Goal: Information Seeking & Learning: Learn about a topic

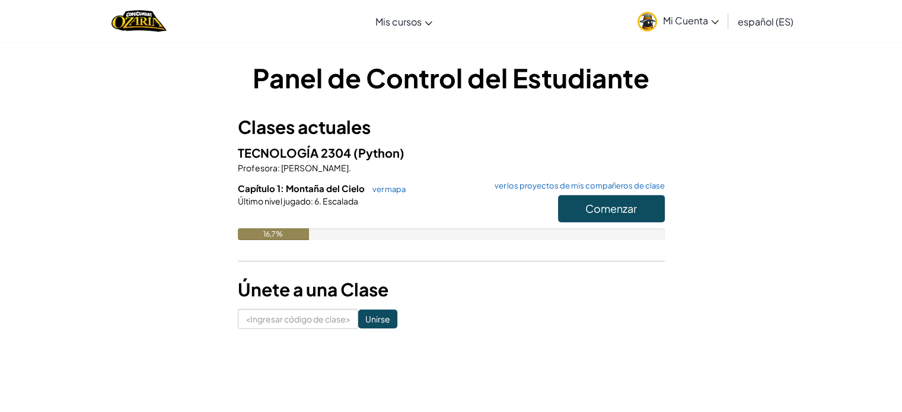
click at [708, 210] on div "Panel de Control del Estudiante Clases actuales TECNOLOGÍA 2304 (Python) Profes…" at bounding box center [451, 194] width 694 height 270
click at [617, 218] on button "Comenzar" at bounding box center [611, 208] width 107 height 27
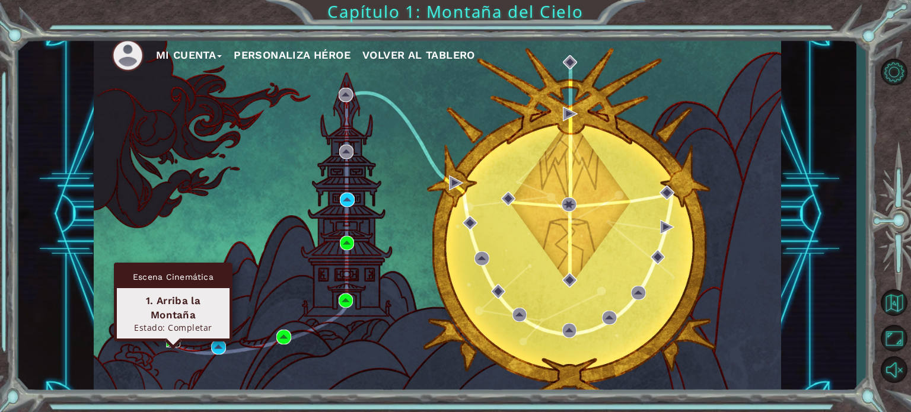
click at [170, 343] on img at bounding box center [173, 340] width 14 height 14
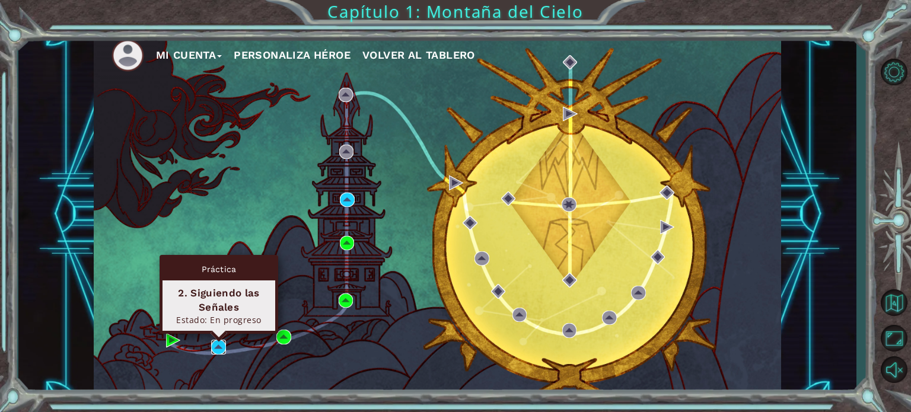
click at [221, 343] on img at bounding box center [218, 347] width 14 height 14
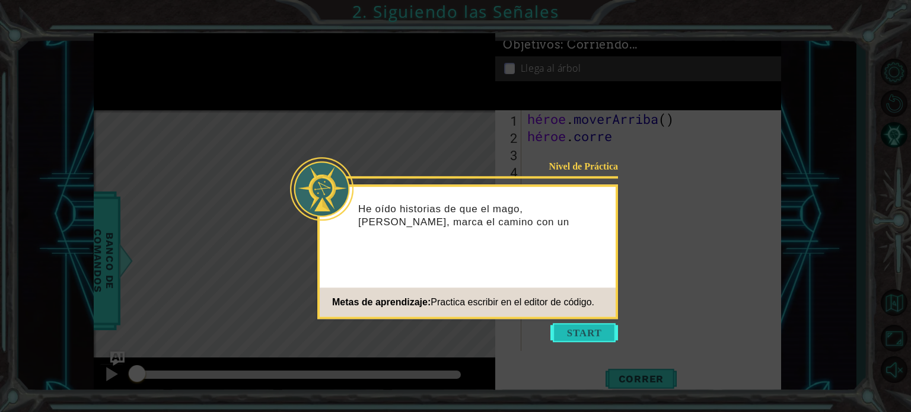
click at [591, 334] on button "Comenzar" at bounding box center [585, 332] width 68 height 19
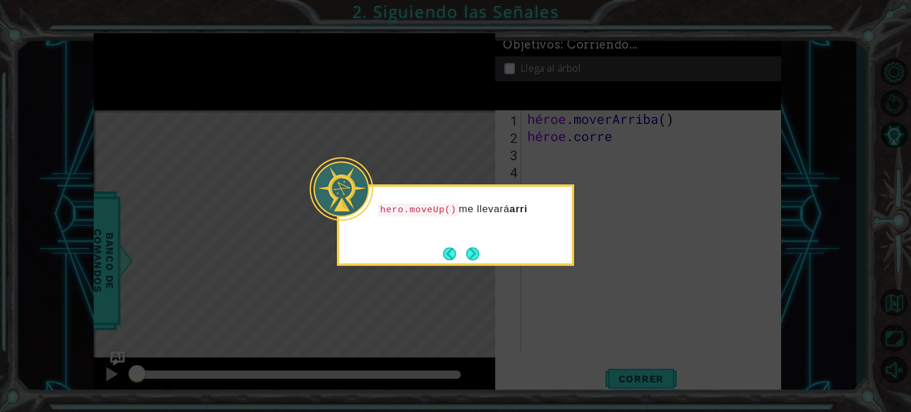
click at [591, 333] on icon at bounding box center [455, 206] width 911 height 412
click at [480, 257] on div "hero.moveUp() me llevará arriba por el camino." at bounding box center [455, 225] width 237 height 81
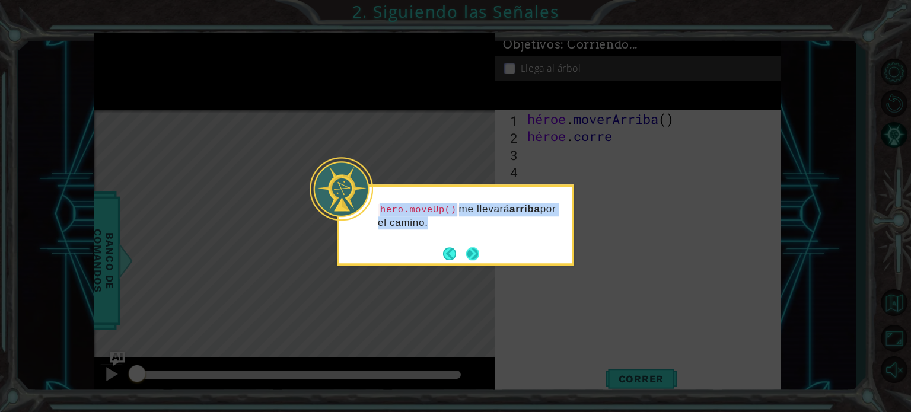
click at [475, 255] on button "Próximo" at bounding box center [472, 253] width 13 height 13
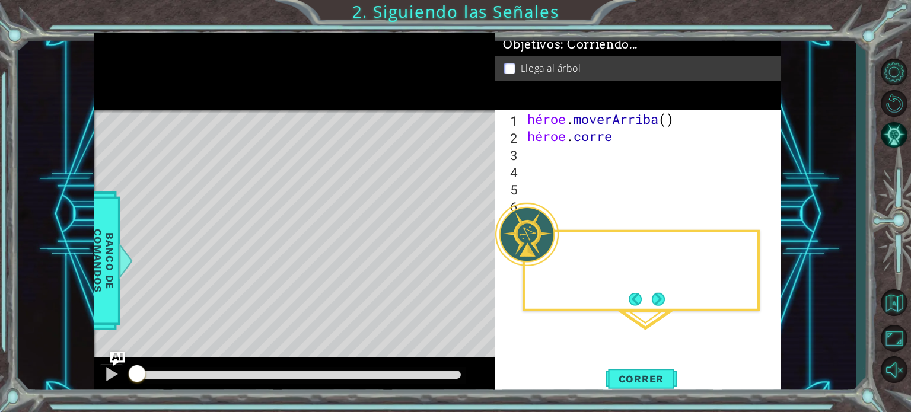
click at [475, 255] on div "Mapa de niveles" at bounding box center [368, 284] width 548 height 349
click at [480, 256] on div "Mapa de niveles" at bounding box center [368, 284] width 548 height 349
click at [365, 222] on div "Mapa de niveles" at bounding box center [368, 284] width 548 height 349
click at [307, 306] on div "Mapa de niveles" at bounding box center [368, 284] width 548 height 349
click at [662, 376] on font "Correr" at bounding box center [642, 379] width 46 height 12
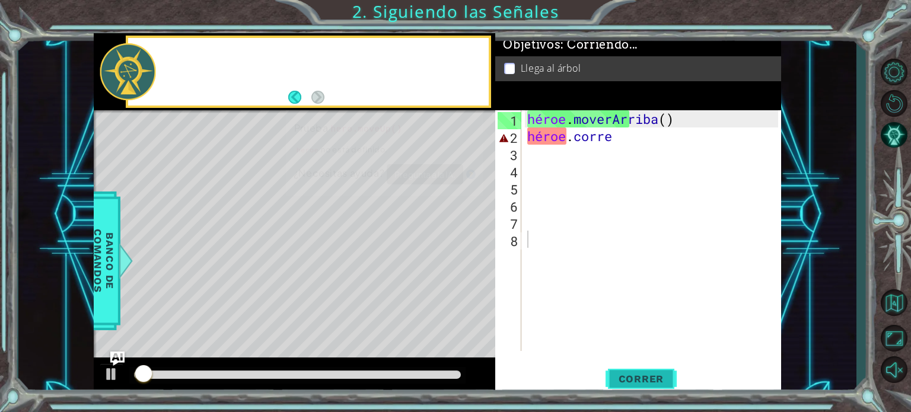
click at [664, 379] on span "Correr" at bounding box center [641, 379] width 69 height 12
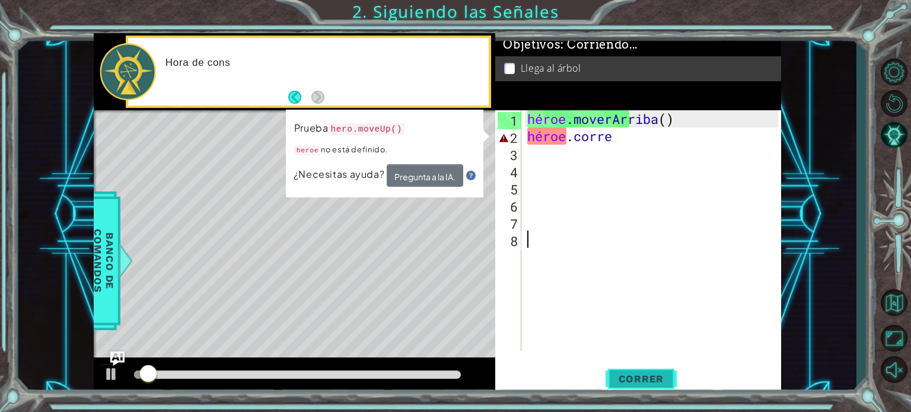
click at [666, 381] on span "Correr" at bounding box center [641, 379] width 69 height 12
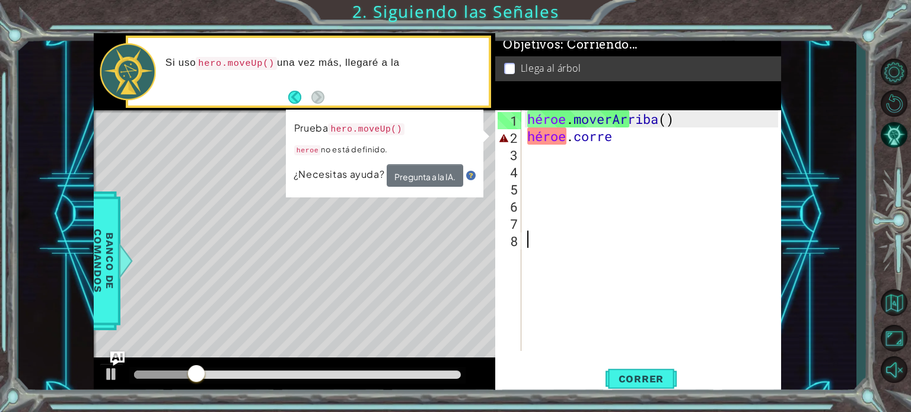
click at [656, 145] on div "héroe . moverArriba ( ) héroe . corre" at bounding box center [654, 247] width 259 height 275
click at [653, 144] on div "héroe . moverArriba ( ) héroe . corre" at bounding box center [654, 247] width 259 height 275
type textarea "heroe.run"
click at [470, 288] on div "Mapa de niveles" at bounding box center [368, 284] width 548 height 349
click at [622, 386] on button "Correr" at bounding box center [641, 379] width 71 height 28
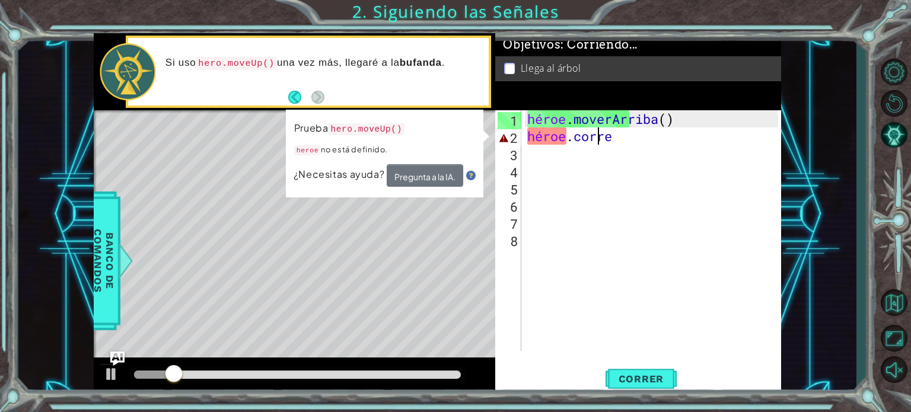
click at [603, 187] on div "héroe . moverArriba ( ) héroe . corre" at bounding box center [654, 247] width 259 height 275
click at [650, 145] on div "héroe . moverArriba ( ) héroe . corre" at bounding box center [654, 247] width 259 height 275
click at [642, 143] on div "héroe . moverArriba ( ) héroe . corre" at bounding box center [654, 247] width 259 height 275
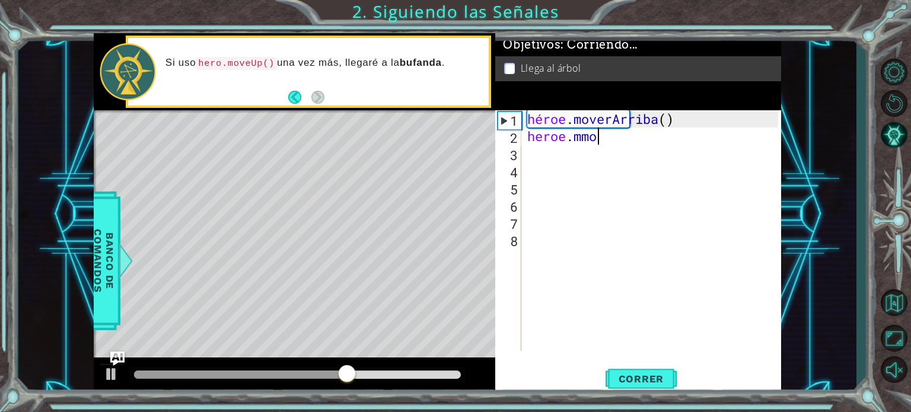
scroll to position [0, 2]
type textarea "heroe"
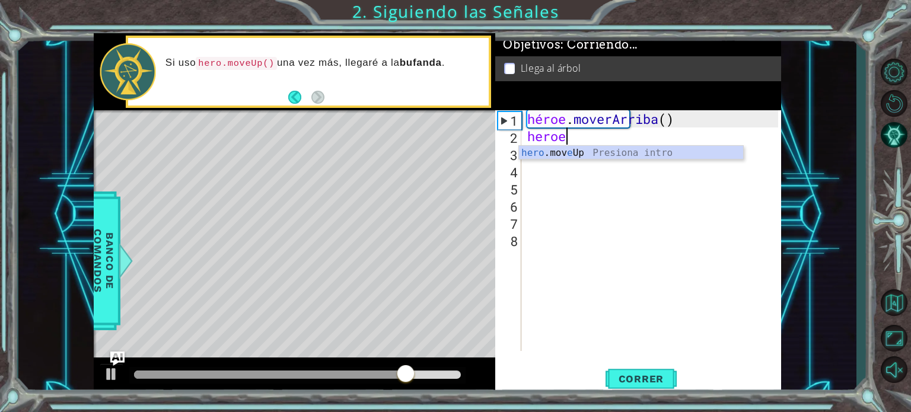
scroll to position [0, 1]
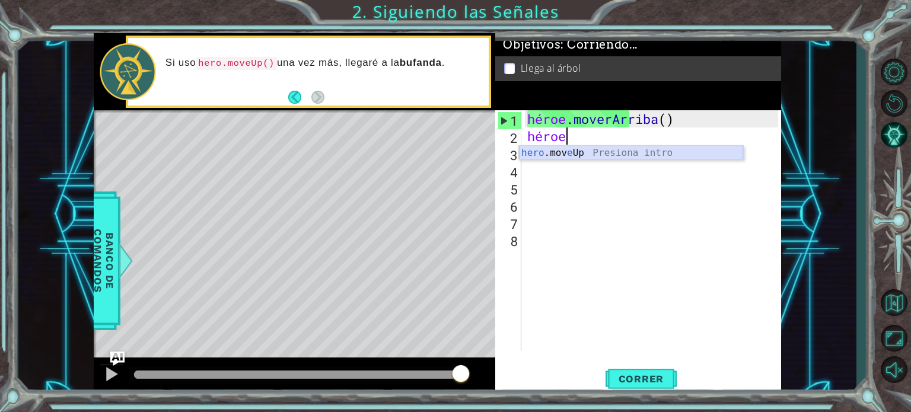
click at [634, 155] on div "hero .mov e Up Presiona intro" at bounding box center [631, 167] width 224 height 43
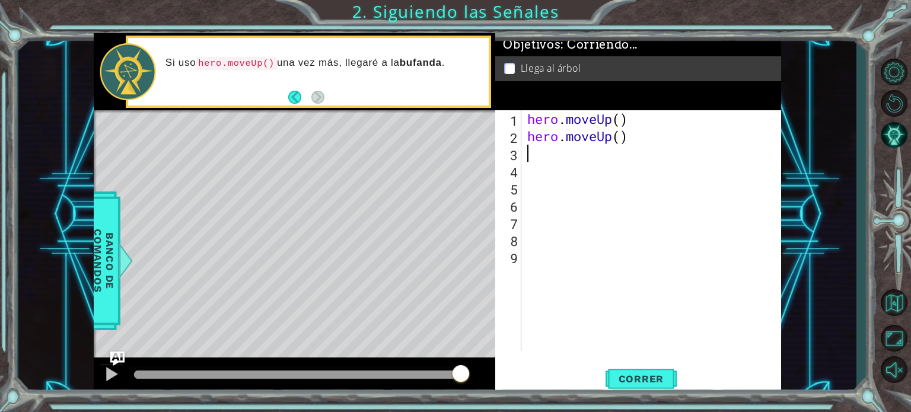
scroll to position [0, 0]
click at [659, 381] on font "Correr" at bounding box center [642, 379] width 46 height 12
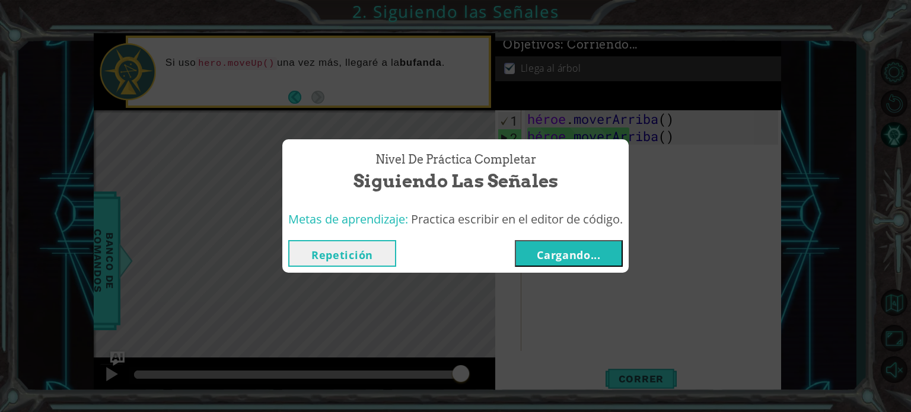
click at [589, 258] on font "Cargando..." at bounding box center [569, 255] width 64 height 14
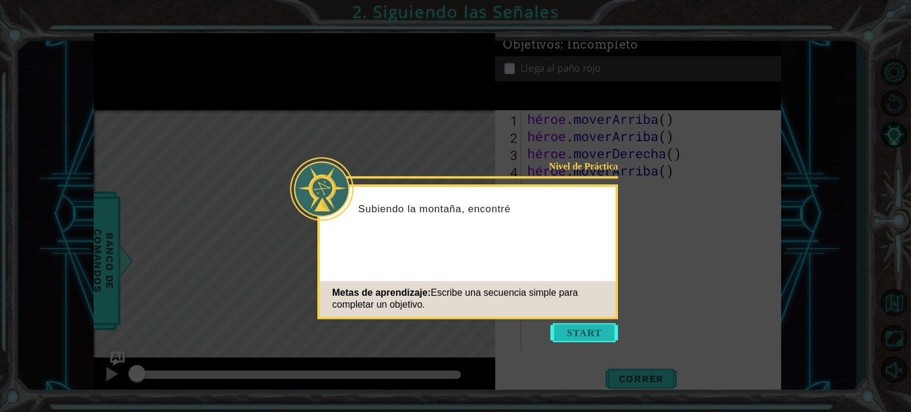
click at [589, 333] on button "Comenzar" at bounding box center [585, 332] width 68 height 19
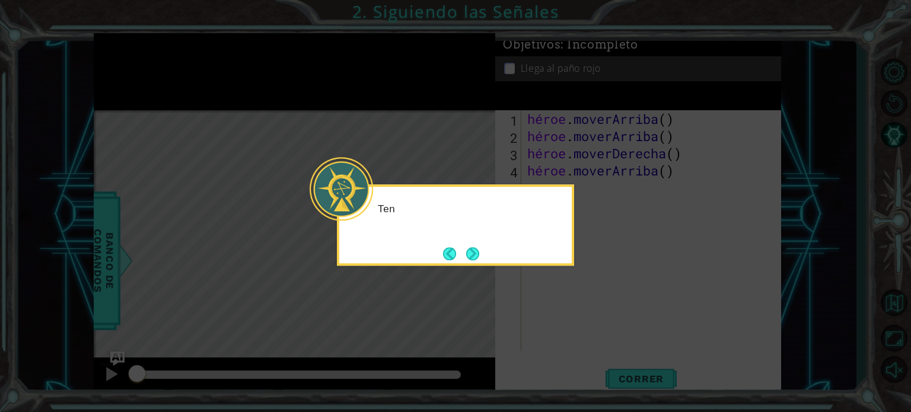
click at [589, 332] on icon at bounding box center [455, 206] width 911 height 412
drag, startPoint x: 589, startPoint y: 332, endPoint x: 579, endPoint y: 336, distance: 10.4
click at [586, 332] on icon at bounding box center [455, 206] width 911 height 412
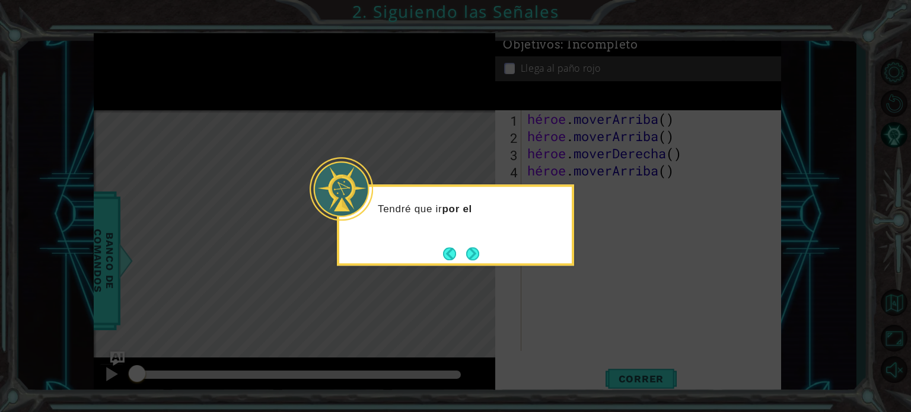
drag, startPoint x: 579, startPoint y: 336, endPoint x: 567, endPoint y: 338, distance: 12.7
click at [567, 338] on icon at bounding box center [455, 206] width 911 height 412
click at [560, 338] on icon at bounding box center [455, 206] width 911 height 412
drag, startPoint x: 557, startPoint y: 336, endPoint x: 550, endPoint y: 336, distance: 7.1
click at [555, 337] on icon at bounding box center [455, 206] width 911 height 412
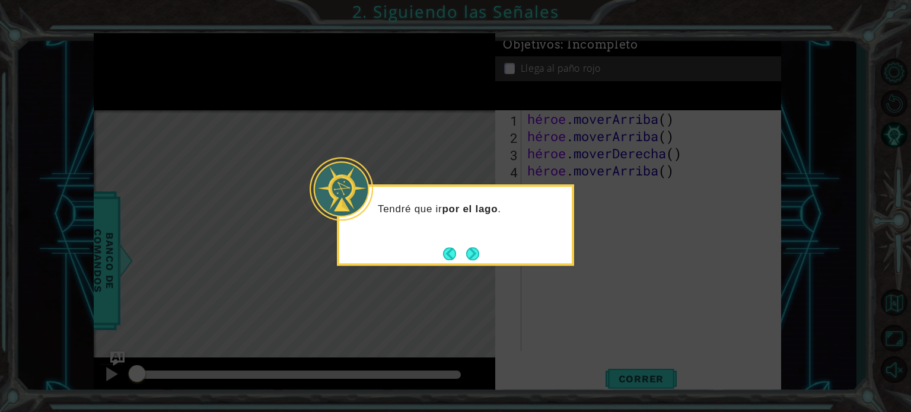
click at [475, 243] on div "Tendré que ir por el lago ." at bounding box center [455, 225] width 237 height 81
click at [475, 255] on button "Próximo" at bounding box center [472, 253] width 13 height 13
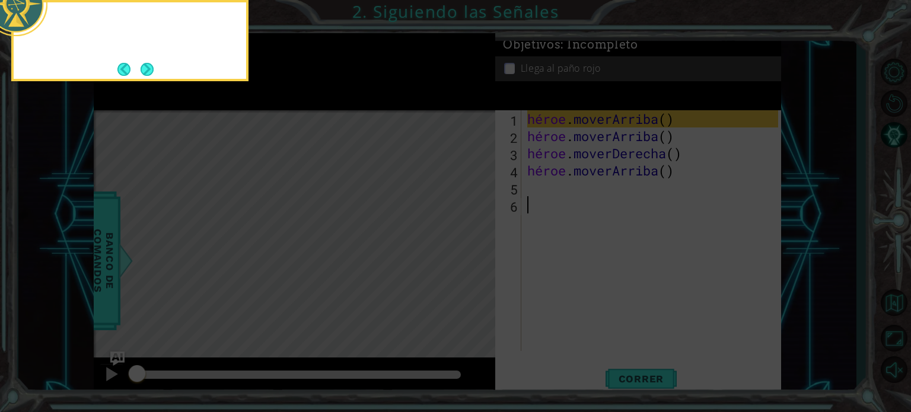
click at [481, 269] on icon at bounding box center [455, 61] width 911 height 701
drag, startPoint x: 387, startPoint y: 256, endPoint x: 344, endPoint y: 243, distance: 44.7
click at [346, 246] on icon at bounding box center [455, 61] width 911 height 701
click at [151, 71] on button "Próximo" at bounding box center [147, 69] width 13 height 13
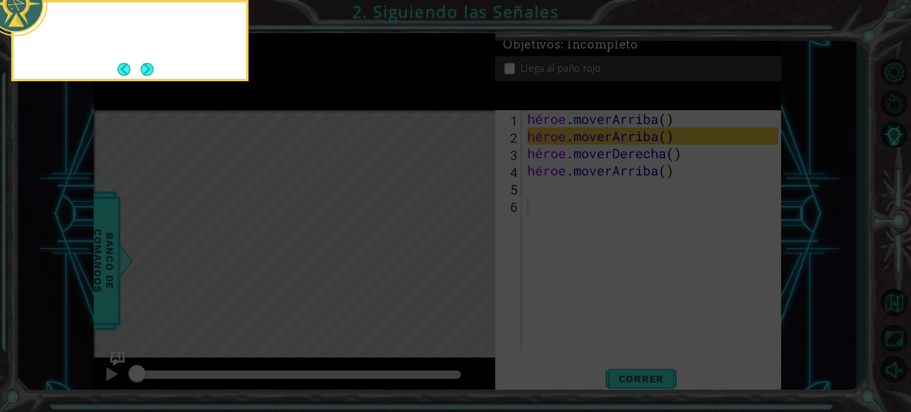
click at [151, 71] on button "Next" at bounding box center [147, 69] width 13 height 13
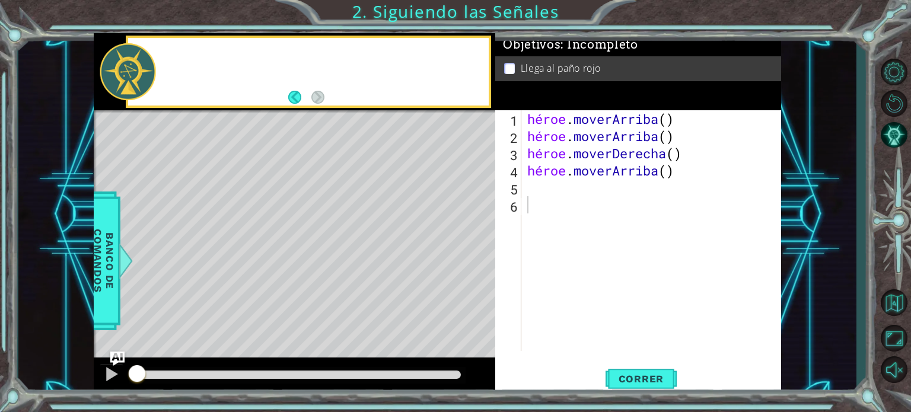
click at [151, 71] on div at bounding box center [128, 71] width 56 height 57
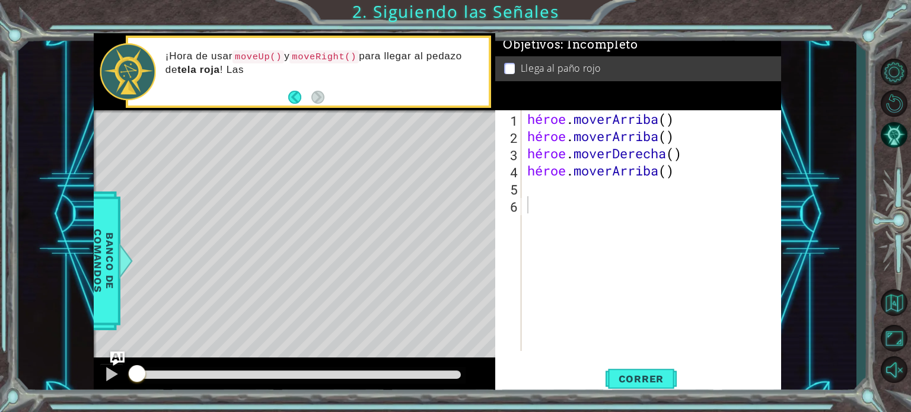
drag, startPoint x: 29, startPoint y: 4, endPoint x: 46, endPoint y: 66, distance: 63.9
click at [46, 66] on div "1 הההההההההההההההההההההההההההההההה הההההההההההההההההההההההההההההההה ההההההההההה…" at bounding box center [437, 214] width 838 height 363
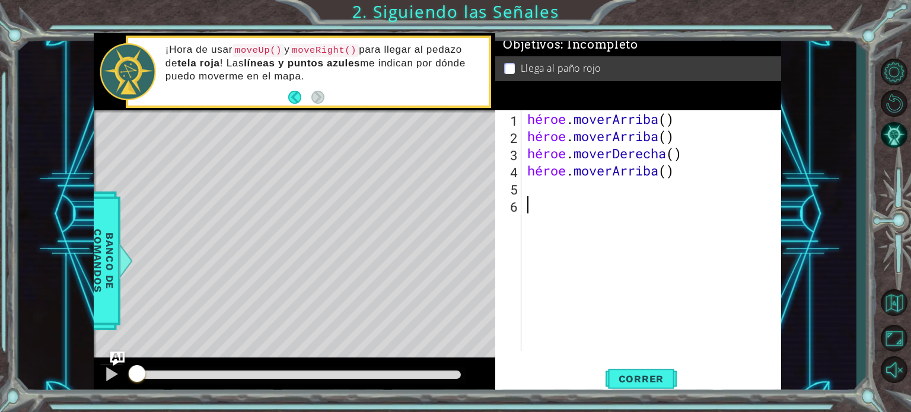
drag, startPoint x: 583, startPoint y: 222, endPoint x: 621, endPoint y: 216, distance: 38.4
click at [607, 218] on div "1 2 3 4 5 6 héroe . moverArriba ( ) héroe . moverArriba ( ) héroe . moverDerech…" at bounding box center [636, 230] width 283 height 241
click at [657, 219] on div "héroe . moverArriba ( ) héroe . moverArriba ( ) héroe . moverDerecha ( ) héroe …" at bounding box center [654, 247] width 259 height 275
drag, startPoint x: 730, startPoint y: 215, endPoint x: 756, endPoint y: 215, distance: 26.7
click at [753, 215] on div "héroe . moverArriba ( ) héroe . moverArriba ( ) héroe . moverDerecha ( ) héroe …" at bounding box center [654, 247] width 259 height 275
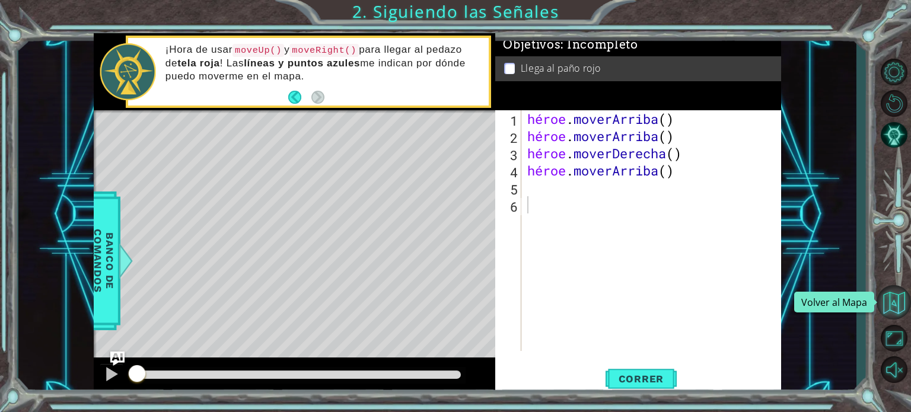
click at [896, 294] on button "Volver al Mapa" at bounding box center [894, 302] width 34 height 34
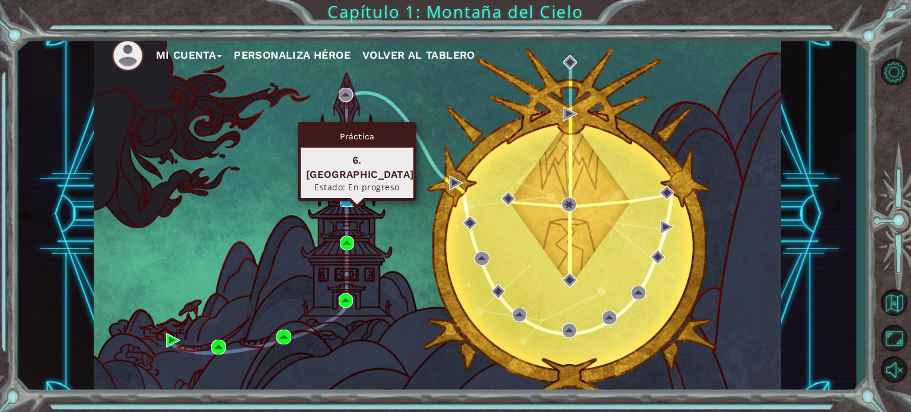
click at [341, 202] on img at bounding box center [347, 200] width 14 height 14
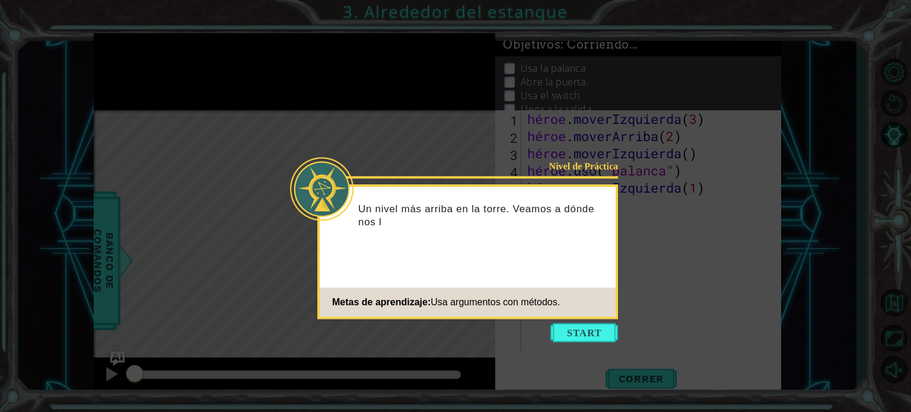
click at [575, 342] on icon at bounding box center [455, 206] width 911 height 412
click at [580, 332] on button "Comenzar" at bounding box center [585, 332] width 68 height 19
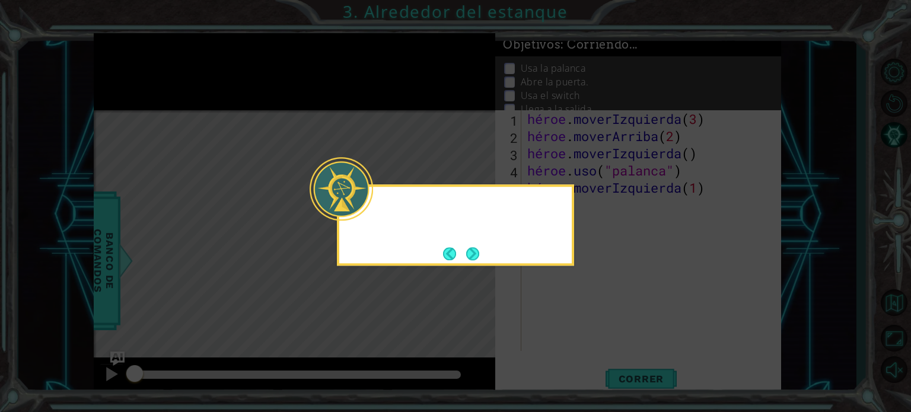
click at [581, 336] on icon at bounding box center [455, 206] width 911 height 412
click at [587, 329] on icon at bounding box center [455, 206] width 911 height 412
drag, startPoint x: 587, startPoint y: 329, endPoint x: 482, endPoint y: 266, distance: 122.2
click at [578, 325] on icon at bounding box center [455, 206] width 911 height 412
click at [475, 247] on button "Próximo" at bounding box center [472, 253] width 13 height 13
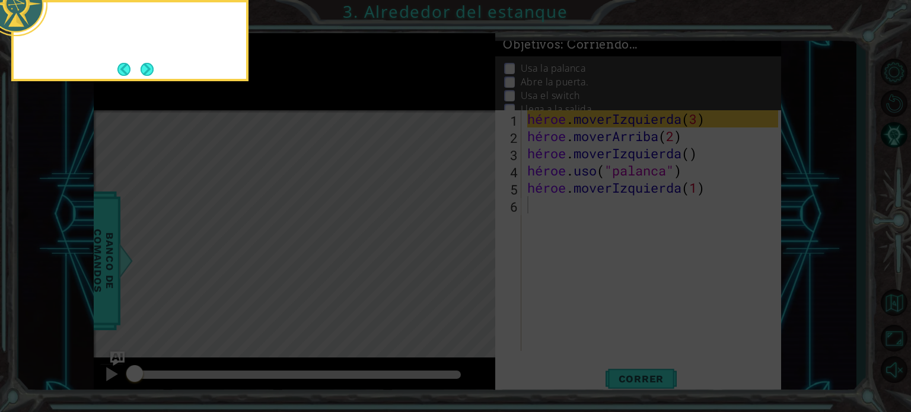
click at [475, 247] on icon at bounding box center [455, 61] width 911 height 701
click at [154, 72] on button "Próximo" at bounding box center [147, 69] width 13 height 13
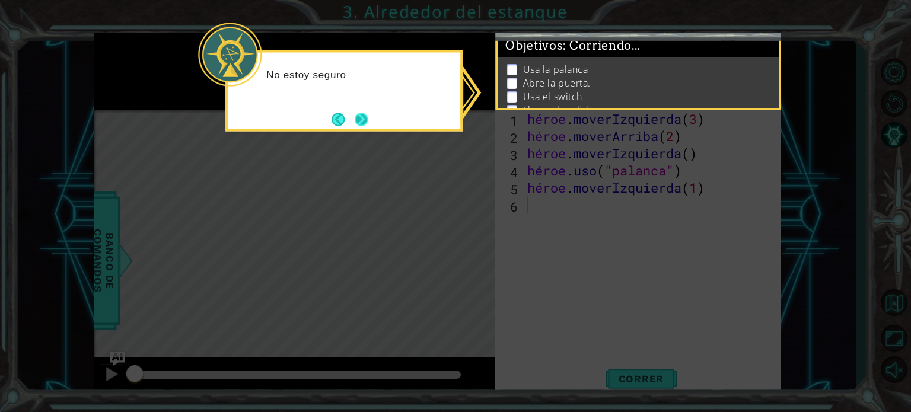
click at [361, 123] on button "Próximo" at bounding box center [361, 119] width 13 height 13
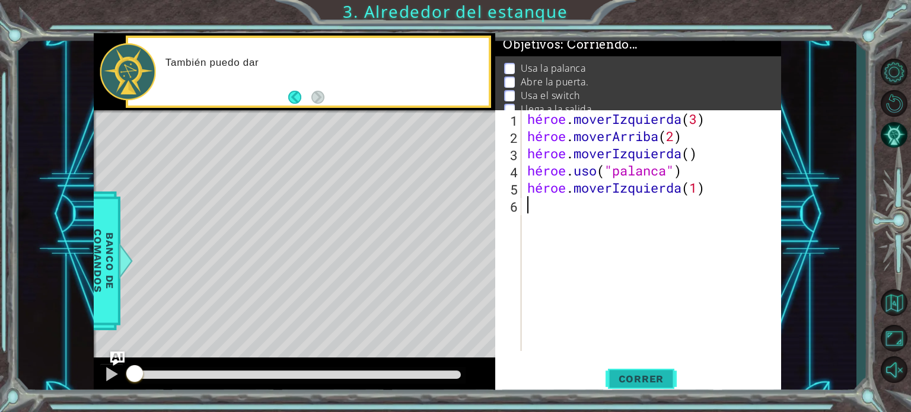
click at [644, 377] on font "Correr" at bounding box center [642, 379] width 46 height 12
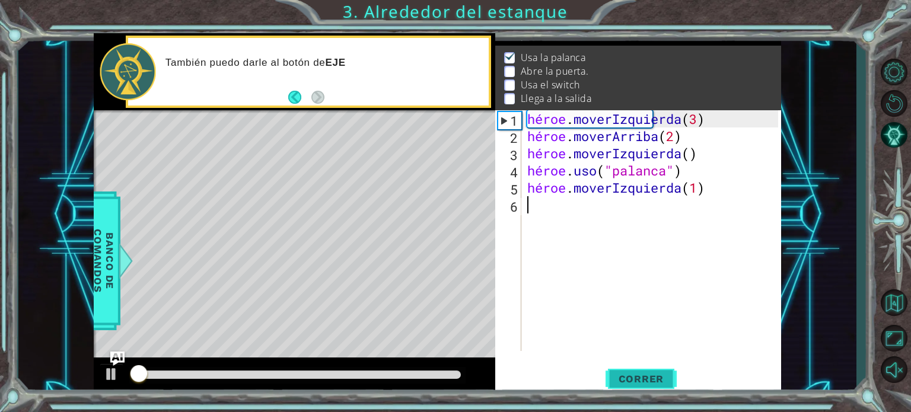
scroll to position [14, 0]
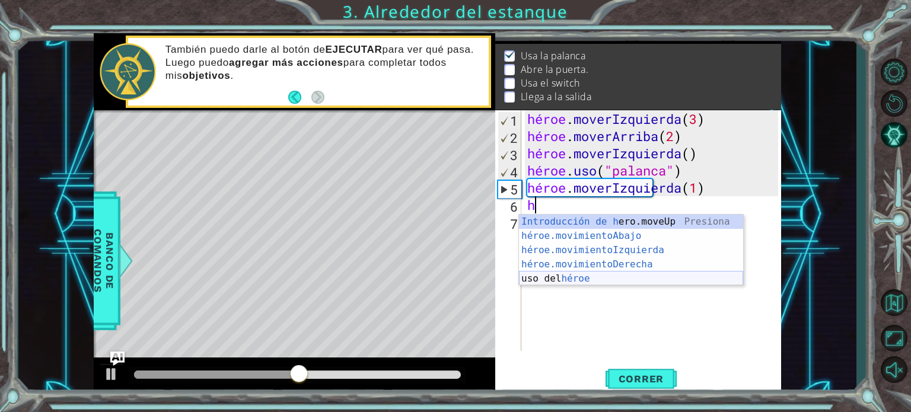
click at [579, 276] on div "Introducción de h ero.moveUp Presiona héroe.movimientoAbajo ​ Introducción a la…" at bounding box center [631, 265] width 224 height 100
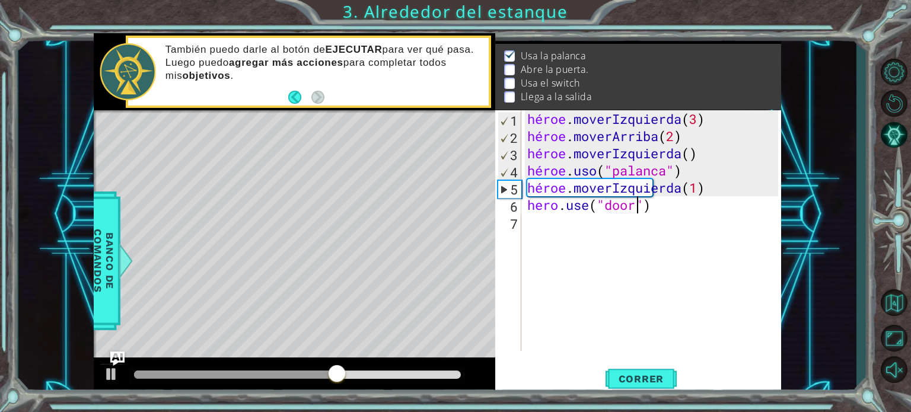
scroll to position [0, 5]
type textarea "hero.use("door")"
click at [642, 378] on font "Correr" at bounding box center [642, 379] width 46 height 12
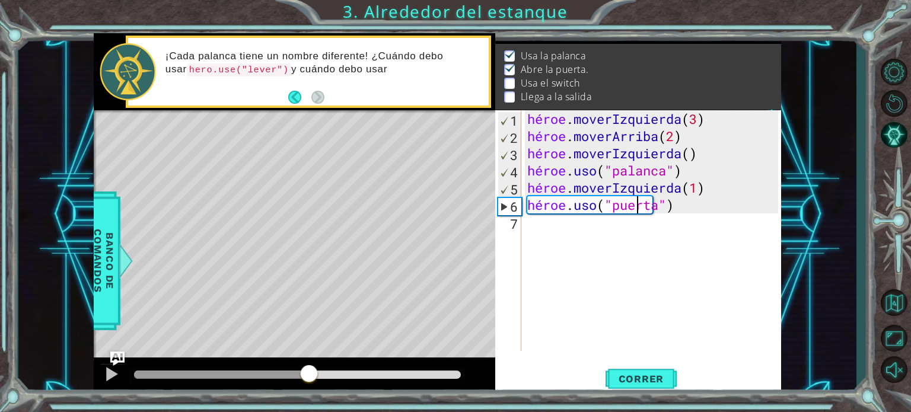
drag, startPoint x: 151, startPoint y: 374, endPoint x: 319, endPoint y: 379, distance: 168.0
click at [308, 387] on div at bounding box center [295, 377] width 402 height 38
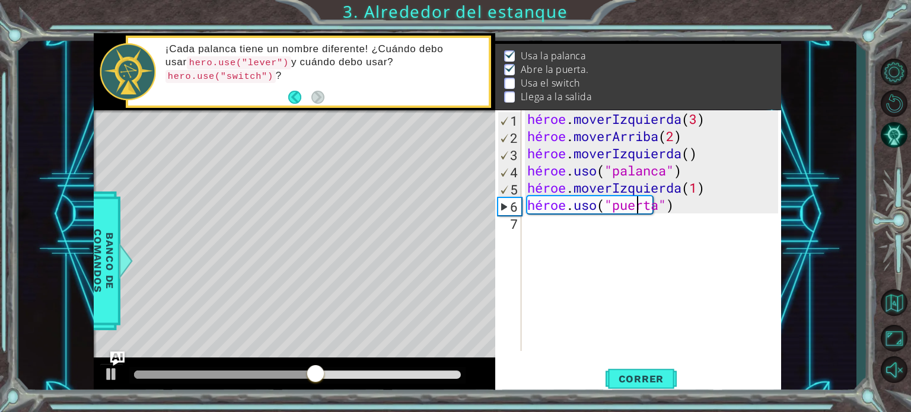
click at [542, 234] on div "héroe . moverIzquierda ( 3 ) héroe . moverArriba ( 2 ) héroe . moverIzquierda (…" at bounding box center [654, 247] width 259 height 275
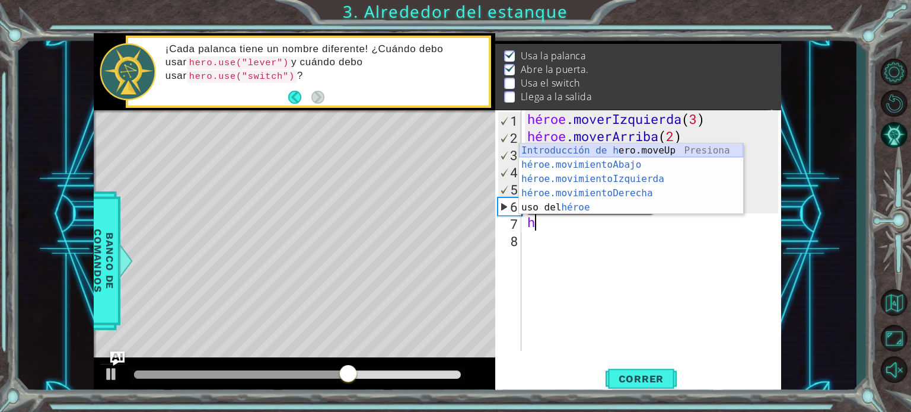
click at [583, 149] on div "Introducción de h ero.moveUp Presiona héroe.movimientoAbajo ​ Introducción a la…" at bounding box center [631, 194] width 224 height 100
type textarea "hero.moveUp(1)"
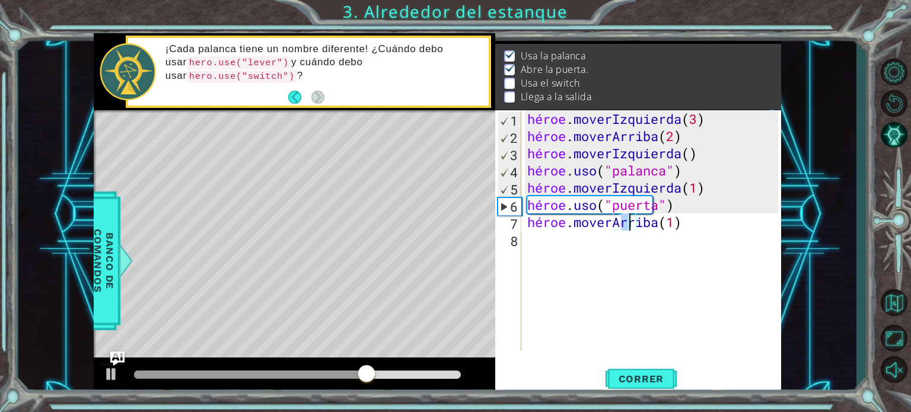
click at [542, 247] on div "héroe . moverIzquierda ( 3 ) héroe . moverArriba ( 2 ) héroe . moverIzquierda (…" at bounding box center [654, 247] width 259 height 275
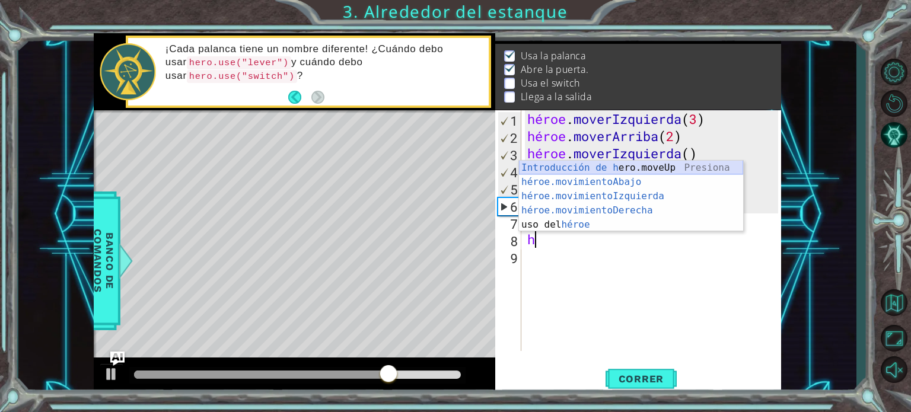
click at [593, 167] on div "Introducción de h ero.moveUp Presiona héroe.movimientoAbajo ​ Introducción a la…" at bounding box center [631, 211] width 224 height 100
type textarea "hero.moveUp(1)"
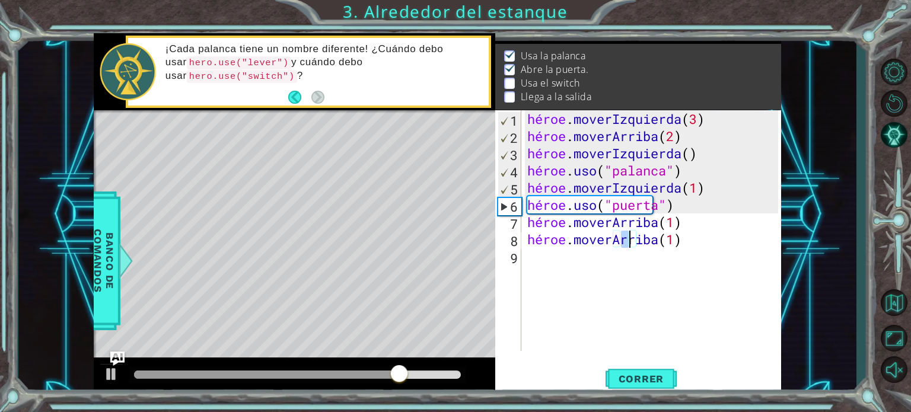
click at [549, 259] on div "héroe . moverIzquierda ( 3 ) héroe . moverArriba ( 2 ) héroe . moverIzquierda (…" at bounding box center [654, 247] width 259 height 275
type textarea "g"
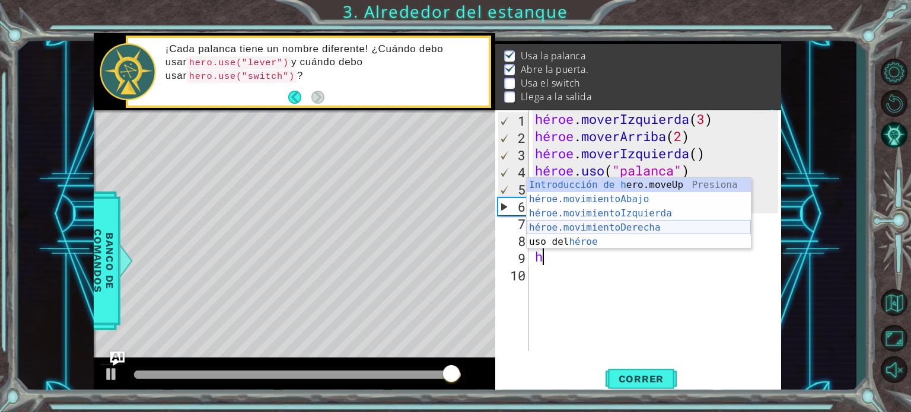
click at [610, 227] on div "Introducción de h ero.moveUp Presiona héroe.movimientoAbajo ​ Introducción a la…" at bounding box center [639, 228] width 224 height 100
type textarea "hero.moveRight(1)"
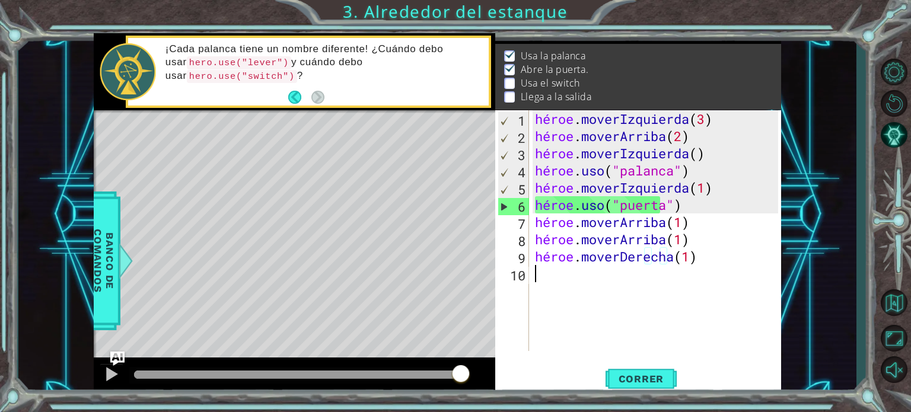
click at [562, 291] on div "héroe . moverIzquierda ( 3 ) héroe . moverArriba ( 2 ) héroe . moverIzquierda (…" at bounding box center [659, 247] width 252 height 275
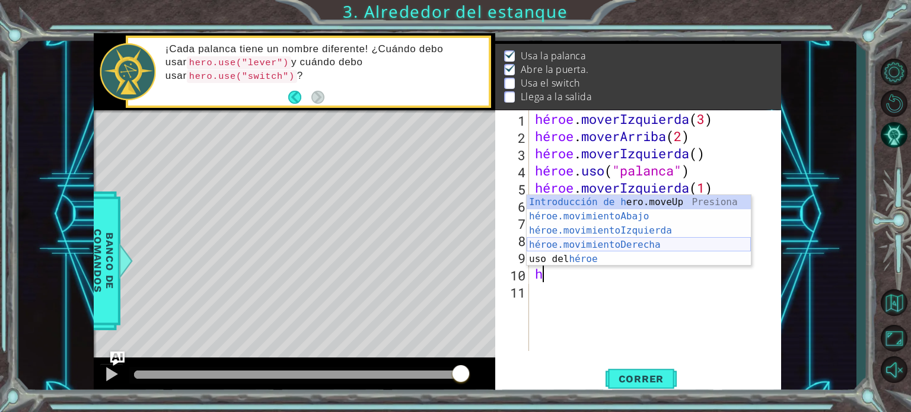
click at [607, 249] on div "Introducción de h ero.moveUp Presiona héroe.movimientoAbajo ​ Introducción a la…" at bounding box center [639, 245] width 224 height 100
type textarea "hero.moveRight(1)"
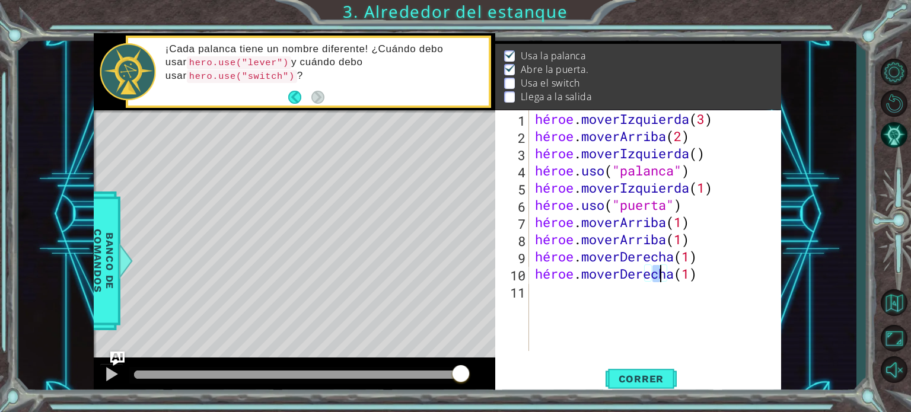
click at [552, 300] on div "héroe . moverIzquierda ( 3 ) héroe . moverArriba ( 2 ) héroe . moverIzquierda (…" at bounding box center [659, 247] width 252 height 275
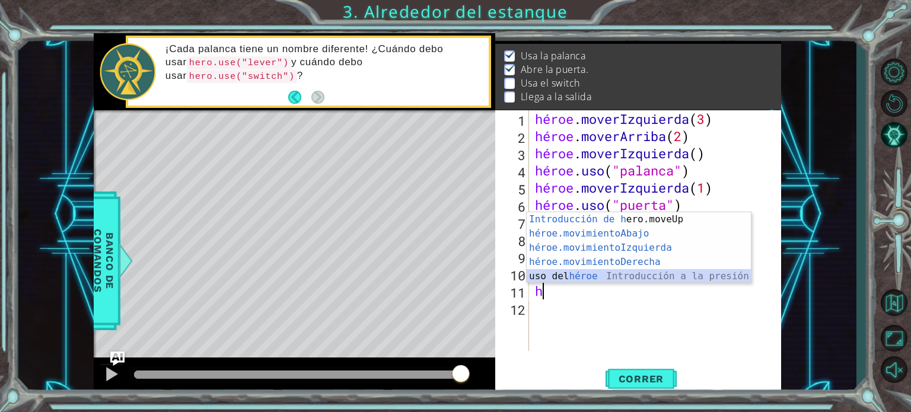
click at [577, 279] on div "Introducción de h ero.moveUp Presiona héroe.movimientoAbajo ​ Introducción a la…" at bounding box center [639, 262] width 224 height 100
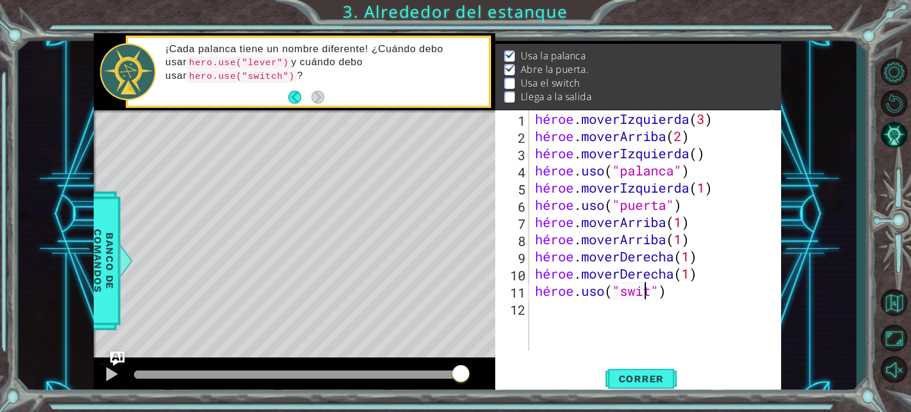
scroll to position [0, 5]
type textarea "hero.use("switch")"
click at [643, 385] on button "Correr" at bounding box center [641, 379] width 71 height 28
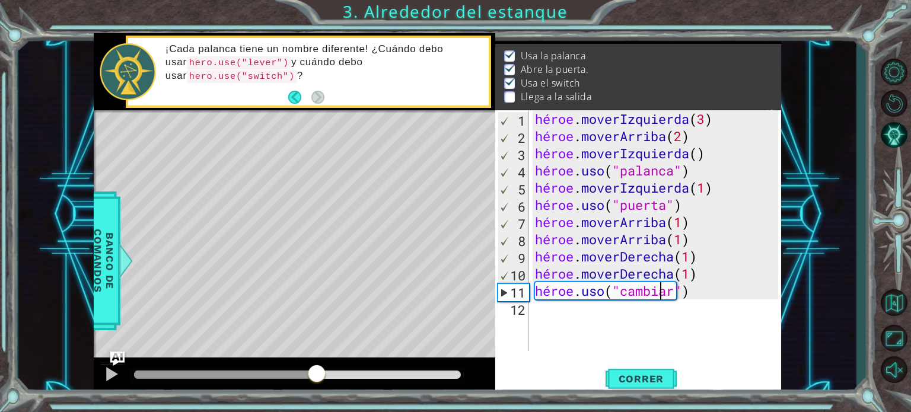
drag, startPoint x: 174, startPoint y: 373, endPoint x: 317, endPoint y: 386, distance: 143.6
click at [317, 386] on div at bounding box center [295, 377] width 402 height 38
click at [543, 320] on div "héroe . moverIzquierda ( 3 ) héroe . moverArriba ( 2 ) héroe . moverIzquierda (…" at bounding box center [659, 247] width 252 height 275
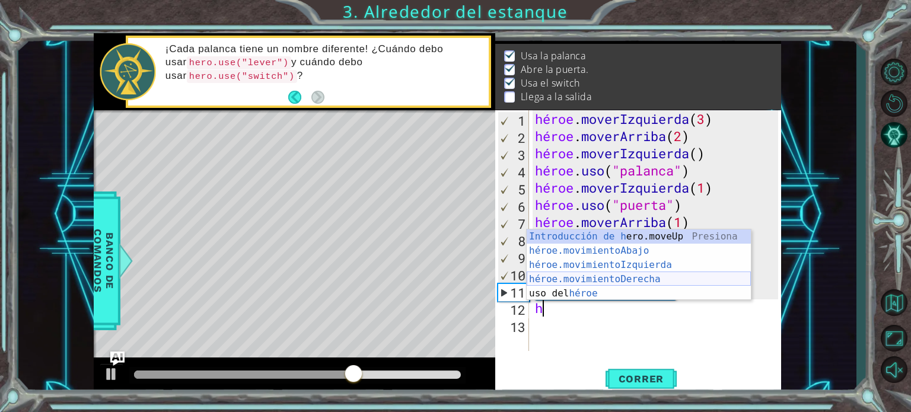
click at [583, 276] on div "Introducción de h ero.moveUp Presiona héroe.movimientoAbajo ​ Introducción a la…" at bounding box center [639, 280] width 224 height 100
type textarea "hero.moveRight(1)"
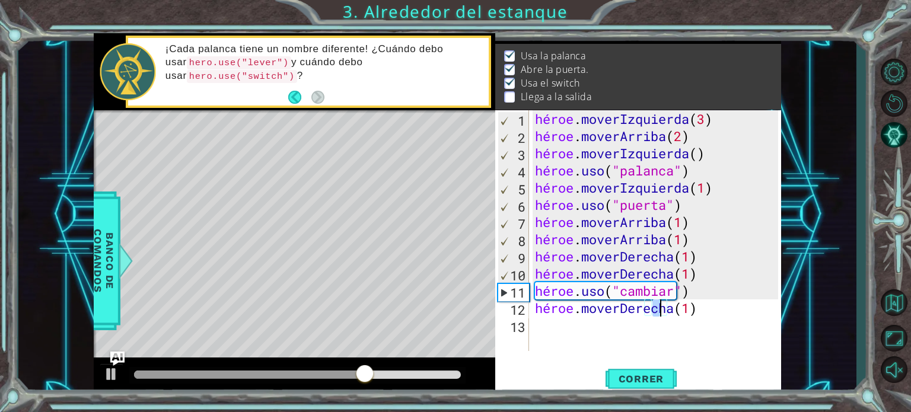
click at [562, 336] on div "héroe . moverIzquierda ( 3 ) héroe . moverArriba ( 2 ) héroe . moverIzquierda (…" at bounding box center [659, 247] width 252 height 275
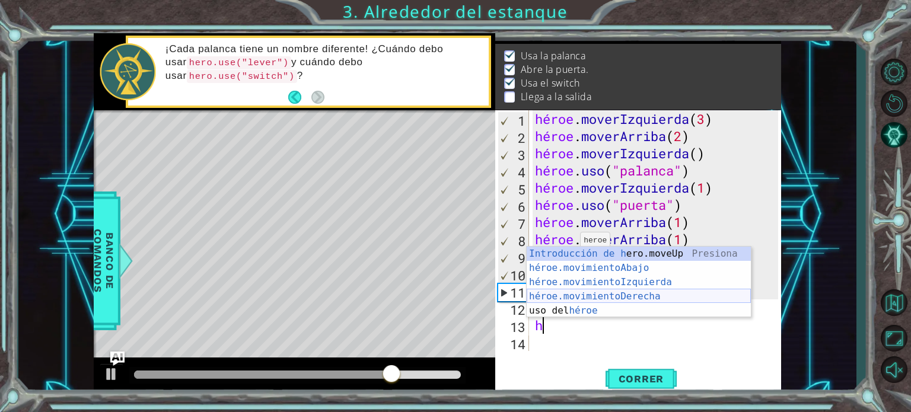
click at [584, 303] on div "Introducción de h ero.moveUp Presiona héroe.movimientoAbajo ​ Introducción a la…" at bounding box center [639, 297] width 224 height 100
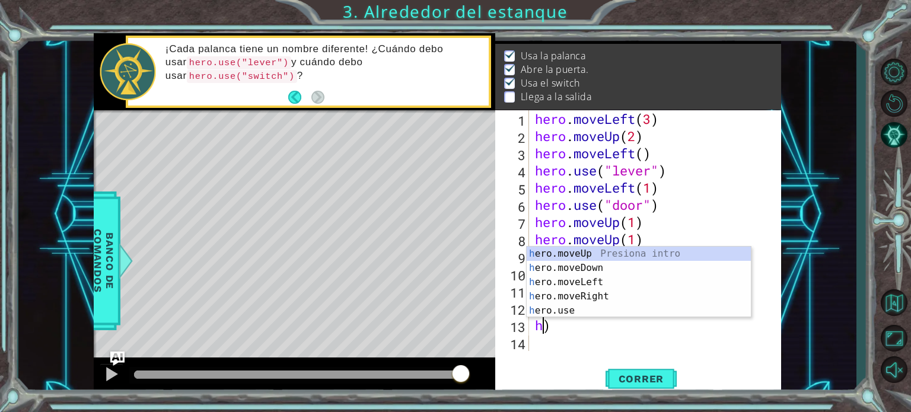
type textarea ")"
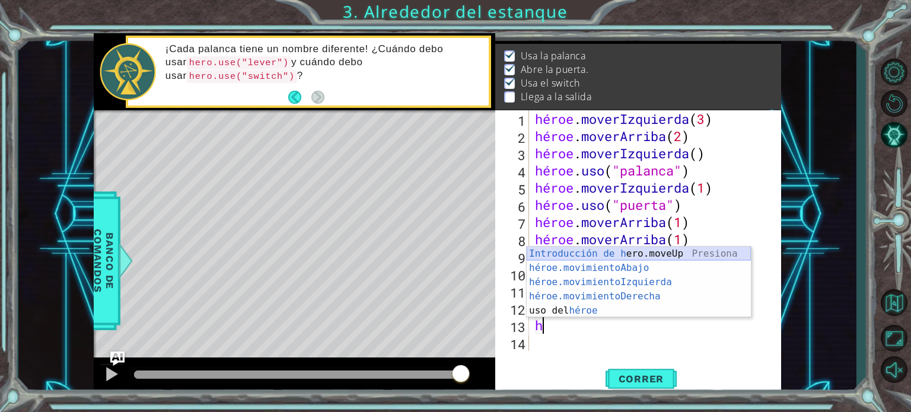
click at [657, 256] on div "Introducción de h ero.moveUp Presiona héroe.movimientoAbajo ​ Introducción a la…" at bounding box center [639, 297] width 224 height 100
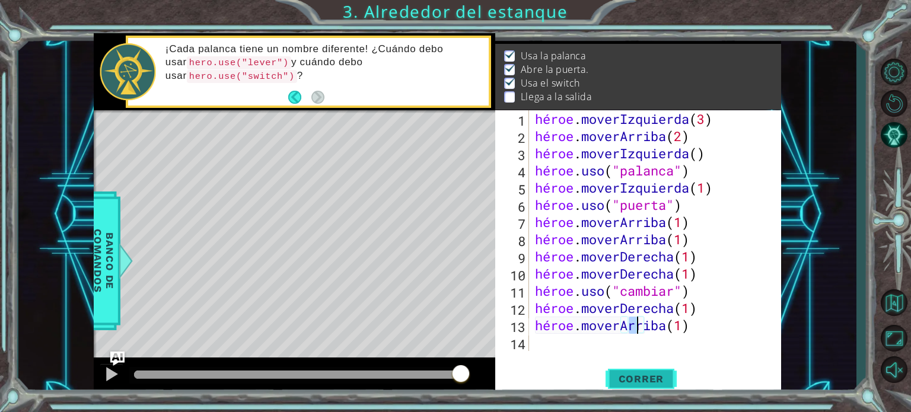
type textarea "hero.moveUp(1)"
click at [647, 376] on font "Correr" at bounding box center [642, 379] width 46 height 12
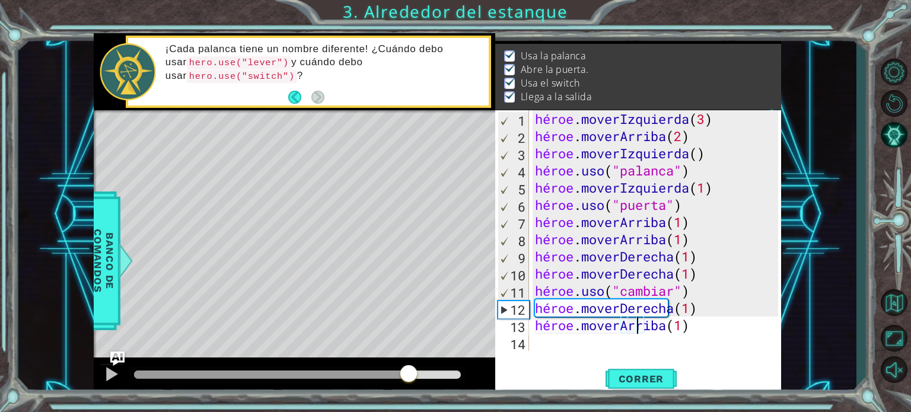
drag, startPoint x: 168, startPoint y: 376, endPoint x: 408, endPoint y: 384, distance: 239.8
click at [408, 384] on div at bounding box center [408, 374] width 21 height 21
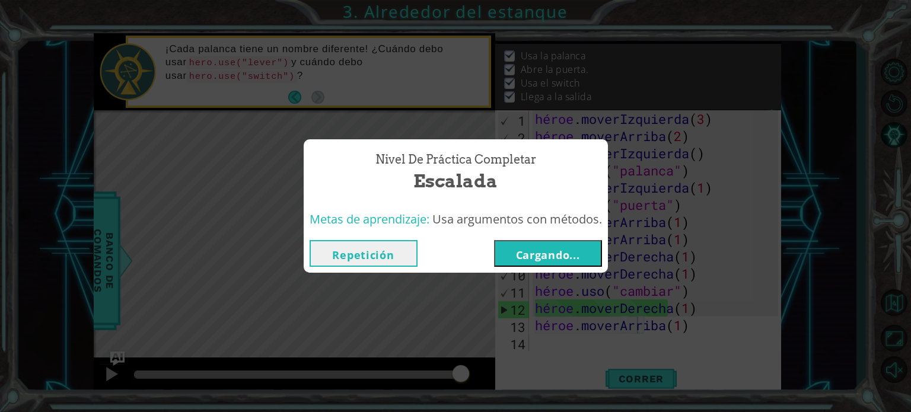
click at [564, 258] on font "Cargando..." at bounding box center [548, 255] width 64 height 14
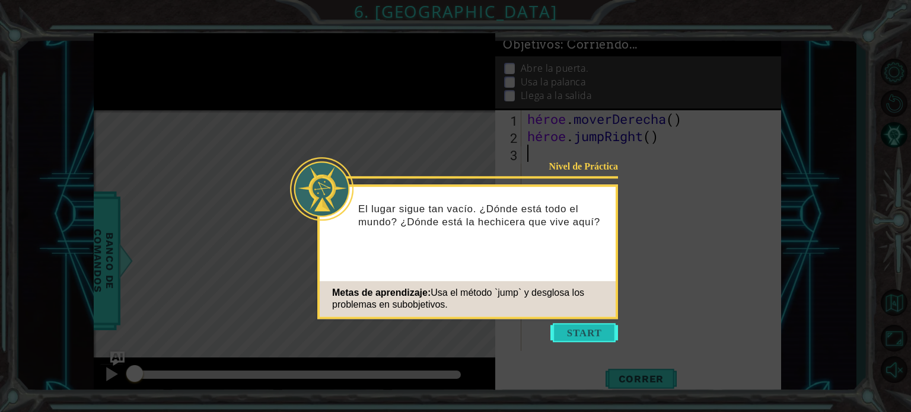
click at [594, 334] on button "Comenzar" at bounding box center [585, 332] width 68 height 19
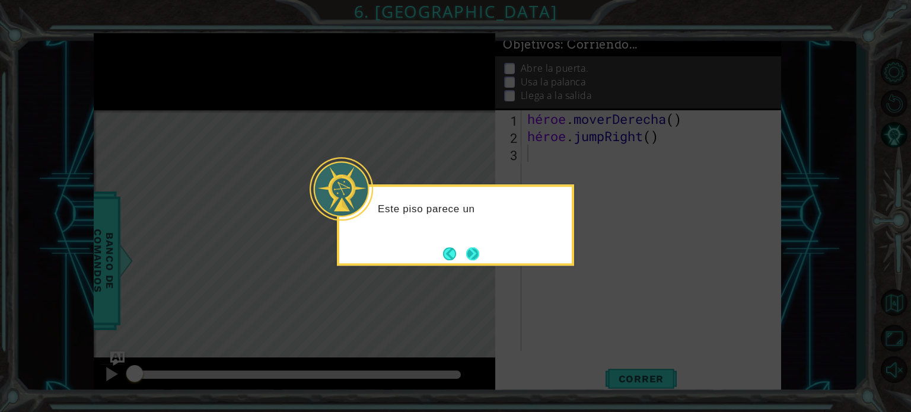
click at [473, 255] on button "Próximo" at bounding box center [472, 253] width 13 height 13
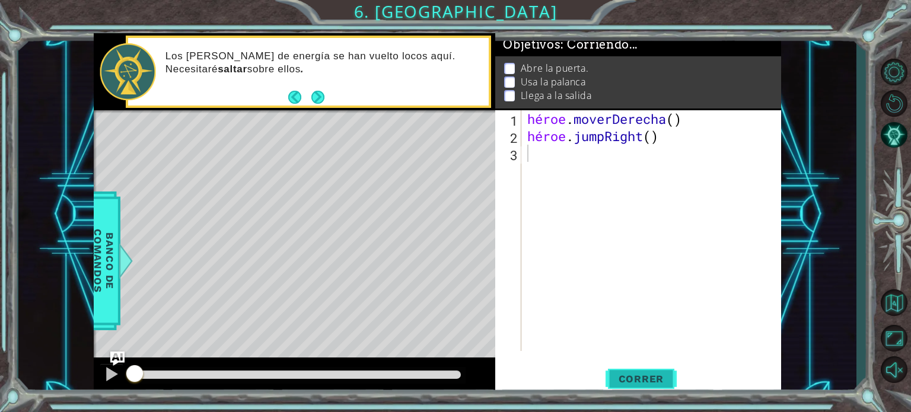
click at [657, 374] on font "Correr" at bounding box center [642, 379] width 46 height 12
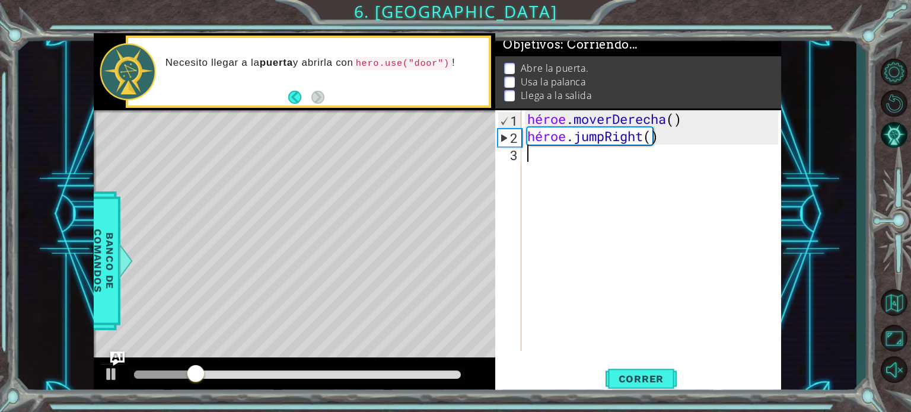
type textarea "h"
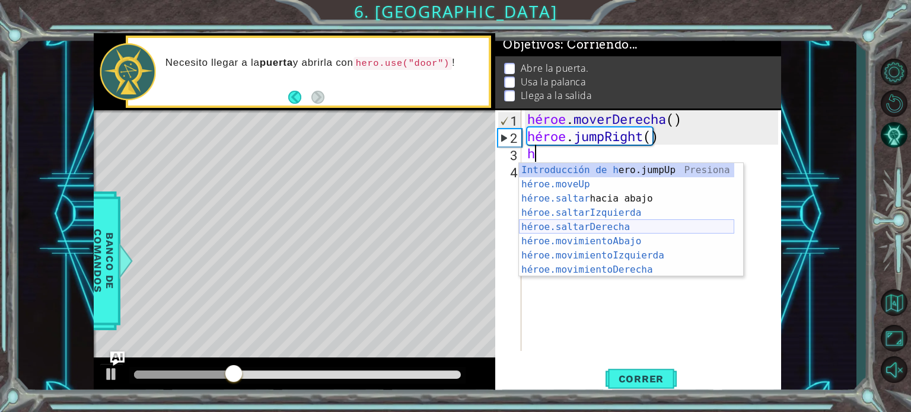
click at [622, 222] on div "Introducción de h ero.jumpUp Presiona héroe.moveUp ​ Introducción a la presión …" at bounding box center [626, 234] width 215 height 142
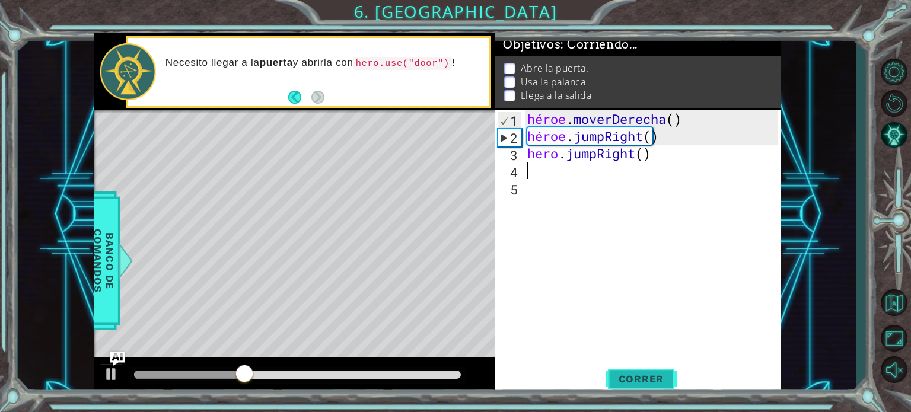
click at [657, 375] on font "Correr" at bounding box center [642, 379] width 46 height 12
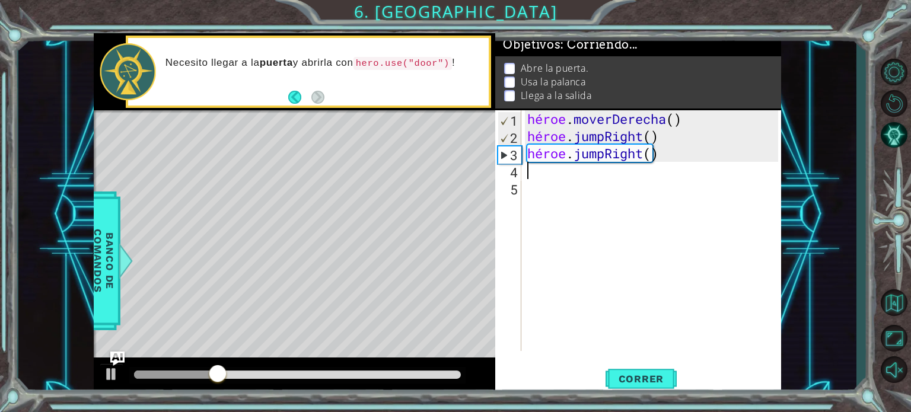
click at [542, 189] on div "héroe . moverDerecha ( ) héroe . jumpRight ( ) héroe . jumpRight ( )" at bounding box center [654, 247] width 259 height 275
click at [536, 174] on div "héroe . moverDerecha ( ) héroe . jumpRight ( ) héroe . jumpRight ( )" at bounding box center [654, 247] width 259 height 275
type textarea "h"
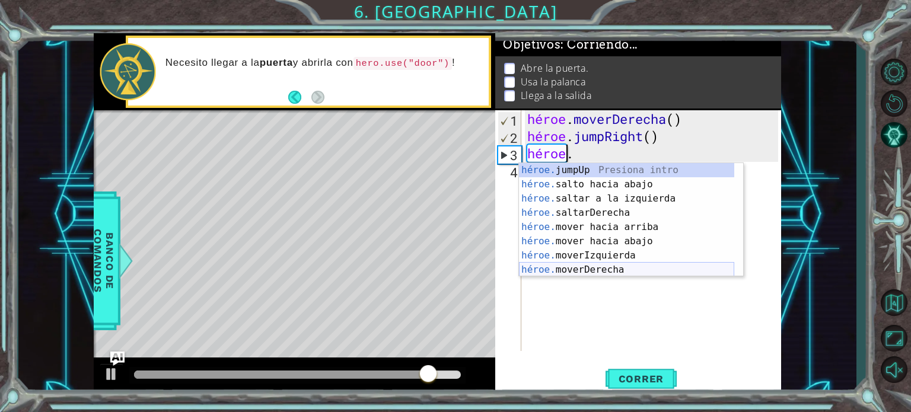
click at [628, 268] on div "héroe. jumpUp Presiona intro héroe. salto hacia abajo Introducción a la presión…" at bounding box center [626, 234] width 215 height 142
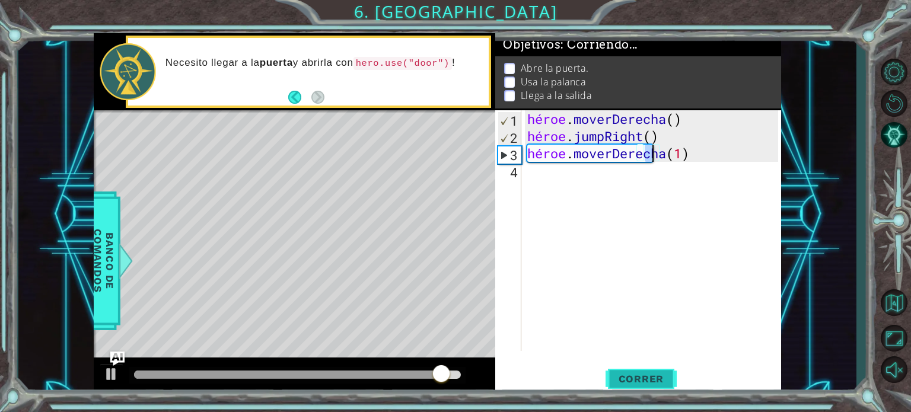
type textarea "hero.moveRight(1)"
click at [643, 376] on font "Correr" at bounding box center [642, 379] width 46 height 12
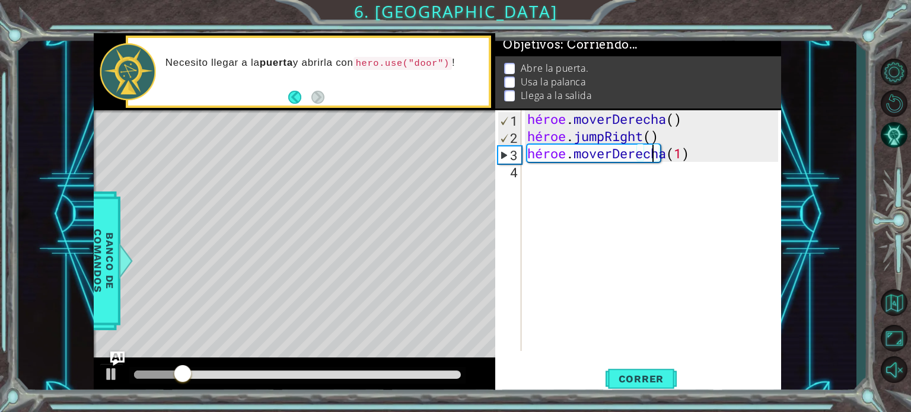
click at [551, 182] on div "héroe . moverDerecha ( ) héroe . jumpRight ( ) héroe . moverDerecha ( 1 )" at bounding box center [654, 247] width 259 height 275
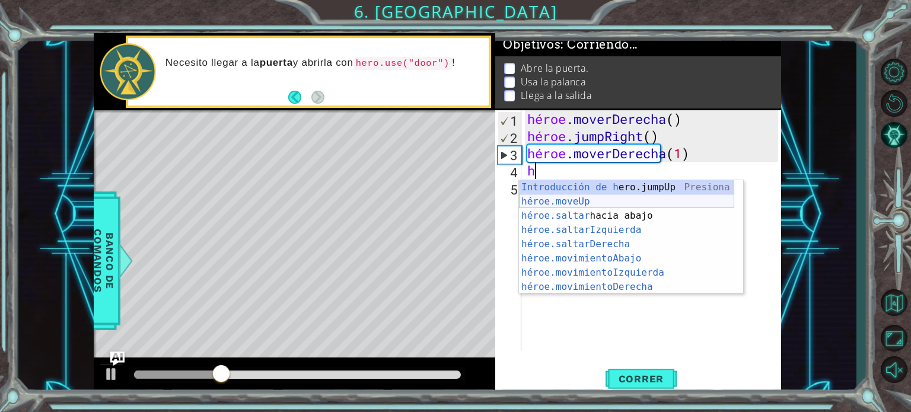
click at [585, 201] on div "Introducción de h ero.jumpUp Presiona héroe.moveUp ​ Introducción a la presión …" at bounding box center [626, 251] width 215 height 142
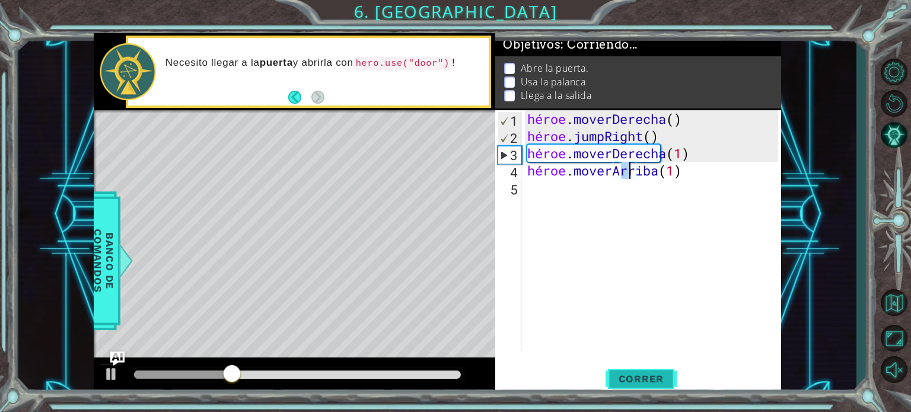
type textarea "hero.moveUp(1)"
click at [648, 379] on font "Correr" at bounding box center [642, 379] width 46 height 12
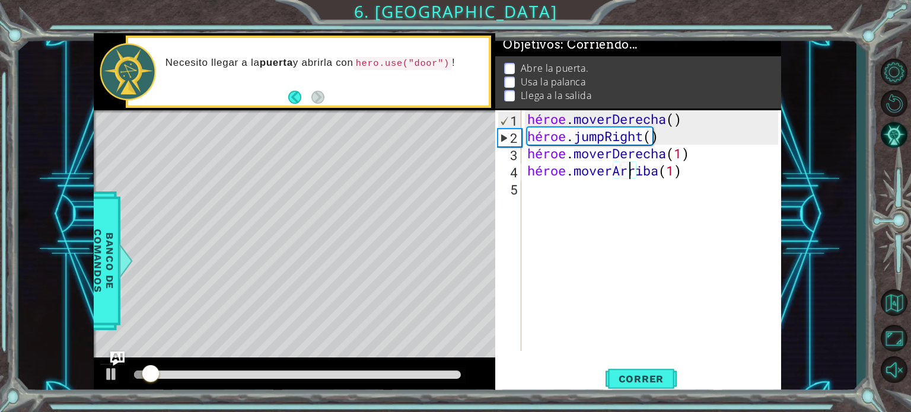
click at [577, 194] on div "héroe . moverDerecha ( ) héroe . jumpRight ( ) héroe . moverDerecha ( 1 ) héroe…" at bounding box center [654, 247] width 259 height 275
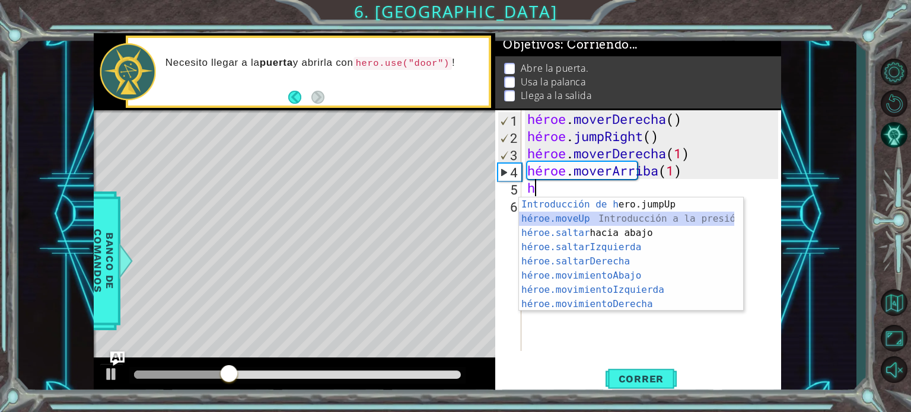
click at [607, 217] on div "Introducción de h ero.jumpUp Presiona héroe.moveUp ​ Introducción a la presión …" at bounding box center [626, 269] width 215 height 142
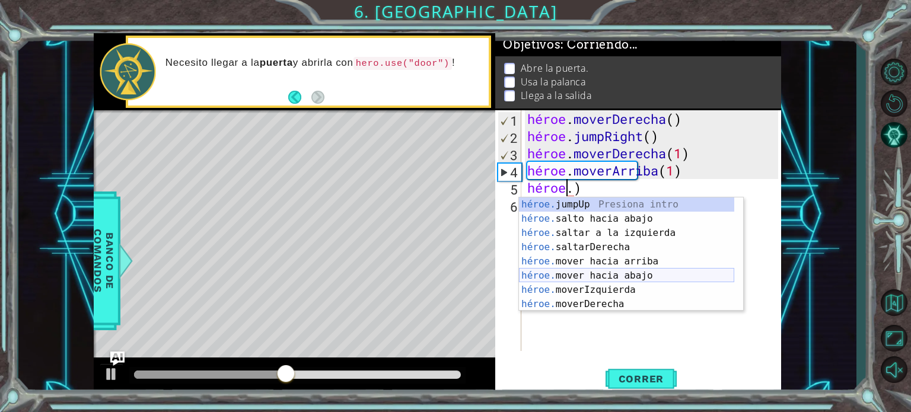
scroll to position [14, 0]
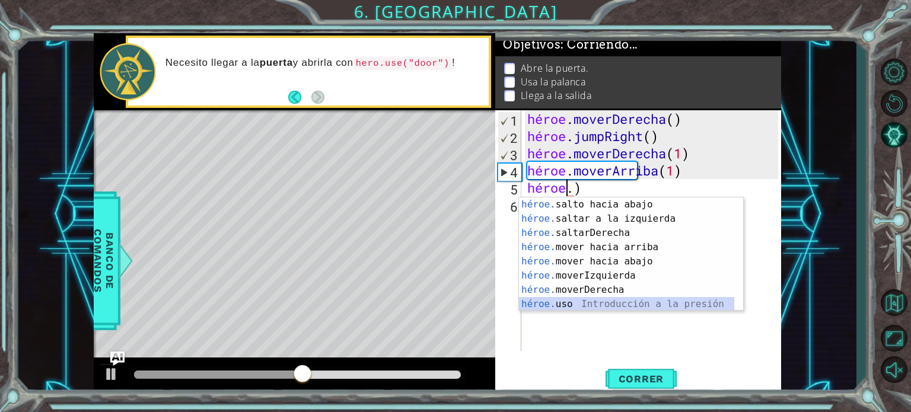
click at [621, 301] on div "héroe. salto hacia abajo Introducción a la presión héroe. saltar a la izquierda…" at bounding box center [626, 269] width 215 height 142
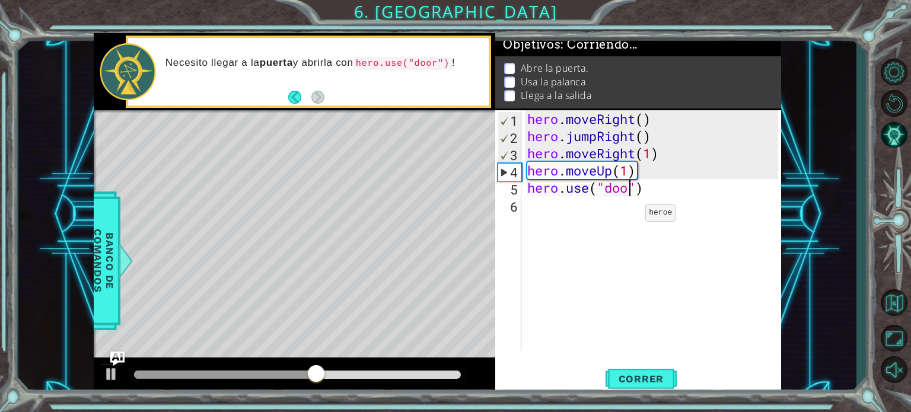
scroll to position [0, 5]
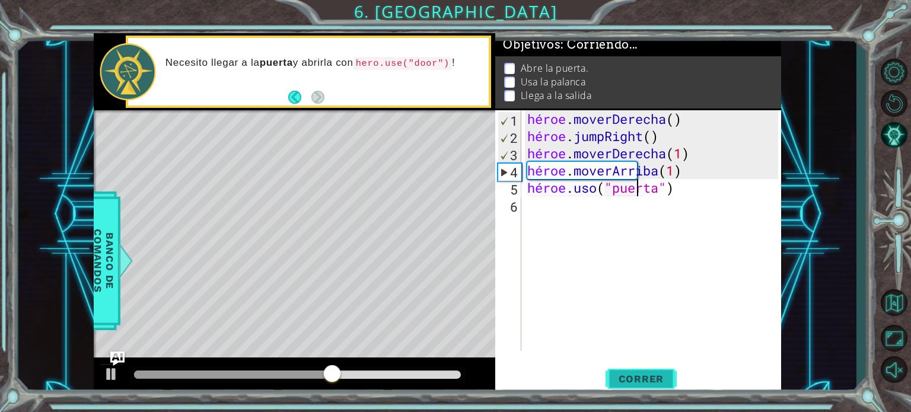
type textarea "hero.use("door")"
click at [656, 374] on font "Correr" at bounding box center [642, 379] width 46 height 12
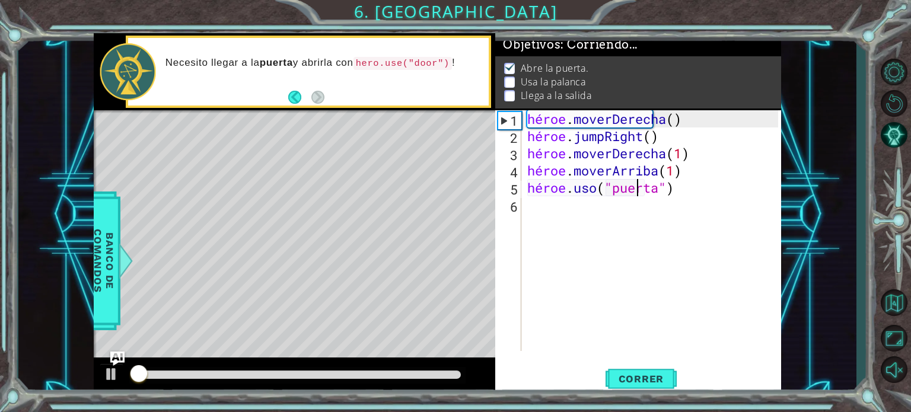
scroll to position [7, 0]
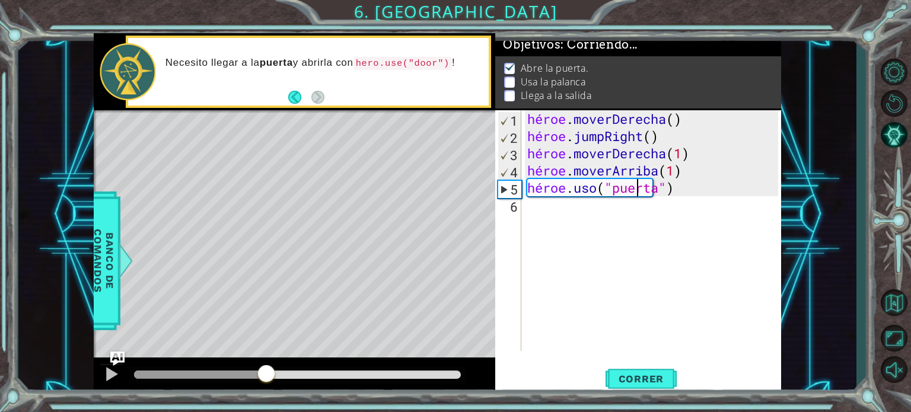
drag, startPoint x: 159, startPoint y: 369, endPoint x: 266, endPoint y: 384, distance: 108.4
click at [266, 384] on div at bounding box center [266, 374] width 21 height 21
click at [565, 222] on div "héroe . moverDerecha ( ) héroe . jumpRight ( ) héroe . moverDerecha ( 1 ) héroe…" at bounding box center [654, 247] width 259 height 275
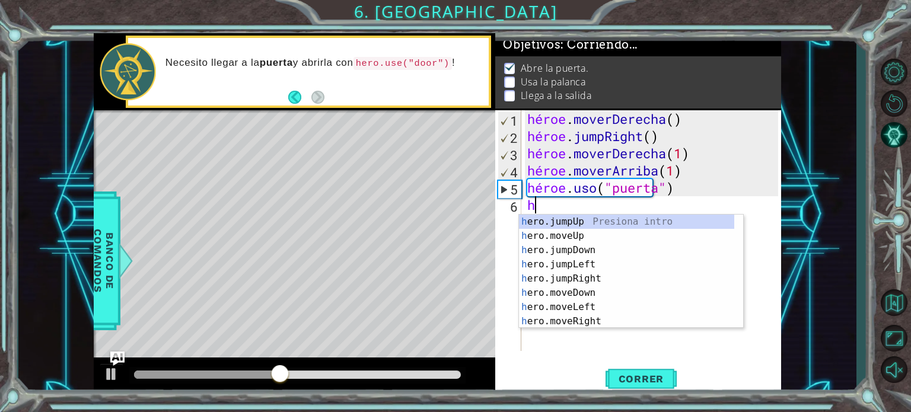
scroll to position [0, 0]
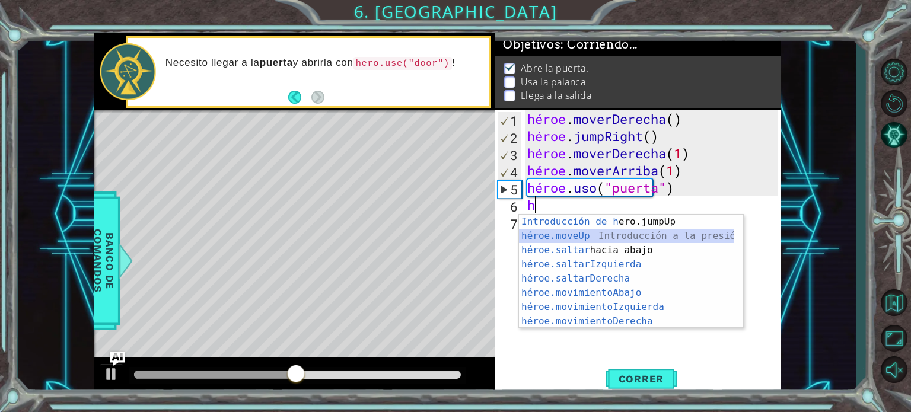
click at [591, 237] on div "Introducción de h ero.jumpUp Presiona héroe.moveUp ​ Introducción a la presión …" at bounding box center [626, 286] width 215 height 142
type textarea "hero.moveUp(1)"
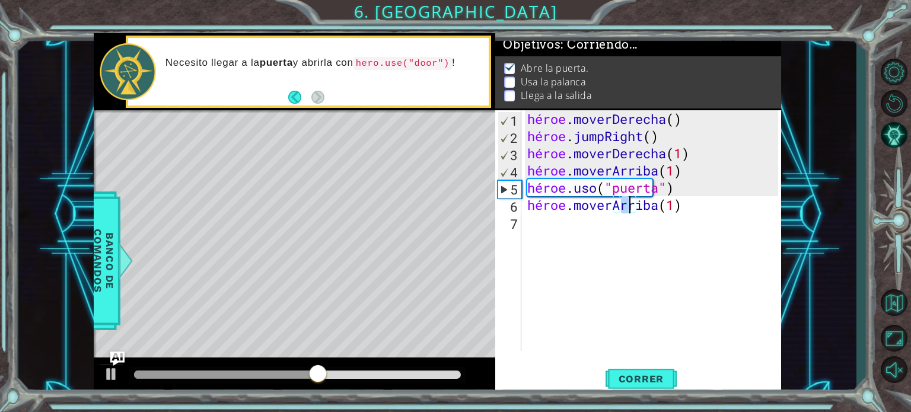
click at [538, 229] on div "héroe . moverDerecha ( ) héroe . jumpRight ( ) héroe . moverDerecha ( 1 ) héroe…" at bounding box center [654, 247] width 259 height 275
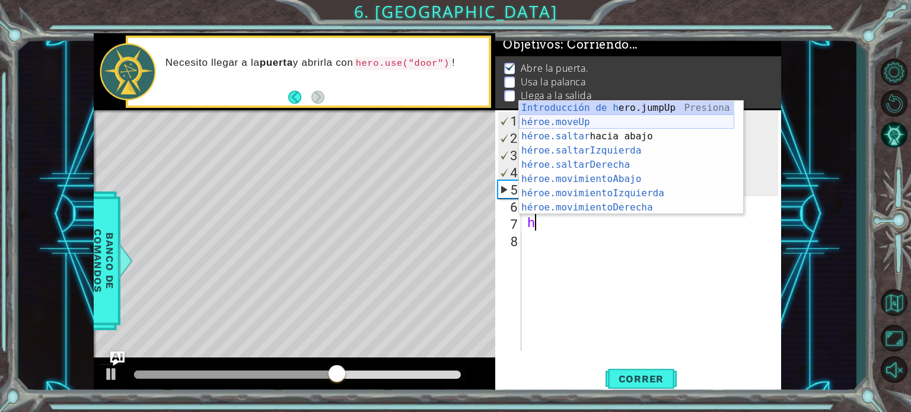
click at [596, 120] on div "Introducción de h ero.jumpUp Presiona héroe.moveUp ​ Introducción a la presión …" at bounding box center [626, 172] width 215 height 142
type textarea "hero.moveUp(1)"
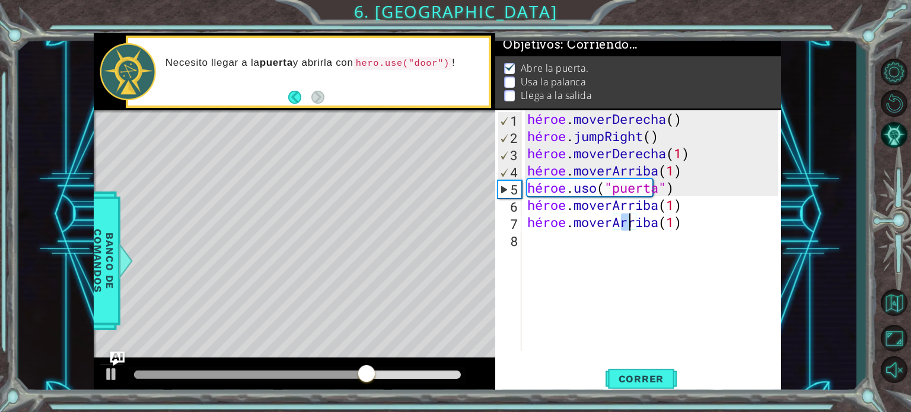
click at [563, 255] on div "héroe . moverDerecha ( ) héroe . jumpRight ( ) héroe . moverDerecha ( 1 ) héroe…" at bounding box center [654, 247] width 259 height 275
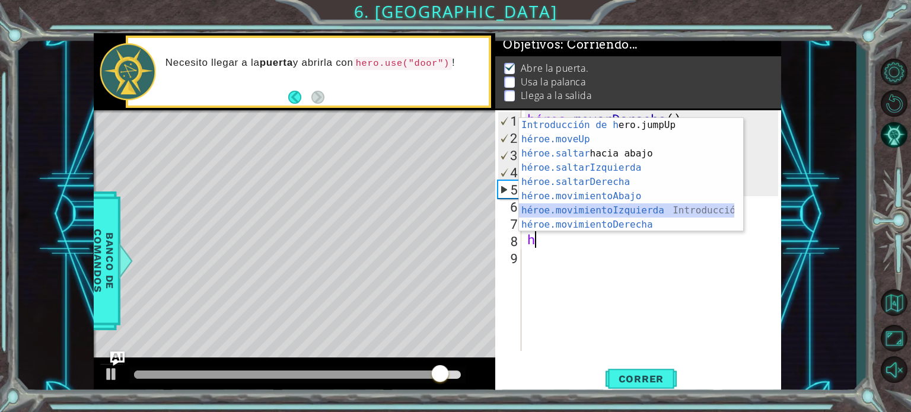
click at [590, 212] on div "Introducción de h ero.jumpUp Presiona héroe.moveUp ​ Introducción a la presión …" at bounding box center [626, 189] width 215 height 142
type textarea "hero.moveLeft(1)"
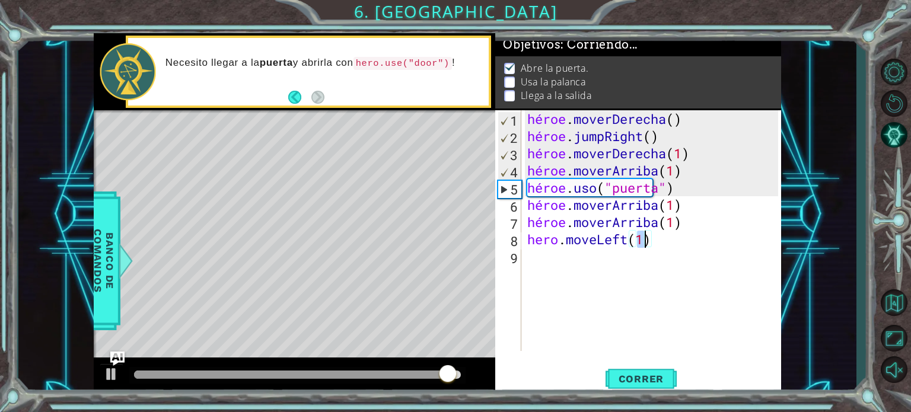
click at [536, 272] on div "héroe . moverDerecha ( ) héroe . jumpRight ( ) héroe . moverDerecha ( 1 ) héroe…" at bounding box center [654, 247] width 259 height 275
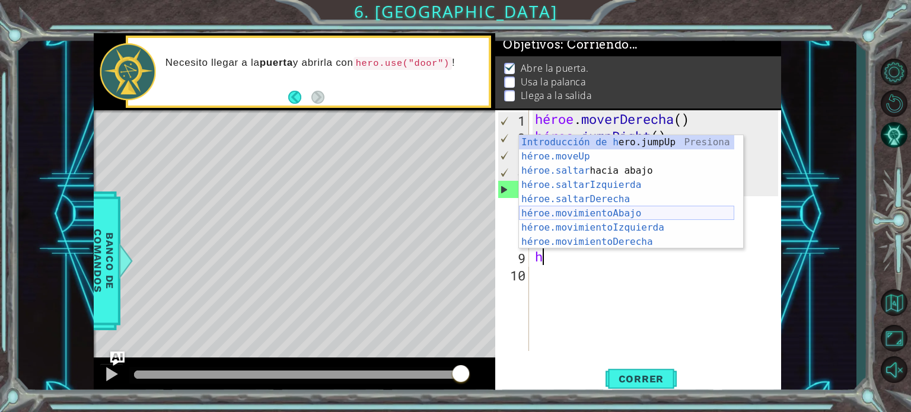
scroll to position [14, 0]
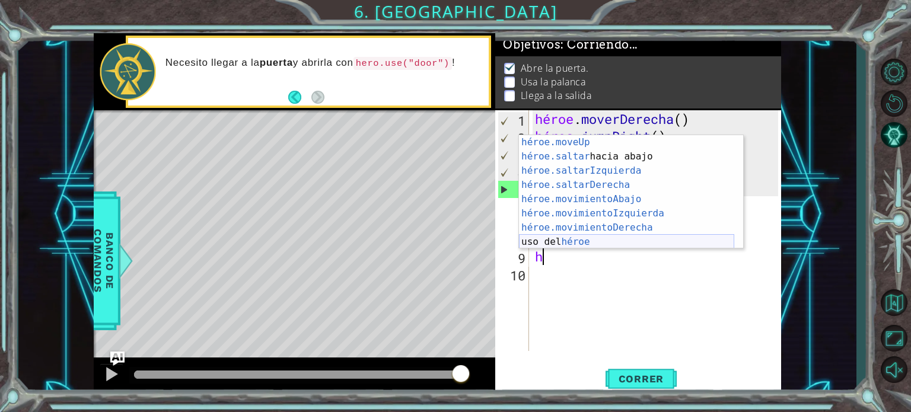
click at [591, 239] on div "héroe.moveUp ​ Introducción a la presión héroe.saltar hacia abajo Introducción …" at bounding box center [626, 206] width 215 height 142
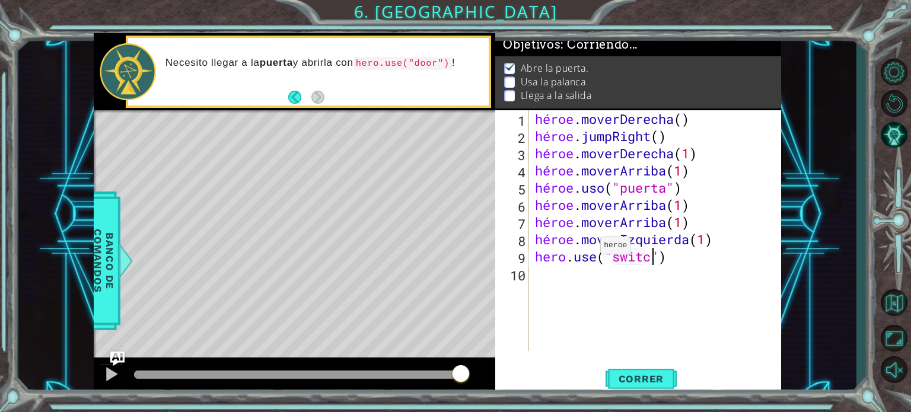
scroll to position [0, 5]
click at [662, 382] on font "Correr" at bounding box center [642, 379] width 46 height 12
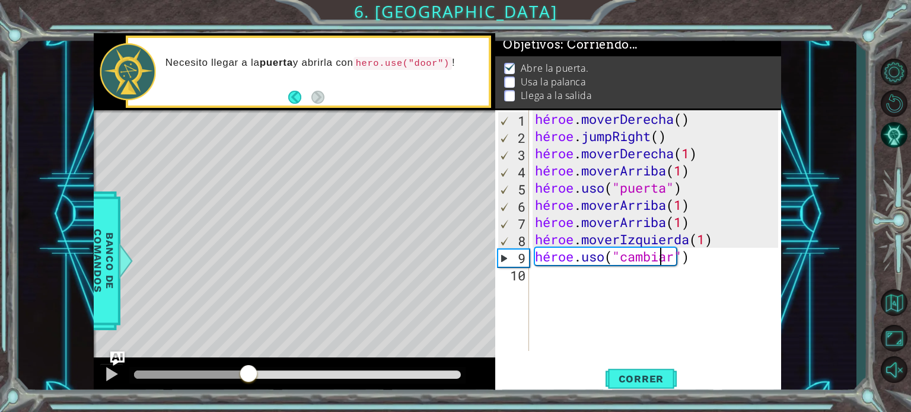
drag, startPoint x: 156, startPoint y: 374, endPoint x: 249, endPoint y: 367, distance: 93.4
click at [249, 367] on div at bounding box center [248, 374] width 21 height 21
click at [710, 259] on div "héroe . moverDerecha ( ) héroe . jumpRight ( ) héroe . moverDerecha ( 1 ) héroe…" at bounding box center [659, 247] width 252 height 275
click at [707, 262] on div "héroe . moverDerecha ( ) héroe . jumpRight ( ) héroe . moverDerecha ( 1 ) héroe…" at bounding box center [659, 247] width 252 height 275
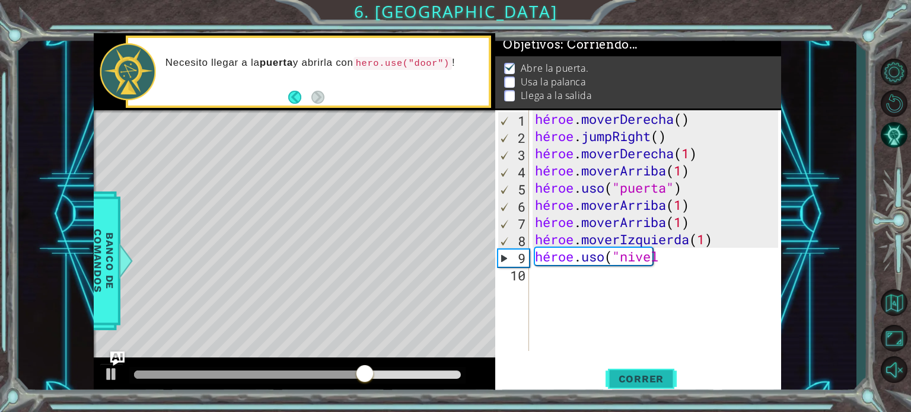
click at [661, 375] on font "Correr" at bounding box center [642, 379] width 46 height 12
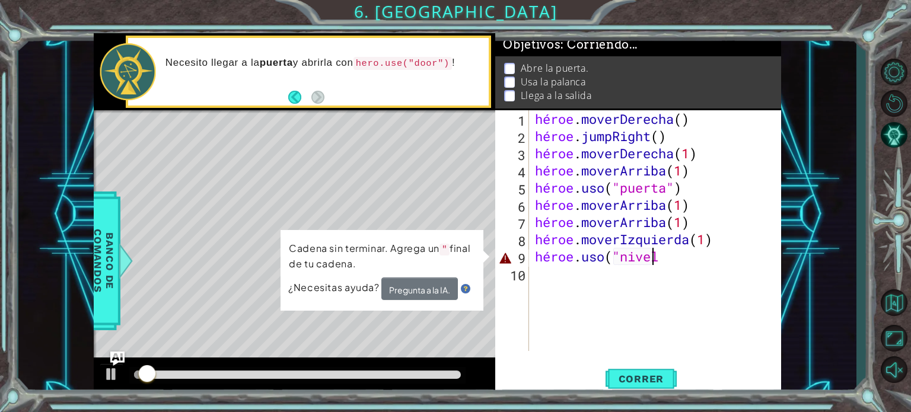
click at [698, 256] on div "héroe . moverDerecha ( ) héroe . jumpRight ( ) héroe . moverDerecha ( 1 ) héroe…" at bounding box center [659, 247] width 252 height 275
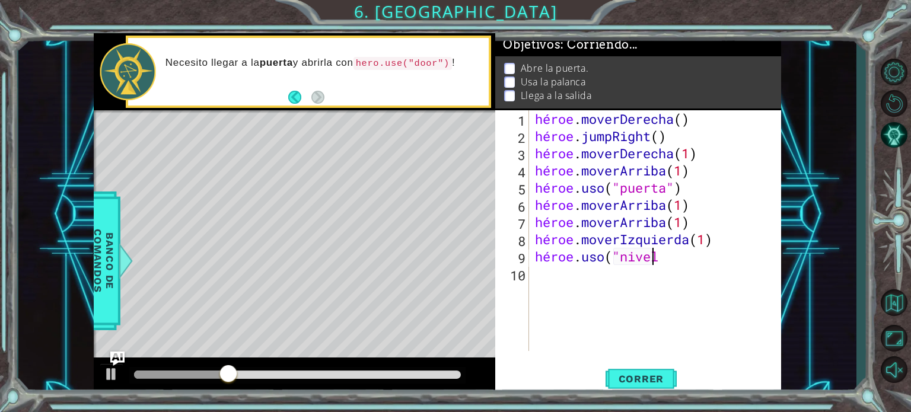
click at [691, 262] on div "héroe . moverDerecha ( ) héroe . jumpRight ( ) héroe . moverDerecha ( 1 ) héroe…" at bounding box center [659, 247] width 252 height 275
click at [693, 262] on div "héroe . moverDerecha ( ) héroe . jumpRight ( ) héroe . moverDerecha ( 1 ) héroe…" at bounding box center [659, 247] width 252 height 275
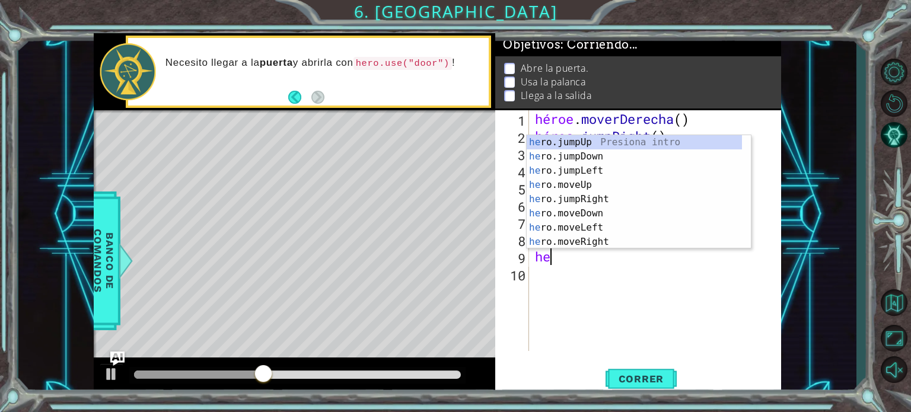
scroll to position [0, 0]
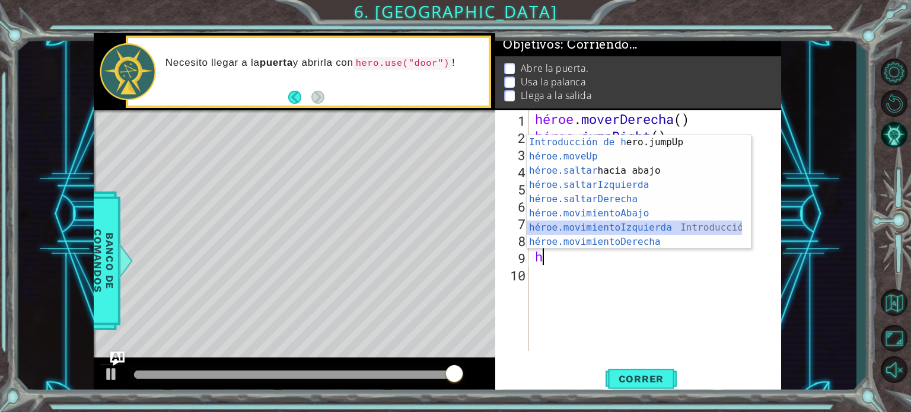
click at [628, 230] on div "Introducción de h ero.jumpUp Presiona héroe.moveUp ​ Introducción a la presión …" at bounding box center [634, 206] width 215 height 142
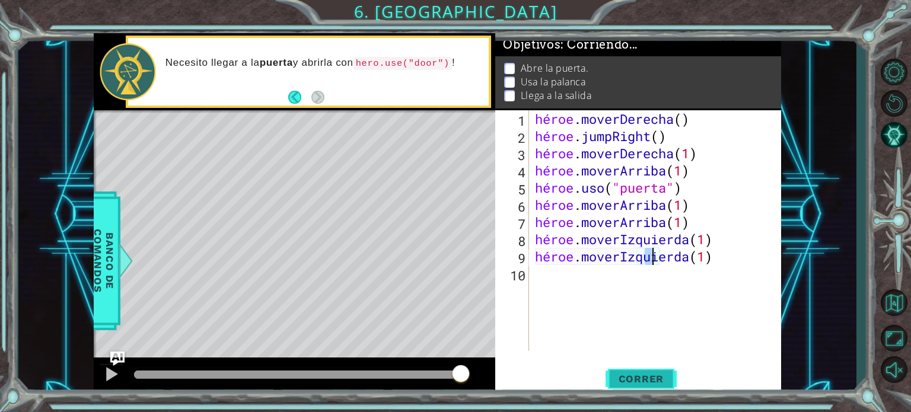
type textarea "hero.moveLeft(1)"
click at [631, 367] on button "Correr" at bounding box center [641, 379] width 71 height 28
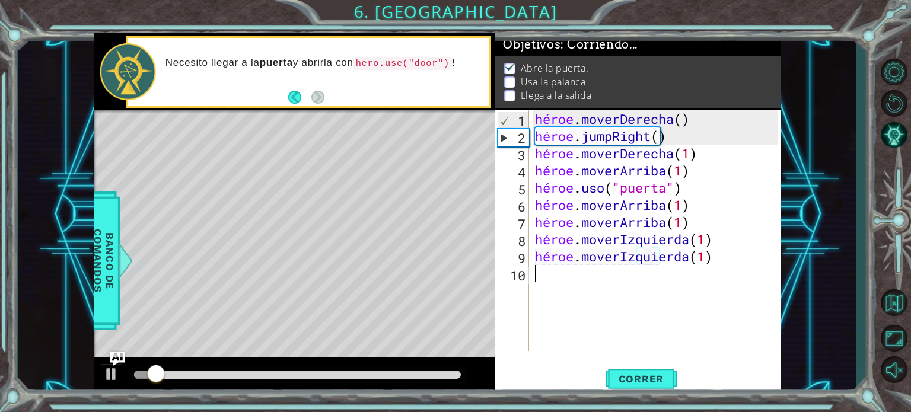
click at [627, 289] on div "héroe . moverDerecha ( ) héroe . jumpRight ( ) héroe . moverDerecha ( 1 ) héroe…" at bounding box center [659, 247] width 252 height 275
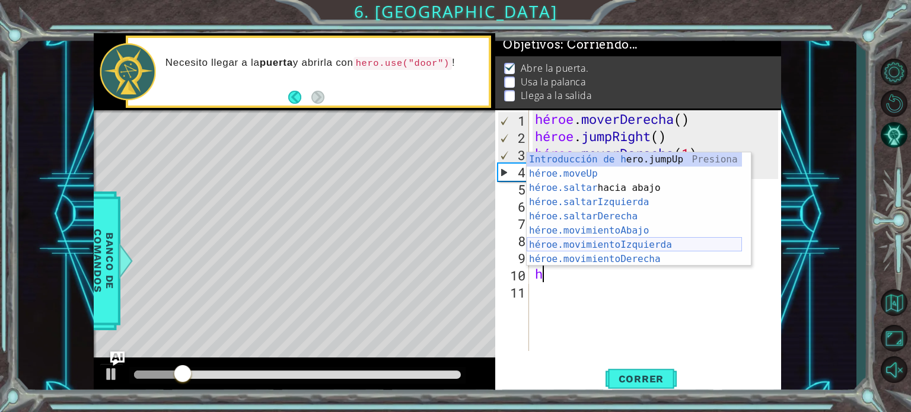
click at [622, 246] on div "Introducción de h ero.jumpUp Presiona héroe.moveUp ​ Introducción a la presión …" at bounding box center [634, 223] width 215 height 142
type textarea "hero.moveLeft(1)"
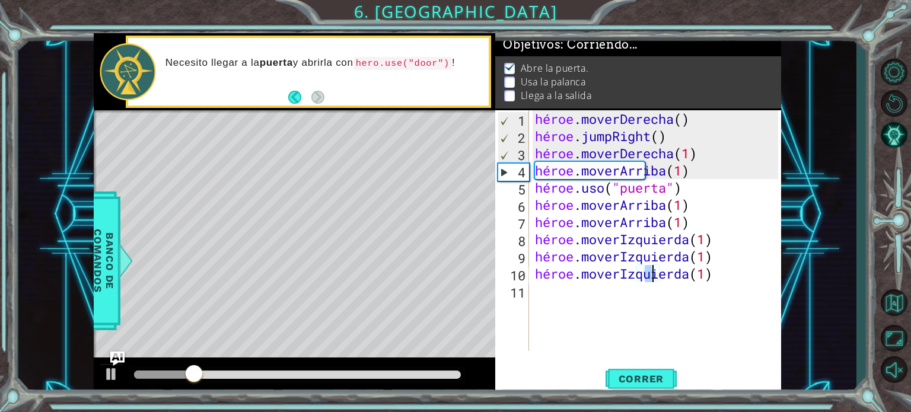
click at [580, 303] on div "héroe . moverDerecha ( ) héroe . jumpRight ( ) héroe . moverDerecha ( 1 ) héroe…" at bounding box center [659, 247] width 252 height 275
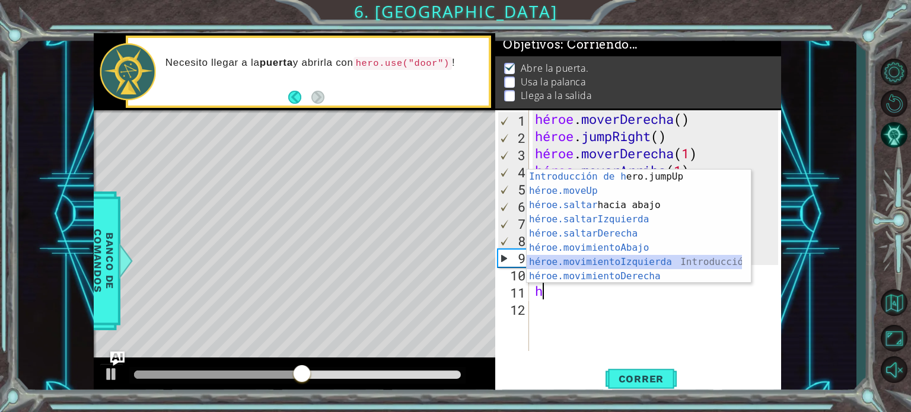
click at [609, 259] on div "Introducción de h ero.jumpUp Presiona héroe.moveUp ​ Introducción a la presión …" at bounding box center [634, 241] width 215 height 142
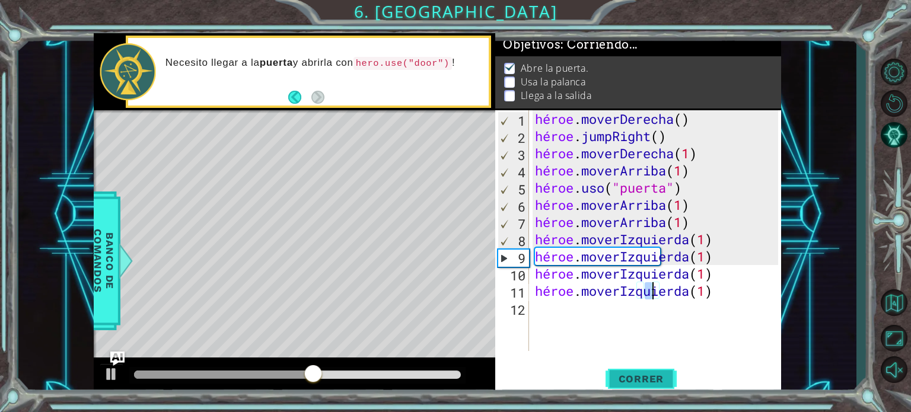
type textarea "hero.moveLeft(1)"
click at [648, 381] on font "Correr" at bounding box center [642, 379] width 46 height 12
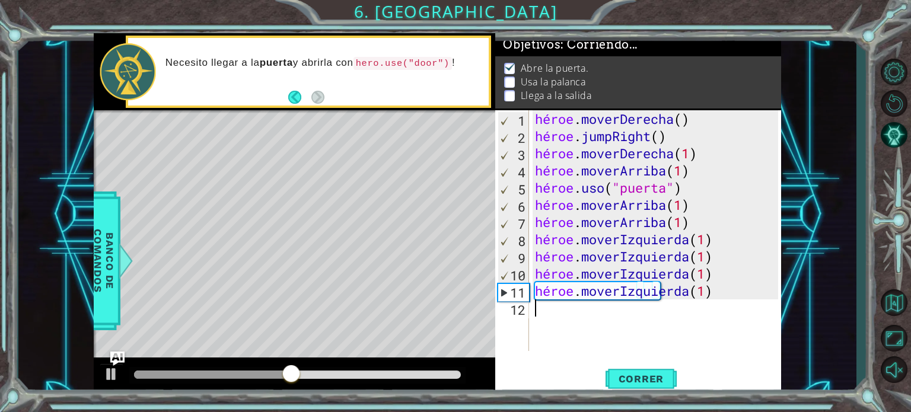
drag, startPoint x: 282, startPoint y: 370, endPoint x: 667, endPoint y: 322, distance: 388.0
click at [667, 322] on div "héroe . moverDerecha ( ) héroe . jumpRight ( ) héroe . moverDerecha ( 1 ) héroe…" at bounding box center [659, 247] width 252 height 275
click at [706, 287] on div "héroe . moverDerecha ( ) héroe . jumpRight ( ) héroe . moverDerecha ( 1 ) héroe…" at bounding box center [659, 247] width 252 height 275
click at [716, 291] on div "héroe . moverDerecha ( ) héroe . jumpRight ( ) héroe . moverDerecha ( 1 ) héroe…" at bounding box center [659, 247] width 252 height 275
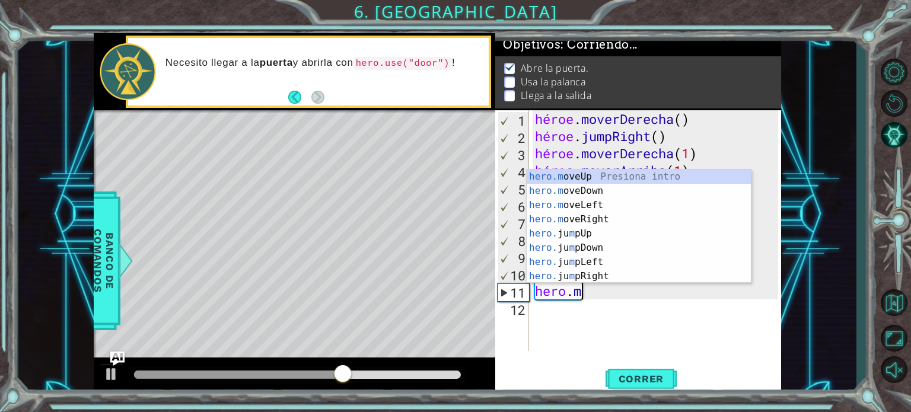
type textarea "hero."
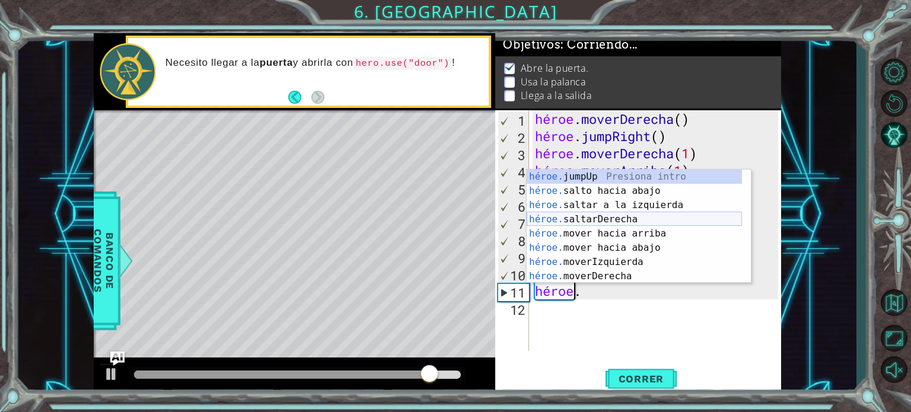
click at [654, 222] on div "héroe. jumpUp Presiona intro héroe. salto hacia abajo Introducción a la presión…" at bounding box center [634, 241] width 215 height 142
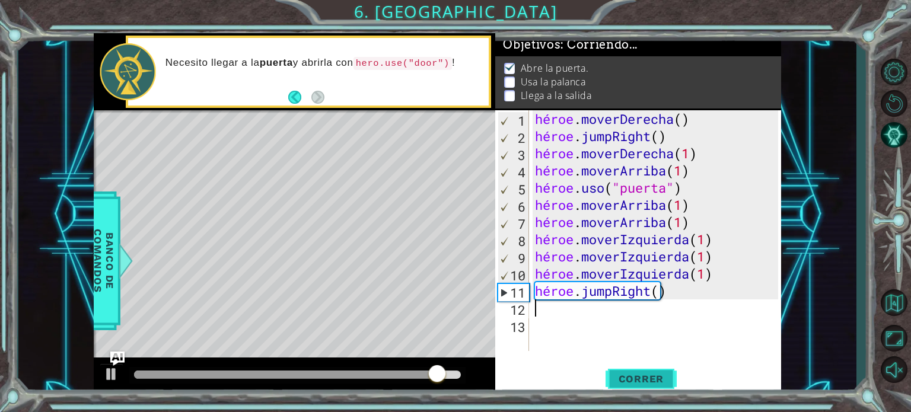
click at [636, 378] on font "Correr" at bounding box center [642, 379] width 46 height 12
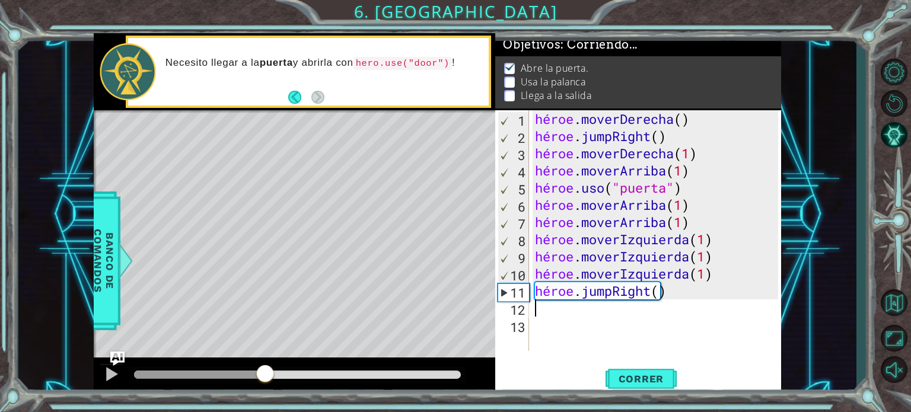
drag, startPoint x: 164, startPoint y: 375, endPoint x: 266, endPoint y: 387, distance: 102.7
click at [266, 387] on div at bounding box center [295, 377] width 402 height 38
click at [665, 300] on div "héroe . moverDerecha ( ) héroe . jumpRight ( ) héroe . moverDerecha ( 1 ) héroe…" at bounding box center [659, 247] width 252 height 275
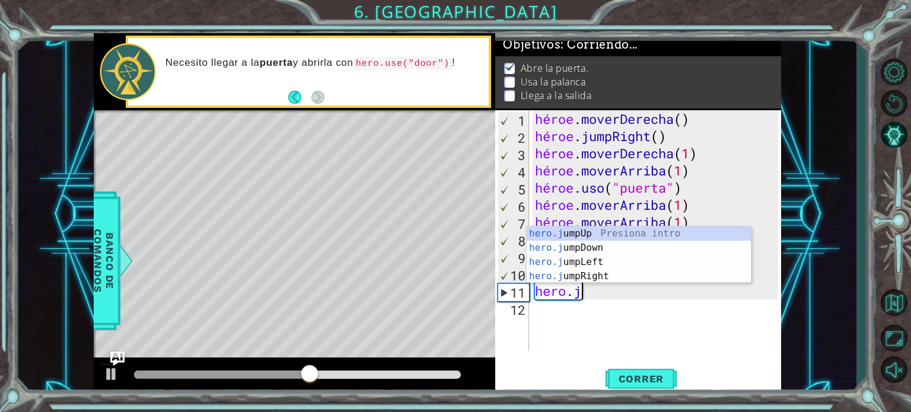
type textarea "hero."
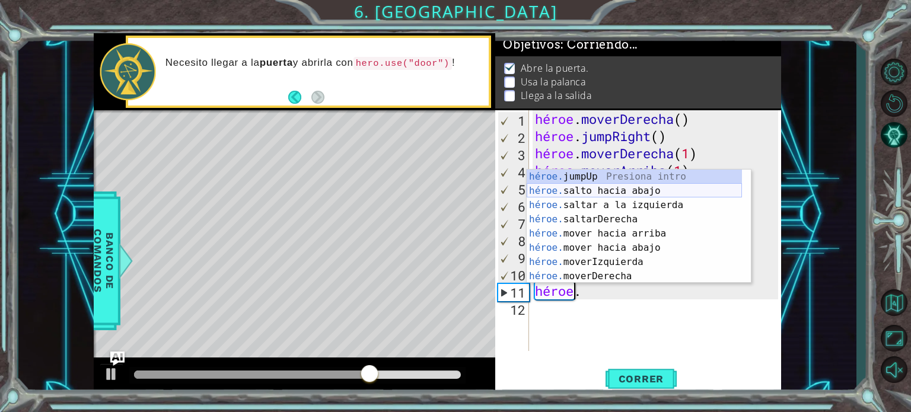
click at [644, 196] on div "héroe. jumpUp Presiona intro héroe. salto hacia abajo Introducción a la presión…" at bounding box center [634, 241] width 215 height 142
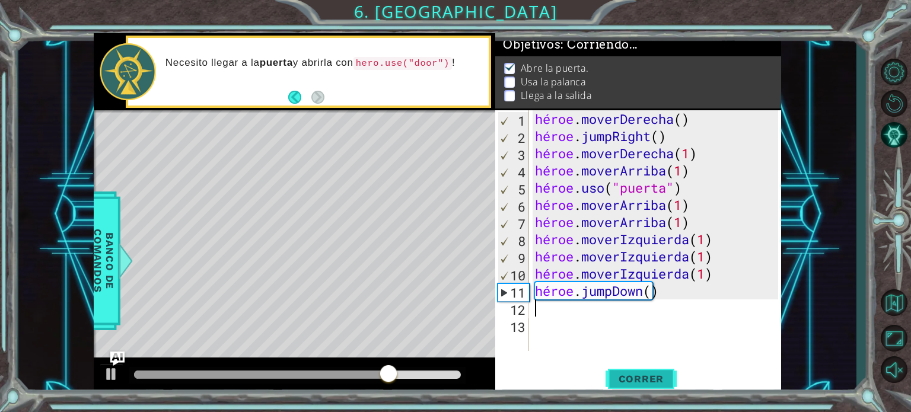
click at [640, 374] on font "Correr" at bounding box center [642, 379] width 46 height 12
drag, startPoint x: 150, startPoint y: 373, endPoint x: 268, endPoint y: 383, distance: 119.0
click at [268, 383] on div at bounding box center [268, 374] width 21 height 21
click at [666, 295] on div "héroe . moverDerecha ( ) héroe . jumpRight ( ) héroe . moverDerecha ( 1 ) héroe…" at bounding box center [659, 247] width 252 height 275
click at [662, 279] on div "héroe . moverDerecha ( ) héroe . jumpRight ( ) héroe . moverDerecha ( 1 ) héroe…" at bounding box center [659, 247] width 252 height 275
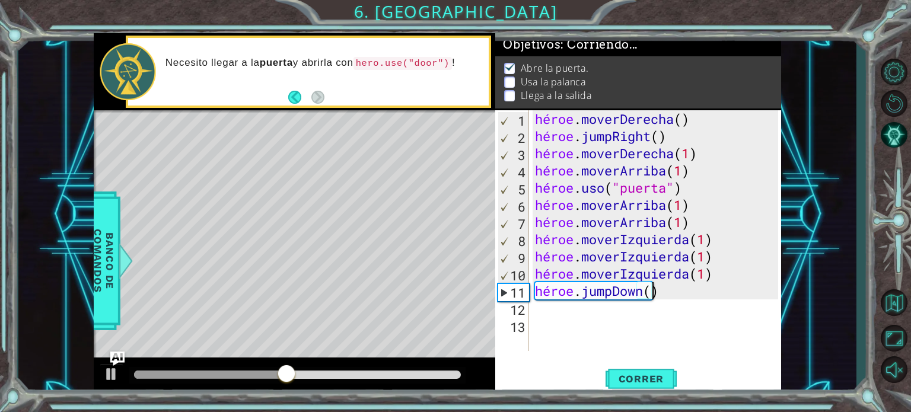
type textarea "hero.moveLeft(1)"
click at [663, 301] on div "héroe . moverDerecha ( ) héroe . jumpRight ( ) héroe . moverDerecha ( 1 ) héroe…" at bounding box center [659, 247] width 252 height 275
click at [654, 294] on div "héroe . moverDerecha ( ) héroe . jumpRight ( ) héroe . moverDerecha ( 1 ) héroe…" at bounding box center [659, 247] width 252 height 275
click at [663, 295] on div "héroe . moverDerecha ( ) héroe . jumpRight ( ) héroe . moverDerecha ( 1 ) héroe…" at bounding box center [659, 247] width 252 height 275
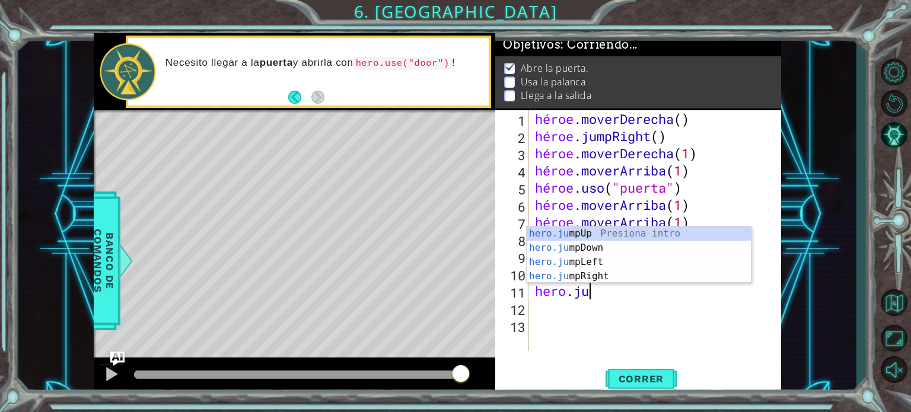
scroll to position [0, 2]
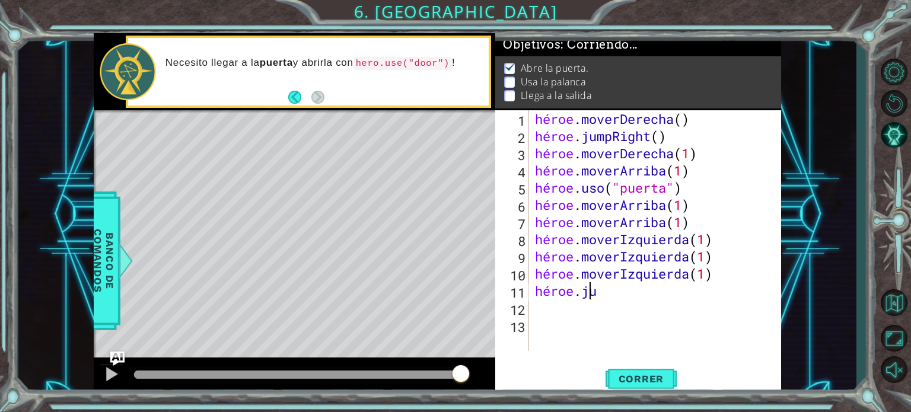
click at [632, 287] on div "héroe . moverDerecha ( ) héroe . jumpRight ( ) héroe . moverDerecha ( 1 ) héroe…" at bounding box center [659, 247] width 252 height 275
click at [625, 292] on div "héroe . moverDerecha ( ) héroe . jumpRight ( ) héroe . moverDerecha ( 1 ) héroe…" at bounding box center [659, 247] width 252 height 275
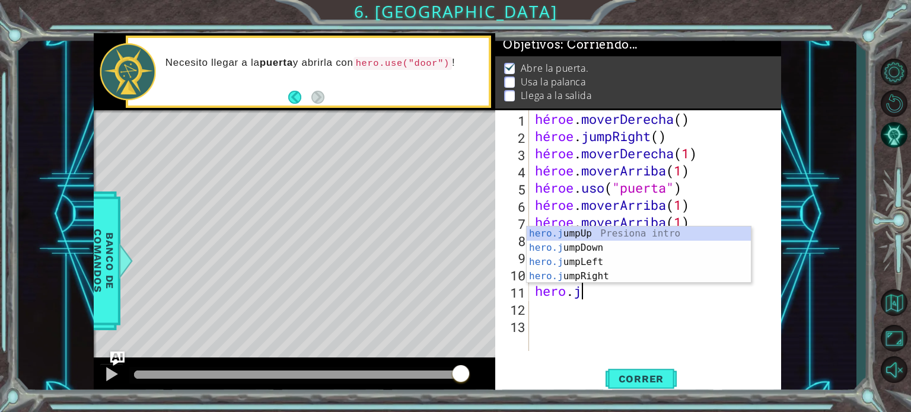
type textarea "hero."
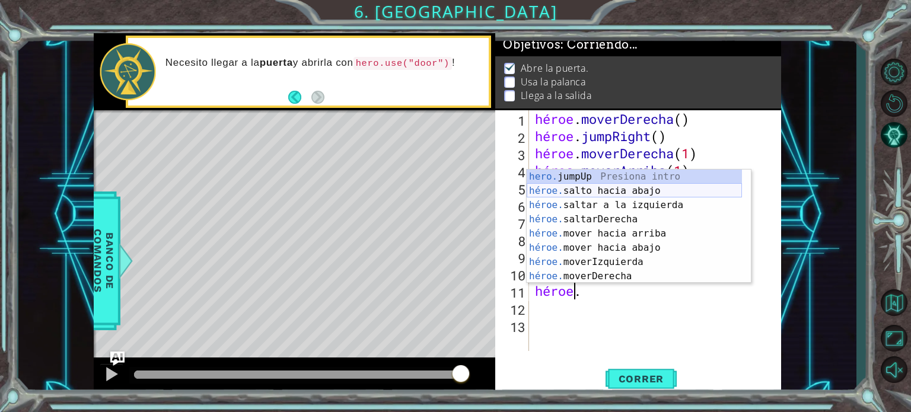
scroll to position [0, 0]
click at [628, 175] on div "héroe. jumpUp Presiona intro héroe. salto hacia abajo Introducción a la presión…" at bounding box center [634, 241] width 215 height 142
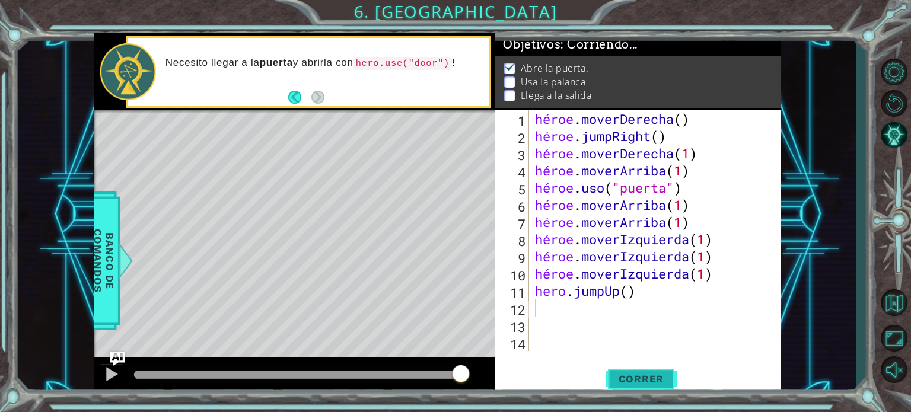
click at [636, 389] on button "Correr" at bounding box center [641, 379] width 71 height 28
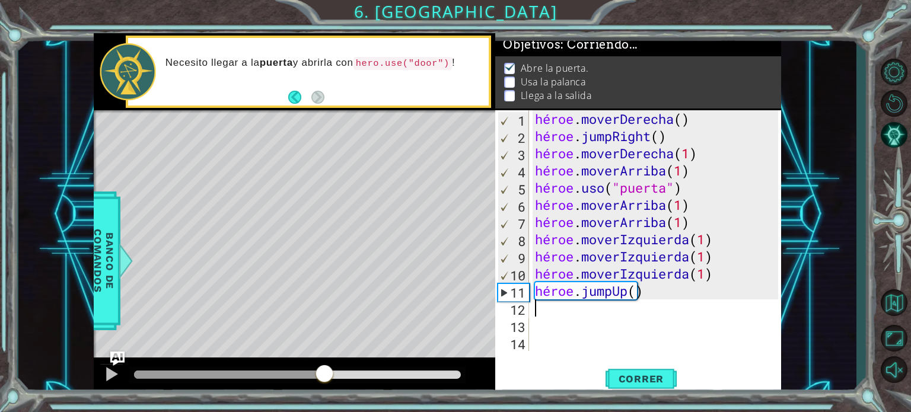
click at [325, 357] on div "métodos héroe moverAbajo(pasos) moverArriba(pasos) moverIzquierda(pasos) moverD…" at bounding box center [438, 214] width 688 height 363
click at [551, 317] on div "héroe . moverDerecha ( ) héroe . jumpRight ( ) héroe . moverDerecha ( 1 ) héroe…" at bounding box center [659, 247] width 252 height 275
click at [549, 315] on div "héroe . moverDerecha ( ) héroe . jumpRight ( ) héroe . moverDerecha ( 1 ) héroe…" at bounding box center [659, 247] width 252 height 275
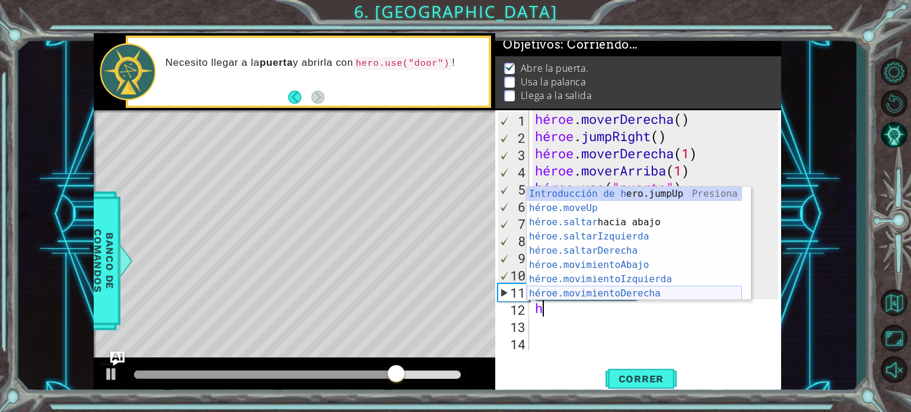
click at [619, 290] on div "Introducción de h ero.jumpUp Presiona héroe.moveUp ​ Introducción a la presión …" at bounding box center [634, 258] width 215 height 142
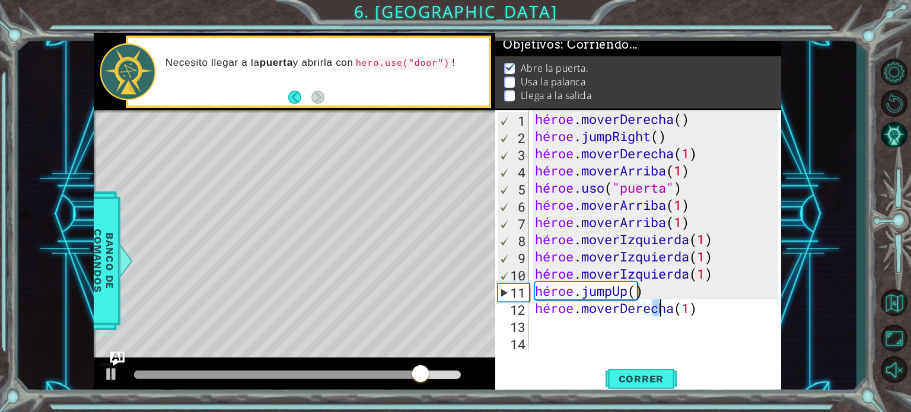
click at [725, 306] on div "héroe . moverDerecha ( ) héroe . jumpRight ( ) héroe . moverDerecha ( 1 ) héroe…" at bounding box center [659, 247] width 252 height 275
click at [724, 301] on div "héroe . moverDerecha ( ) héroe . jumpRight ( ) héroe . moverDerecha ( 1 ) héroe…" at bounding box center [659, 247] width 252 height 275
click at [724, 306] on div "héroe . moverDerecha ( ) héroe . jumpRight ( ) héroe . moverDerecha ( 1 ) héroe…" at bounding box center [659, 247] width 252 height 275
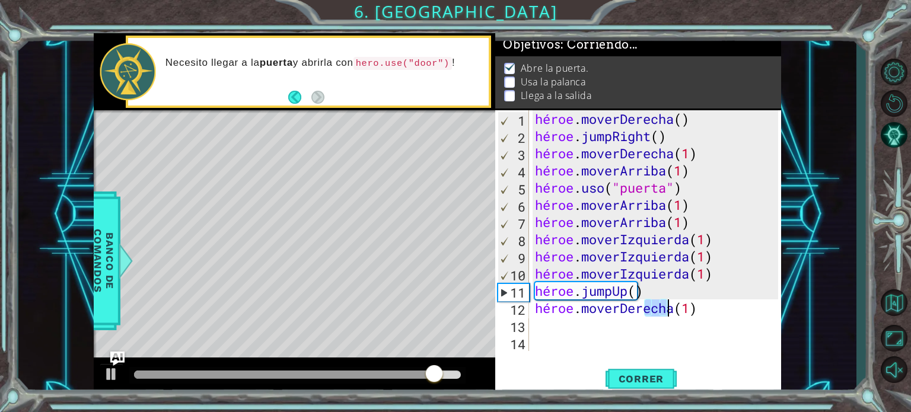
type textarea "hero.moveRight(1)"
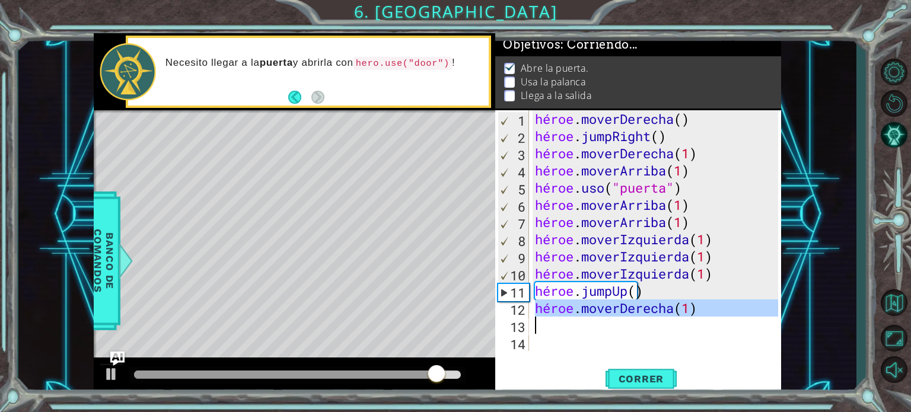
click at [724, 306] on div "héroe . moverDerecha ( ) héroe . jumpRight ( ) héroe . moverDerecha ( 1 ) héroe…" at bounding box center [659, 247] width 252 height 275
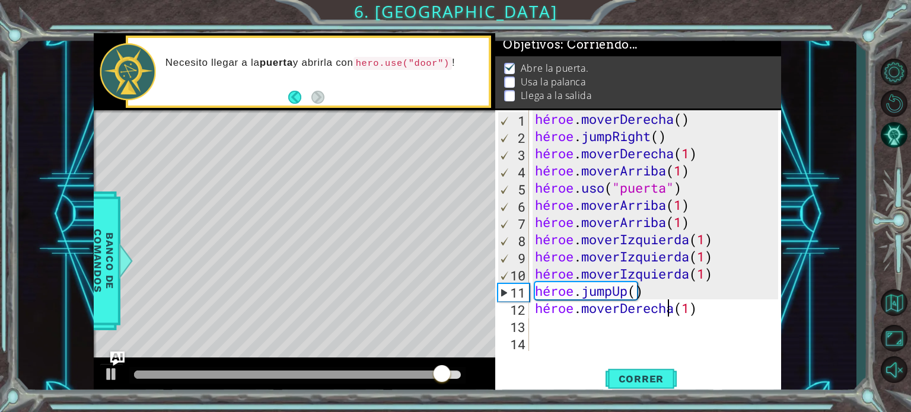
click at [724, 306] on div "héroe . moverDerecha ( ) héroe . jumpRight ( ) héroe . moverDerecha ( 1 ) héroe…" at bounding box center [659, 247] width 252 height 275
type textarea "hero.moveRight(1)"
click at [559, 323] on div "héroe . moverDerecha ( ) héroe . jumpRight ( ) héroe . moverDerecha ( 1 ) héroe…" at bounding box center [659, 247] width 252 height 275
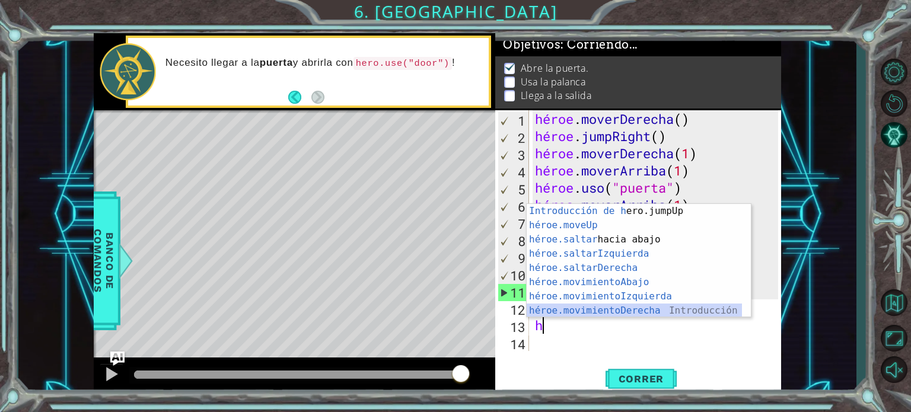
click at [624, 310] on div "Introducción de h ero.jumpUp Presiona héroe.moveUp ​ Introducción a la presión …" at bounding box center [634, 275] width 215 height 142
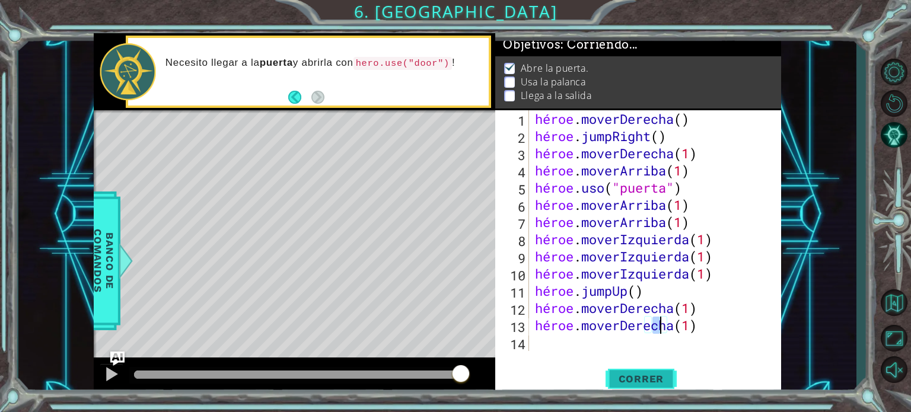
type textarea "hero.moveRight(1)"
click at [636, 374] on font "Correr" at bounding box center [642, 379] width 46 height 12
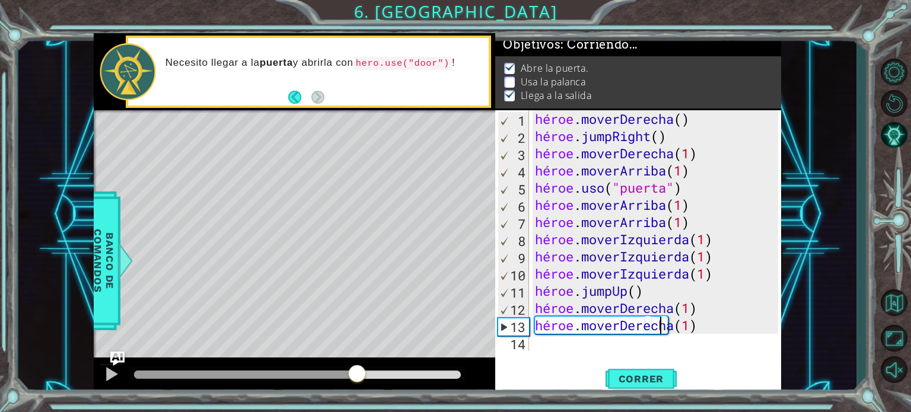
drag, startPoint x: 160, startPoint y: 371, endPoint x: 357, endPoint y: 370, distance: 197.0
click at [357, 370] on div at bounding box center [356, 374] width 21 height 21
drag, startPoint x: 362, startPoint y: 372, endPoint x: 327, endPoint y: 367, distance: 35.4
click at [332, 367] on div at bounding box center [342, 374] width 21 height 21
click at [585, 346] on div "héroe . moverDerecha ( ) héroe . jumpRight ( ) héroe . moverDerecha ( 1 ) héroe…" at bounding box center [659, 247] width 252 height 275
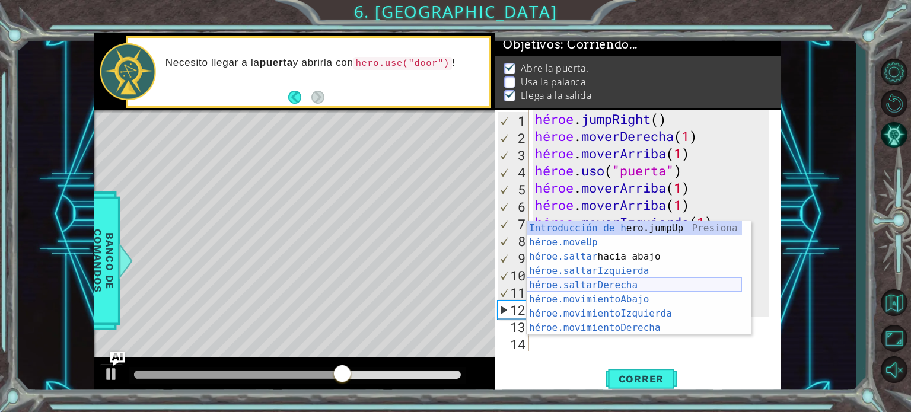
scroll to position [14, 0]
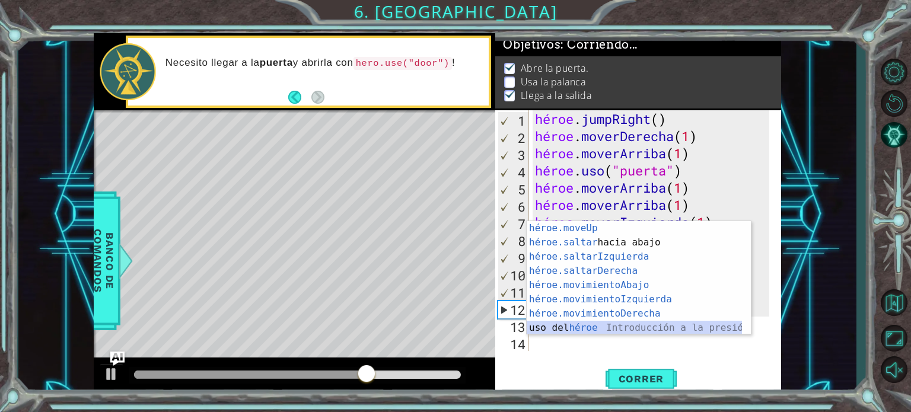
click at [578, 330] on div "héroe.moveUp ​ Introducción a la presión héroe.saltar hacia abajo Introducción …" at bounding box center [634, 292] width 215 height 142
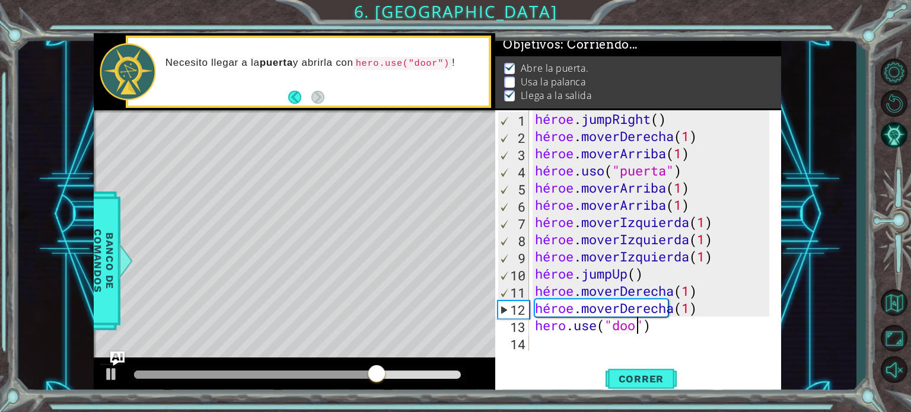
scroll to position [0, 5]
click at [645, 384] on font "Correr" at bounding box center [642, 379] width 46 height 12
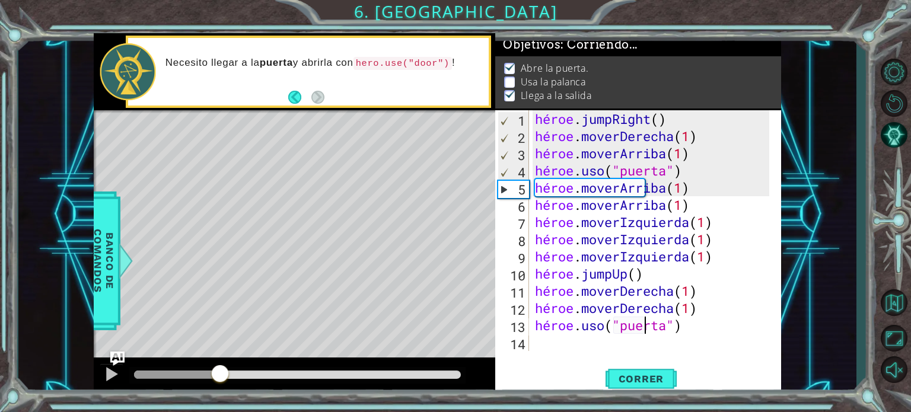
drag, startPoint x: 164, startPoint y: 374, endPoint x: 248, endPoint y: 378, distance: 83.8
click at [230, 378] on div at bounding box center [297, 375] width 327 height 8
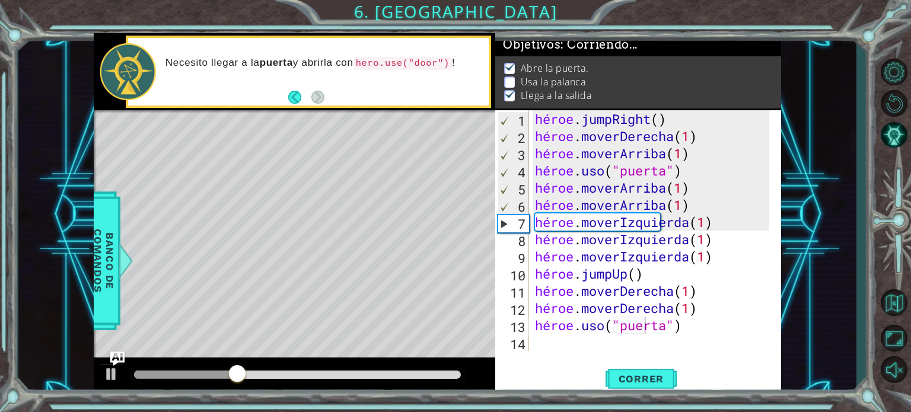
drag, startPoint x: 287, startPoint y: 381, endPoint x: 312, endPoint y: 380, distance: 24.9
click at [316, 380] on div at bounding box center [297, 375] width 337 height 17
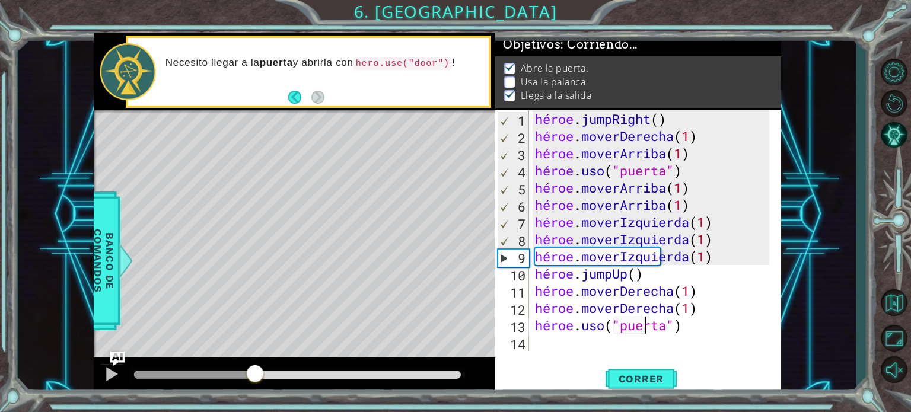
drag, startPoint x: 255, startPoint y: 373, endPoint x: 305, endPoint y: 371, distance: 49.9
click at [266, 371] on div at bounding box center [254, 374] width 21 height 21
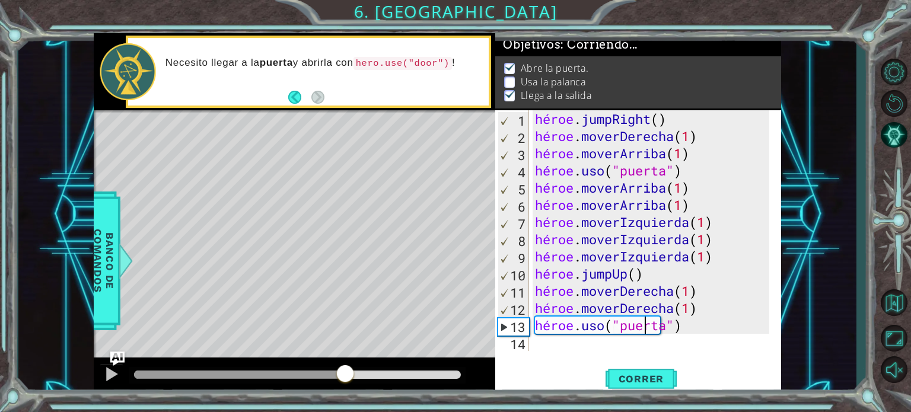
drag, startPoint x: 345, startPoint y: 367, endPoint x: 306, endPoint y: 365, distance: 39.2
click at [335, 365] on div at bounding box center [345, 374] width 21 height 21
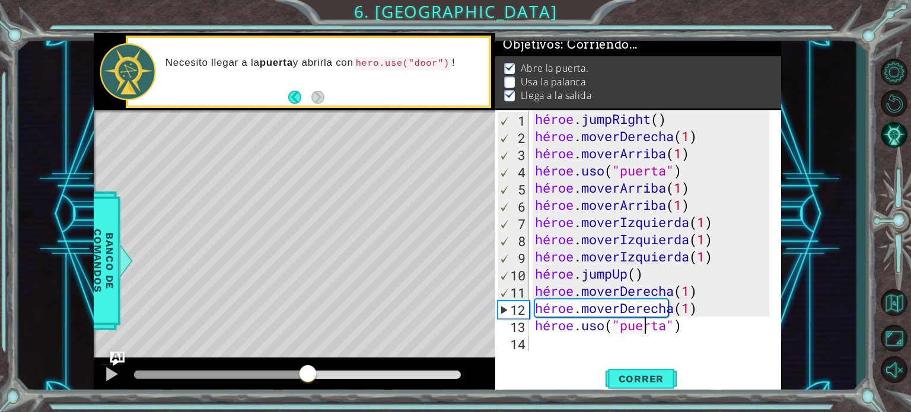
drag, startPoint x: 329, startPoint y: 374, endPoint x: 306, endPoint y: 370, distance: 23.5
click at [305, 370] on div at bounding box center [307, 374] width 21 height 21
drag, startPoint x: 355, startPoint y: 371, endPoint x: 284, endPoint y: 387, distance: 72.3
click at [285, 387] on div at bounding box center [295, 377] width 402 height 38
click at [618, 375] on span "Correr" at bounding box center [641, 379] width 69 height 12
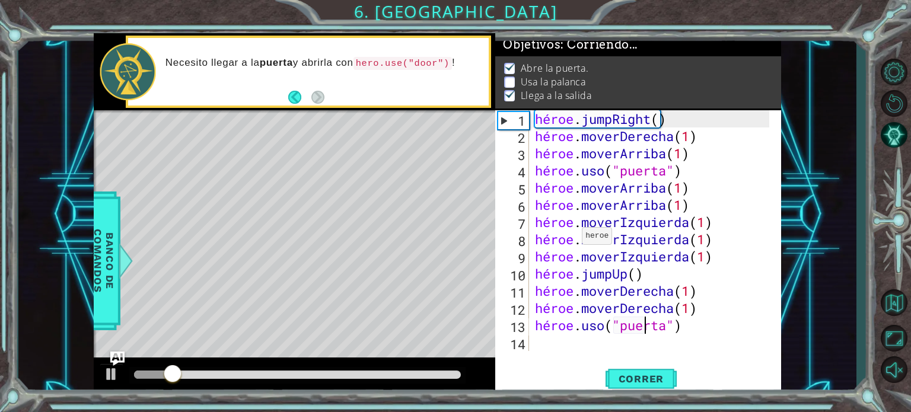
click at [572, 239] on div "héroe . jumpRight ( ) héroe . moverDerecha ( 1 ) héroe . moverArriba ( 1 ) héro…" at bounding box center [654, 247] width 243 height 275
click at [746, 362] on div "hero.moveLeft(1) 1 2 3 4 5 6 7 8 9 10 11 12 13 14 héroe . jumpRight ( ) héroe .…" at bounding box center [638, 252] width 286 height 285
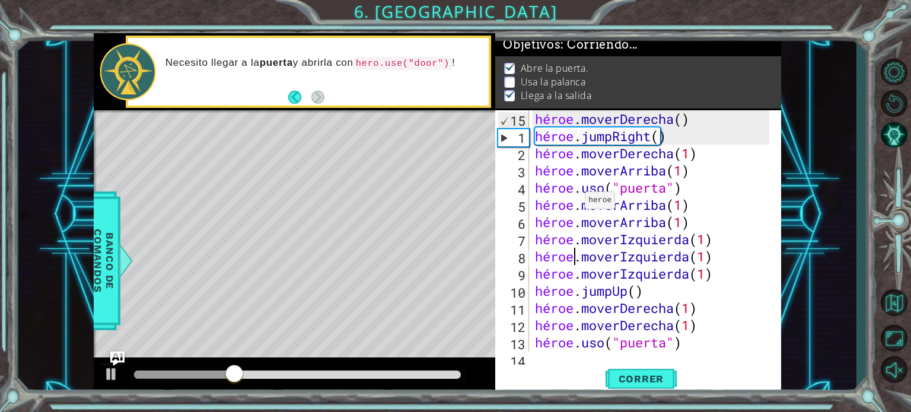
scroll to position [17, 0]
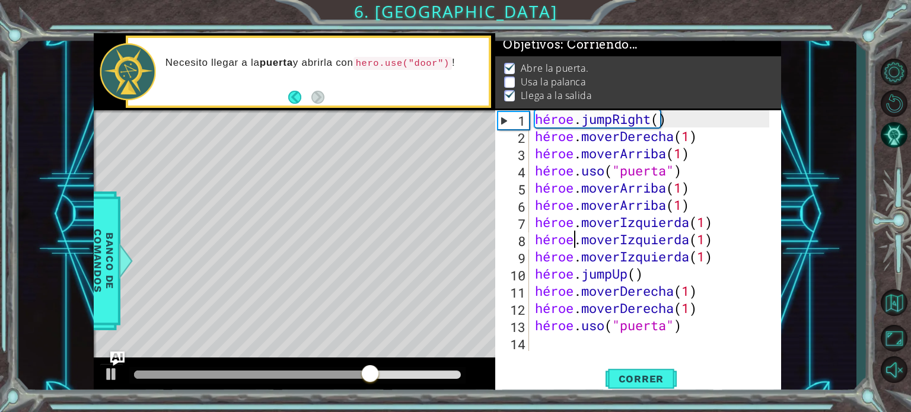
click at [699, 330] on div "héroe . jumpRight ( ) héroe . moverDerecha ( 1 ) héroe . moverArriba ( 1 ) héro…" at bounding box center [654, 247] width 243 height 275
click at [700, 323] on div "héroe . jumpRight ( ) héroe . moverDerecha ( 1 ) héroe . moverArriba ( 1 ) héro…" at bounding box center [654, 247] width 243 height 275
click at [702, 332] on div "héroe . jumpRight ( ) héroe . moverDerecha ( 1 ) héroe . moverArriba ( 1 ) héro…" at bounding box center [654, 247] width 243 height 275
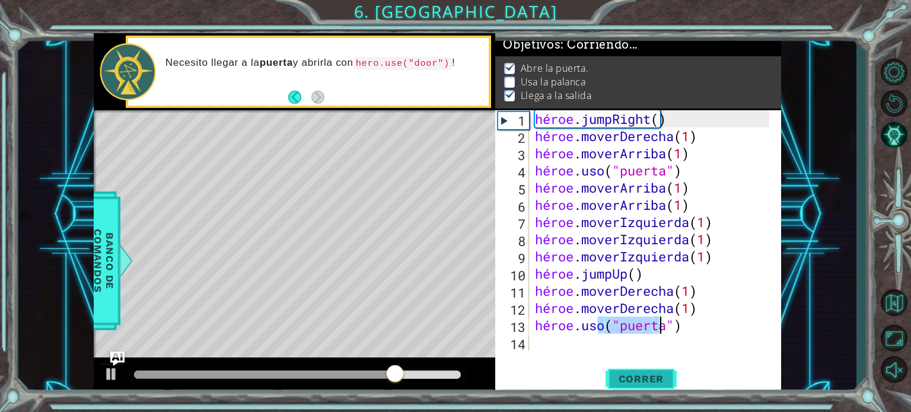
click at [666, 374] on span "Correr" at bounding box center [641, 379] width 69 height 12
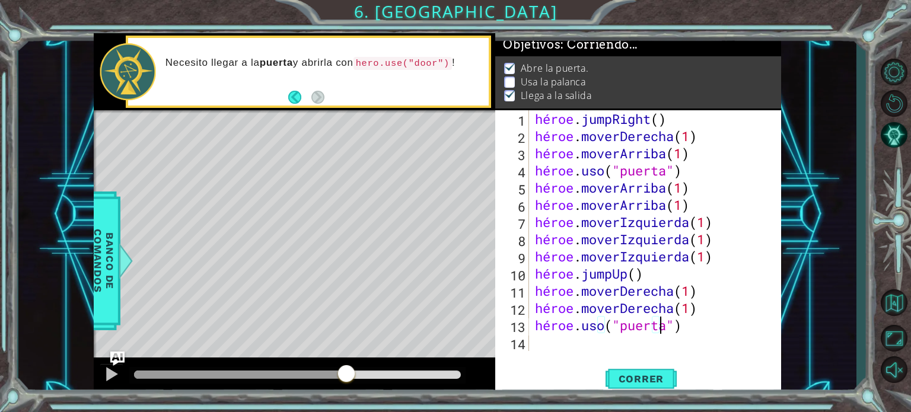
drag, startPoint x: 156, startPoint y: 378, endPoint x: 345, endPoint y: 379, distance: 189.3
click at [345, 379] on div at bounding box center [346, 374] width 21 height 21
click at [566, 211] on div "héroe . jumpRight ( ) héroe . moverDerecha ( 1 ) héroe . moverArriba ( 1 ) héro…" at bounding box center [654, 247] width 243 height 275
click at [554, 238] on div "héroe . jumpRight ( ) héroe . moverDerecha ( 1 ) héroe . moverArriba ( 1 ) héro…" at bounding box center [654, 247] width 243 height 275
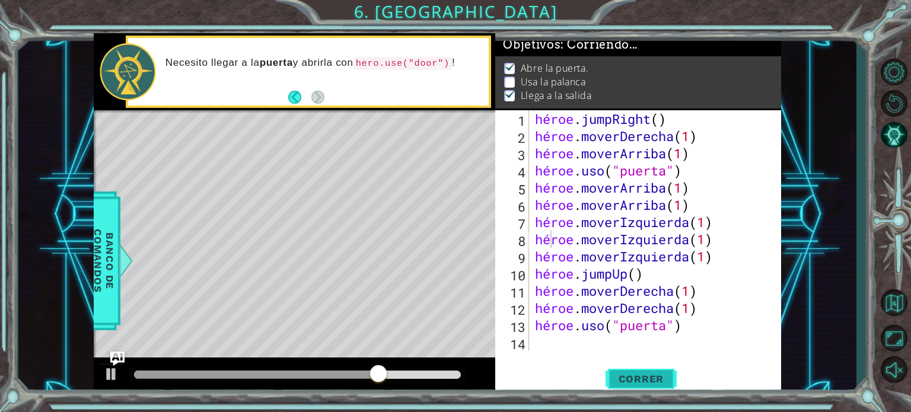
click at [638, 379] on font "Correr" at bounding box center [642, 379] width 46 height 12
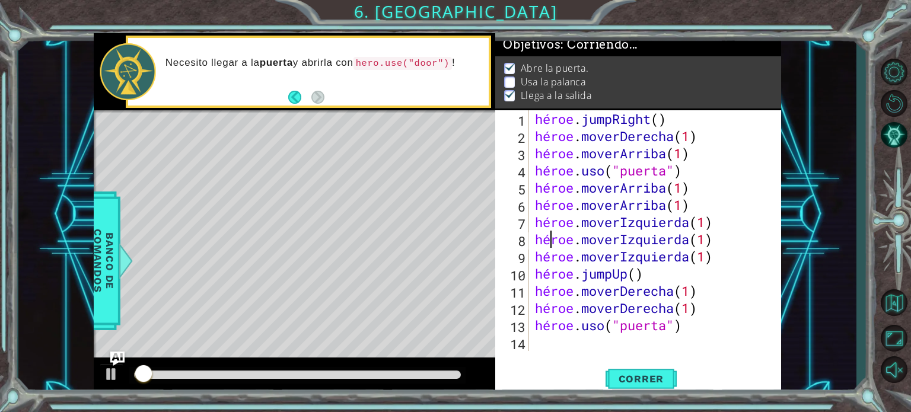
click at [556, 373] on div "Correr" at bounding box center [641, 379] width 286 height 28
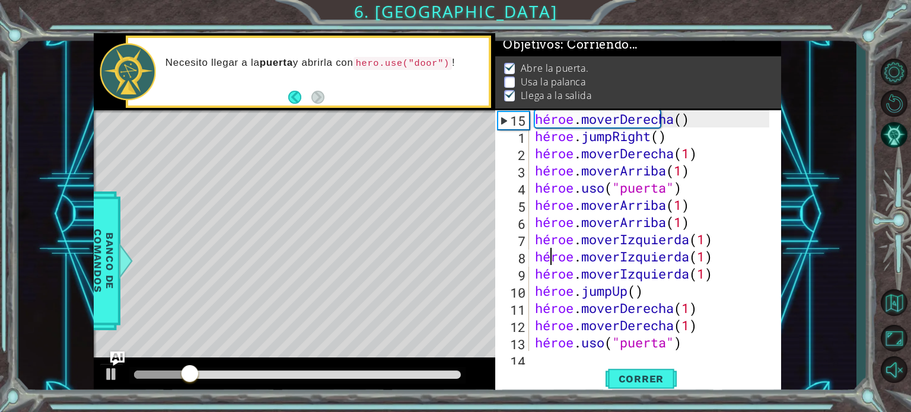
click at [702, 186] on div "héroe . moverDerecha ( ) héroe . jumpRight ( ) héroe . moverDerecha ( 1 ) héroe…" at bounding box center [654, 247] width 243 height 275
click at [685, 180] on div "héroe . moverDerecha ( ) héroe . jumpRight ( ) héroe . moverDerecha ( 1 ) héroe…" at bounding box center [654, 247] width 243 height 275
click at [673, 206] on div "héroe . moverDerecha ( ) héroe . jumpRight ( ) héroe . moverDerecha ( 1 ) héroe…" at bounding box center [654, 247] width 243 height 275
click at [677, 211] on div "héroe . moverDerecha ( ) héroe . jumpRight ( ) héroe . moverDerecha ( 1 ) héroe…" at bounding box center [654, 247] width 243 height 275
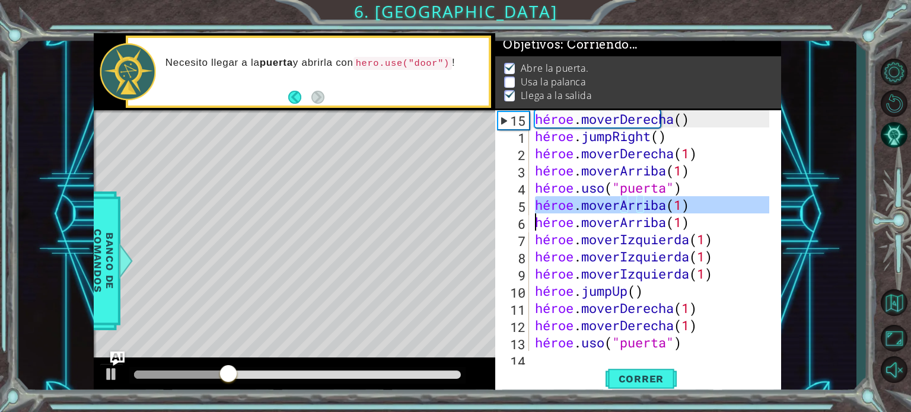
click at [677, 211] on div "héroe . moverDerecha ( ) héroe . jumpRight ( ) héroe . moverDerecha ( 1 ) héroe…" at bounding box center [654, 247] width 243 height 275
click at [672, 222] on div "héroe . moverDerecha ( ) héroe . jumpRight ( ) héroe . moverDerecha ( 1 ) héroe…" at bounding box center [654, 247] width 243 height 275
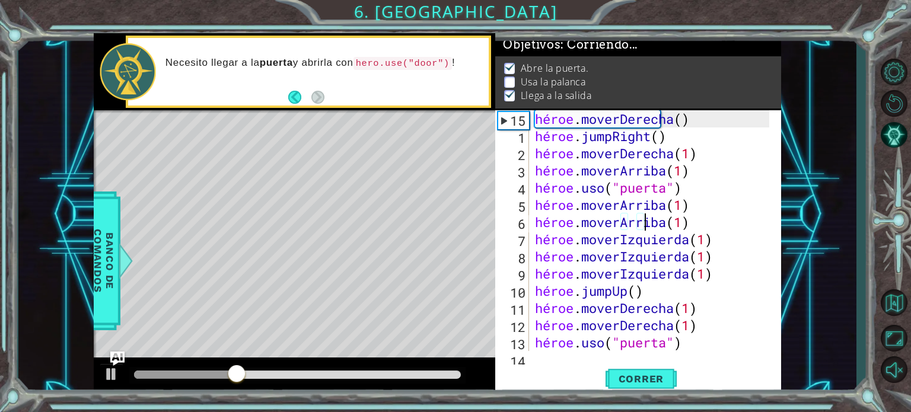
click at [669, 230] on div "héroe . moverDerecha ( ) héroe . jumpRight ( ) héroe . moverDerecha ( 1 ) héroe…" at bounding box center [654, 247] width 243 height 275
click at [632, 230] on div "héroe . moverDerecha ( ) héroe . jumpRight ( ) héroe . moverDerecha ( 1 ) héroe…" at bounding box center [654, 247] width 243 height 275
click at [634, 251] on div "héroe . moverDerecha ( ) héroe . jumpRight ( ) héroe . moverDerecha ( 1 ) héroe…" at bounding box center [654, 247] width 243 height 275
click at [690, 258] on div "héroe . moverDerecha ( ) héroe . jumpRight ( ) héroe . moverDerecha ( 1 ) héroe…" at bounding box center [654, 247] width 243 height 275
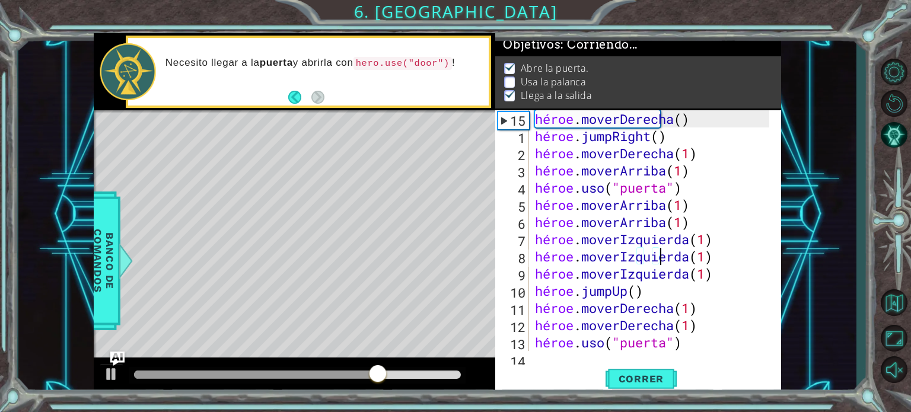
click at [691, 255] on div "héroe . moverDerecha ( ) héroe . jumpRight ( ) héroe . moverDerecha ( 1 ) héroe…" at bounding box center [654, 247] width 243 height 275
click at [710, 265] on div "héroe . moverDerecha ( ) héroe . jumpRight ( ) héroe . moverDerecha ( 1 ) héroe…" at bounding box center [654, 247] width 243 height 275
click at [708, 258] on div "héroe . moverDerecha ( ) héroe . jumpRight ( ) héroe . moverDerecha ( 1 ) héroe…" at bounding box center [654, 247] width 243 height 275
click at [708, 258] on div "héroe . moverDerecha ( ) héroe . jumpRight ( ) héroe . moverDerecha ( 1 ) héroe…" at bounding box center [651, 230] width 237 height 241
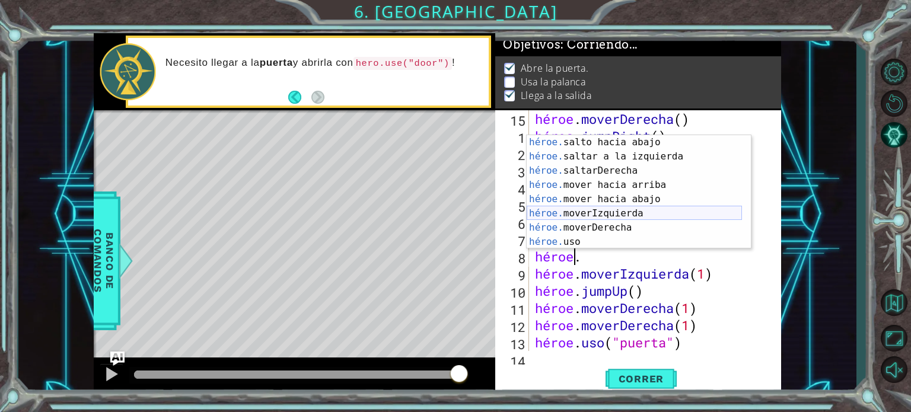
scroll to position [14, 0]
click at [621, 239] on div "héroe. salto hacia abajo Introducción a la presión héroe. saltar a la izquierda…" at bounding box center [634, 206] width 215 height 142
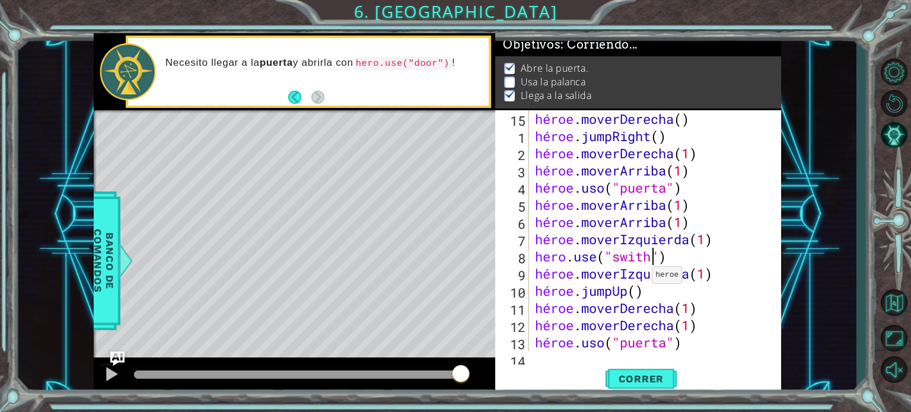
scroll to position [0, 5]
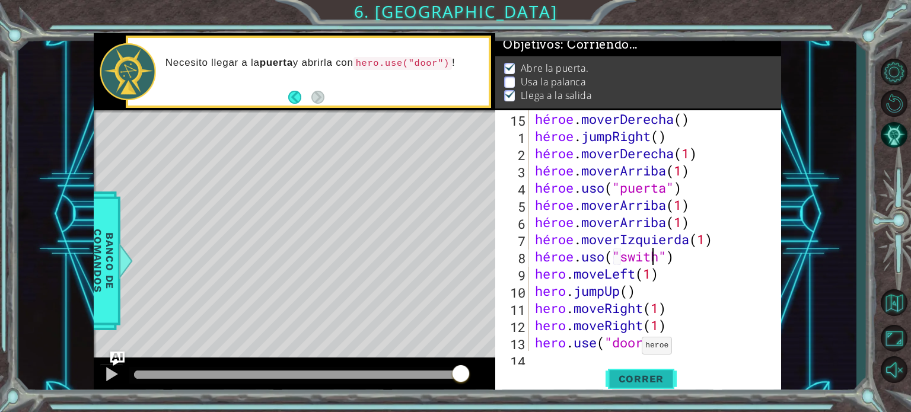
click at [651, 386] on button "Correr" at bounding box center [641, 379] width 71 height 28
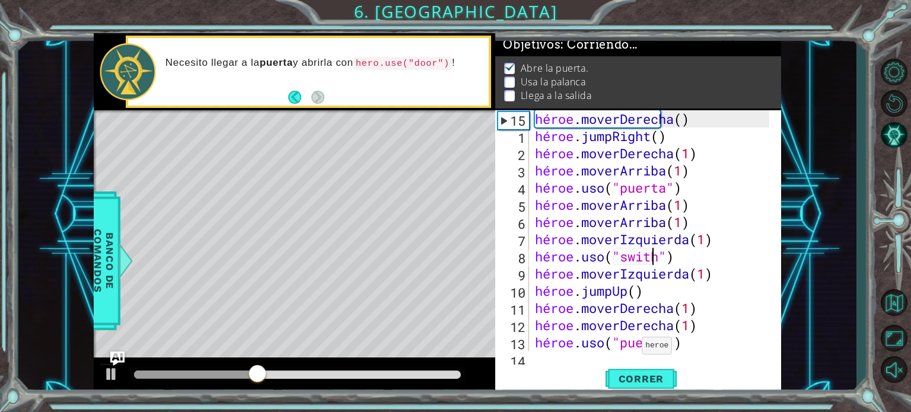
drag, startPoint x: 243, startPoint y: 383, endPoint x: 692, endPoint y: 259, distance: 465.3
click at [692, 259] on div "héroe . moverDerecha ( ) héroe . jumpRight ( ) héroe . moverDerecha ( 1 ) héroe…" at bounding box center [654, 247] width 243 height 275
click at [693, 260] on div "héroe . moverDerecha ( ) héroe . jumpRight ( ) héroe . moverDerecha ( 1 ) héroe…" at bounding box center [654, 247] width 243 height 275
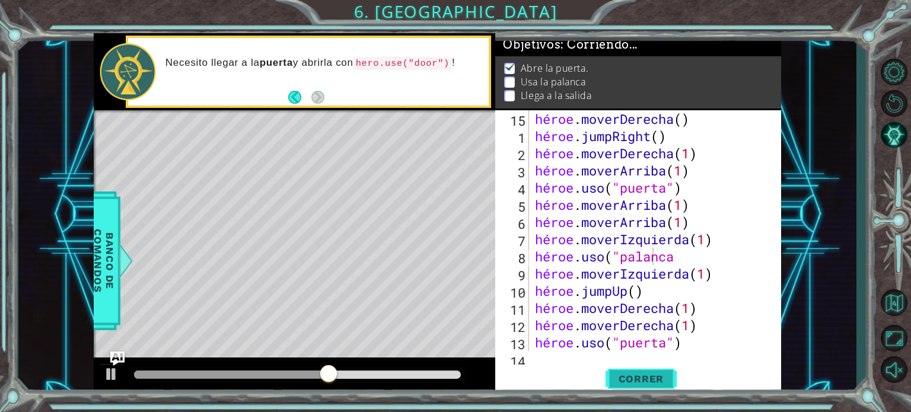
click at [656, 380] on font "Correr" at bounding box center [642, 379] width 46 height 12
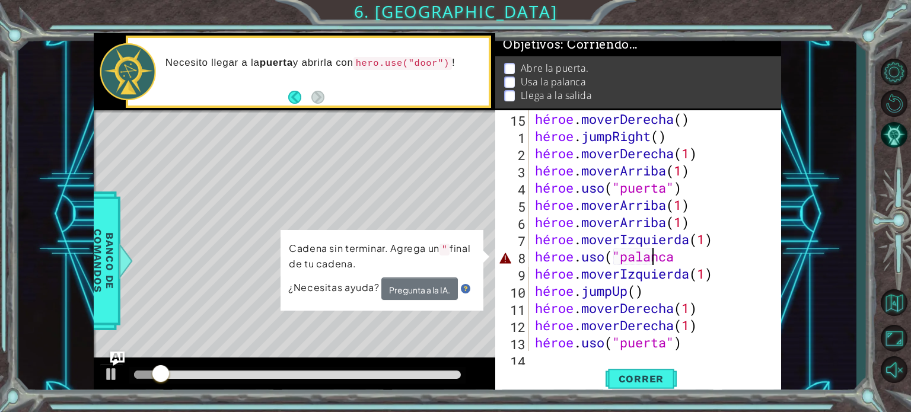
click at [724, 262] on div "héroe . moverDerecha ( ) héroe . jumpRight ( ) héroe . moverDerecha ( 1 ) héroe…" at bounding box center [654, 247] width 243 height 275
click at [717, 254] on div "héroe . moverDerecha ( ) héroe . jumpRight ( ) héroe . moverDerecha ( 1 ) héroe…" at bounding box center [654, 247] width 243 height 275
click at [734, 266] on div "héroe . moverDerecha ( ) héroe . jumpRight ( ) héroe . moverDerecha ( 1 ) héroe…" at bounding box center [654, 247] width 243 height 275
click at [711, 263] on div "héroe . moverDerecha ( ) héroe . jumpRight ( ) héroe . moverDerecha ( 1 ) héroe…" at bounding box center [654, 247] width 243 height 275
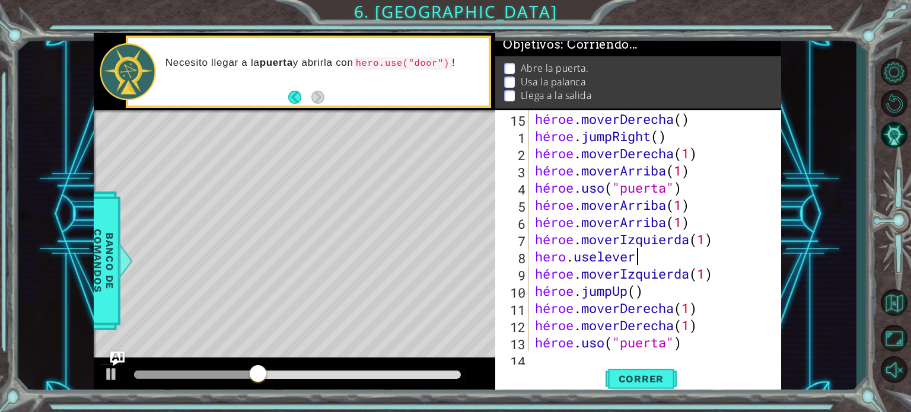
scroll to position [0, 4]
click at [650, 370] on button "Correr" at bounding box center [641, 379] width 71 height 28
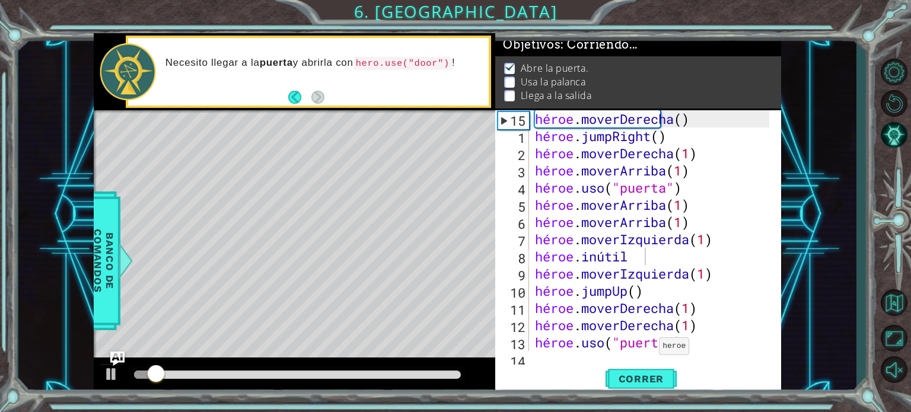
drag, startPoint x: 173, startPoint y: 370, endPoint x: 190, endPoint y: 372, distance: 17.3
click at [216, 376] on div at bounding box center [297, 375] width 337 height 17
drag, startPoint x: 176, startPoint y: 376, endPoint x: 237, endPoint y: 386, distance: 62.5
click at [237, 386] on div at bounding box center [295, 377] width 402 height 38
click at [660, 257] on div "héroe . moverDerecha ( ) héroe . jumpRight ( ) héroe . moverDerecha ( 1 ) héroe…" at bounding box center [654, 247] width 243 height 275
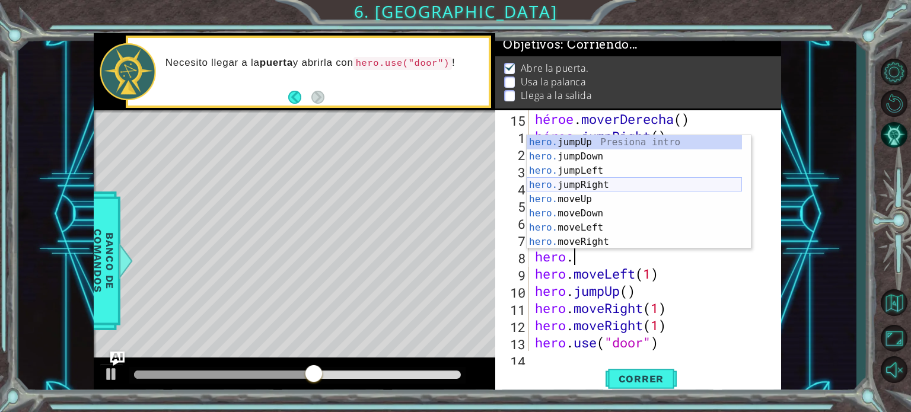
scroll to position [14, 0]
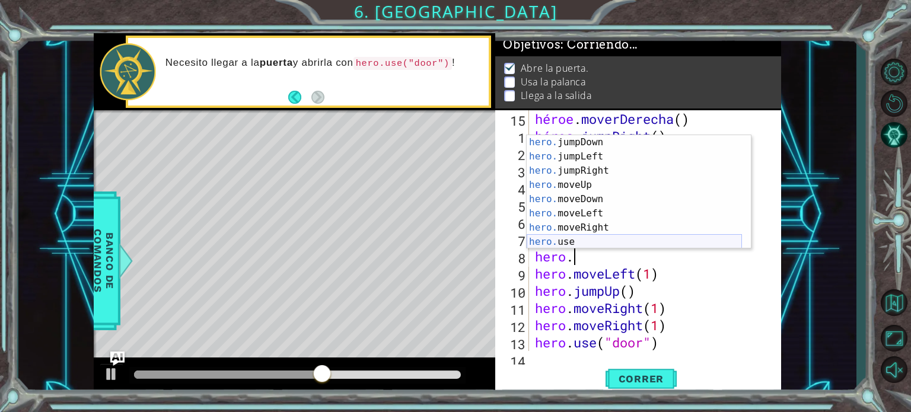
click at [607, 241] on div "hero. jumpDown Presiona intro hero. jumpLeft Presiona intro hero. jumpRight Pre…" at bounding box center [634, 206] width 215 height 142
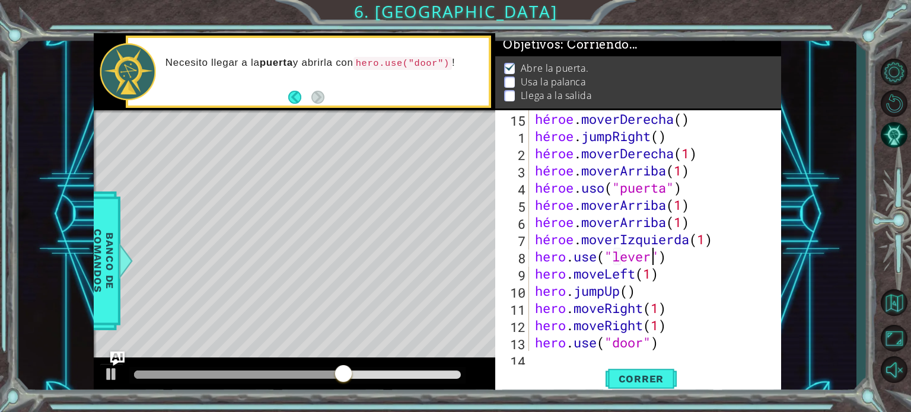
scroll to position [0, 5]
click at [655, 377] on font "Correr" at bounding box center [642, 379] width 46 height 12
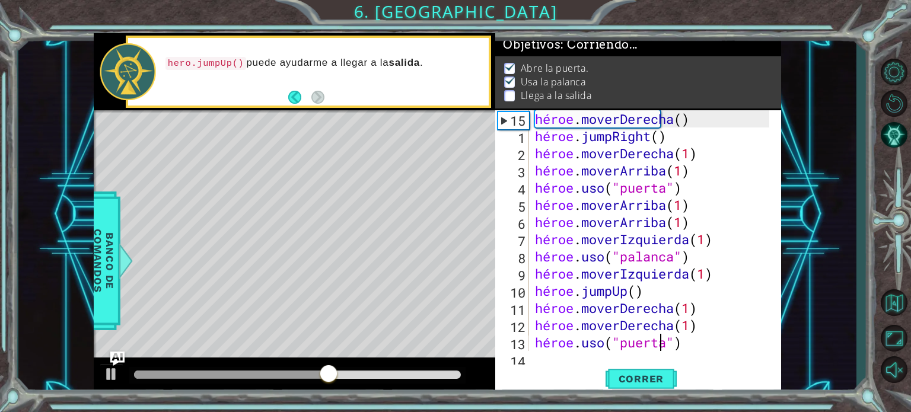
click at [738, 341] on div "héroe . moverDerecha ( ) héroe . jumpRight ( ) héroe . moverDerecha ( 1 ) héroe…" at bounding box center [654, 247] width 243 height 275
click at [665, 290] on div "héroe . moverDerecha ( ) héroe . jumpRight ( ) héroe . moverDerecha ( 1 ) héroe…" at bounding box center [654, 247] width 243 height 275
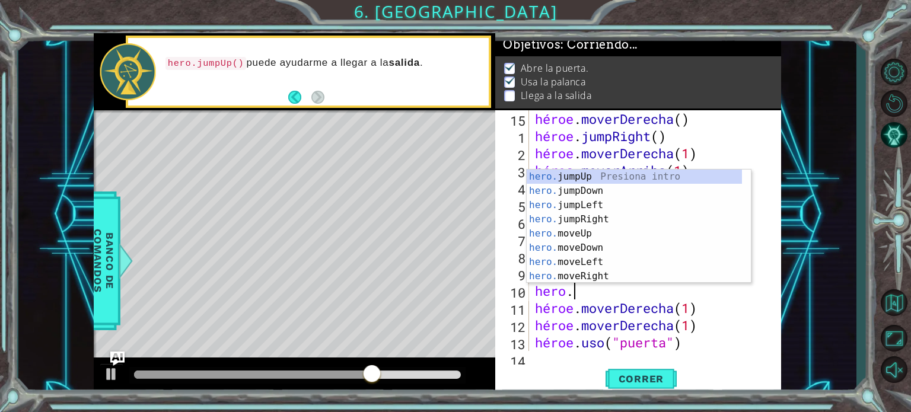
scroll to position [0, 0]
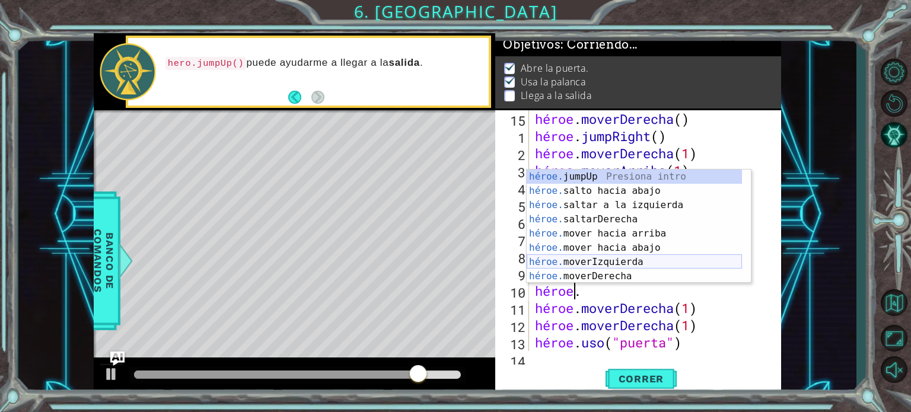
click at [625, 265] on div "héroe. jumpUp Presiona intro héroe. salto hacia abajo Introducción a la presión…" at bounding box center [634, 241] width 215 height 142
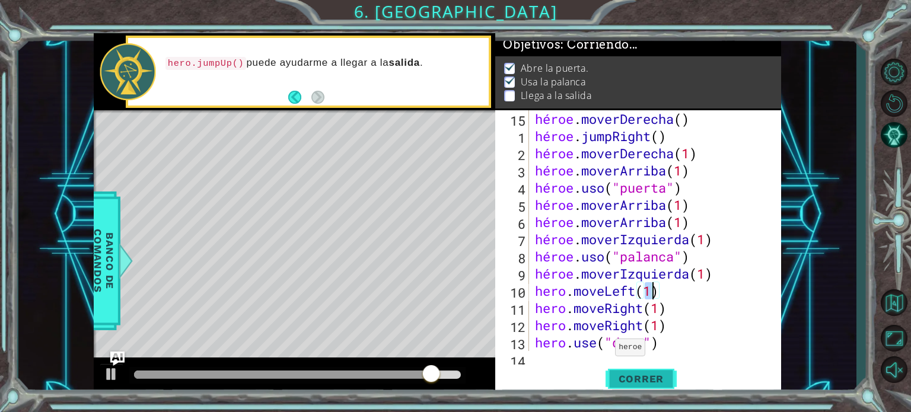
click at [639, 388] on button "Correr" at bounding box center [641, 379] width 71 height 28
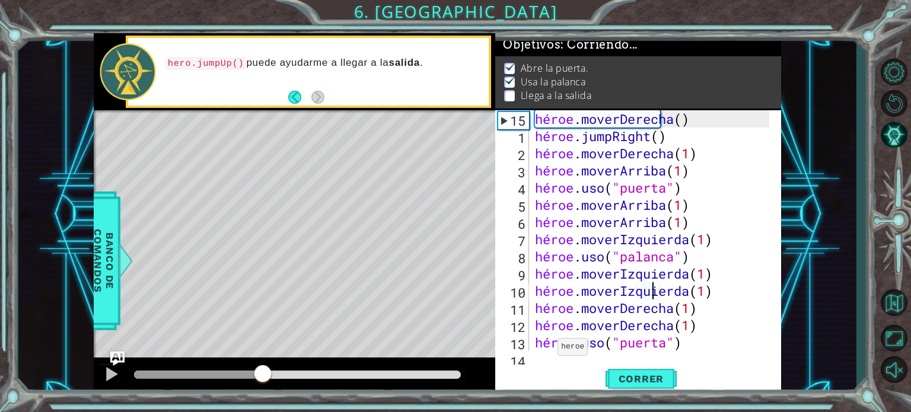
drag, startPoint x: 166, startPoint y: 371, endPoint x: 263, endPoint y: 380, distance: 97.1
click at [263, 380] on div at bounding box center [262, 374] width 21 height 21
click at [684, 311] on div "héroe . moverDerecha ( ) héroe . jumpRight ( ) héroe . moverDerecha ( 1 ) héroe…" at bounding box center [654, 247] width 243 height 275
click at [686, 315] on div "héroe . moverDerecha ( ) héroe . jumpRight ( ) héroe . moverDerecha ( 1 ) héroe…" at bounding box center [654, 247] width 243 height 275
click at [680, 313] on div "héroe . moverDerecha ( ) héroe . jumpRight ( ) héroe . moverDerecha ( 1 ) héroe…" at bounding box center [654, 247] width 243 height 275
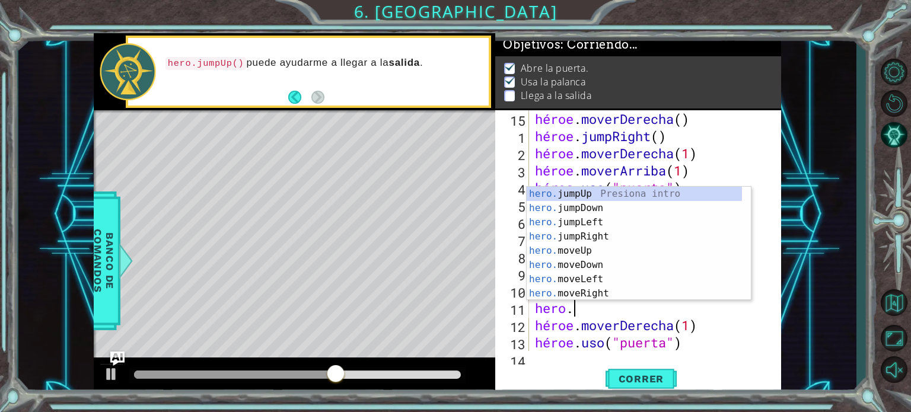
type textarea "hero."
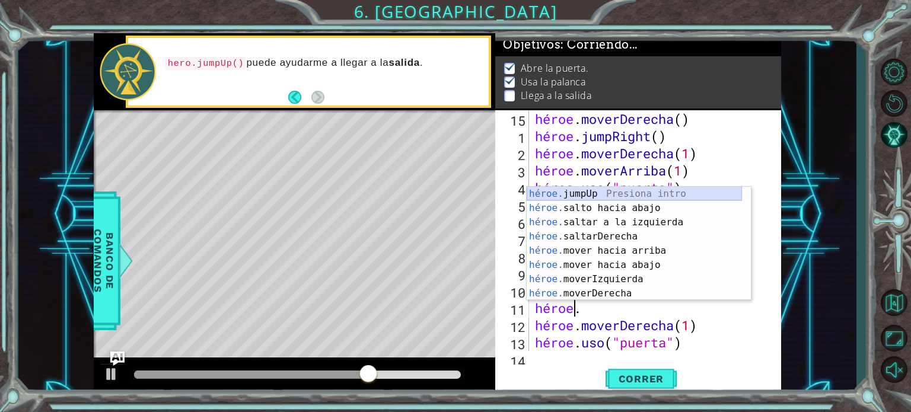
click at [651, 194] on div "héroe. jumpUp Presiona intro héroe. salto hacia abajo Introducción a la presión…" at bounding box center [634, 258] width 215 height 142
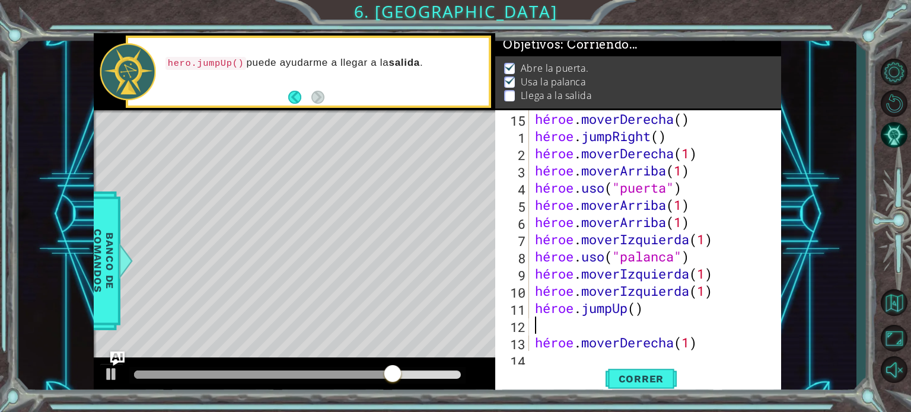
click at [735, 341] on div "héroe . moverDerecha ( ) héroe . jumpRight ( ) héroe . moverDerecha ( 1 ) héroe…" at bounding box center [654, 247] width 243 height 275
type textarea "hero.moveRight(1)"
click at [573, 322] on div "héroe . moverDerecha ( ) héroe . jumpRight ( ) héroe . moverDerecha ( 1 ) héroe…" at bounding box center [654, 247] width 243 height 275
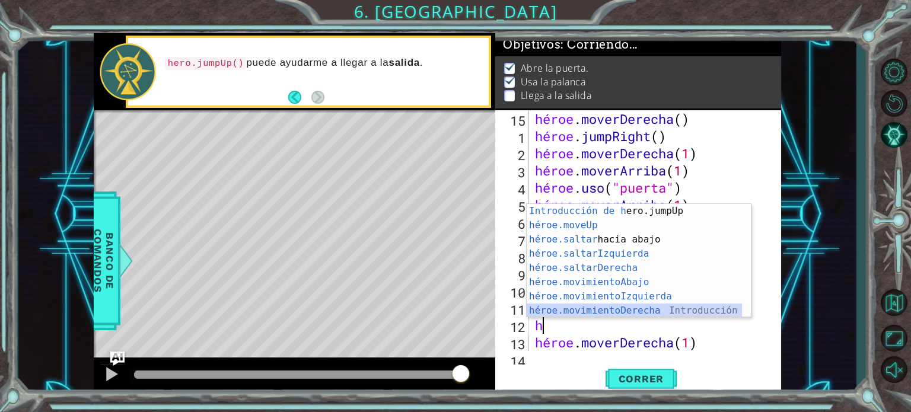
click at [650, 311] on div "Introducción de h ero.jumpUp Presiona héroe.moveUp ​ Introducción a la presión …" at bounding box center [634, 275] width 215 height 142
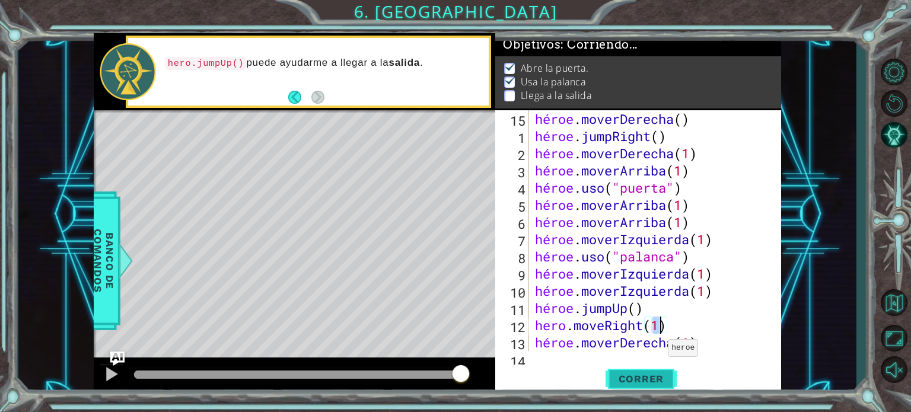
type textarea "hero.moveRight(1)"
click at [659, 377] on font "Correr" at bounding box center [642, 379] width 46 height 12
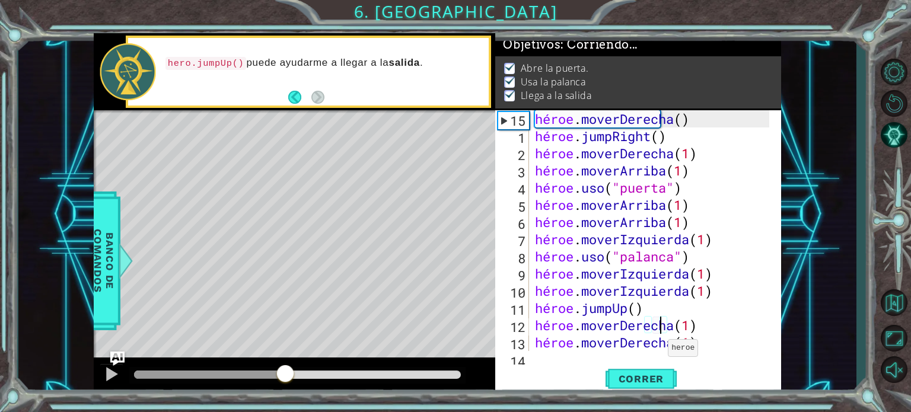
drag, startPoint x: 178, startPoint y: 376, endPoint x: 290, endPoint y: 381, distance: 111.6
click at [288, 381] on div at bounding box center [285, 374] width 21 height 21
drag, startPoint x: 286, startPoint y: 384, endPoint x: 339, endPoint y: 377, distance: 53.2
click at [333, 377] on div at bounding box center [322, 374] width 21 height 21
drag, startPoint x: 346, startPoint y: 377, endPoint x: 399, endPoint y: 377, distance: 52.2
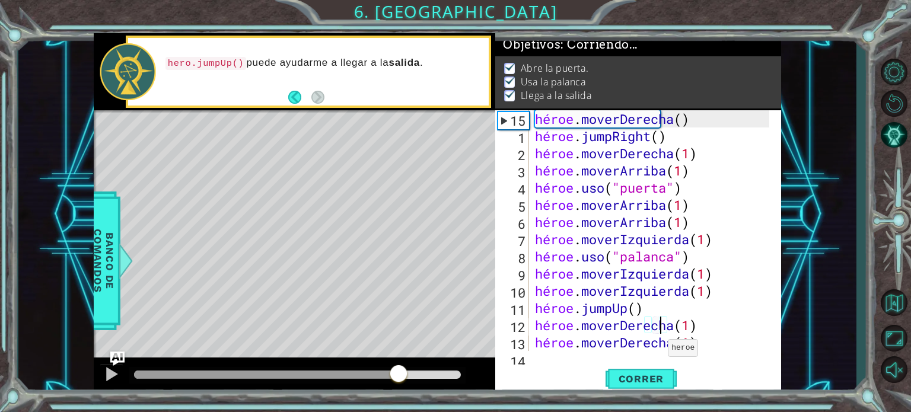
click at [399, 377] on div at bounding box center [398, 374] width 21 height 21
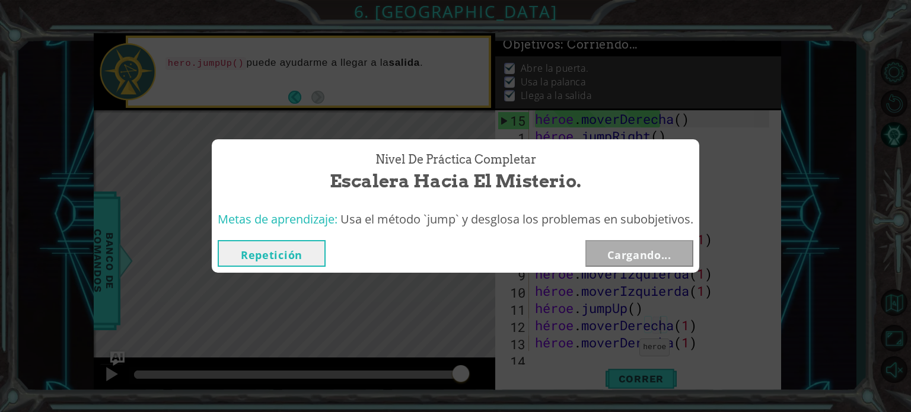
click at [623, 257] on font "Cargando..." at bounding box center [639, 255] width 64 height 14
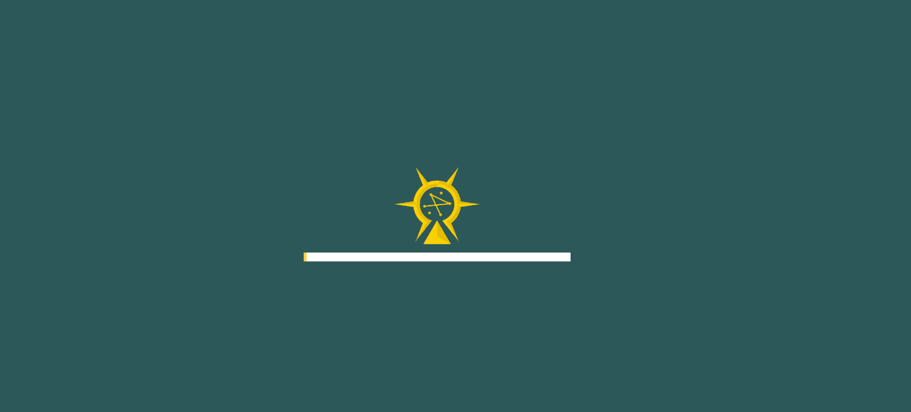
click at [623, 257] on div "Goals Error al cargar desde el servidor. Intenta refrescar la página. Necesitar…" at bounding box center [455, 206] width 911 height 412
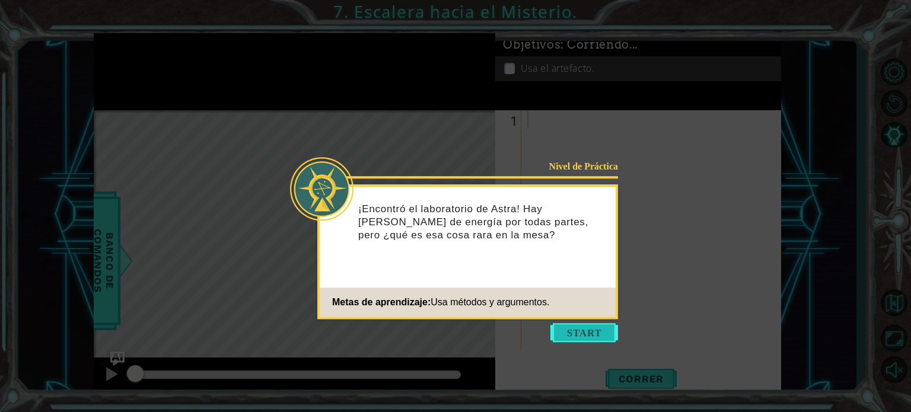
drag, startPoint x: 622, startPoint y: 322, endPoint x: 610, endPoint y: 334, distance: 16.8
click at [622, 322] on icon at bounding box center [455, 206] width 911 height 412
click at [605, 339] on button "Comenzar" at bounding box center [585, 332] width 68 height 19
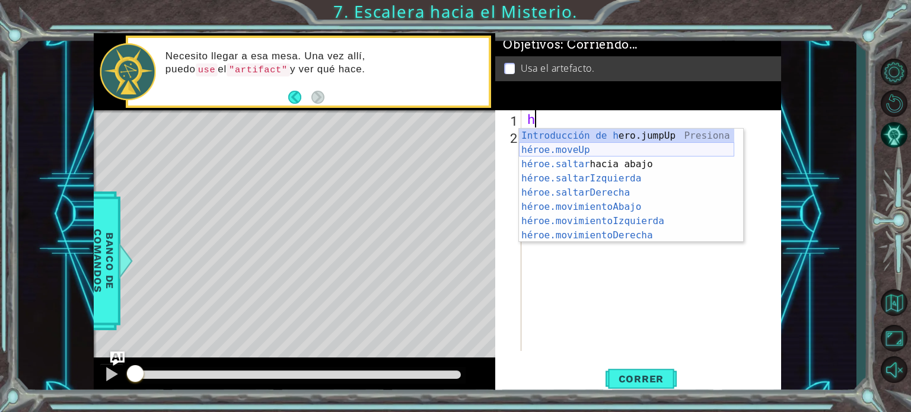
click at [585, 148] on div "Introducción de h ero.jumpUp Presiona héroe.moveUp ​ Introducción a la presión …" at bounding box center [626, 200] width 215 height 142
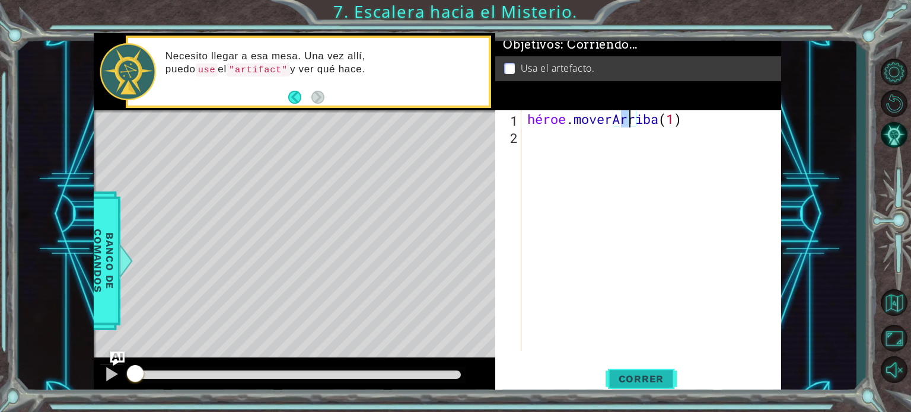
type textarea "hero.moveUp(1)"
click at [638, 383] on font "Correr" at bounding box center [642, 379] width 46 height 12
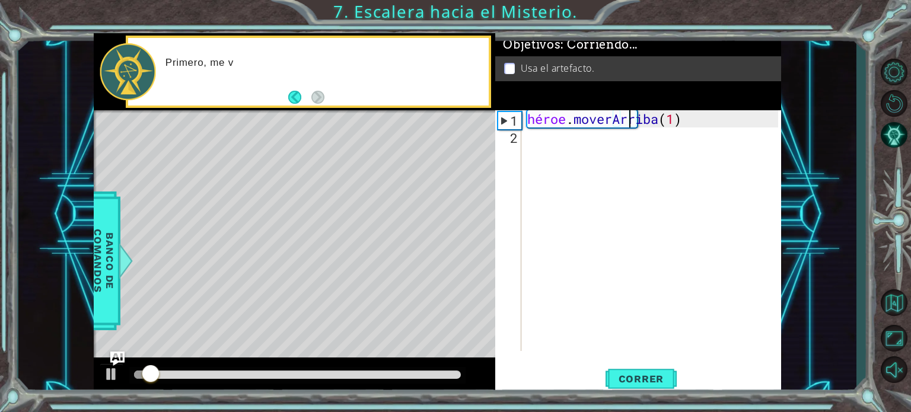
click at [541, 144] on div "héroe . moverArriba ( 1 )" at bounding box center [654, 247] width 259 height 275
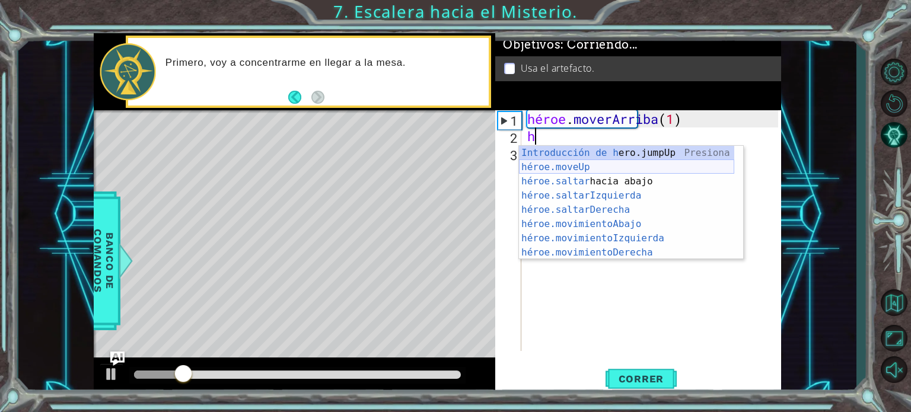
click at [566, 173] on div "Introducción de h ero.jumpUp Presiona héroe.moveUp ​ Introducción a la presión …" at bounding box center [626, 217] width 215 height 142
type textarea "hero.moveUp(1)"
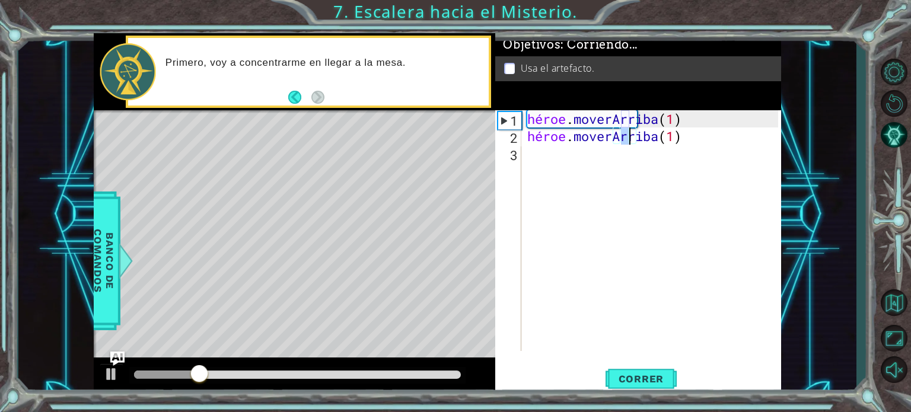
click at [547, 182] on div "héroe . moverArriba ( 1 ) héroe . moverArriba ( 1 )" at bounding box center [654, 247] width 259 height 275
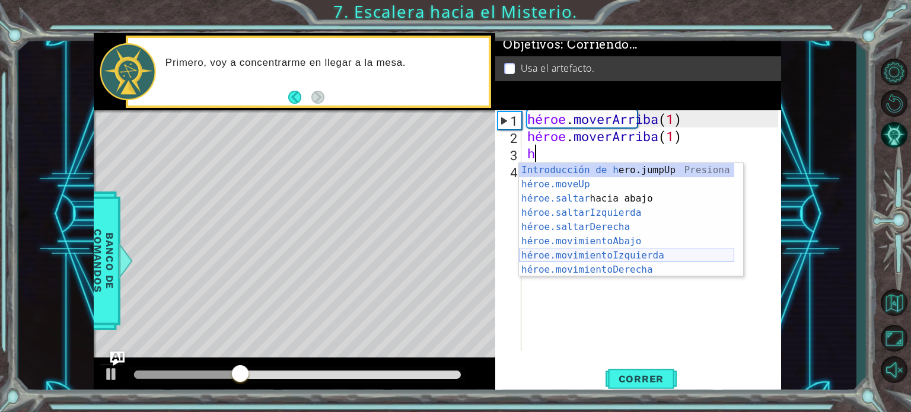
click at [590, 253] on div "Introducción de h ero.jumpUp Presiona héroe.moveUp ​ Introducción a la presión …" at bounding box center [626, 234] width 215 height 142
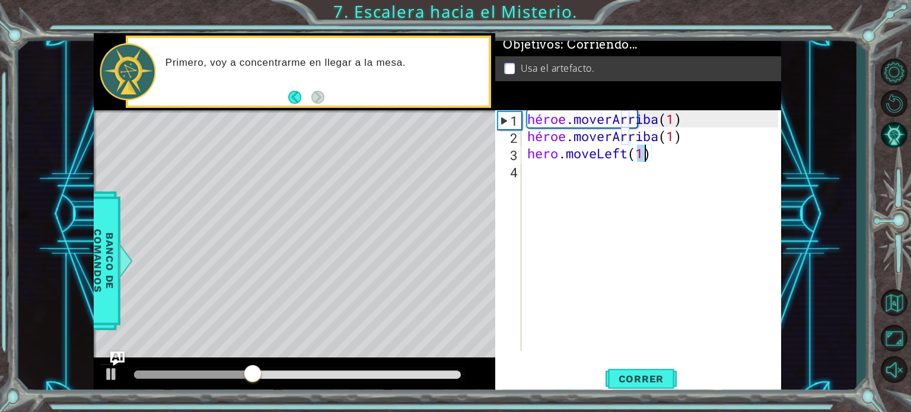
type textarea "hero.moveLeft(h)"
click at [539, 183] on div "héroe . moverArriba ( 1 ) héroe . moverArriba ( 1 ) héroe . moverIzquierda ( h )" at bounding box center [654, 247] width 259 height 275
type textarea "h"
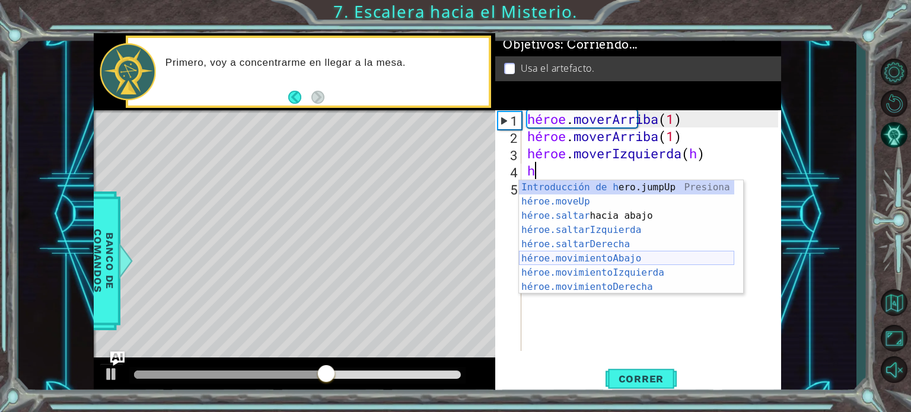
scroll to position [14, 0]
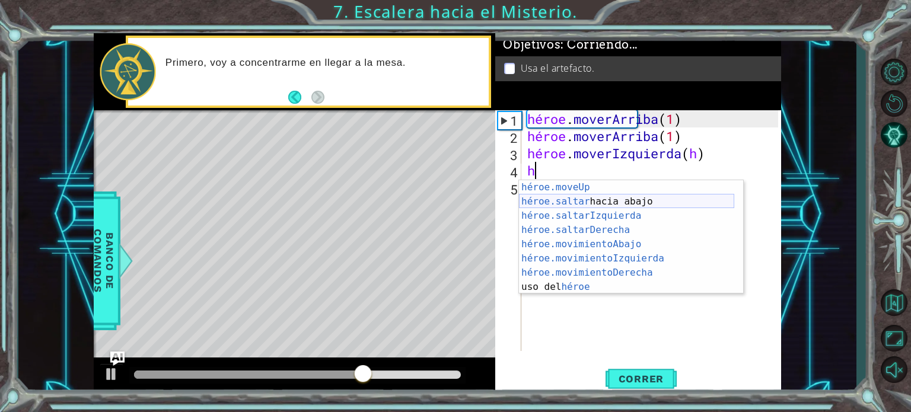
click at [595, 204] on div "héroe.moveUp ​ Introducción a la presión héroe.saltar hacia abajo Introducción …" at bounding box center [626, 251] width 215 height 142
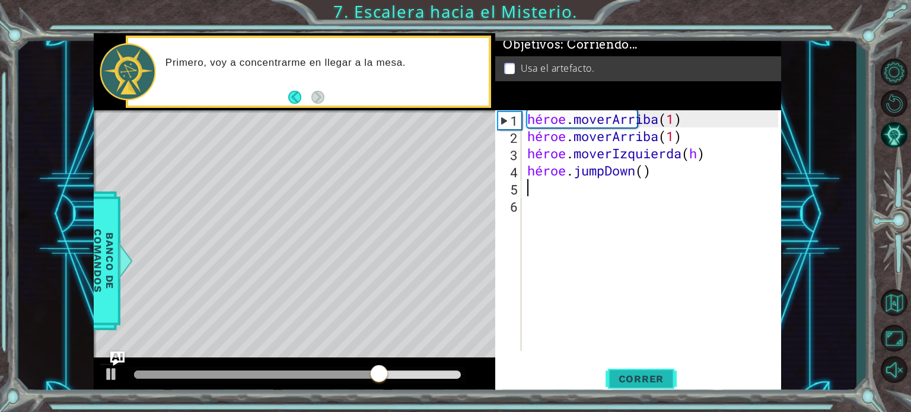
click at [645, 381] on font "Correr" at bounding box center [642, 379] width 46 height 12
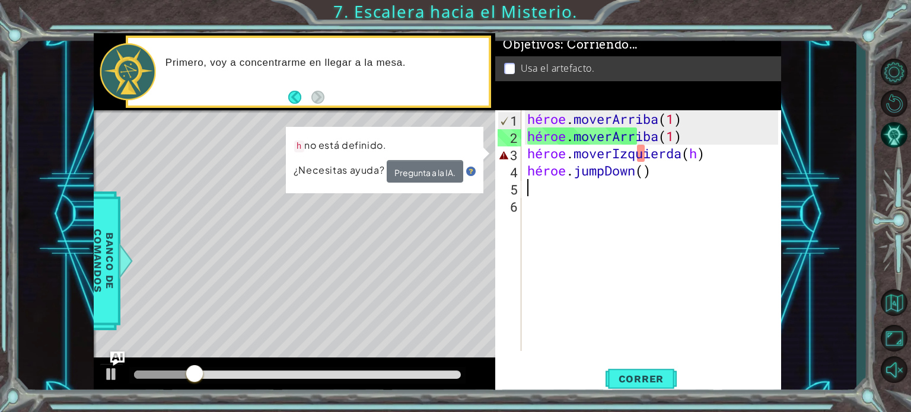
click at [730, 162] on div "héroe . moverArriba ( 1 ) héroe . moverArriba ( 1 ) héroe . moverIzquierda ( h …" at bounding box center [654, 247] width 259 height 275
click at [729, 165] on div "héroe . moverArriba ( 1 ) héroe . moverArriba ( 1 ) héroe . moverIzquierda ( h …" at bounding box center [654, 247] width 259 height 275
click at [723, 158] on div "héroe . moverArriba ( 1 ) héroe . moverArriba ( 1 ) héroe . moverIzquierda ( h …" at bounding box center [654, 247] width 259 height 275
type textarea "hero.moveLeft(h)"
click at [702, 161] on div "héroe . moverArriba ( 1 ) héroe . moverArriba ( 1 ) héroe . moverIzquierda ( h …" at bounding box center [654, 247] width 259 height 275
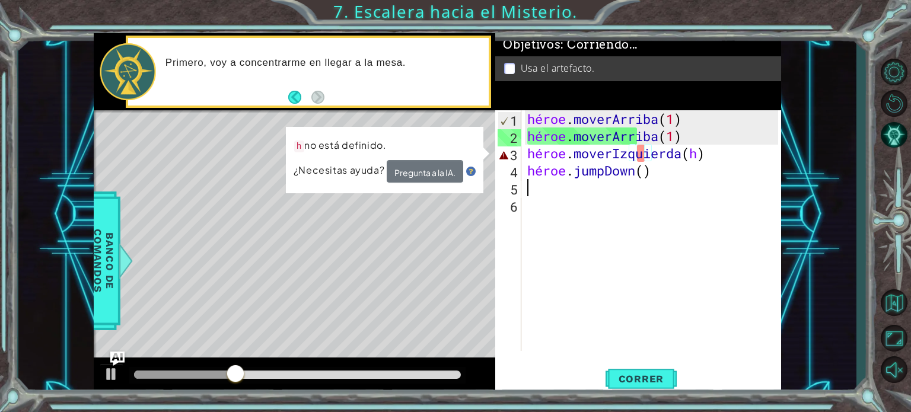
click at [709, 180] on div "héroe . moverArriba ( 1 ) héroe . moverArriba ( 1 ) héroe . moverIzquierda ( h …" at bounding box center [654, 247] width 259 height 275
click at [693, 177] on div "héroe . moverArriba ( 1 ) héroe . moverArriba ( 1 ) héroe . moverIzquierda ( h …" at bounding box center [654, 247] width 259 height 275
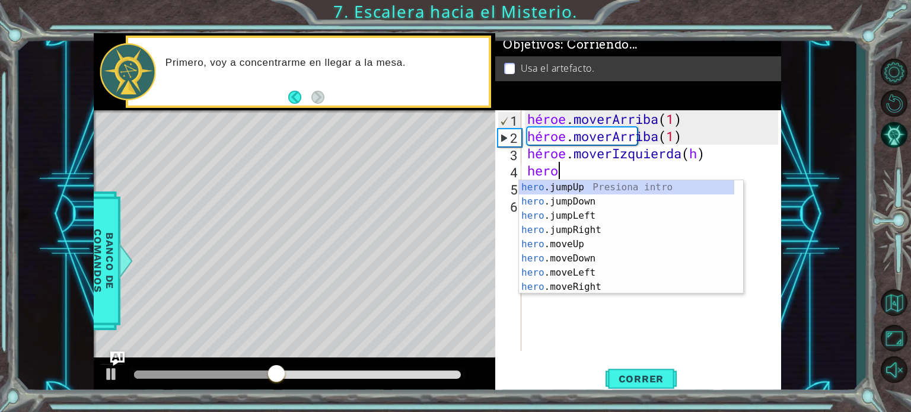
scroll to position [0, 0]
type textarea "h"
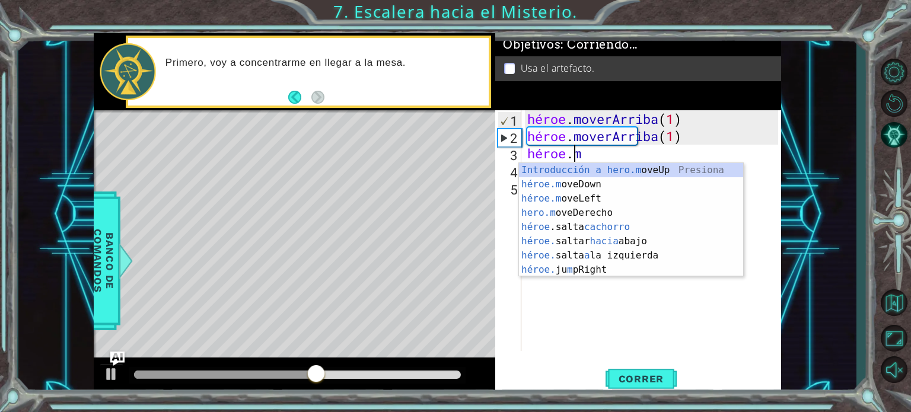
type textarea "hero."
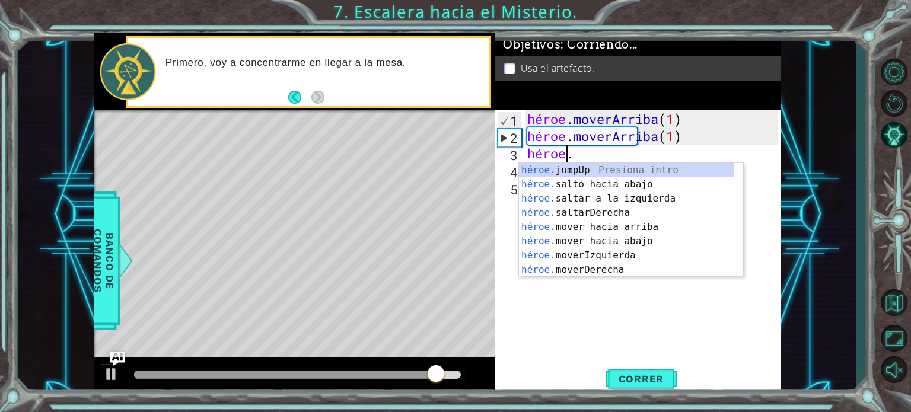
click at [624, 348] on div "héroe . moverArriba ( 1 ) héroe . moverArriba ( 1 ) héroe ." at bounding box center [654, 247] width 259 height 275
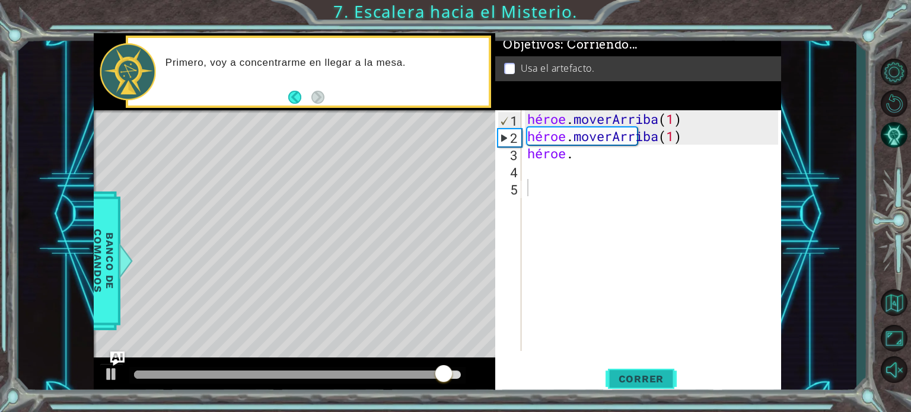
click at [626, 384] on font "Correr" at bounding box center [642, 379] width 46 height 12
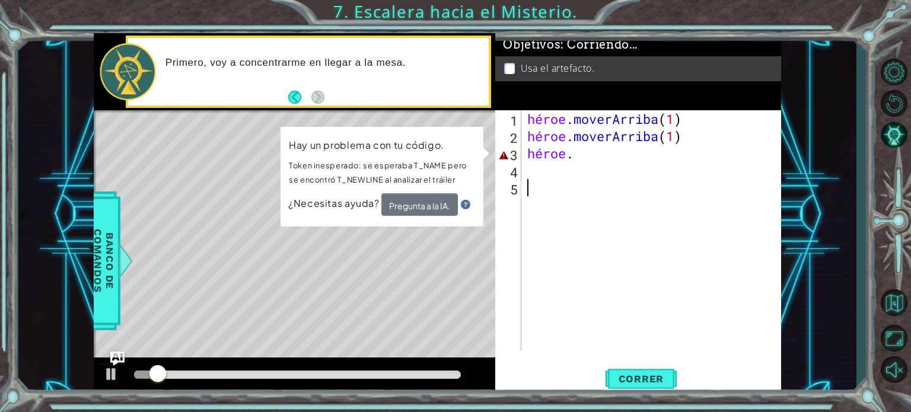
click at [603, 162] on div "héroe . moverArriba ( 1 ) héroe . moverArriba ( 1 ) héroe ." at bounding box center [654, 247] width 259 height 275
click at [609, 161] on div "héroe . moverArriba ( 1 ) héroe . moverArriba ( 1 ) héroe ." at bounding box center [654, 247] width 259 height 275
type textarea "hero."
click at [606, 156] on div "héroe . moverArriba ( 1 ) héroe . moverArriba ( 1 ) héroe ." at bounding box center [654, 247] width 259 height 275
click at [607, 166] on div "héroe . moverArriba ( 1 ) héroe . moverArriba ( 1 ) héroe ." at bounding box center [654, 247] width 259 height 275
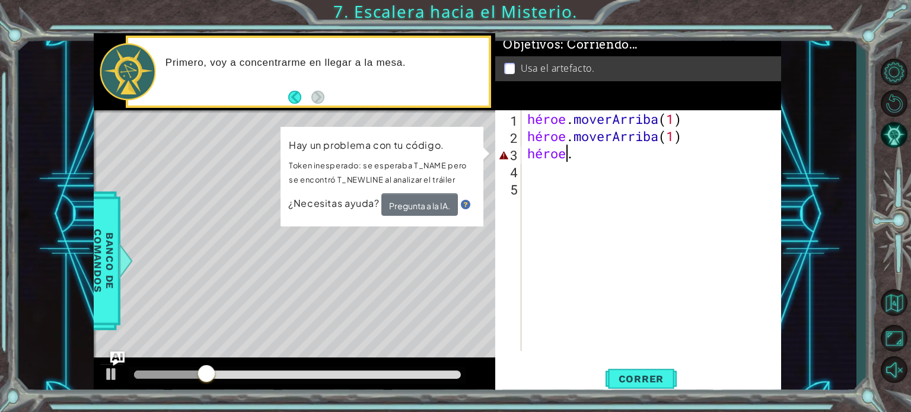
click at [619, 156] on div "héroe . moverArriba ( 1 ) héroe . moverArriba ( 1 ) héroe ." at bounding box center [654, 247] width 259 height 275
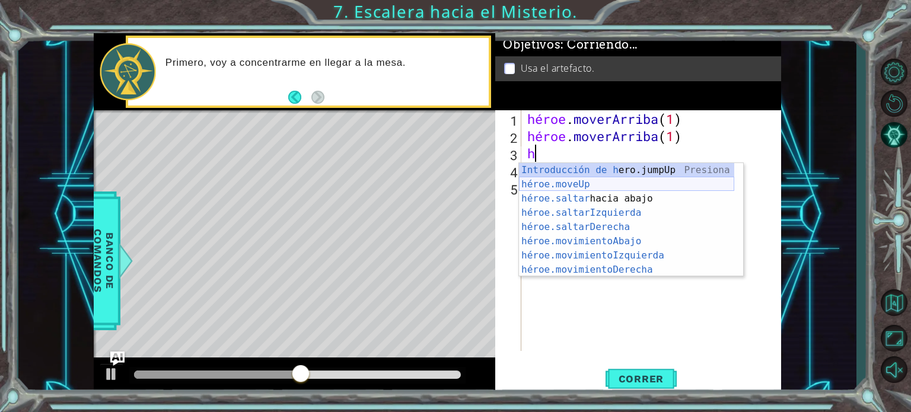
click at [607, 190] on div "Introducción de h ero.jumpUp Presiona héroe.moveUp ​ Introducción a la presión …" at bounding box center [626, 234] width 215 height 142
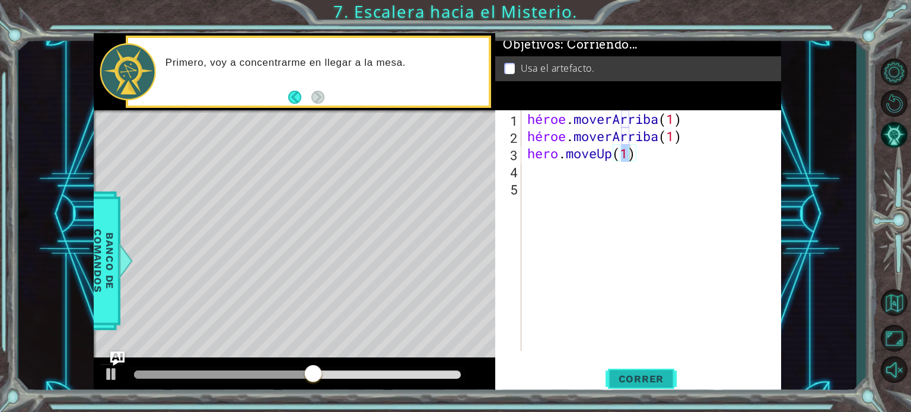
click at [644, 393] on button "Correr" at bounding box center [641, 379] width 71 height 28
click at [638, 379] on font "Correr" at bounding box center [642, 379] width 46 height 12
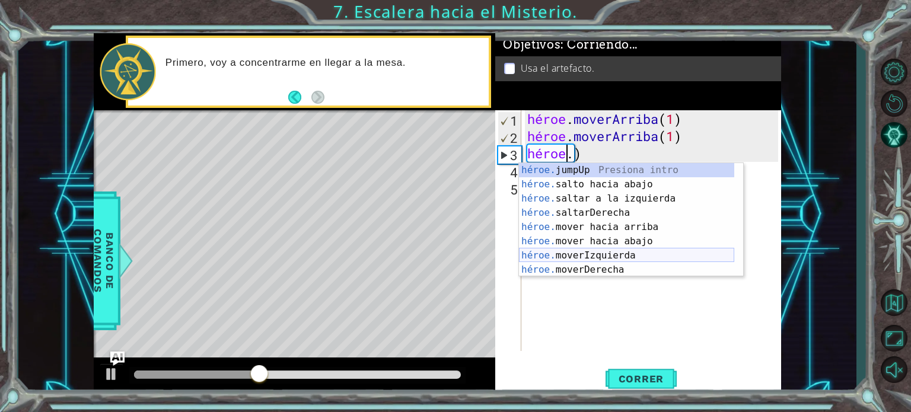
click at [637, 253] on div "héroe. jumpUp Presiona intro héroe. salto hacia abajo Introducción a la presión…" at bounding box center [626, 234] width 215 height 142
type textarea "hero.moveLeft(1)"
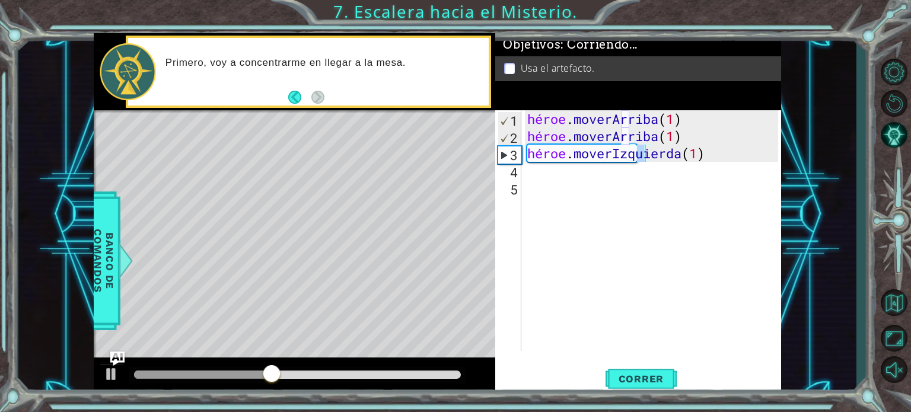
click at [650, 355] on div "hero.moveLeft(1) 1 2 3 4 5 héroe . moverArriba ( 1 ) héroe . moverArriba ( 1 ) …" at bounding box center [638, 252] width 286 height 285
click at [649, 370] on button "Correr" at bounding box center [641, 379] width 71 height 28
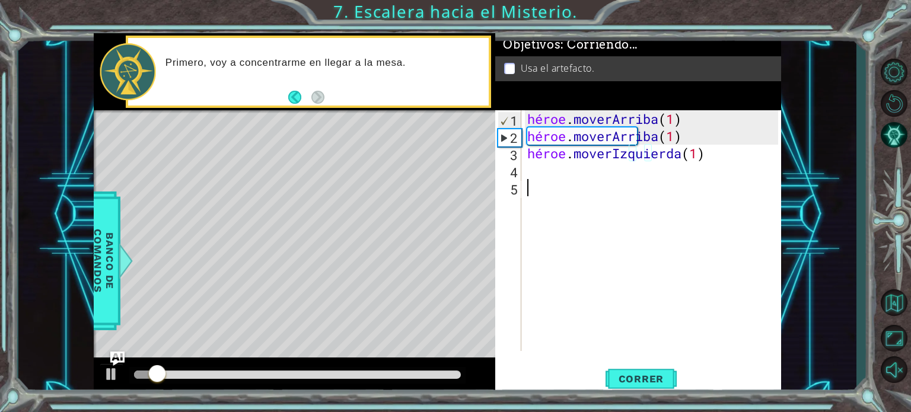
click at [545, 179] on div "héroe . moverArriba ( 1 ) héroe . moverArriba ( 1 ) héroe . moverIzquierda ( 1 )" at bounding box center [654, 247] width 259 height 275
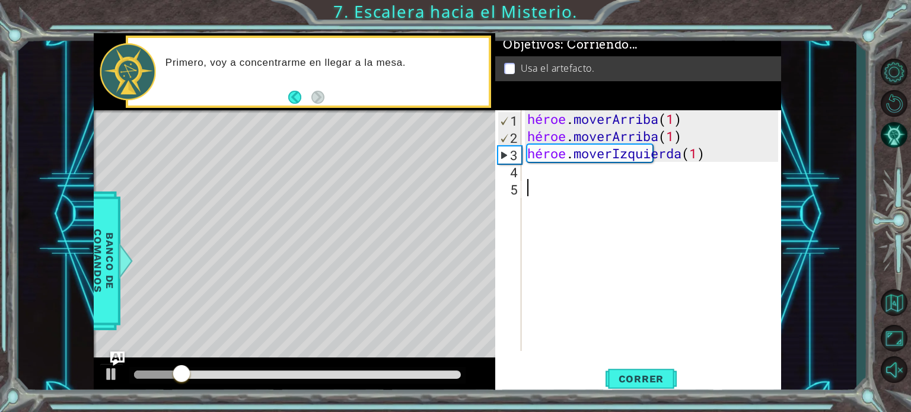
drag, startPoint x: 534, startPoint y: 165, endPoint x: 534, endPoint y: 181, distance: 16.0
click at [534, 166] on div "héroe . moverArriba ( 1 ) héroe . moverArriba ( 1 ) héroe . moverIzquierda ( 1 )" at bounding box center [654, 247] width 259 height 275
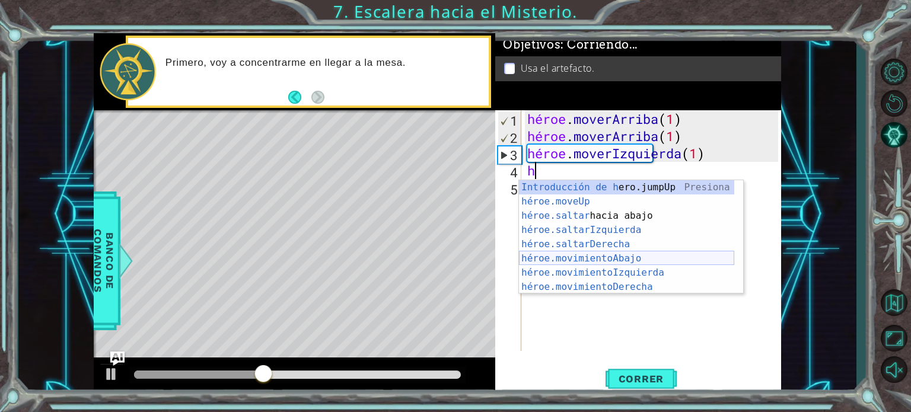
click at [591, 260] on div "Introducción de h ero.jumpUp Presiona héroe.moveUp ​ Introducción a la presión …" at bounding box center [626, 251] width 215 height 142
type textarea "hero.moveDown(1)"
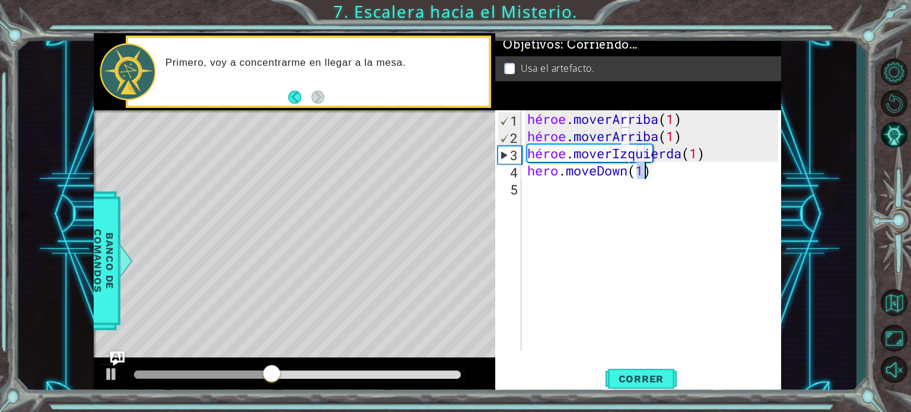
click at [543, 196] on div "héroe . moverArriba ( 1 ) héroe . moverArriba ( 1 ) héroe . moverIzquierda ( 1 …" at bounding box center [654, 247] width 259 height 275
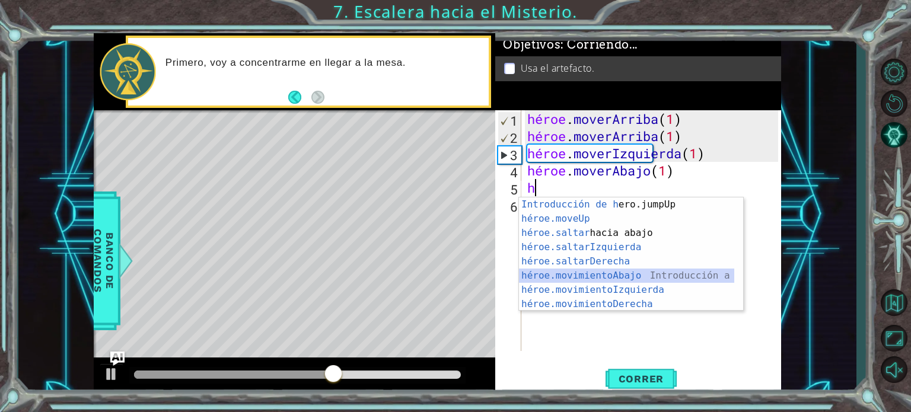
click at [607, 276] on div "Introducción de h ero.jumpUp Presiona héroe.moveUp ​ Introducción a la presión …" at bounding box center [626, 269] width 215 height 142
type textarea "hero.moveDown(1)"
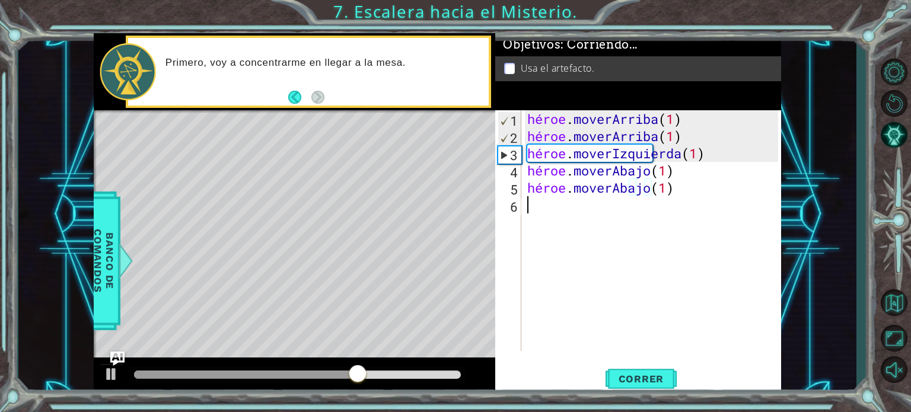
click at [543, 221] on div "héroe . moverArriba ( 1 ) héroe . moverArriba ( 1 ) héroe . moverIzquierda ( 1 …" at bounding box center [654, 247] width 259 height 275
type textarea "h"
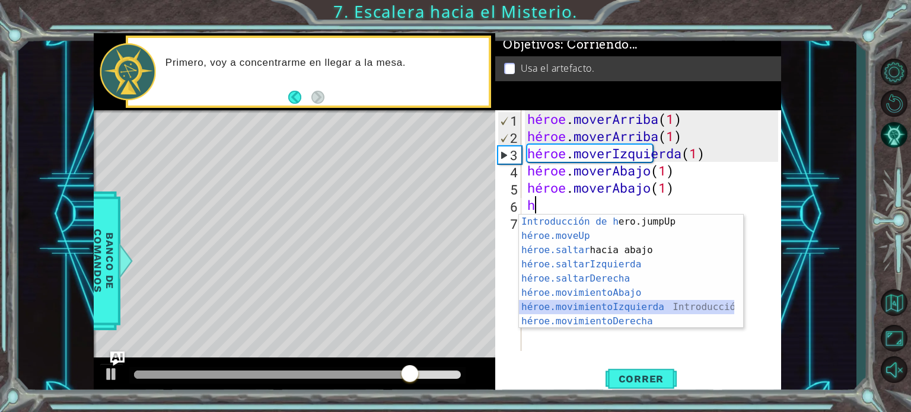
drag, startPoint x: 543, startPoint y: 221, endPoint x: 603, endPoint y: 307, distance: 104.5
click at [603, 307] on div "Introducción de h ero.jumpUp Presiona héroe.moveUp ​ Introducción a la presión …" at bounding box center [626, 286] width 215 height 142
type textarea "hero.moveLeft(1)"
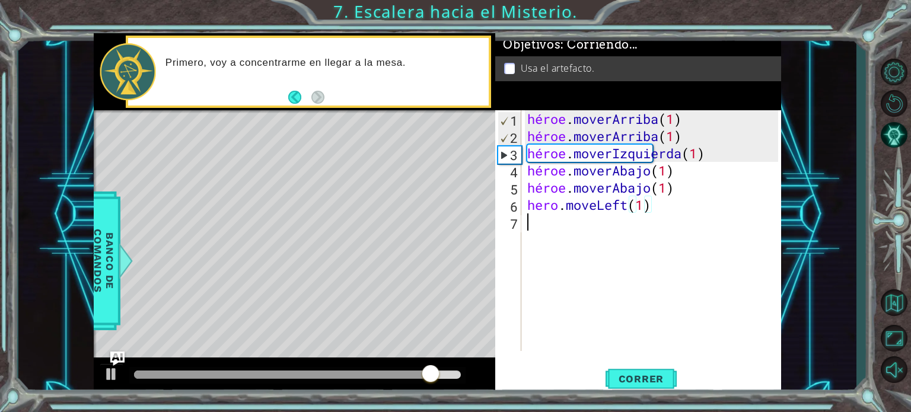
click at [545, 232] on div "héroe . moverArriba ( 1 ) héroe . moverArriba ( 1 ) héroe . moverIzquierda ( 1 …" at bounding box center [654, 247] width 259 height 275
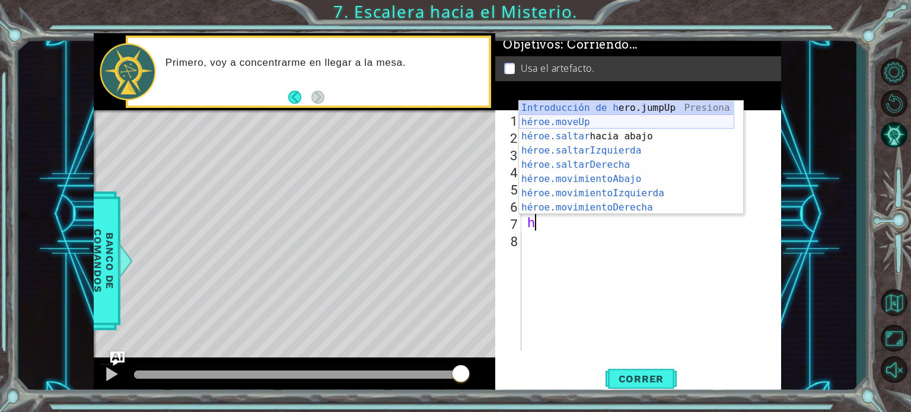
click at [586, 126] on div "Introducción de h ero.jumpUp Presiona héroe.moveUp ​ Introducción a la presión …" at bounding box center [626, 172] width 215 height 142
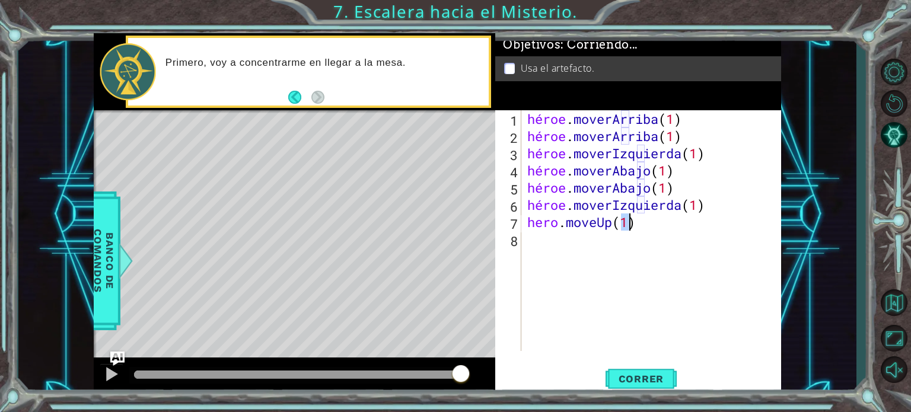
type textarea "hero.moveUp(1)"
click at [530, 255] on div "héroe . moverArriba ( 1 ) héroe . moverArriba ( 1 ) héroe . moverIzquierda ( 1 …" at bounding box center [654, 247] width 259 height 275
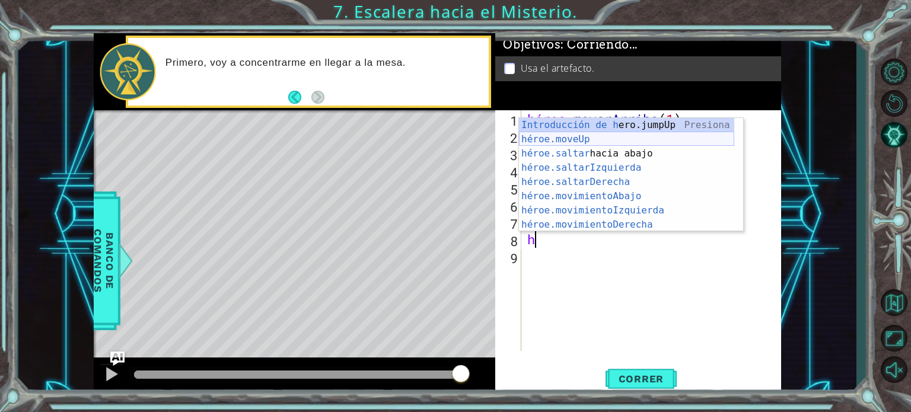
click at [581, 142] on div "Introducción de h ero.jumpUp Presiona héroe.moveUp ​ Introducción a la presión …" at bounding box center [626, 189] width 215 height 142
type textarea "hero.moveUp(1)"
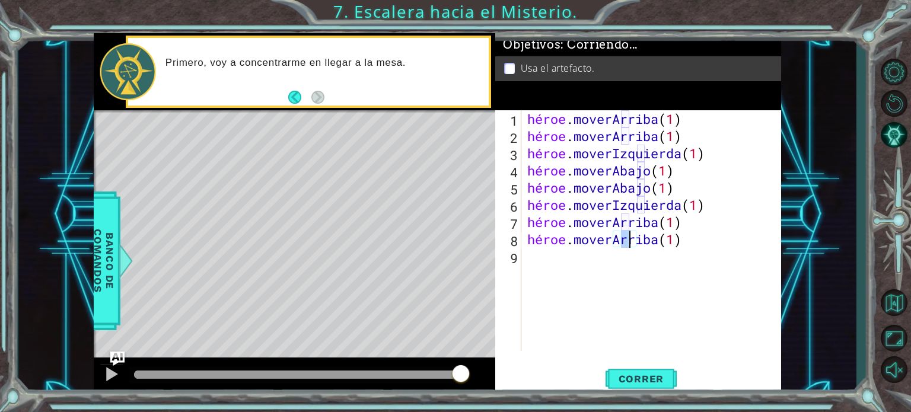
click at [545, 266] on div "héroe . moverArriba ( 1 ) héroe . moverArriba ( 1 ) héroe . moverIzquierda ( 1 …" at bounding box center [654, 247] width 259 height 275
type textarea "h"
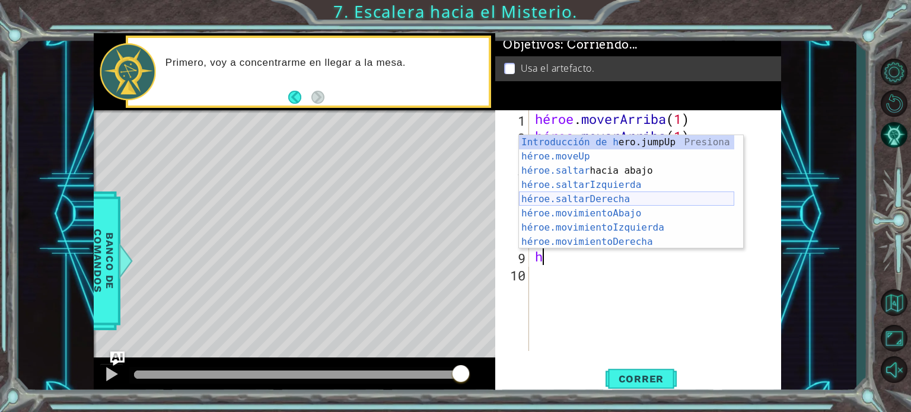
click at [581, 203] on div "Introducción de h ero.jumpUp Presiona héroe.moveUp ​ Introducción a la presión …" at bounding box center [626, 206] width 215 height 142
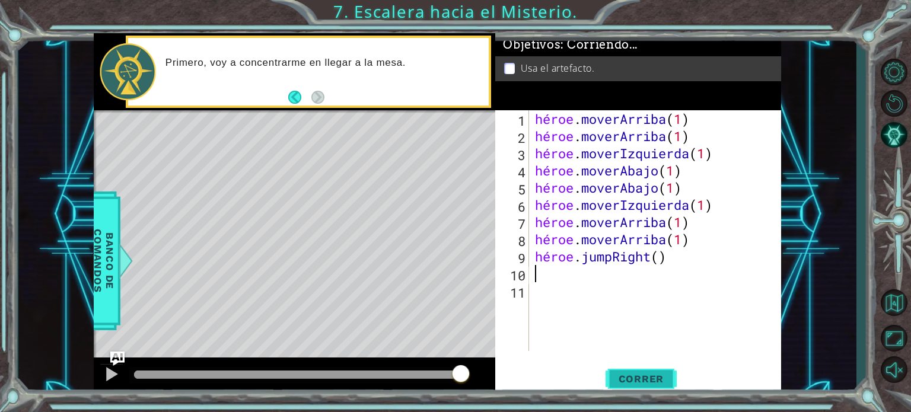
click at [655, 381] on font "Correr" at bounding box center [642, 379] width 46 height 12
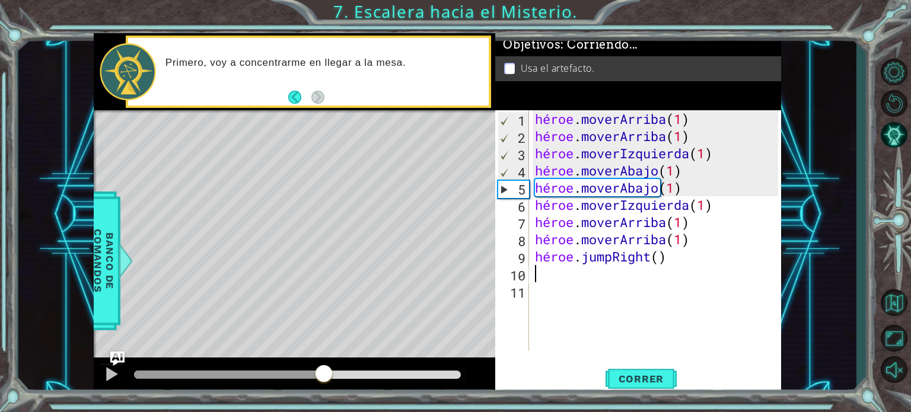
drag, startPoint x: 367, startPoint y: 385, endPoint x: 328, endPoint y: 382, distance: 38.7
click at [328, 382] on div at bounding box center [323, 374] width 21 height 21
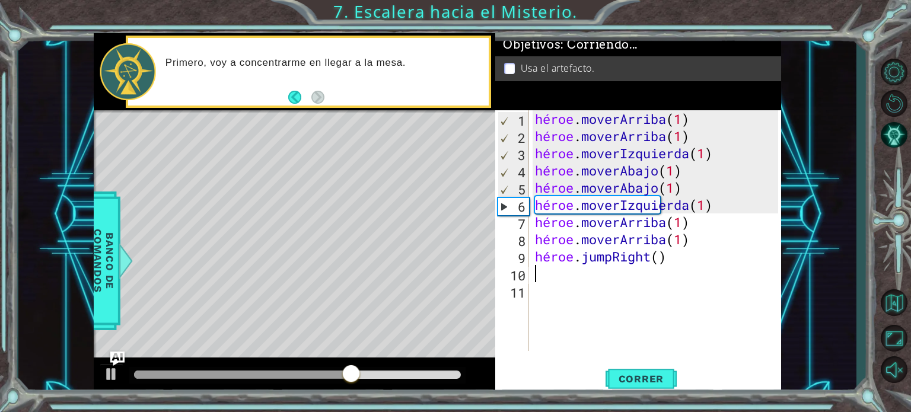
drag, startPoint x: 328, startPoint y: 382, endPoint x: 265, endPoint y: 346, distance: 72.6
click at [257, 327] on div "Mapa de niveles" at bounding box center [368, 284] width 548 height 349
drag, startPoint x: 382, startPoint y: 364, endPoint x: 345, endPoint y: 378, distance: 40.0
click at [345, 378] on div at bounding box center [342, 374] width 21 height 21
click at [702, 208] on div "héroe . moverArriba ( 1 ) héroe . moverArriba ( 1 ) héroe . moverIzquierda ( 1 …" at bounding box center [659, 247] width 252 height 275
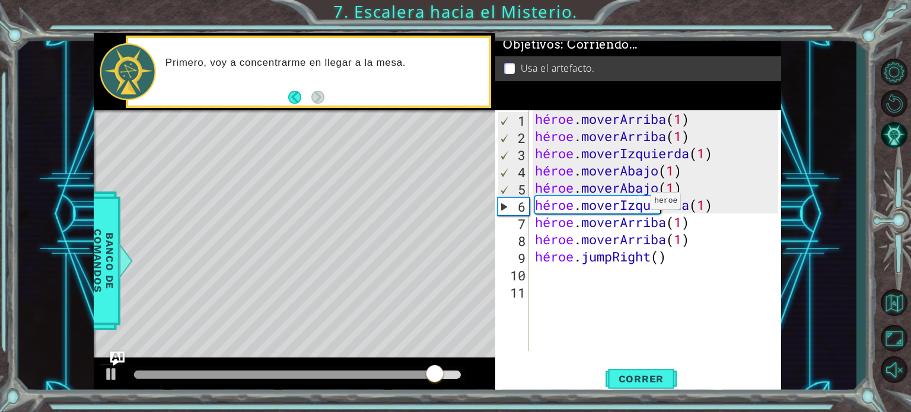
click at [626, 208] on div "héroe . moverArriba ( 1 ) héroe . moverArriba ( 1 ) héroe . moverIzquierda ( 1 …" at bounding box center [659, 247] width 252 height 275
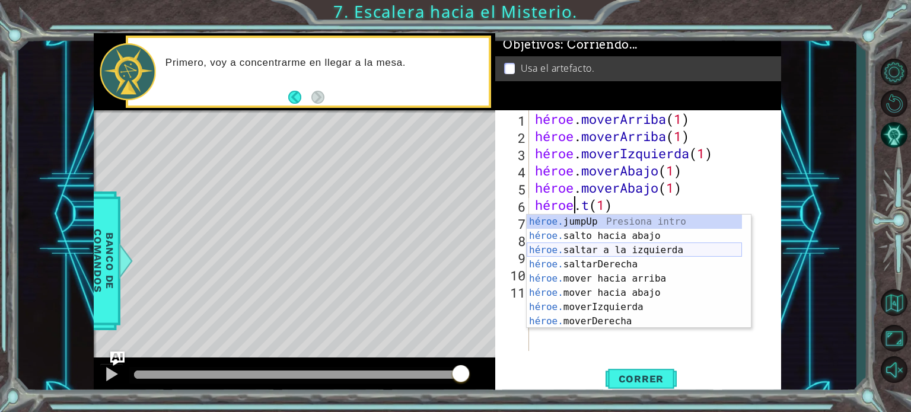
click at [651, 253] on div "héroe. jumpUp Presiona intro héroe. salto hacia abajo Introducción a la presión…" at bounding box center [634, 286] width 215 height 142
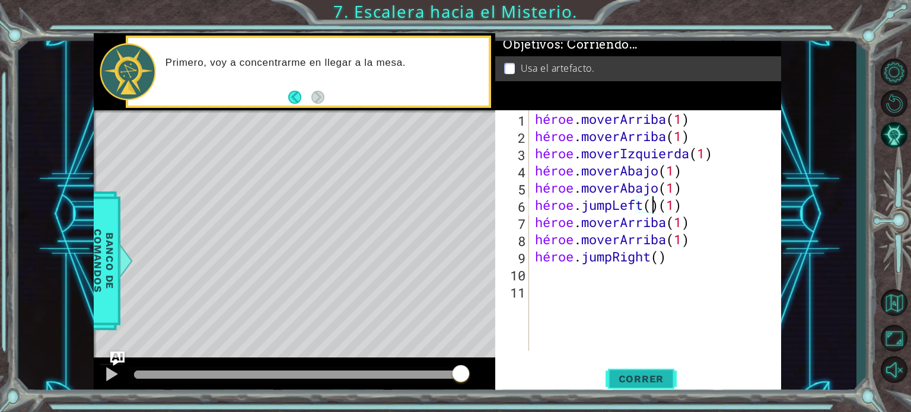
click at [635, 382] on font "Correr" at bounding box center [642, 379] width 46 height 12
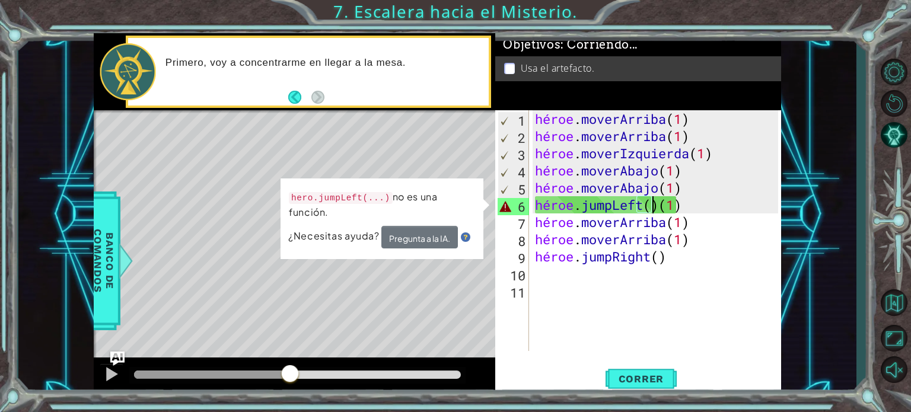
drag, startPoint x: 168, startPoint y: 376, endPoint x: 290, endPoint y: 385, distance: 121.4
click at [290, 385] on div at bounding box center [289, 374] width 21 height 21
click at [727, 234] on div "héroe . moverArriba ( 1 ) héroe . moverArriba ( 1 ) héroe . moverIzquierda ( 1 …" at bounding box center [659, 247] width 252 height 275
type textarea "hero.moveUp(1)"
click at [714, 276] on div "héroe . moverArriba ( 1 ) héroe . moverArriba ( 1 ) héroe . moverIzquierda ( 1 …" at bounding box center [659, 247] width 252 height 275
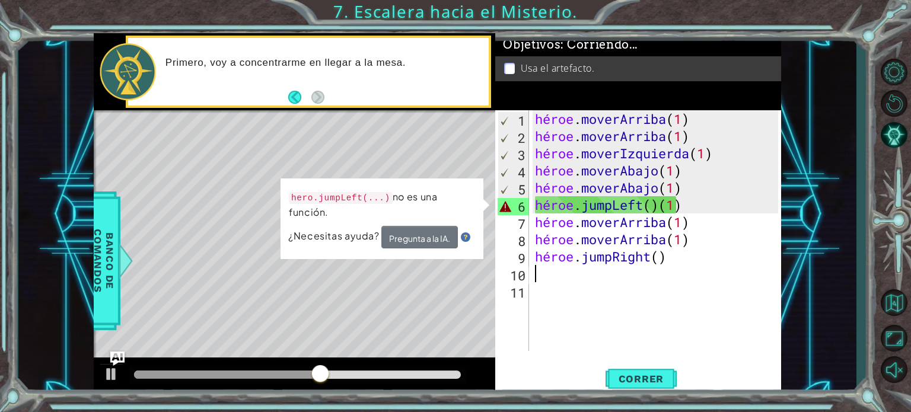
click at [712, 265] on div "héroe . moverArriba ( 1 ) héroe . moverArriba ( 1 ) héroe . moverIzquierda ( 1 …" at bounding box center [659, 247] width 252 height 275
drag, startPoint x: 712, startPoint y: 265, endPoint x: 707, endPoint y: 260, distance: 7.1
click at [710, 263] on div "héroe . moverArriba ( 1 ) héroe . moverArriba ( 1 ) héroe . moverIzquierda ( 1 …" at bounding box center [659, 247] width 252 height 275
click at [706, 260] on div "héroe . moverArriba ( 1 ) héroe . moverArriba ( 1 ) héroe . moverIzquierda ( 1 …" at bounding box center [656, 230] width 246 height 241
click at [740, 225] on div "héroe . moverArriba ( 1 ) héroe . moverArriba ( 1 ) héroe . moverIzquierda ( 1 …" at bounding box center [659, 247] width 252 height 275
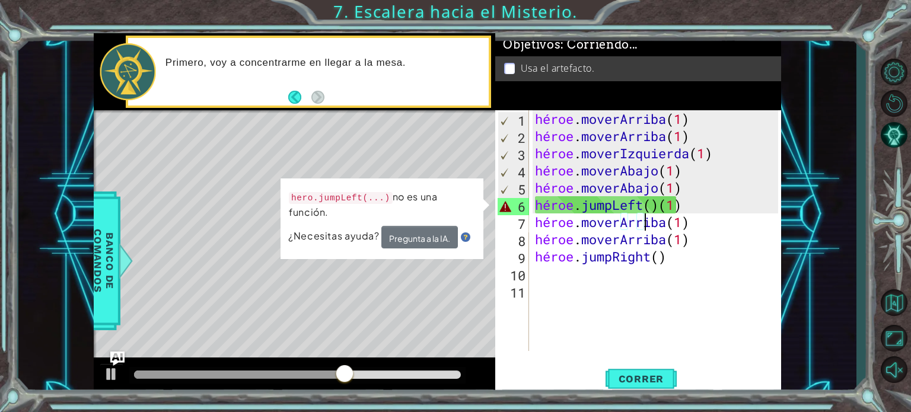
click at [733, 230] on div "héroe . moverArriba ( 1 ) héroe . moverArriba ( 1 ) héroe . moverIzquierda ( 1 …" at bounding box center [659, 247] width 252 height 275
click at [698, 230] on div "héroe . moverArriba ( 1 ) héroe . moverArriba ( 1 ) héroe . moverIzquierda ( 1 …" at bounding box center [659, 247] width 252 height 275
click at [692, 225] on div "héroe . moverArriba ( 1 ) héroe . moverArriba ( 1 ) héroe . moverIzquierda ( 1 …" at bounding box center [659, 247] width 252 height 275
click at [689, 224] on div "héroe . moverArriba ( 1 ) héroe . moverArriba ( 1 ) héroe . moverIzquierda ( 1 …" at bounding box center [659, 247] width 252 height 275
click at [694, 262] on div "héroe . moverArriba ( 1 ) héroe . moverArriba ( 1 ) héroe . moverIzquierda ( 1 …" at bounding box center [659, 247] width 252 height 275
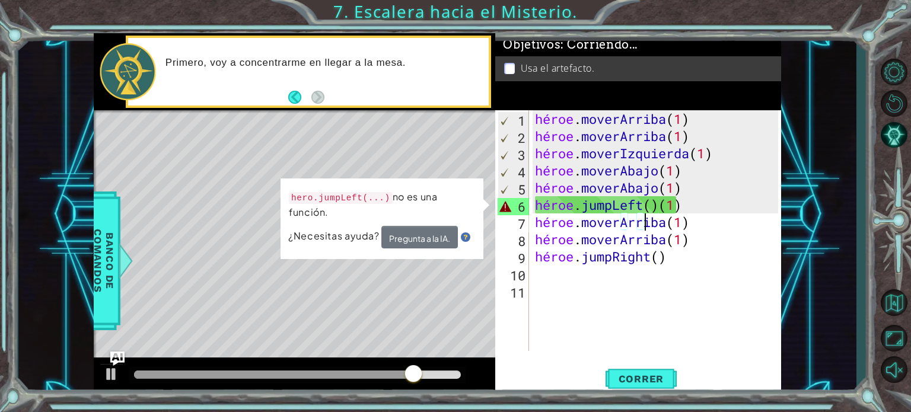
click at [694, 261] on div "héroe . moverArriba ( 1 ) héroe . moverArriba ( 1 ) héroe . moverIzquierda ( 1 …" at bounding box center [659, 247] width 252 height 275
click at [651, 361] on div "hero.jumpRight() 1 2 3 4 5 6 7 8 9 10 11 héroe . moverArriba ( 1 ) héroe . move…" at bounding box center [638, 252] width 286 height 285
click at [652, 365] on button "Correr" at bounding box center [641, 379] width 71 height 28
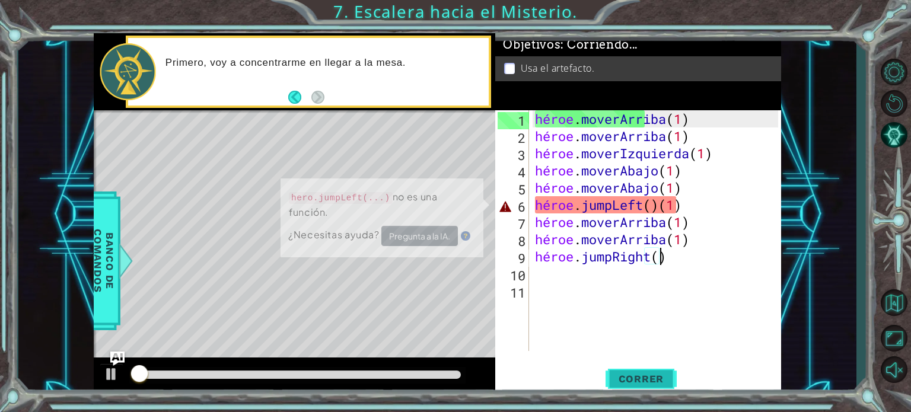
click at [651, 371] on button "Correr" at bounding box center [641, 379] width 71 height 28
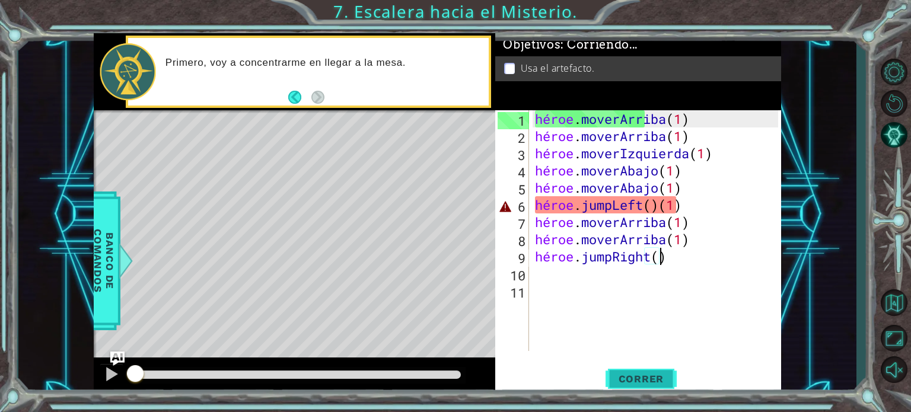
click at [651, 370] on button "Correr" at bounding box center [641, 379] width 71 height 28
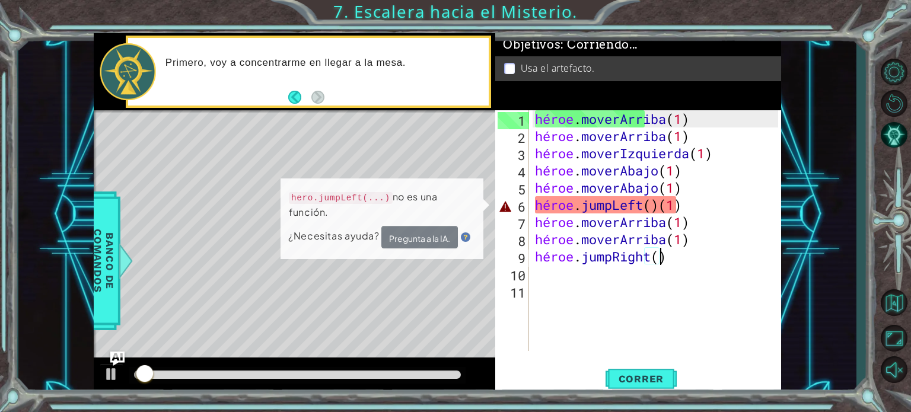
click at [696, 198] on div "héroe . moverArriba ( 1 ) héroe . moverArriba ( 1 ) héroe . moverIzquierda ( 1 …" at bounding box center [659, 247] width 252 height 275
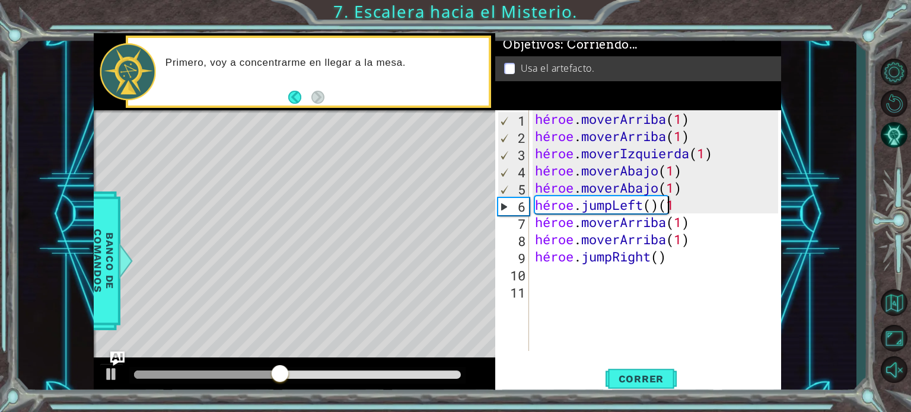
click at [651, 224] on div "héroe . moverArriba ( 1 ) héroe . moverArriba ( 1 ) héroe . moverIzquierda ( 1 …" at bounding box center [659, 247] width 252 height 275
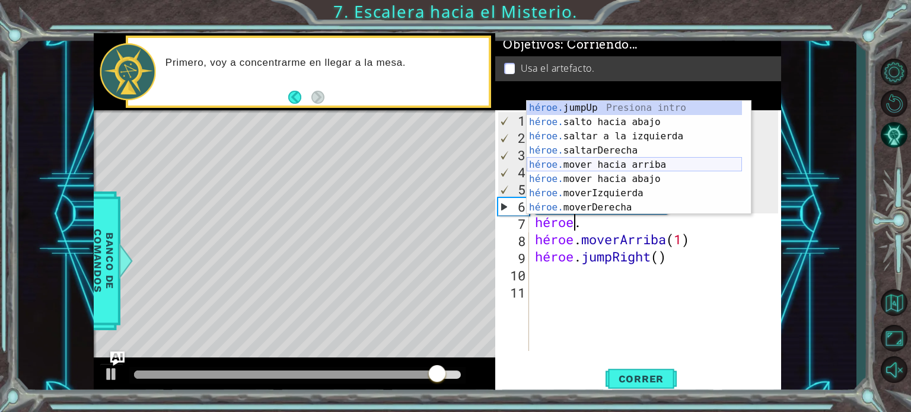
click at [634, 166] on div "héroe. jumpUp Presiona intro héroe. salto hacia abajo Introducción a la presión…" at bounding box center [634, 172] width 215 height 142
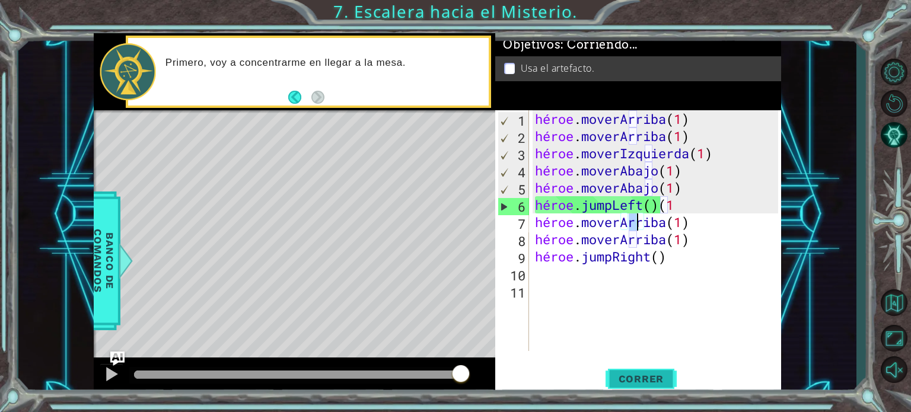
click at [653, 378] on font "Correr" at bounding box center [642, 379] width 46 height 12
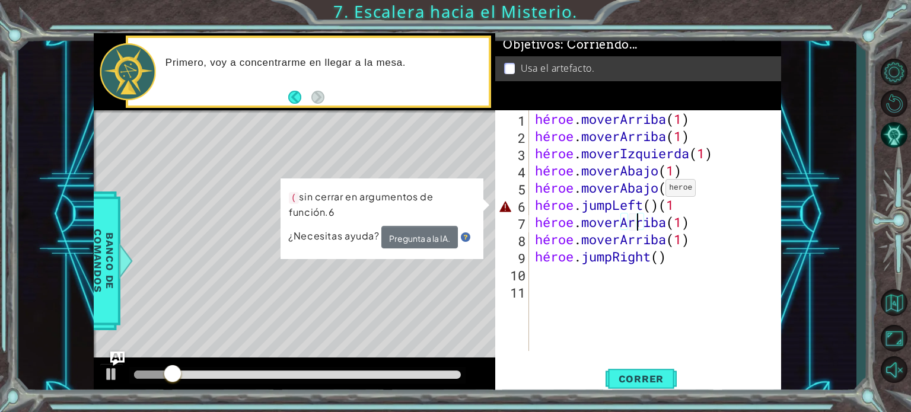
click at [650, 187] on div "héroe . moverArriba ( 1 ) héroe . moverArriba ( 1 ) héroe . moverIzquierda ( 1 …" at bounding box center [659, 247] width 252 height 275
click at [670, 207] on div "héroe . moverArriba ( 1 ) héroe . moverArriba ( 1 ) héroe . moverIzquierda ( 1 …" at bounding box center [659, 247] width 252 height 275
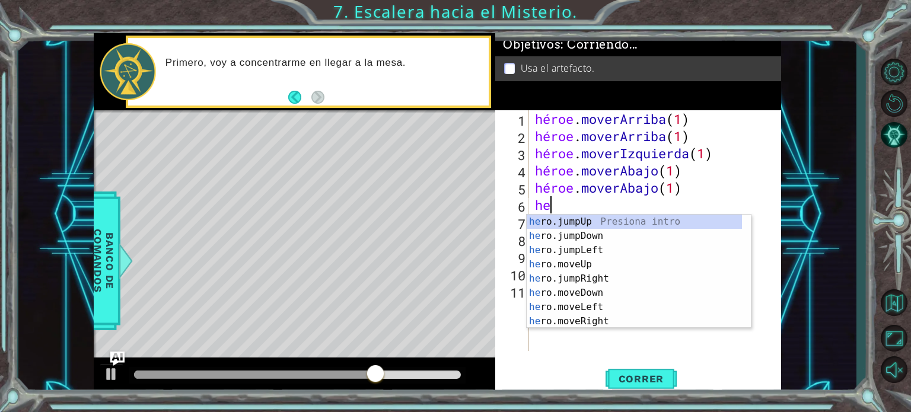
type textarea "h"
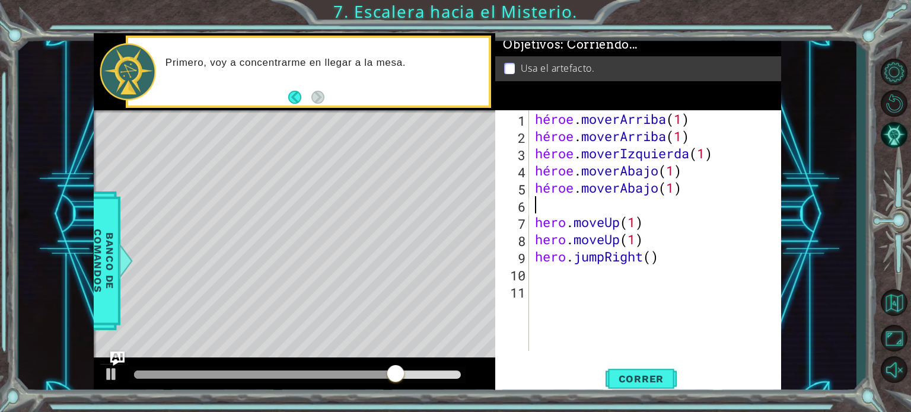
type textarea "h"
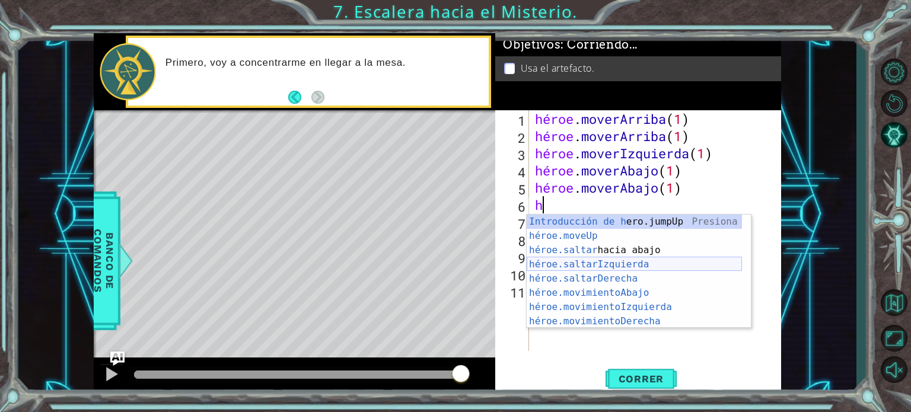
click at [619, 259] on div "Introducción de h ero.jumpUp Presiona héroe.moveUp ​ Introducción a la presión …" at bounding box center [634, 286] width 215 height 142
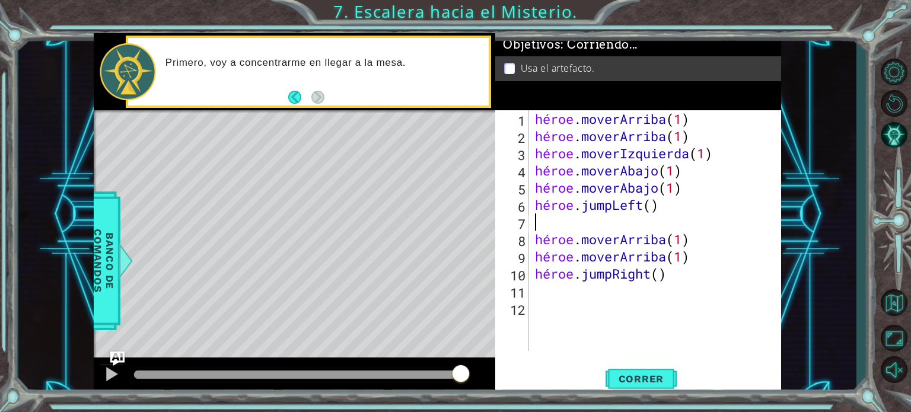
type textarea "hero.jumpLeft()"
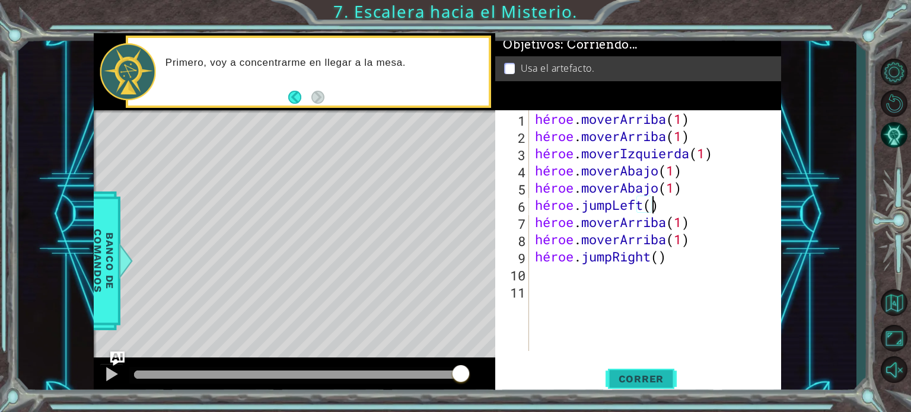
click at [648, 378] on font "Correr" at bounding box center [642, 379] width 46 height 12
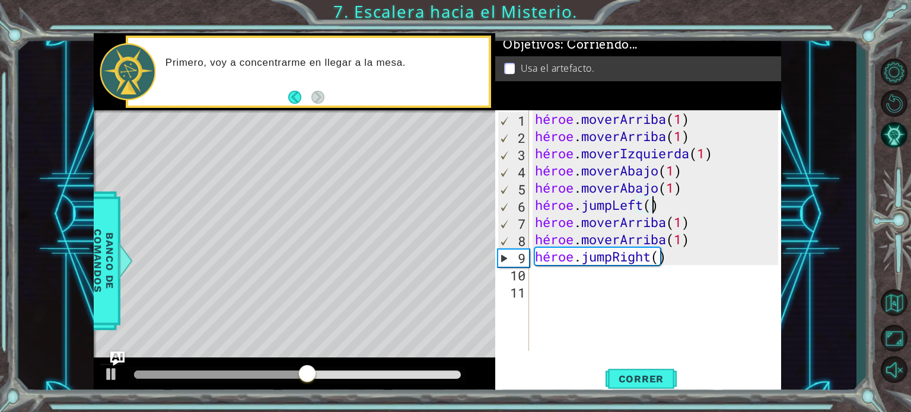
click at [559, 291] on div "héroe . moverArriba ( 1 ) héroe . moverArriba ( 1 ) héroe . moverIzquierda ( 1 …" at bounding box center [659, 247] width 252 height 275
click at [663, 263] on div "héroe . moverArriba ( 1 ) héroe . moverArriba ( 1 ) héroe . moverIzquierda ( 1 …" at bounding box center [659, 247] width 252 height 275
click at [668, 260] on div "héroe . moverArriba ( 1 ) héroe . moverArriba ( 1 ) héroe . moverIzquierda ( 1 …" at bounding box center [659, 247] width 252 height 275
click at [667, 259] on div "héroe . moverArriba ( 1 ) héroe . moverArriba ( 1 ) héroe . moverIzquierda ( 1 …" at bounding box center [659, 247] width 252 height 275
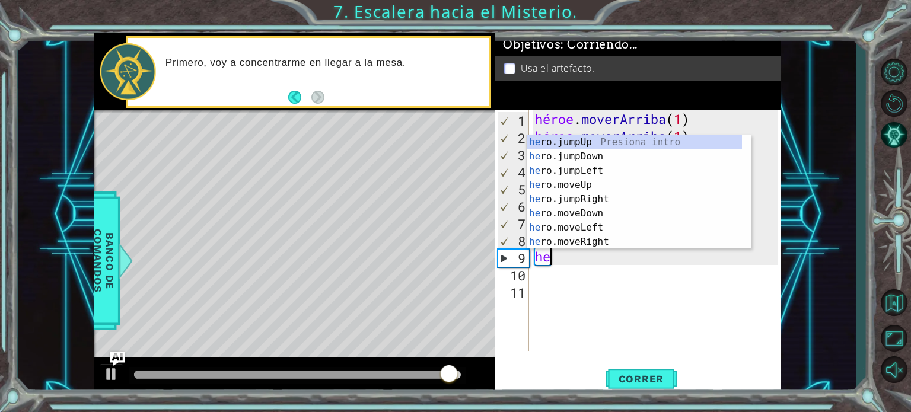
type textarea "h"
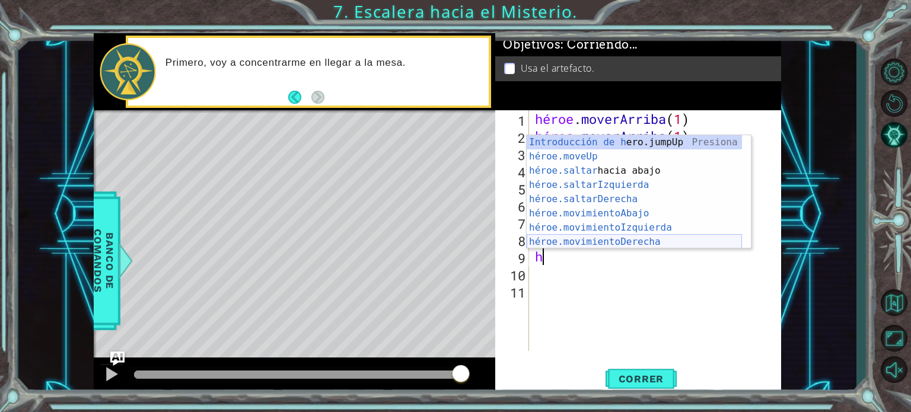
click at [647, 241] on div "Introducción de h ero.jumpUp Presiona héroe.moveUp ​ Introducción a la presión …" at bounding box center [634, 206] width 215 height 142
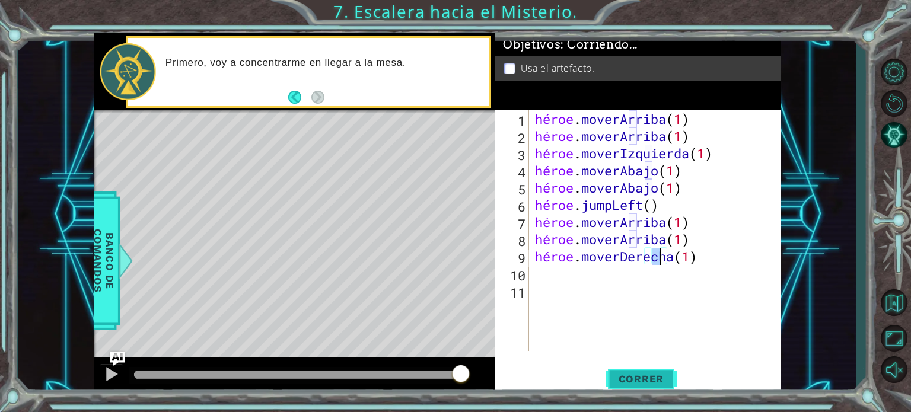
type textarea "hero.moveRight(1)"
click at [627, 371] on button "Correr" at bounding box center [641, 379] width 71 height 28
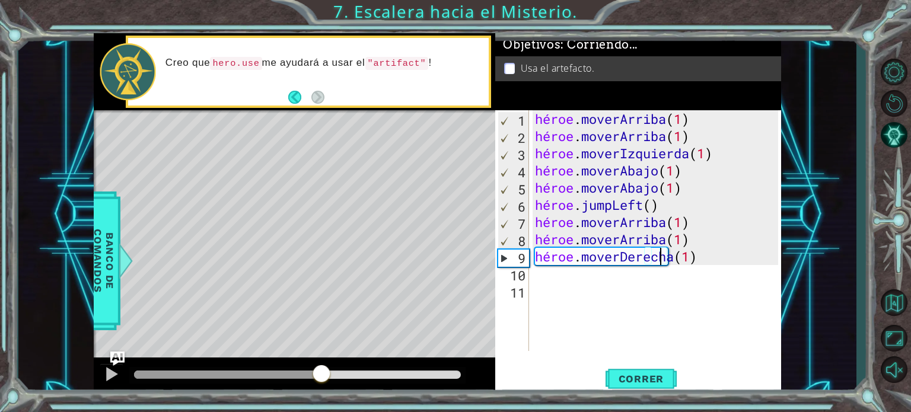
drag, startPoint x: 168, startPoint y: 373, endPoint x: 322, endPoint y: 374, distance: 154.3
click at [322, 374] on div at bounding box center [321, 374] width 21 height 21
click at [551, 296] on div "héroe . moverArriba ( 1 ) héroe . moverArriba ( 1 ) héroe . moverIzquierda ( 1 …" at bounding box center [659, 247] width 252 height 275
click at [555, 282] on div "héroe . moverArriba ( 1 ) héroe . moverArriba ( 1 ) héroe . moverIzquierda ( 1 …" at bounding box center [659, 247] width 252 height 275
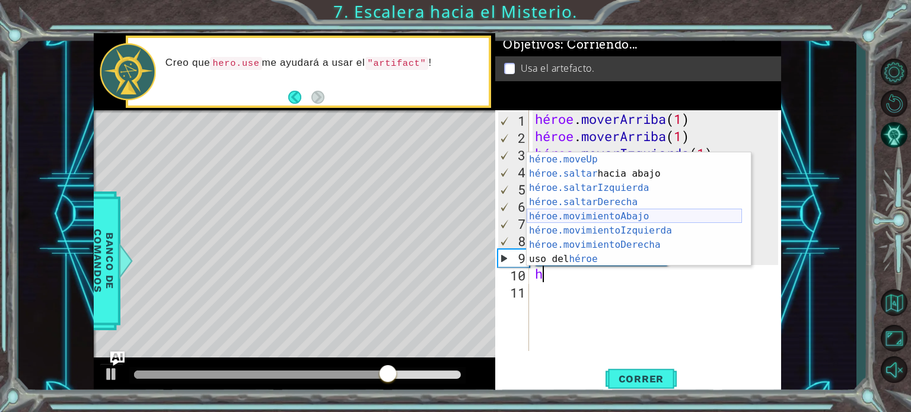
scroll to position [14, 0]
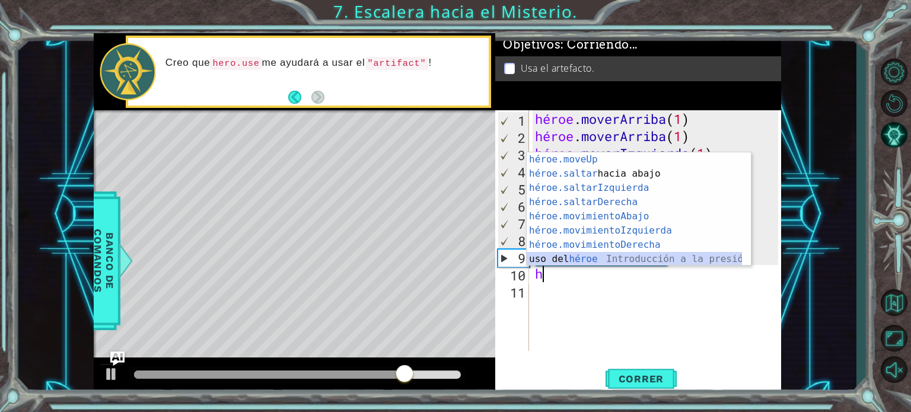
click at [610, 258] on div "héroe.moveUp ​ Introducción a la presión héroe.saltar hacia abajo Introducción …" at bounding box center [634, 223] width 215 height 142
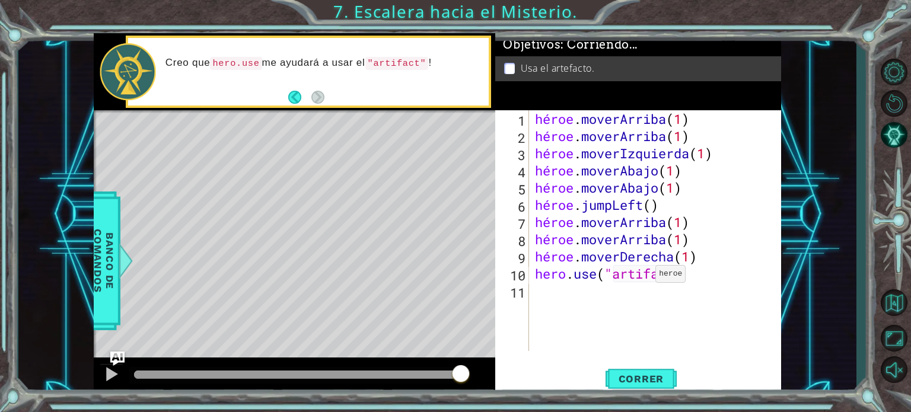
scroll to position [0, 6]
type textarea "hero.use("artifact")"
click at [648, 389] on button "Correr" at bounding box center [641, 379] width 71 height 28
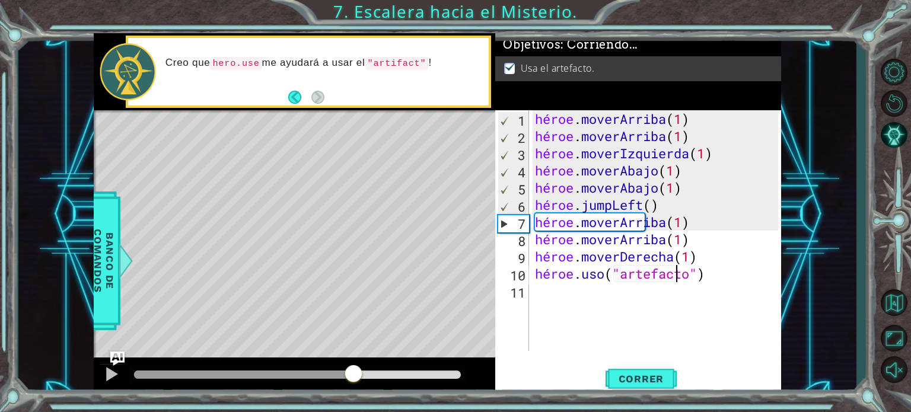
drag, startPoint x: 218, startPoint y: 376, endPoint x: 357, endPoint y: 377, distance: 139.4
click at [357, 377] on div at bounding box center [353, 374] width 21 height 21
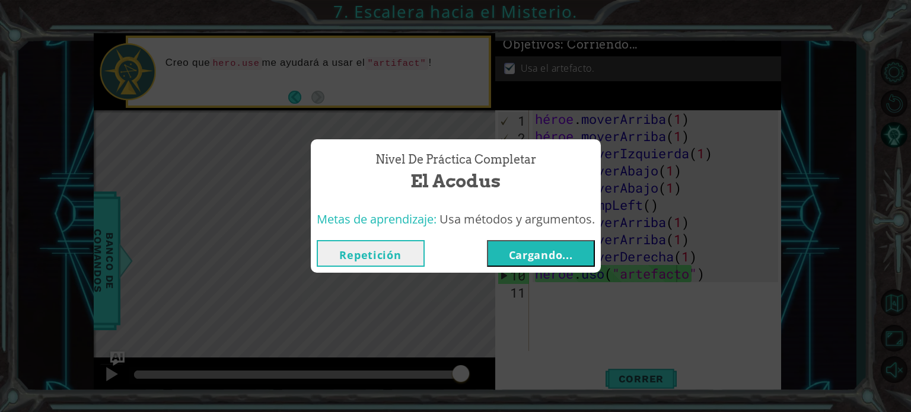
click at [565, 252] on font "Cargando..." at bounding box center [541, 255] width 64 height 14
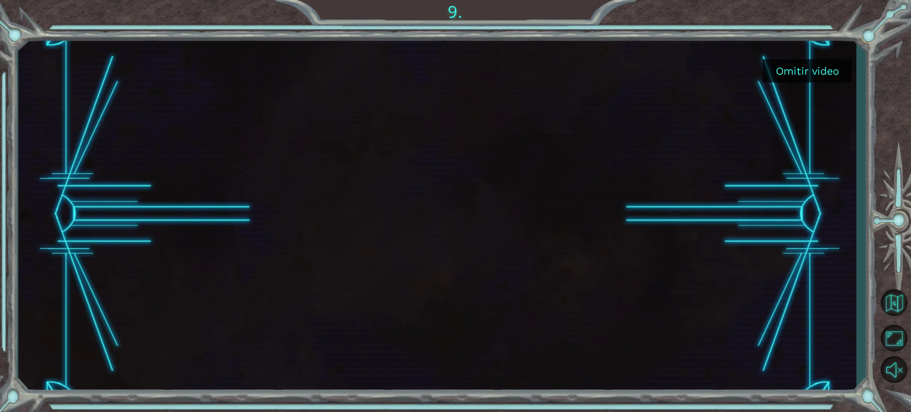
click at [781, 71] on font "Omitir video" at bounding box center [807, 71] width 63 height 12
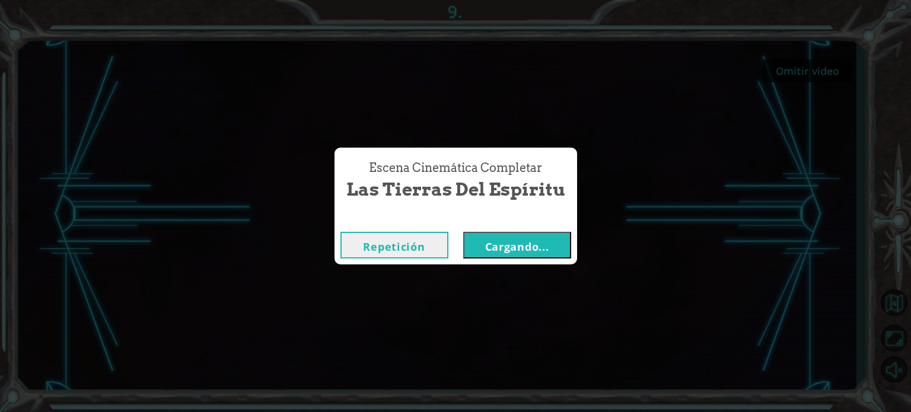
click at [526, 246] on font "Cargando..." at bounding box center [517, 247] width 64 height 14
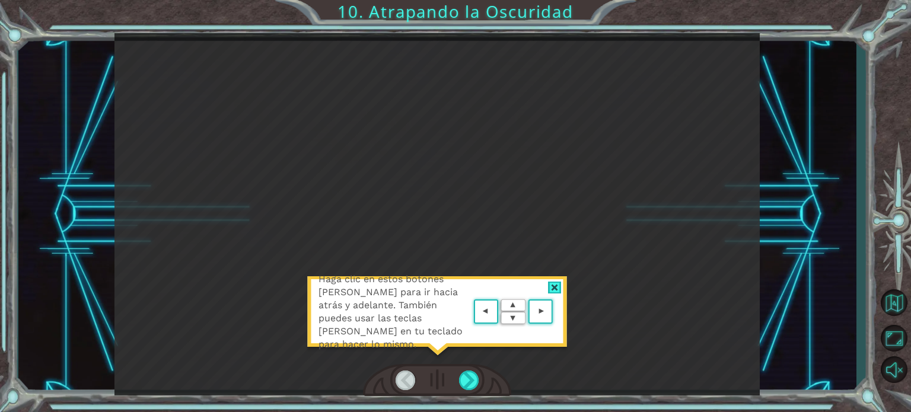
click at [556, 288] on div at bounding box center [555, 288] width 14 height 12
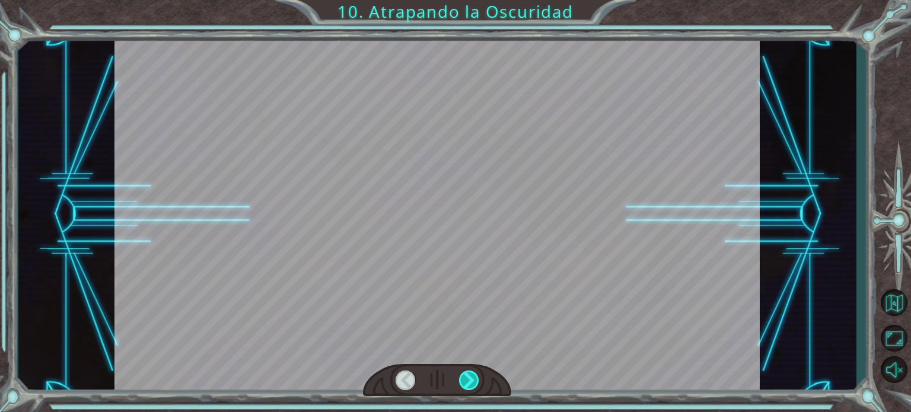
click at [467, 378] on div at bounding box center [469, 381] width 20 height 20
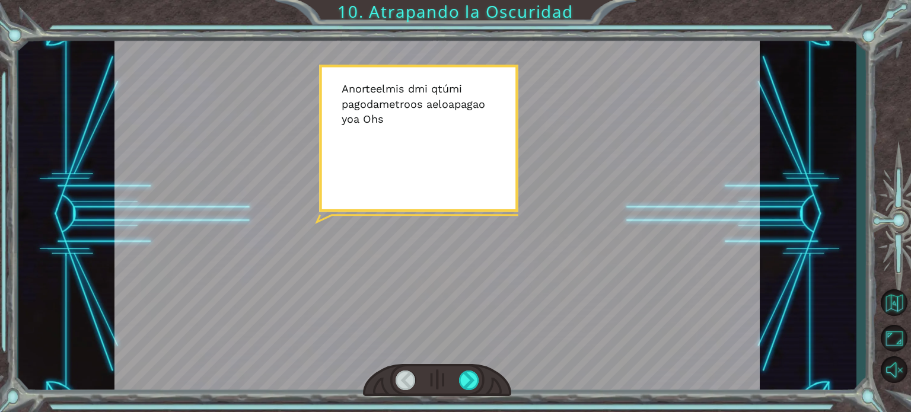
click at [460, 346] on div at bounding box center [436, 214] width 645 height 363
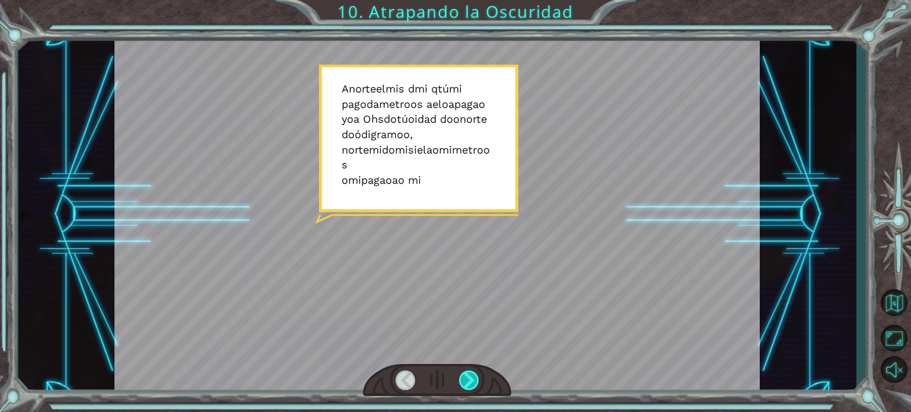
click at [472, 378] on div at bounding box center [469, 381] width 20 height 20
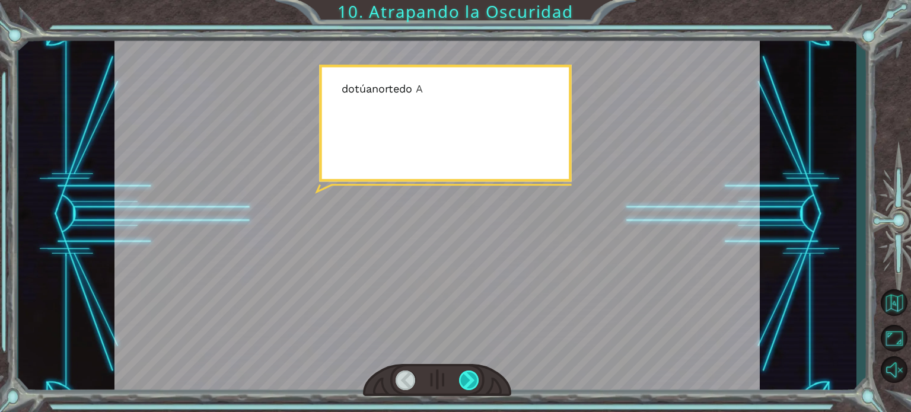
click at [472, 378] on div at bounding box center [469, 381] width 20 height 20
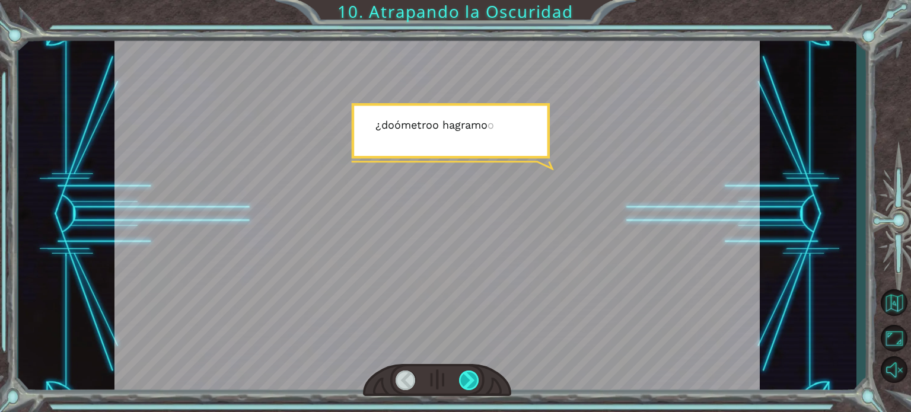
click at [472, 378] on div at bounding box center [469, 381] width 20 height 20
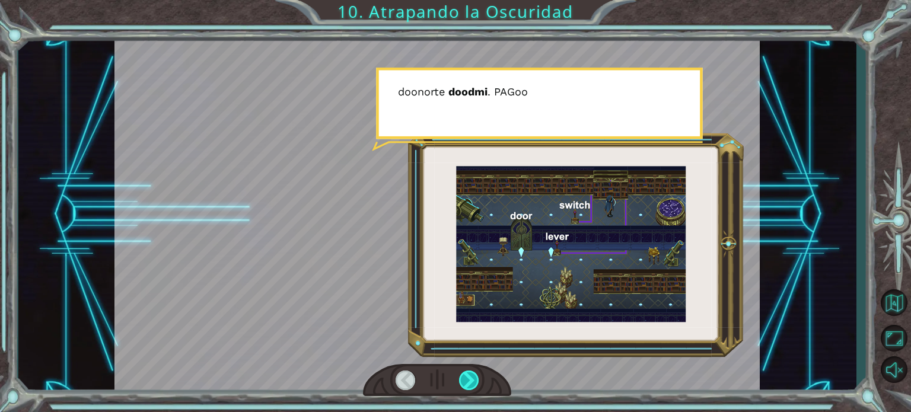
click at [472, 378] on div at bounding box center [469, 381] width 20 height 20
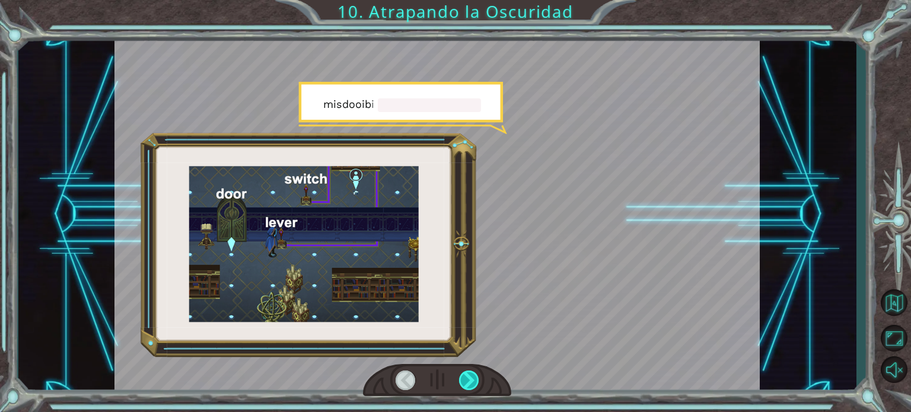
click at [472, 378] on div at bounding box center [469, 381] width 20 height 20
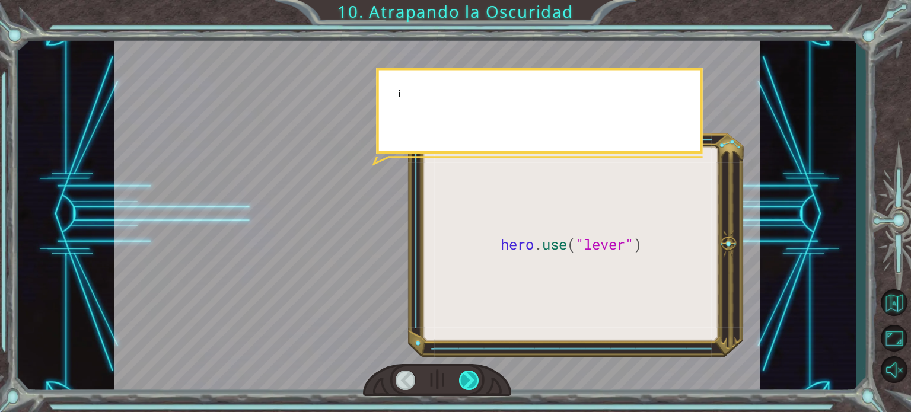
click at [472, 378] on div at bounding box center [469, 381] width 20 height 20
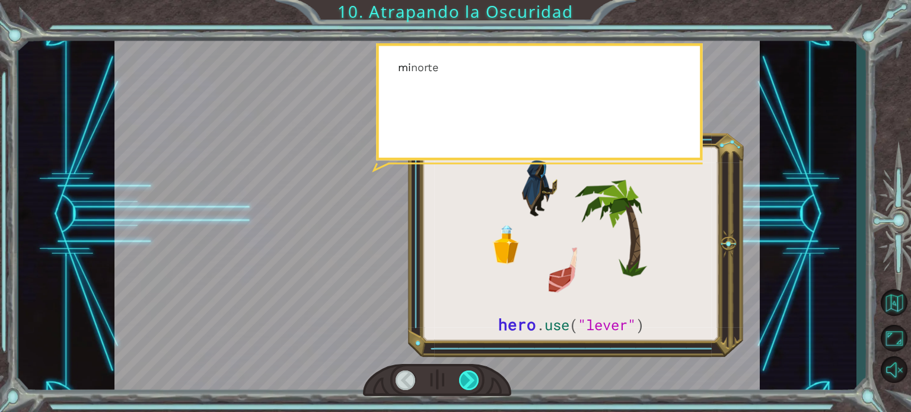
click at [472, 378] on div at bounding box center [469, 381] width 20 height 20
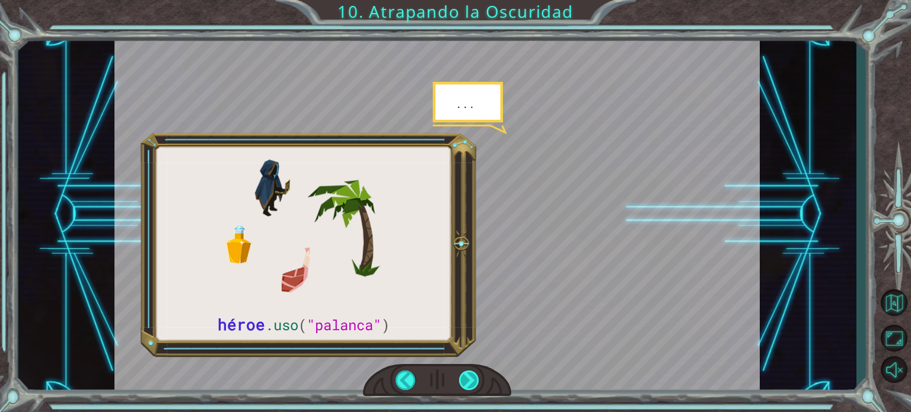
click at [472, 378] on div at bounding box center [469, 381] width 20 height 20
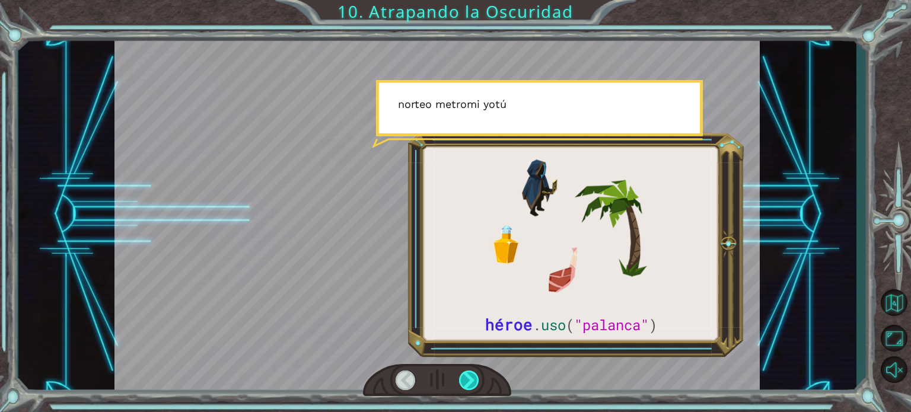
click at [472, 378] on div at bounding box center [469, 381] width 20 height 20
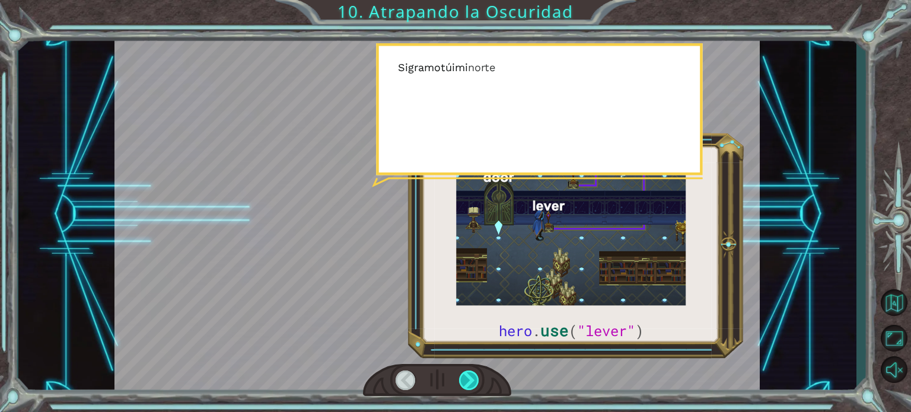
click at [472, 378] on div at bounding box center [469, 381] width 20 height 20
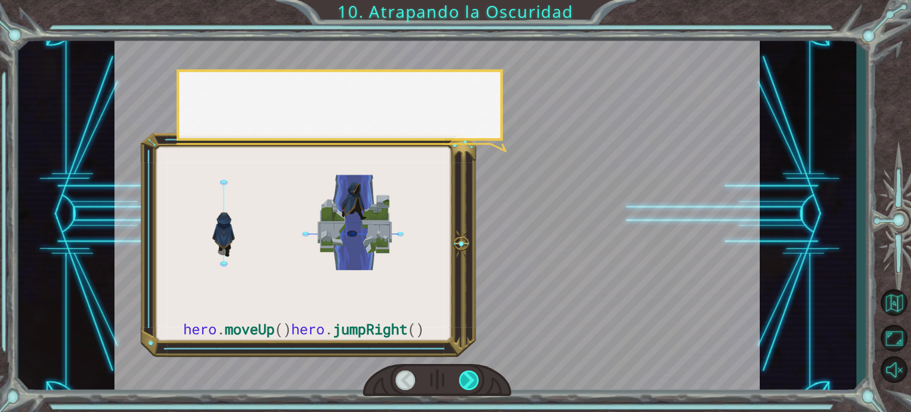
click at [472, 378] on div at bounding box center [469, 381] width 20 height 20
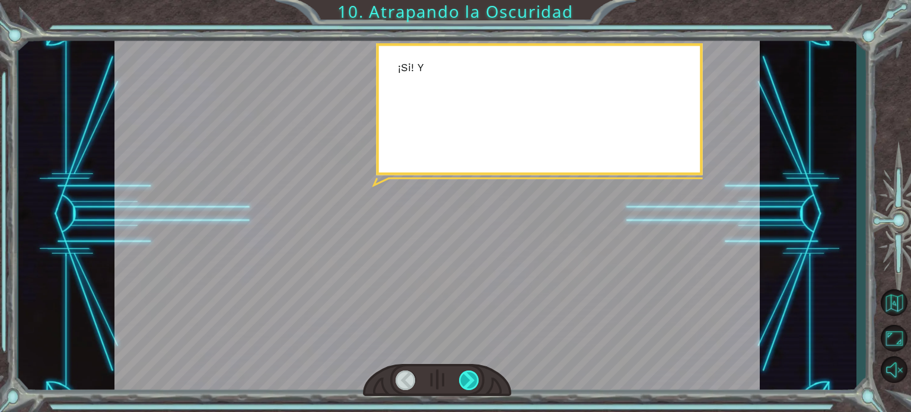
click at [472, 378] on div at bounding box center [469, 381] width 20 height 20
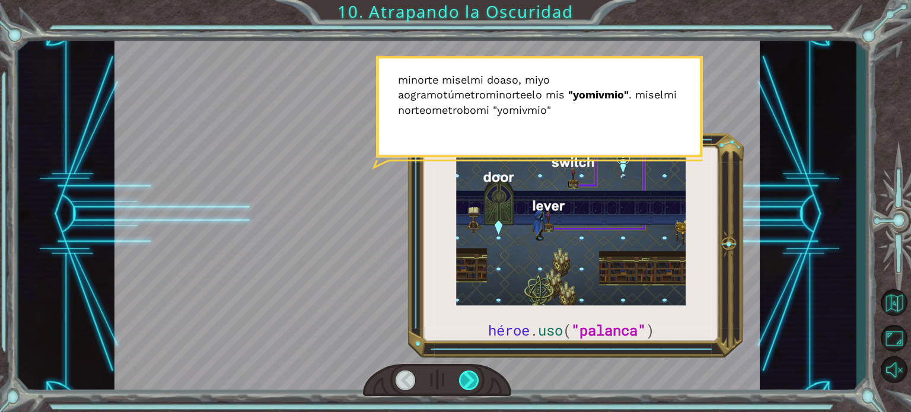
click at [463, 374] on div at bounding box center [469, 381] width 20 height 20
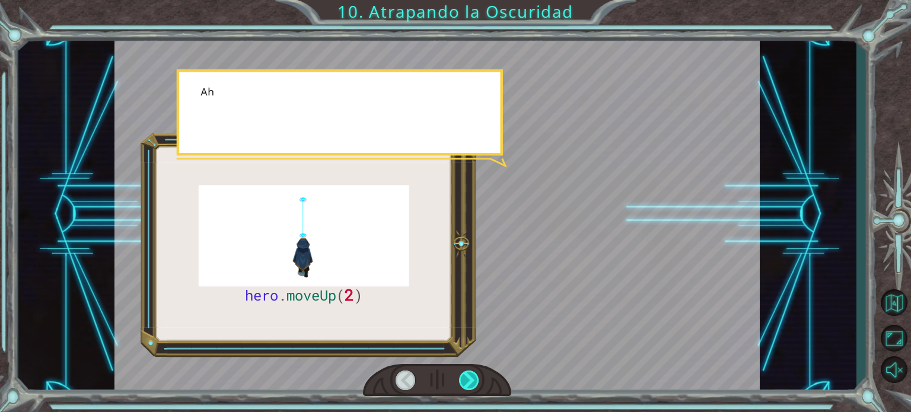
click at [463, 374] on div at bounding box center [469, 381] width 20 height 20
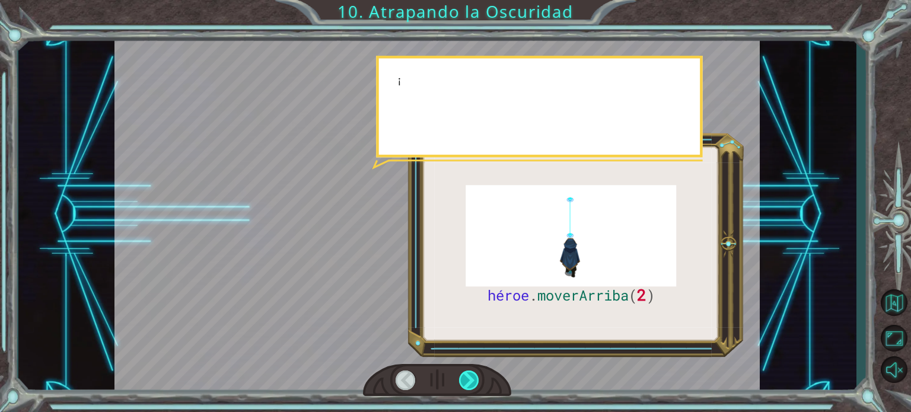
click at [463, 374] on div at bounding box center [469, 381] width 20 height 20
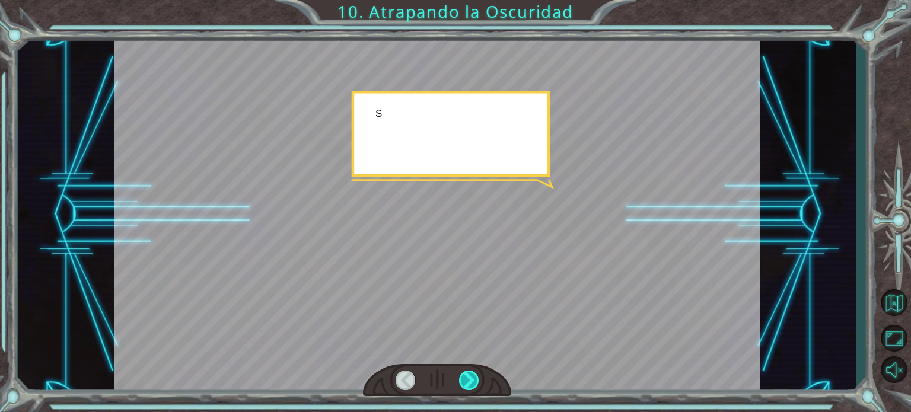
click at [463, 374] on div at bounding box center [469, 381] width 20 height 20
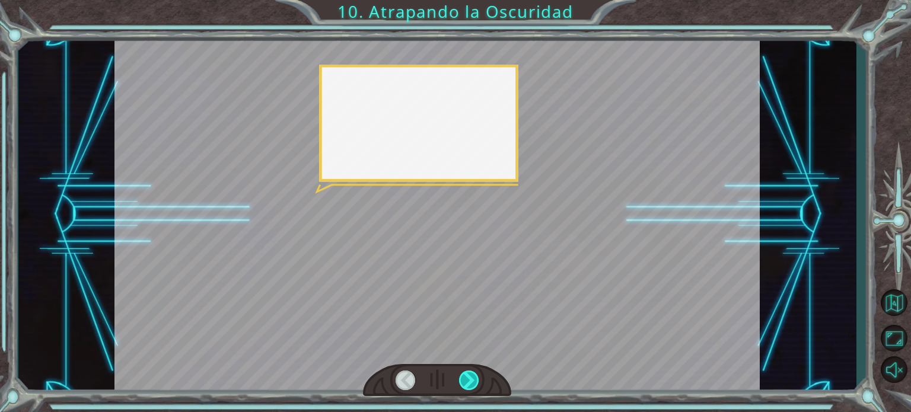
click at [463, 374] on div at bounding box center [469, 381] width 20 height 20
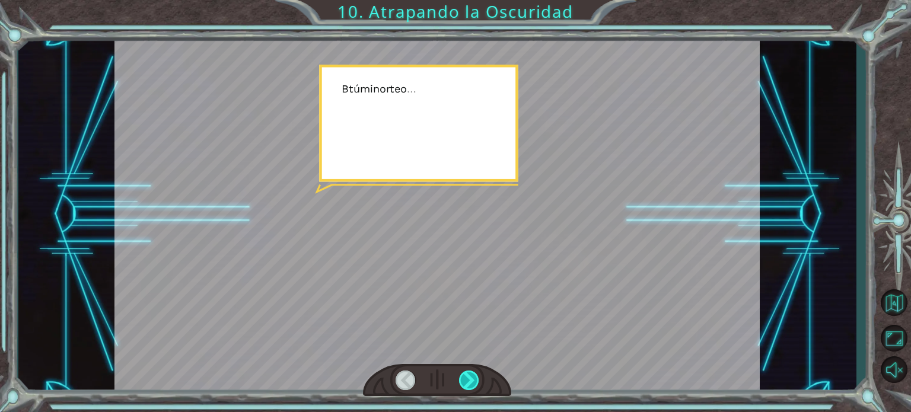
click at [463, 374] on div at bounding box center [469, 381] width 20 height 20
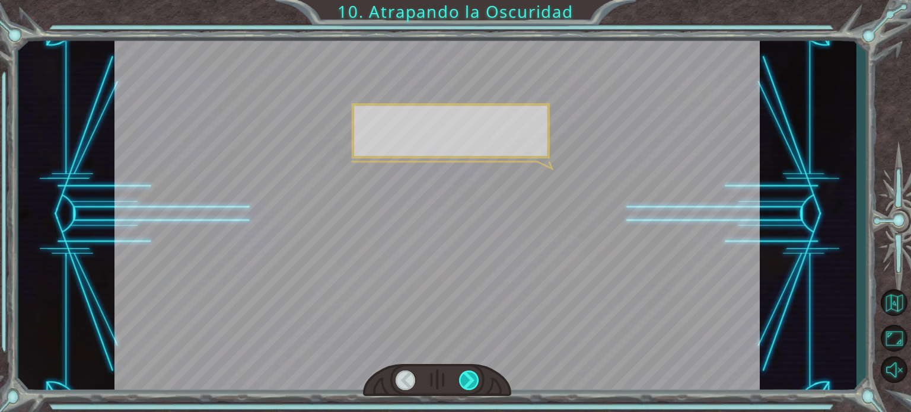
click at [463, 374] on div at bounding box center [469, 381] width 20 height 20
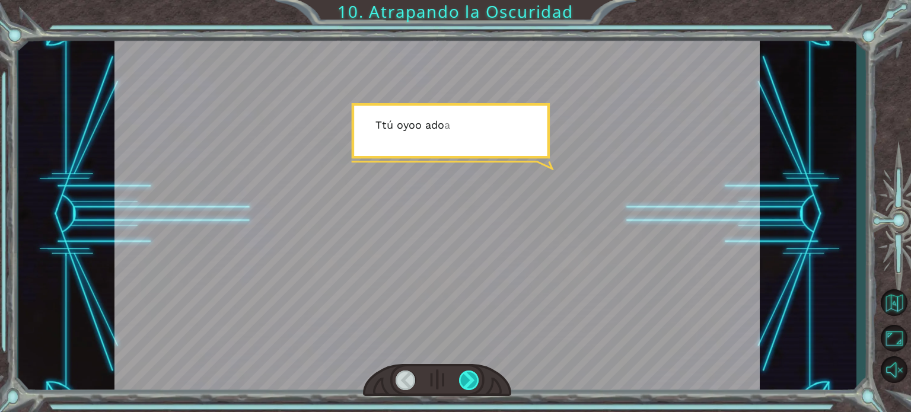
click at [463, 374] on div at bounding box center [469, 381] width 20 height 20
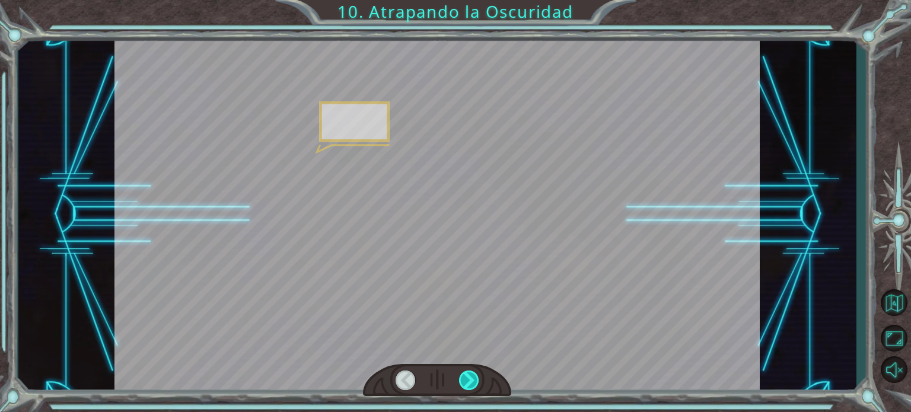
click at [463, 374] on div at bounding box center [469, 381] width 20 height 20
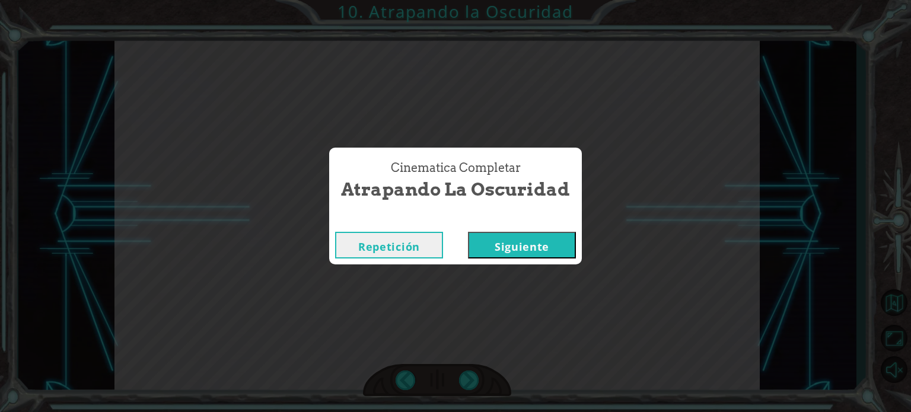
click at [530, 237] on button "Siguiente" at bounding box center [522, 245] width 108 height 27
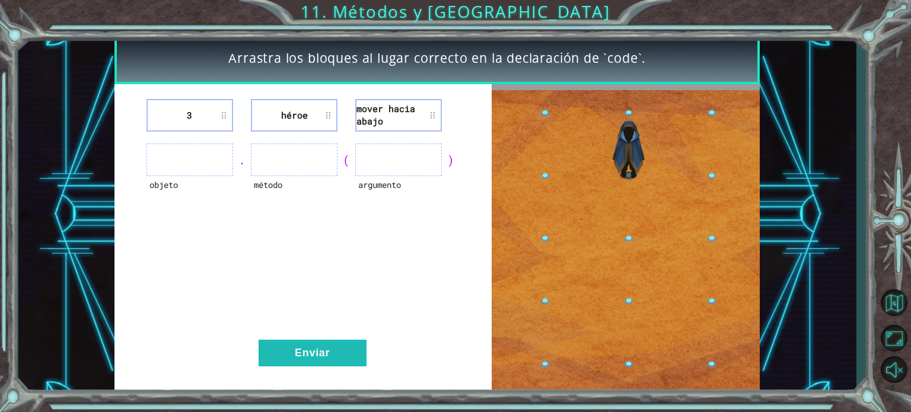
click at [203, 160] on ul at bounding box center [190, 160] width 87 height 33
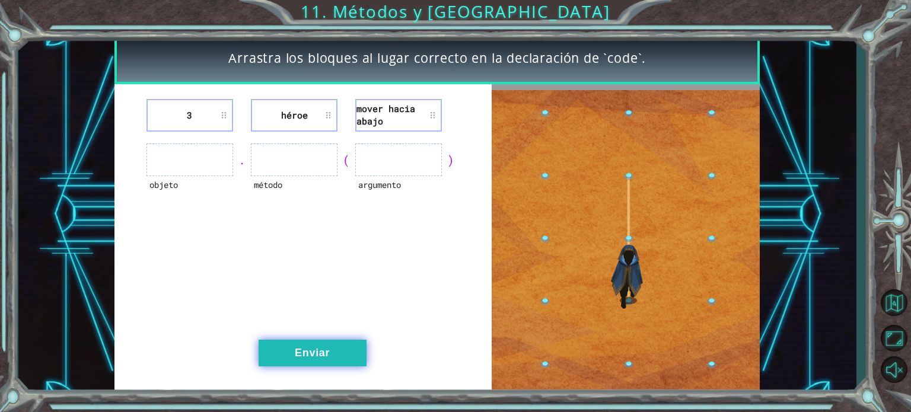
click at [332, 353] on button "Enviar" at bounding box center [313, 353] width 108 height 27
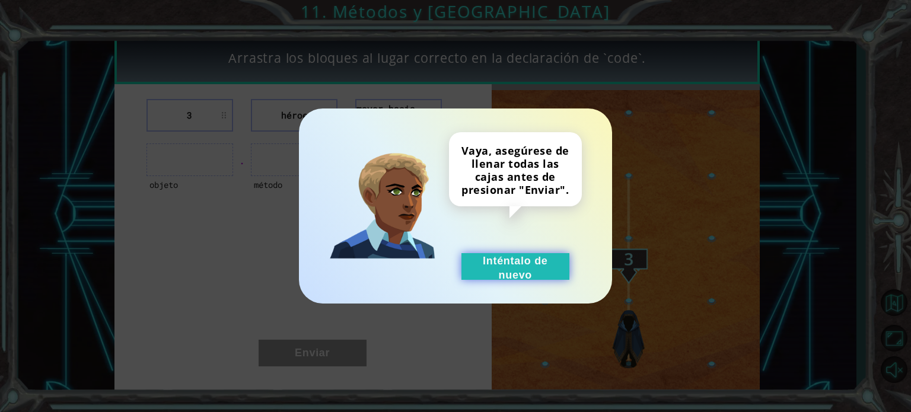
click at [532, 268] on button "Inténtalo de nuevo" at bounding box center [516, 266] width 108 height 27
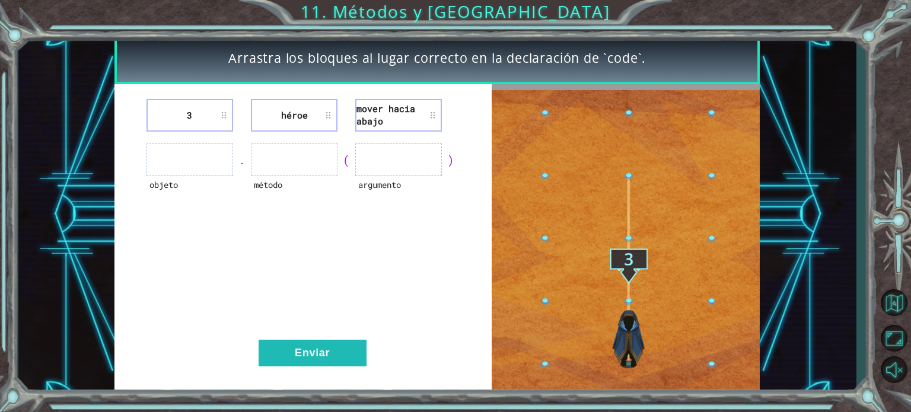
click at [340, 161] on div "(" at bounding box center [347, 160] width 18 height 17
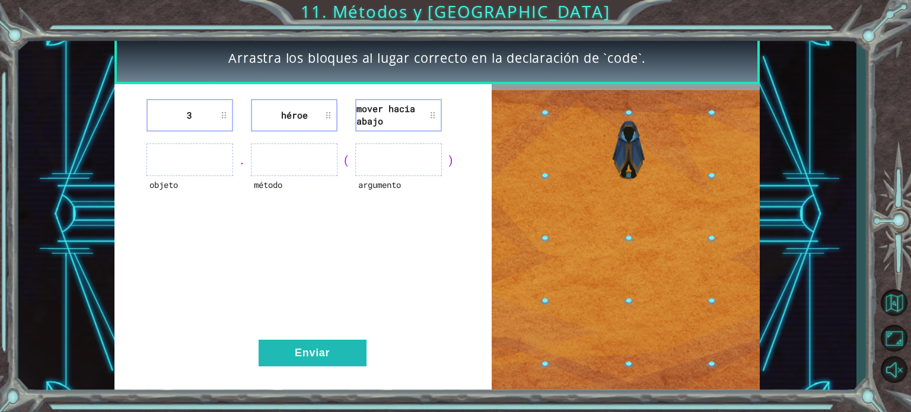
click at [346, 158] on font "(" at bounding box center [346, 159] width 7 height 15
click at [376, 161] on ul at bounding box center [398, 160] width 87 height 33
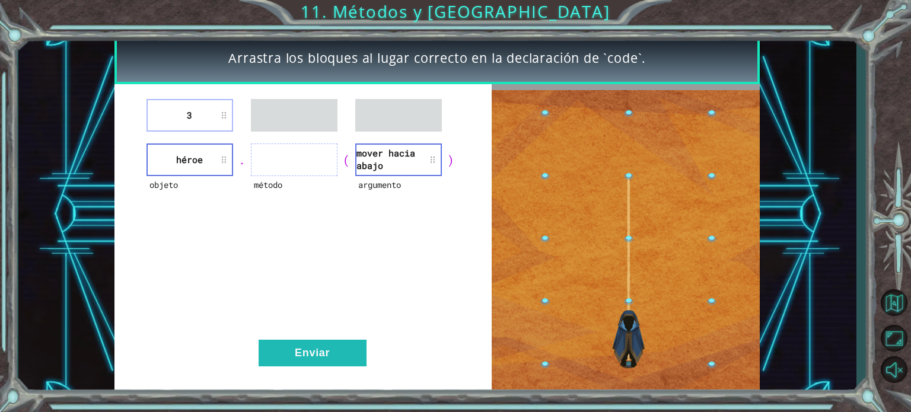
drag, startPoint x: 424, startPoint y: 144, endPoint x: 381, endPoint y: 151, distance: 43.3
click at [381, 151] on div "3 objeto héroe . método ( argumento mover hacia abajo ) Enviar" at bounding box center [302, 239] width 377 height 311
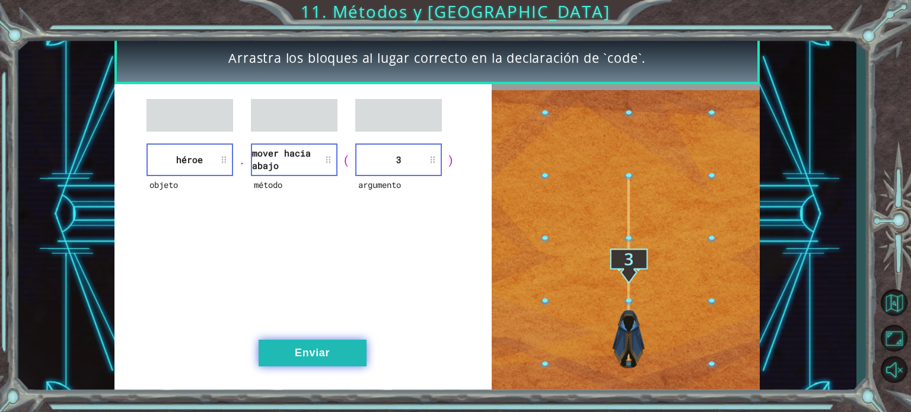
click at [325, 351] on font "Enviar" at bounding box center [312, 353] width 35 height 12
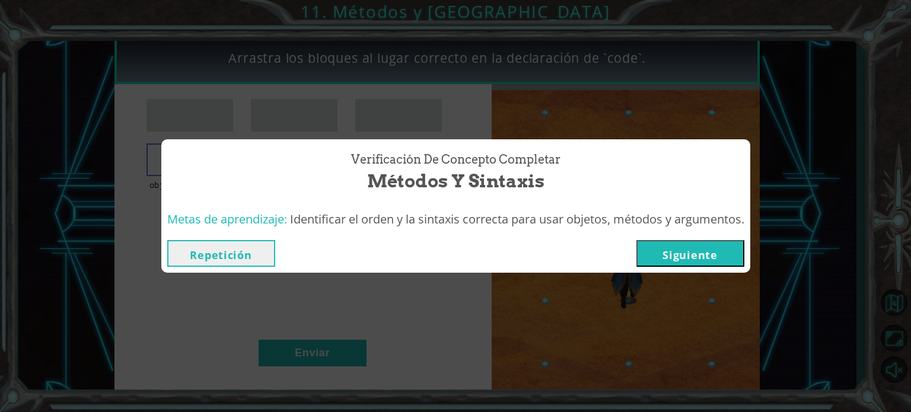
click at [698, 257] on font "Siguiente" at bounding box center [690, 255] width 55 height 14
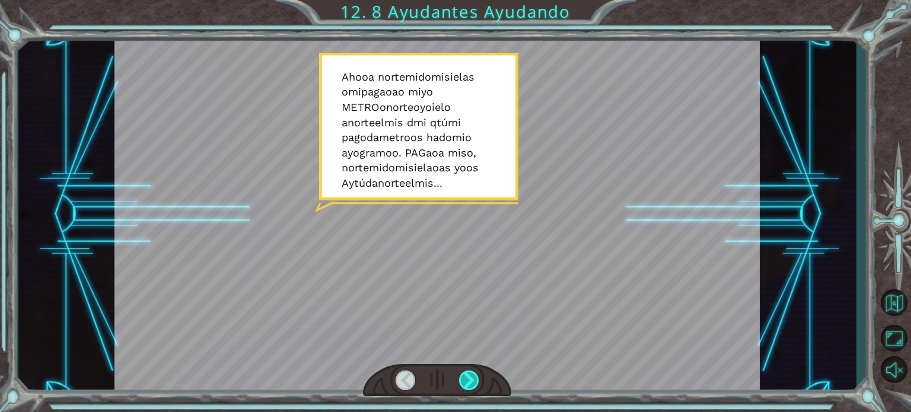
click at [472, 387] on div at bounding box center [469, 381] width 20 height 20
click at [469, 374] on div at bounding box center [469, 381] width 20 height 20
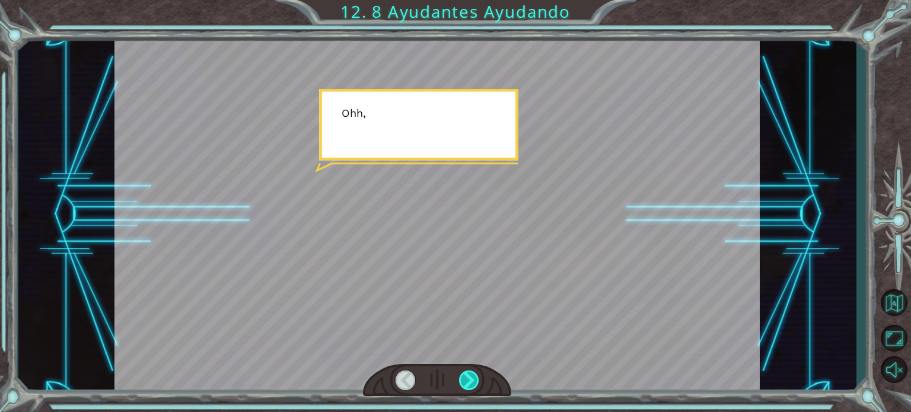
click at [469, 374] on div at bounding box center [469, 381] width 20 height 20
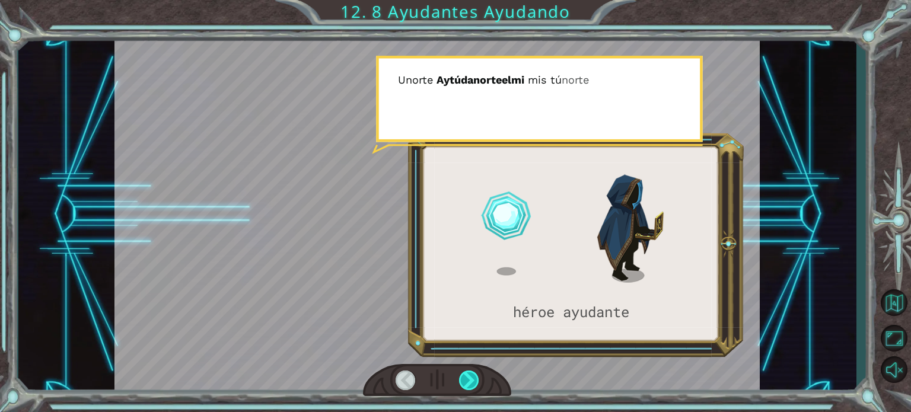
click at [469, 374] on div at bounding box center [469, 381] width 20 height 20
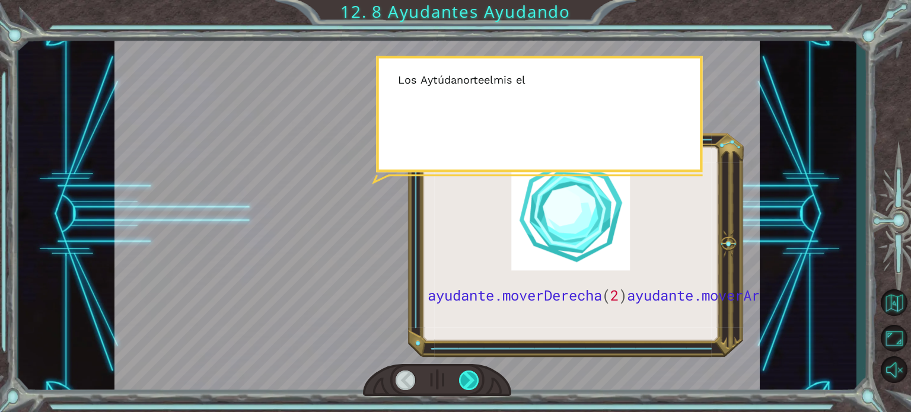
click at [469, 374] on div at bounding box center [469, 381] width 20 height 20
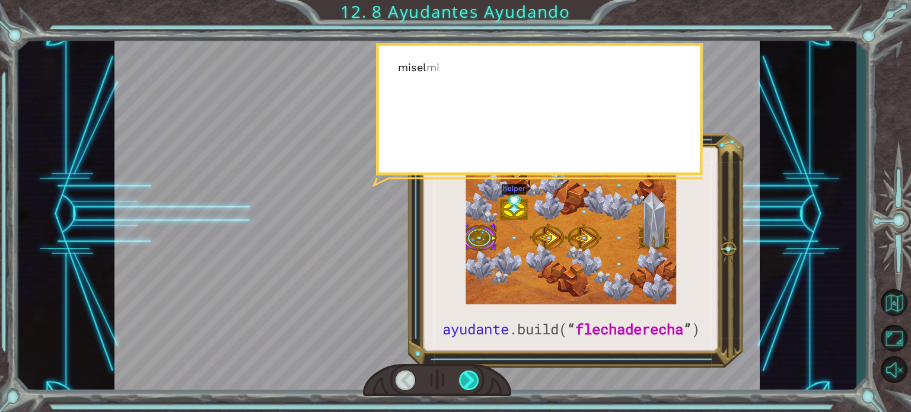
click at [469, 374] on div at bounding box center [469, 381] width 20 height 20
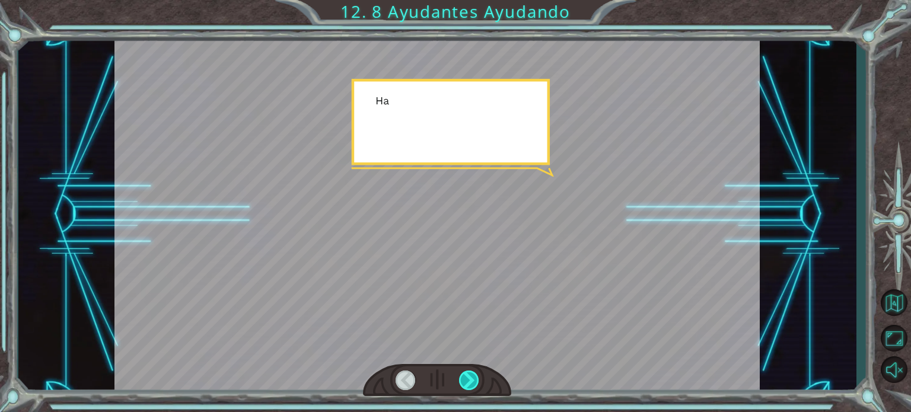
click at [469, 374] on div at bounding box center [469, 381] width 20 height 20
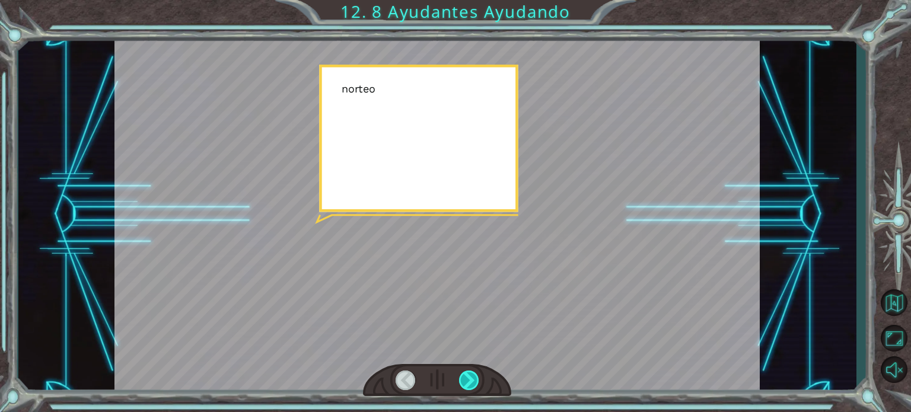
click at [469, 374] on div at bounding box center [469, 381] width 20 height 20
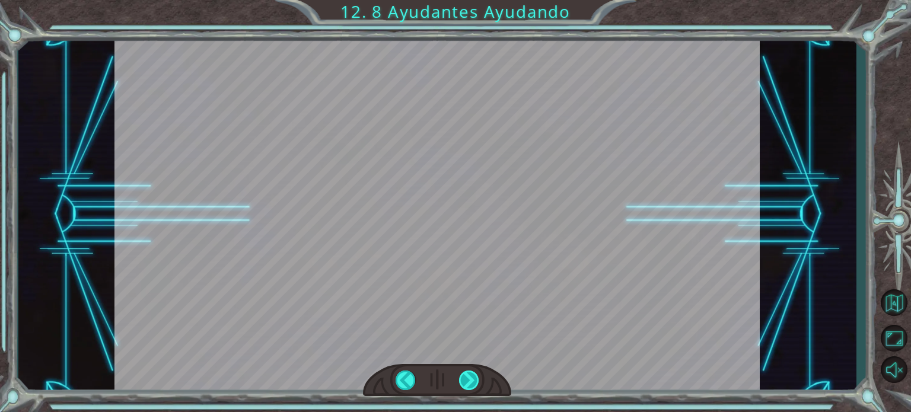
click at [469, 374] on div at bounding box center [469, 381] width 20 height 20
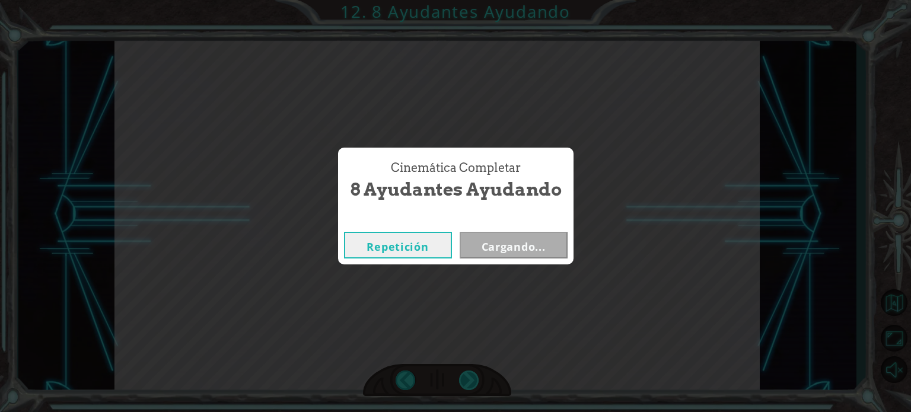
click at [469, 374] on div "Cinemática Completar 8 Ayudantes Ayudando Repetición Cargando..." at bounding box center [455, 206] width 911 height 412
click at [529, 246] on font "Cargando..." at bounding box center [514, 247] width 64 height 14
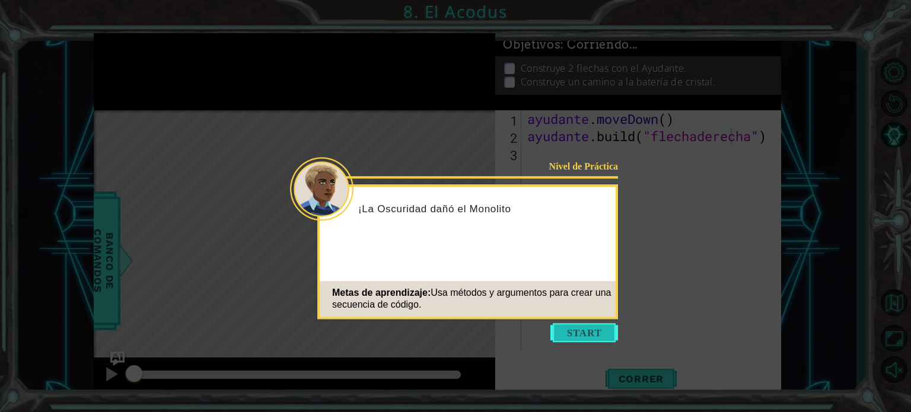
click at [560, 327] on button "Comenzar" at bounding box center [585, 332] width 68 height 19
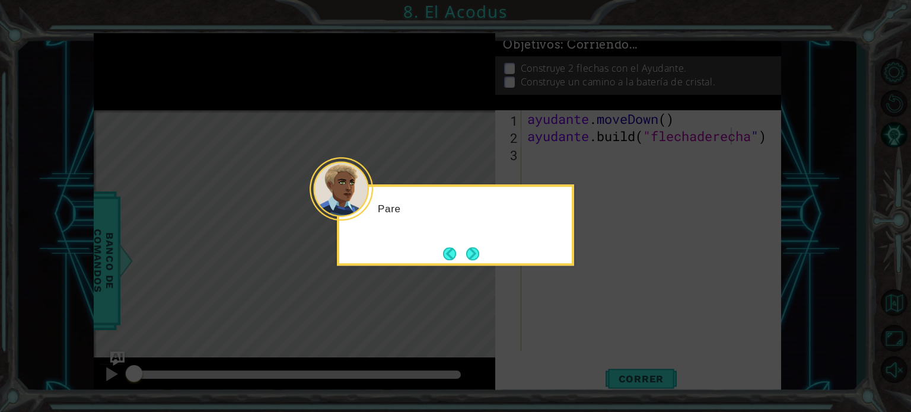
click at [561, 327] on icon at bounding box center [455, 206] width 911 height 412
click at [565, 317] on icon at bounding box center [455, 206] width 911 height 412
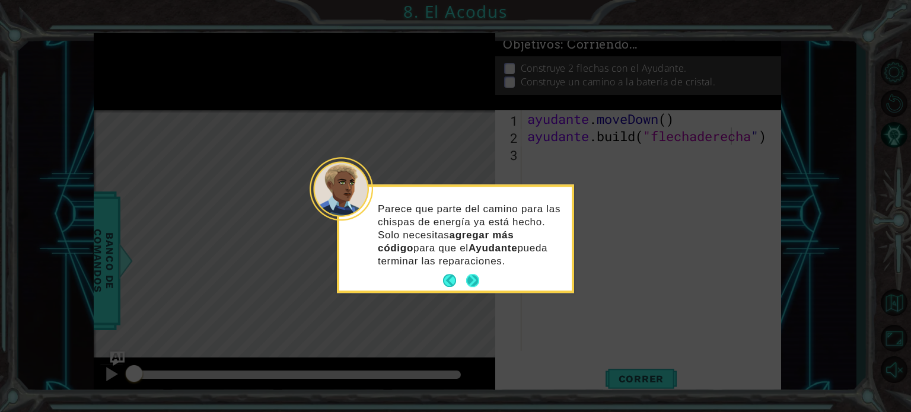
click at [469, 275] on button "Próximo" at bounding box center [472, 280] width 13 height 13
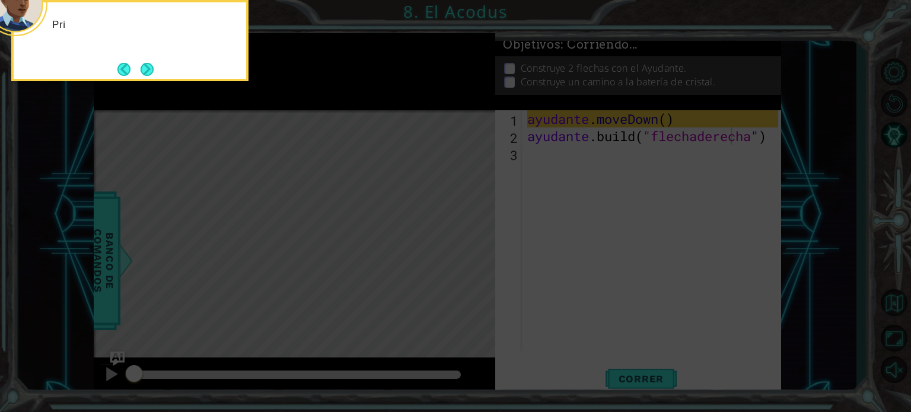
click at [469, 275] on icon at bounding box center [455, 61] width 911 height 701
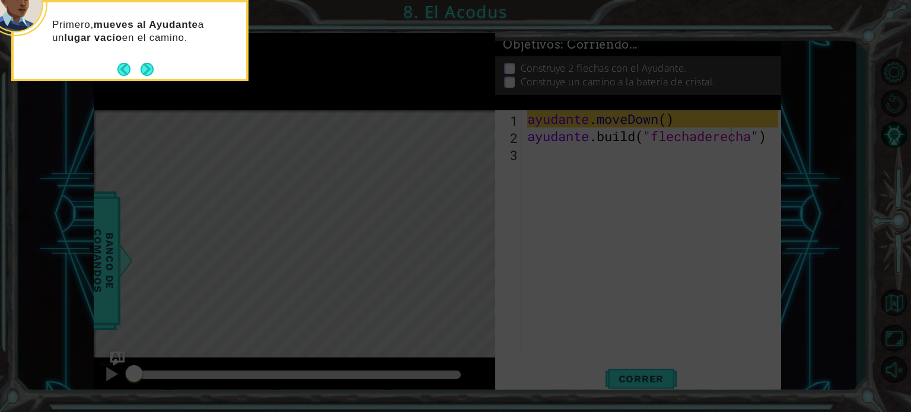
click at [469, 275] on icon at bounding box center [455, 61] width 911 height 701
click at [469, 276] on icon at bounding box center [455, 61] width 911 height 701
drag, startPoint x: 469, startPoint y: 276, endPoint x: 297, endPoint y: 187, distance: 193.7
click at [356, 222] on icon at bounding box center [455, 61] width 911 height 701
click at [141, 65] on button "Próximo" at bounding box center [147, 69] width 13 height 13
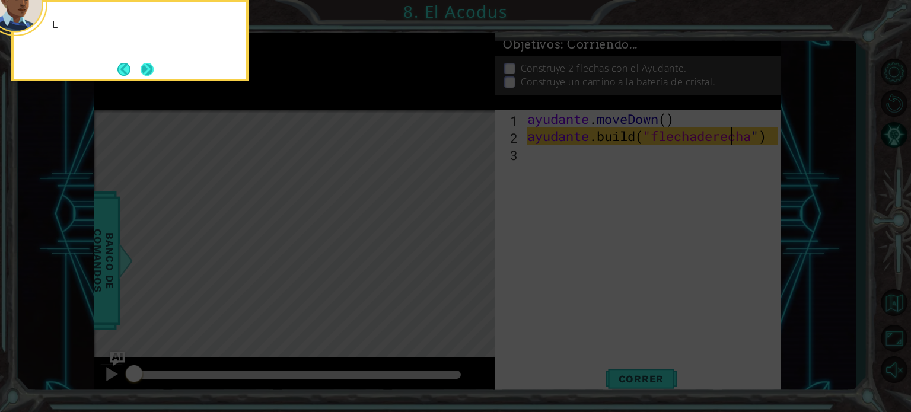
click at [144, 68] on button "Next" at bounding box center [147, 69] width 13 height 13
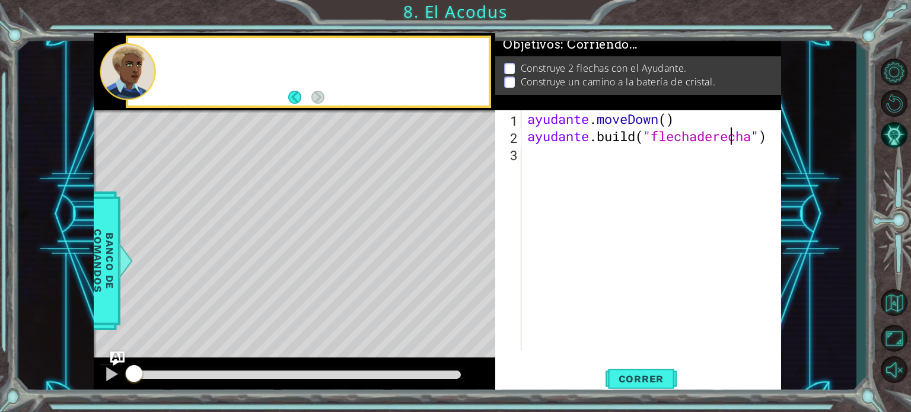
click at [144, 68] on div at bounding box center [128, 71] width 56 height 57
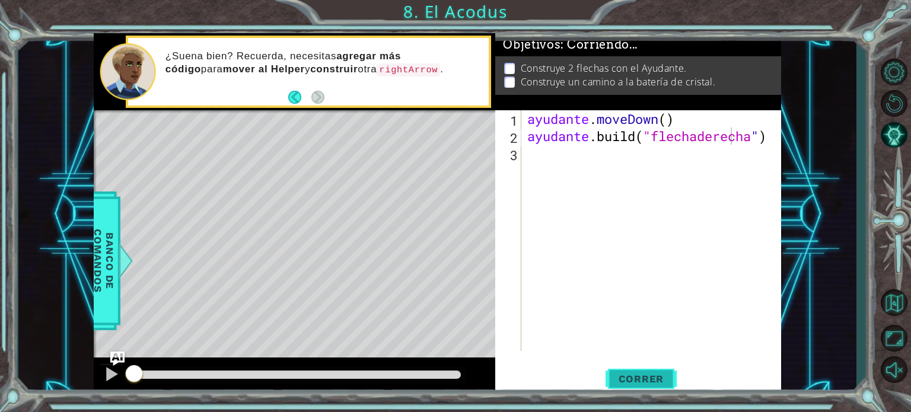
click at [648, 371] on button "Correr" at bounding box center [641, 379] width 71 height 28
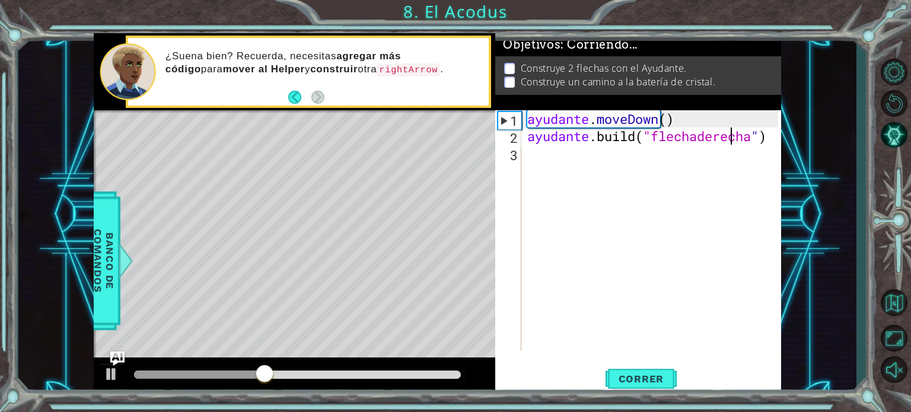
click at [589, 161] on div "ayudante . moveDown ( ) ayudante .build ( "flechaderecha " )" at bounding box center [654, 247] width 259 height 275
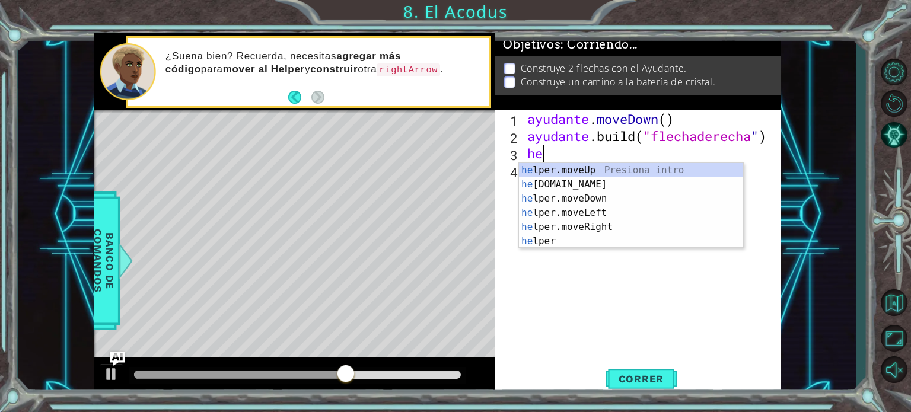
type textarea "her"
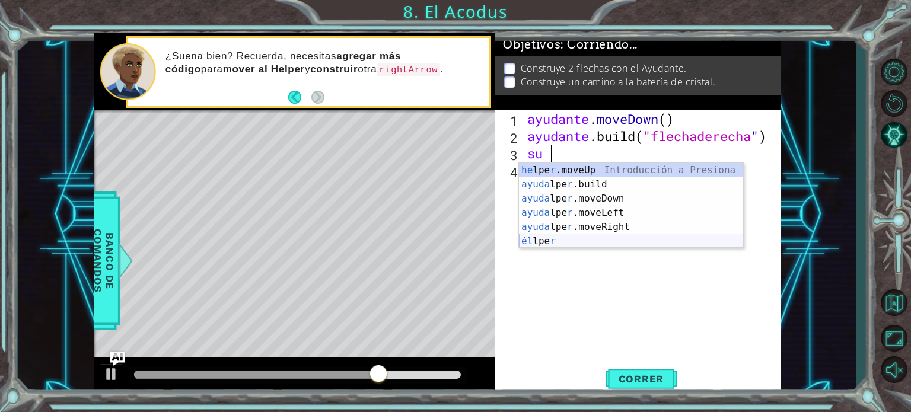
click at [613, 256] on div "ayudante . moveDown ( ) ayudante .build ( "flechaderecha " ) su" at bounding box center [654, 247] width 259 height 275
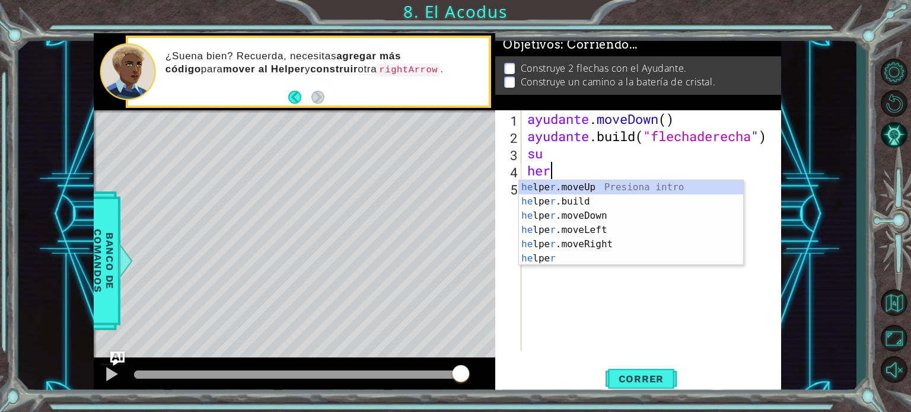
type textarea "h"
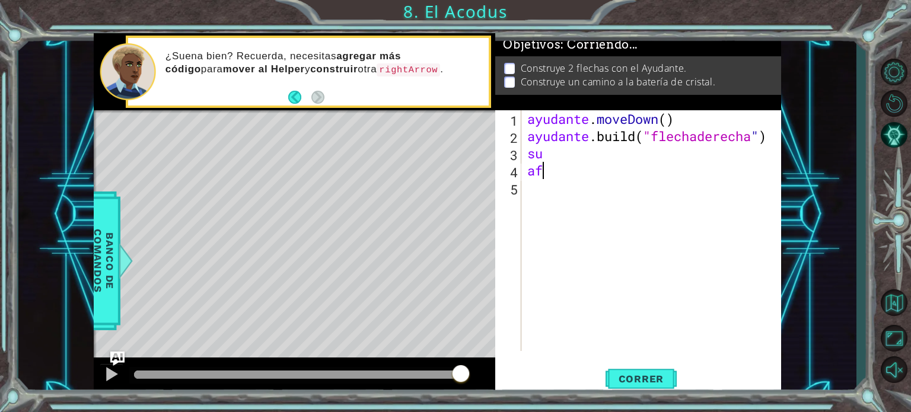
type textarea "a"
type textarea "e"
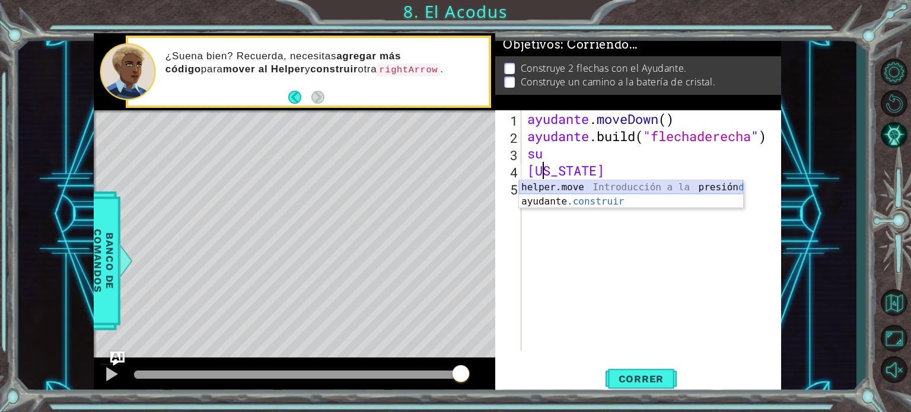
click at [584, 191] on div "helper.move Introducción a la presión derecha ayudante .construir ​ ​ ​ Introdu…" at bounding box center [631, 208] width 224 height 57
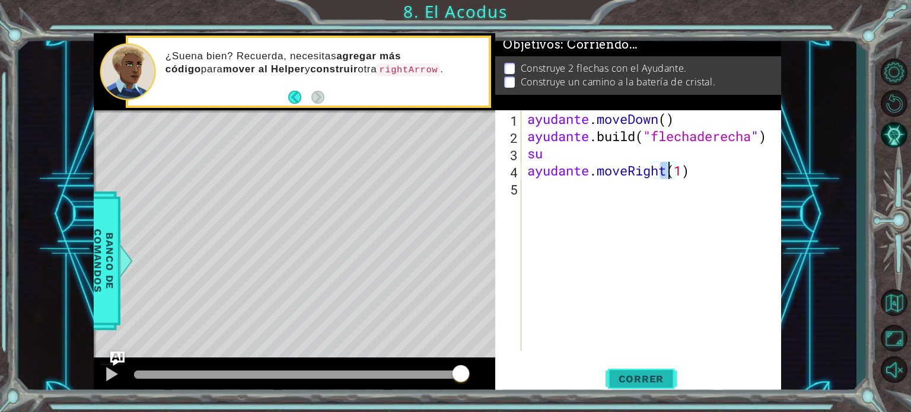
click at [630, 372] on button "Correr" at bounding box center [641, 379] width 71 height 28
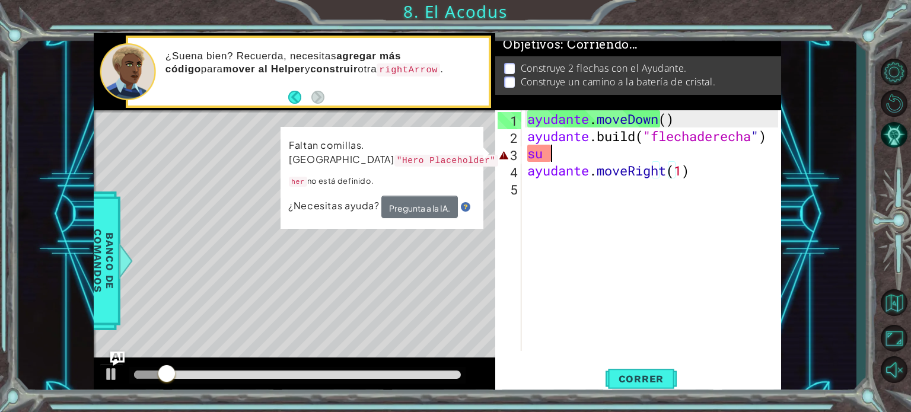
click at [600, 152] on div "ayudante . moveDown ( ) ayudante .build ( "flechaderecha " ) su ayudante . move…" at bounding box center [654, 247] width 259 height 275
click at [651, 161] on div "ayudante . moveDown ( ) ayudante .build ( "flechaderecha " ) su ayudante . move…" at bounding box center [654, 247] width 259 height 275
click at [656, 164] on div "ayudante . moveDown ( ) ayudante .build ( "flechaderecha " ) su ayudante . move…" at bounding box center [654, 247] width 259 height 275
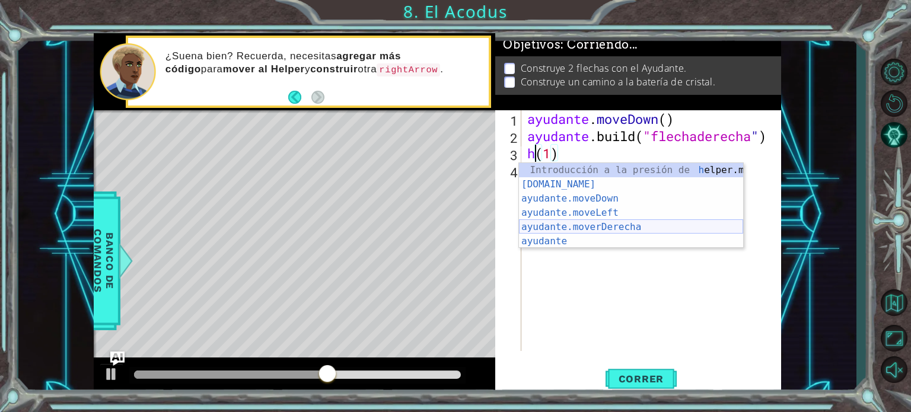
click at [634, 225] on div "Introducción a la presión de h elper.moveUp ayudante.build ​ Introducción a la …" at bounding box center [631, 220] width 224 height 114
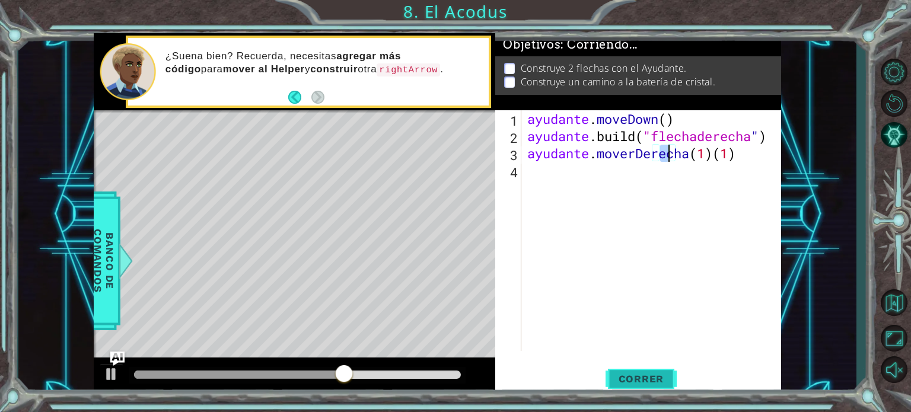
click at [659, 386] on button "Correr" at bounding box center [641, 379] width 71 height 28
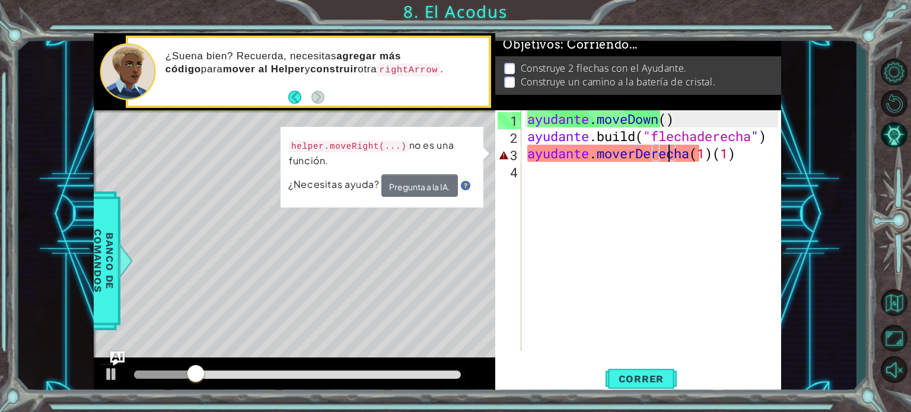
click at [678, 154] on div "ayudante . moveDown ( ) ayudante .build ( "flechaderecha " ) ayudante . moverDe…" at bounding box center [654, 247] width 259 height 275
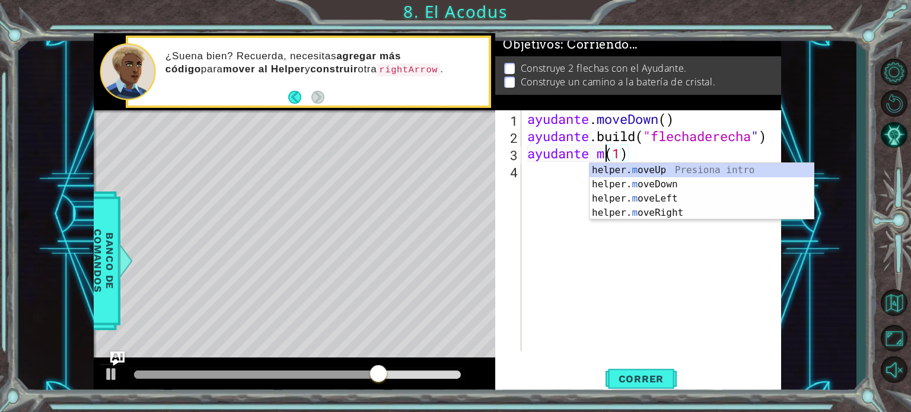
scroll to position [0, 3]
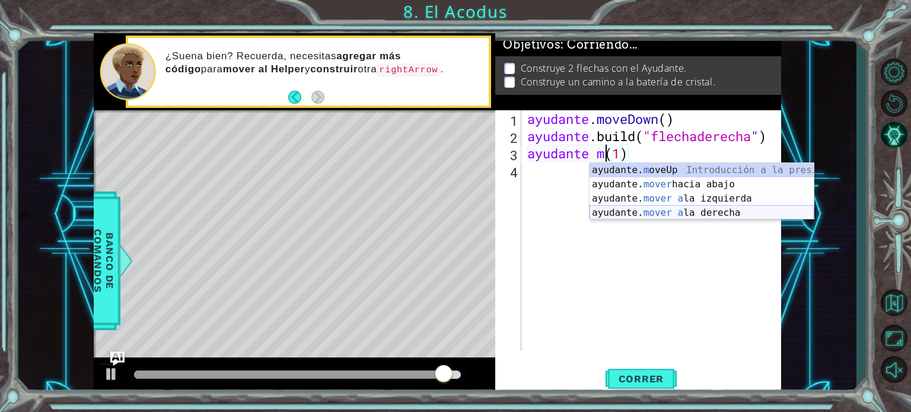
click at [712, 218] on div "ayudante. m oveUp Introducción a la presión ayudante. mover hacia abajo Introdu…" at bounding box center [702, 205] width 224 height 85
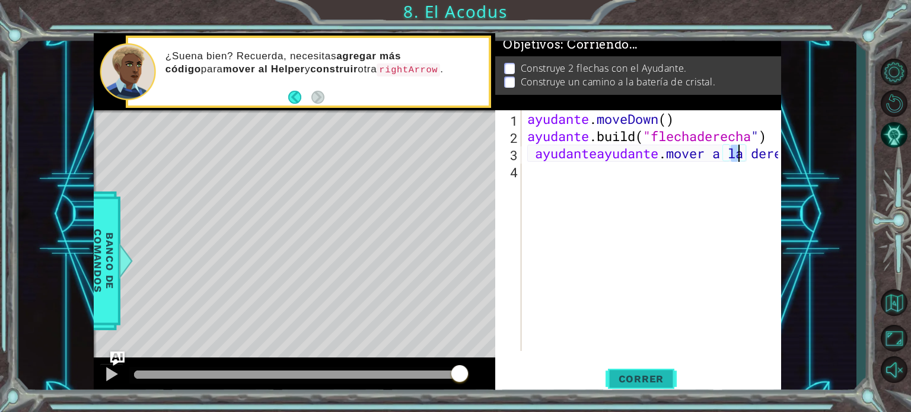
click at [622, 384] on font "Correr" at bounding box center [642, 379] width 46 height 12
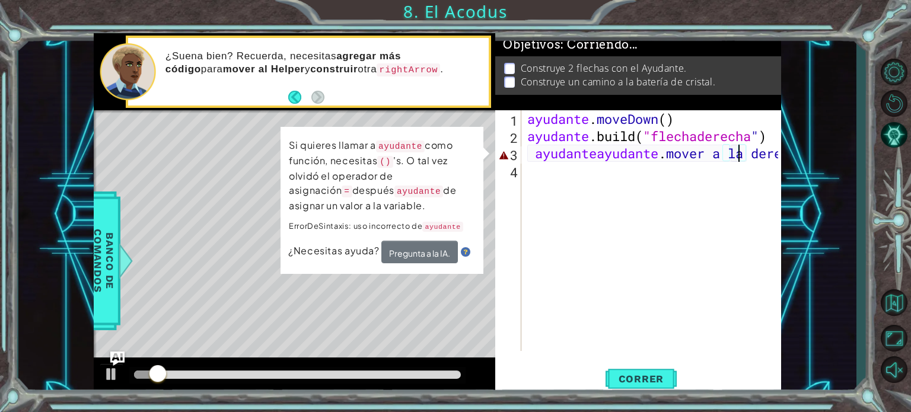
type textarea "ayudante helper.moveRight(1)1w(1)"
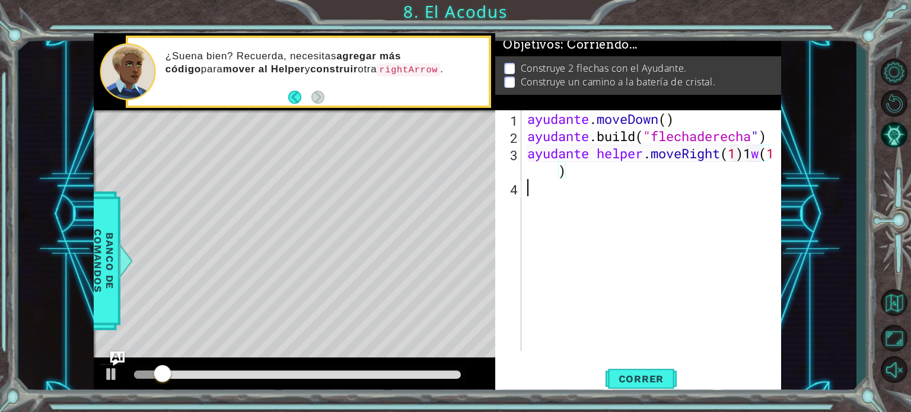
scroll to position [0, 10]
click at [710, 284] on div "ayudante . moveDown ( ) ayudante .build ( "flechaderecha " ) ayudante helper . …" at bounding box center [654, 247] width 259 height 275
drag, startPoint x: 710, startPoint y: 284, endPoint x: 702, endPoint y: 269, distance: 15.9
click at [708, 289] on div "ayudante . moveDown ( ) ayudante .build ( "flechaderecha " ) ayudante helper . …" at bounding box center [654, 247] width 259 height 275
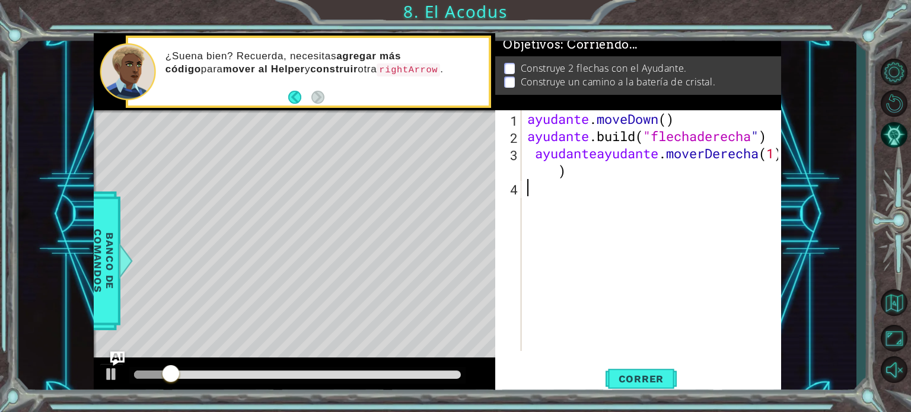
drag, startPoint x: 702, startPoint y: 285, endPoint x: 682, endPoint y: 290, distance: 21.4
click at [688, 335] on div "ayudante . moveDown ( ) ayudante .build ( "flechaderecha " ) ayudante ayudante …" at bounding box center [654, 247] width 259 height 275
drag, startPoint x: 682, startPoint y: 290, endPoint x: 651, endPoint y: 335, distance: 54.3
click at [676, 372] on div "1 2 3 4 ayudante . moveDown ( ) ayudante .build ( "flechaderecha " ) ayudante a…" at bounding box center [638, 252] width 286 height 285
drag, startPoint x: 651, startPoint y: 335, endPoint x: 649, endPoint y: 321, distance: 14.4
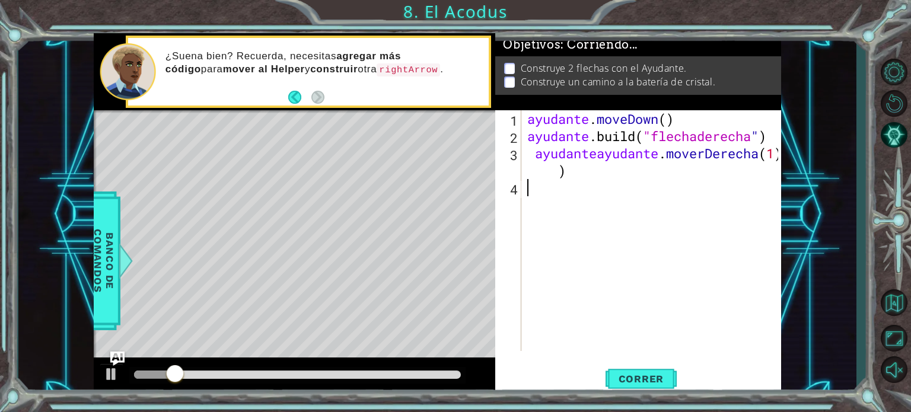
click at [653, 343] on div "ayudante . moveDown ( ) ayudante .build ( "flechaderecha " ) ayudante ayudante …" at bounding box center [654, 247] width 259 height 275
drag, startPoint x: 649, startPoint y: 321, endPoint x: 640, endPoint y: 326, distance: 10.4
click at [643, 349] on div "ayudante . moveDown ( ) ayudante .build ( "flechaderecha " ) ayudante ayudante …" at bounding box center [654, 247] width 259 height 275
drag, startPoint x: 640, startPoint y: 326, endPoint x: 635, endPoint y: 315, distance: 12.2
click at [639, 327] on div "ayudante . moveDown ( ) ayudante .build ( "flechaderecha " ) ayudante ayudante …" at bounding box center [654, 247] width 259 height 275
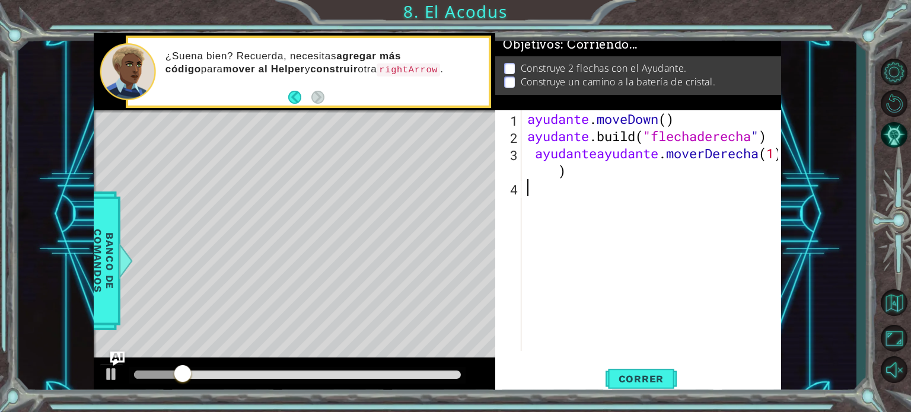
drag, startPoint x: 637, startPoint y: 310, endPoint x: 628, endPoint y: 278, distance: 33.7
click at [637, 311] on div "ayudante . moveDown ( ) ayudante .build ( "flechaderecha " ) ayudante ayudante …" at bounding box center [654, 247] width 259 height 275
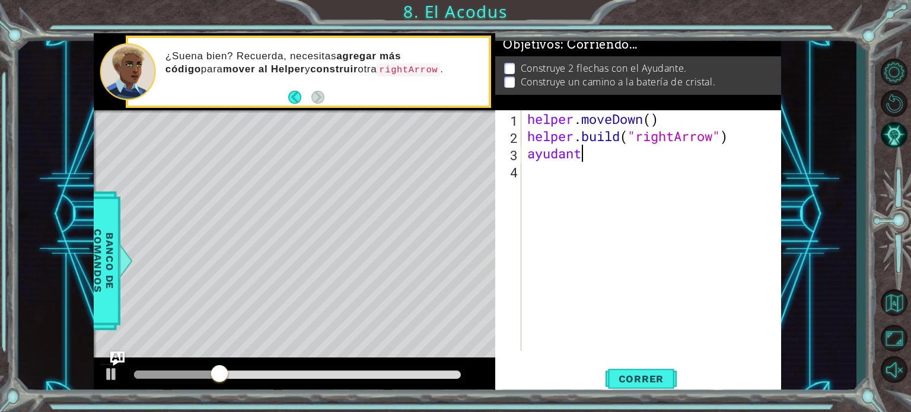
type textarea "a"
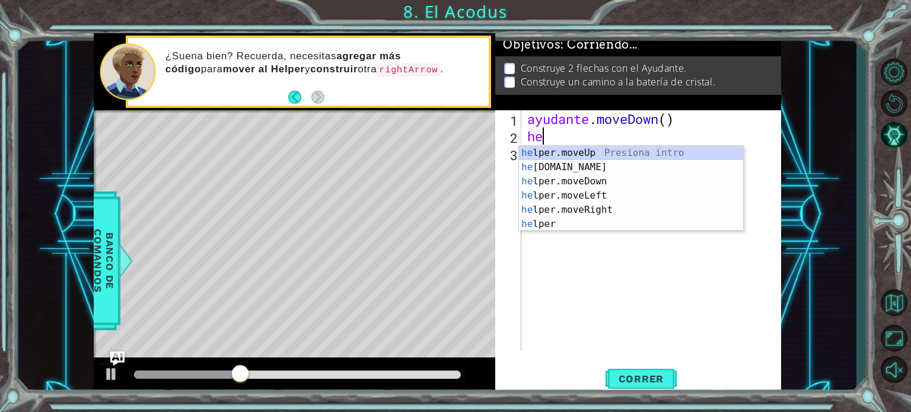
type textarea "h"
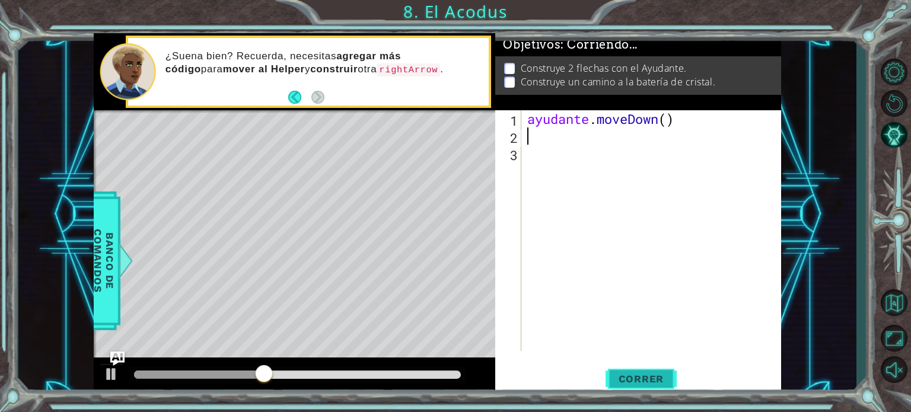
click at [661, 376] on font "Correr" at bounding box center [642, 379] width 46 height 12
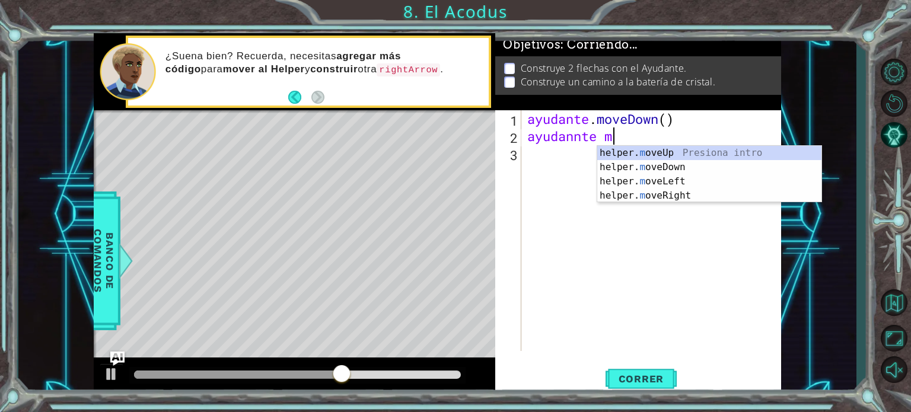
scroll to position [0, 3]
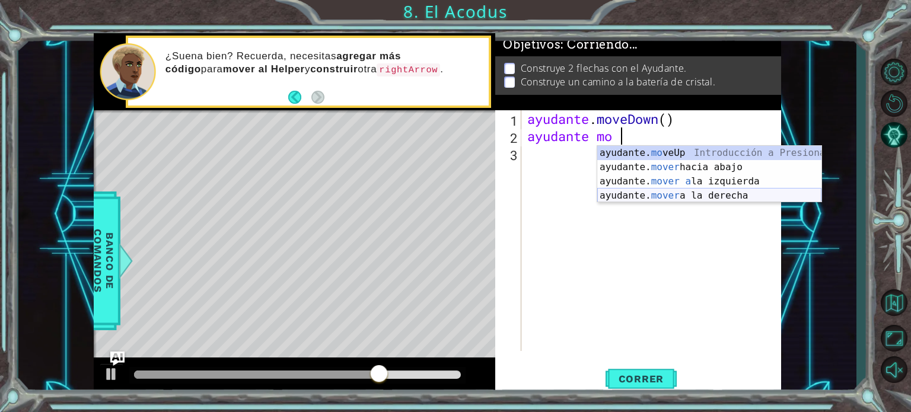
click at [720, 191] on div "ayudante. mo veUp Introducción a Presiona ayudante. mover hacia abajo Introducc…" at bounding box center [709, 188] width 224 height 85
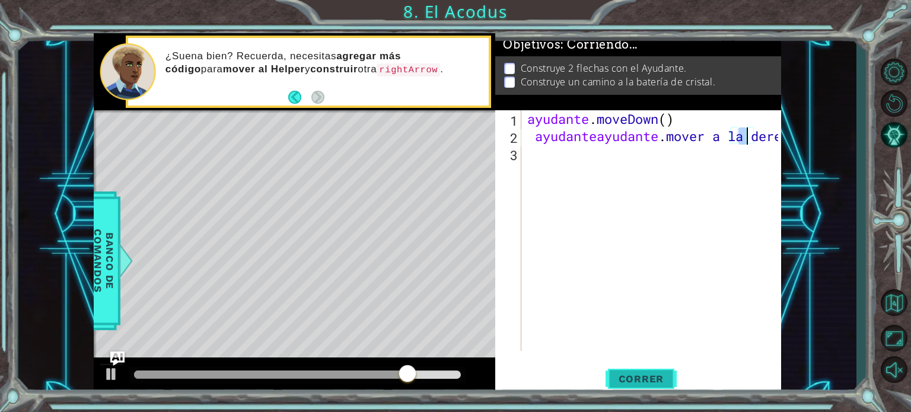
click at [653, 384] on font "Correr" at bounding box center [642, 379] width 46 height 12
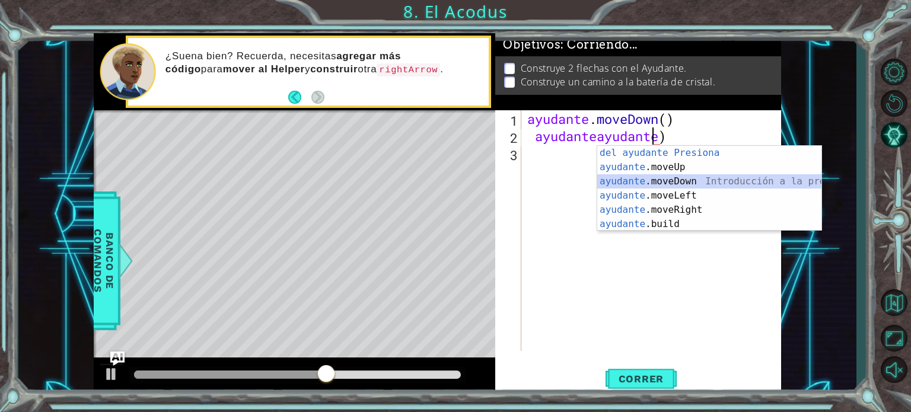
click at [679, 185] on div "Introducción del ayudante Presiona ayudante .moveUp Introducción a la presión a…" at bounding box center [709, 203] width 224 height 114
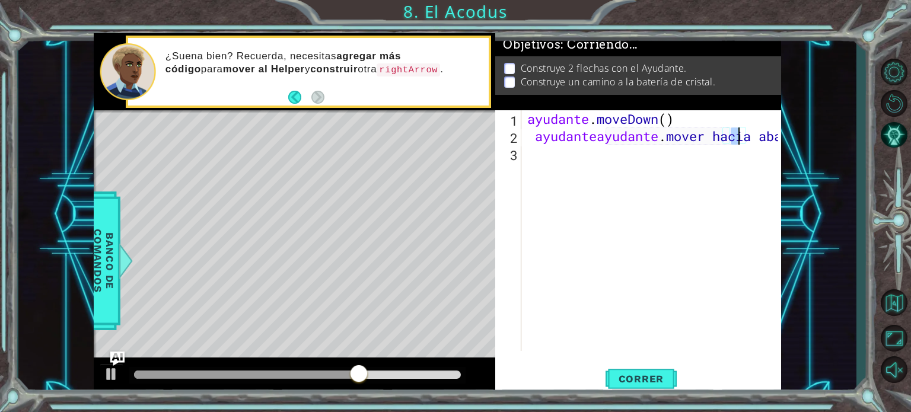
click at [657, 374] on font "Correr" at bounding box center [642, 379] width 46 height 12
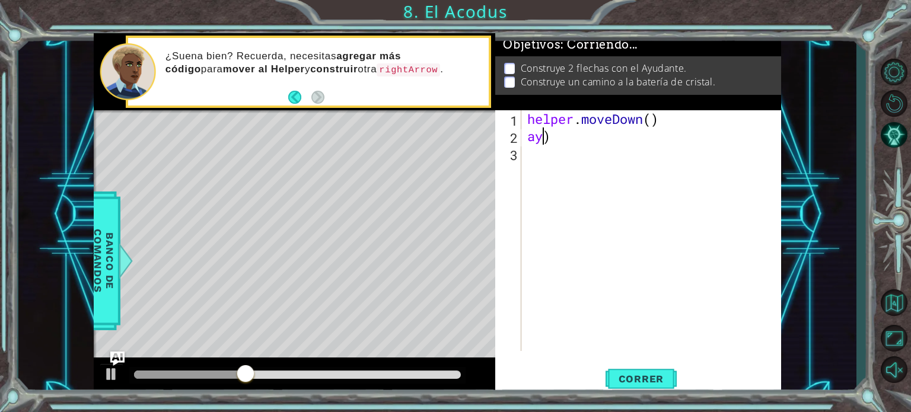
scroll to position [0, 0]
type textarea "helper.moveDown())"
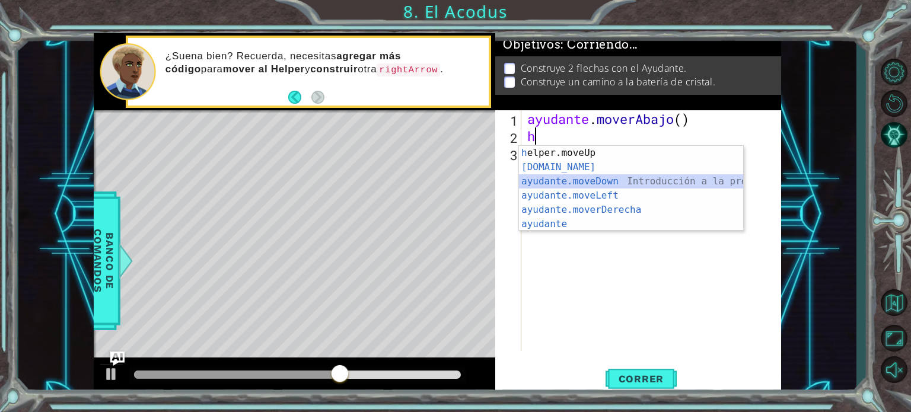
click at [675, 187] on div "Introducción a la presión de h elper.moveUp ayudante.build ​ Introducción a la …" at bounding box center [631, 203] width 224 height 114
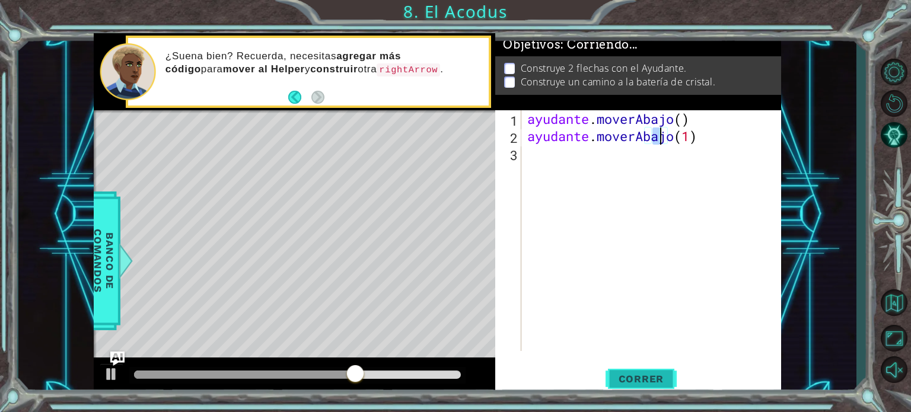
type textarea "helper.moveDown(1)"
click at [664, 369] on button "Correr" at bounding box center [641, 379] width 71 height 28
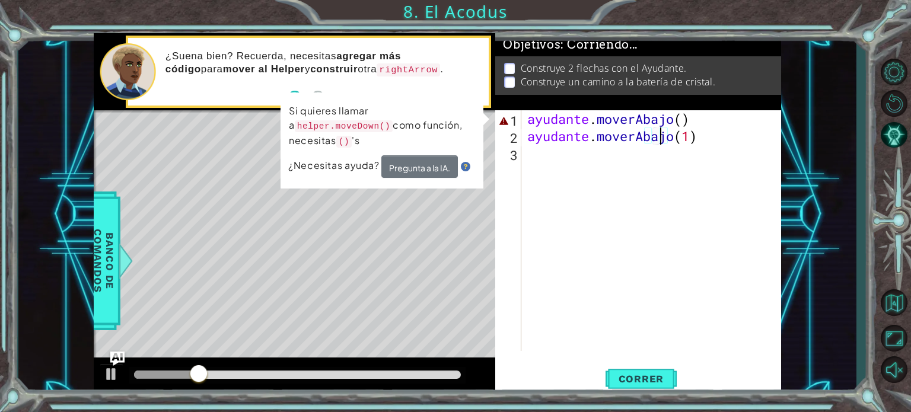
click at [702, 146] on div "ayudante . moverAbajo ( ) ayudante . moverAbajo ( 1 )" at bounding box center [654, 247] width 259 height 275
click at [717, 144] on div "ayudante . moverAbajo ( ) ayudante . moverAbajo ( 1 )" at bounding box center [654, 247] width 259 height 275
click at [708, 122] on div "ayudante . moverAbajo ( ) ayudante . moverAbajo ( 1 )" at bounding box center [654, 247] width 259 height 275
click at [708, 120] on div "ayudante . moverAbajo ( ) ayudante . moverAbajo ( 1 )" at bounding box center [654, 247] width 259 height 275
click at [708, 120] on div "ayudante . moverAbajo ( ) ayudante . moverAbajo ( 1 )" at bounding box center [651, 230] width 253 height 241
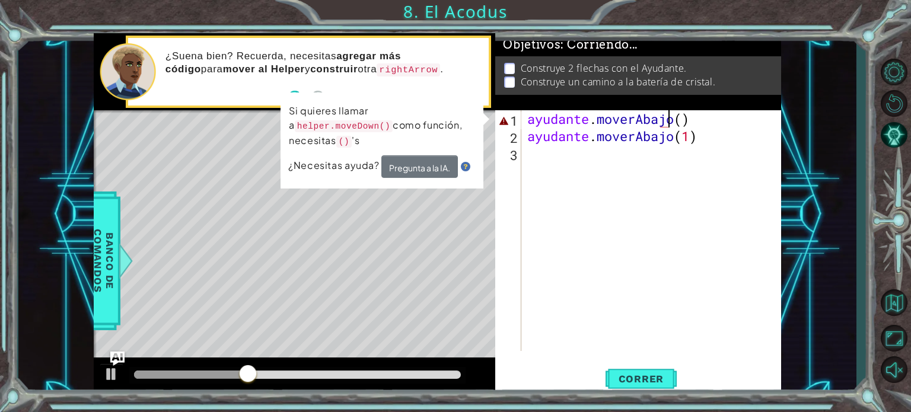
click at [708, 120] on div "ayudante . moverAbajo ( ) ayudante . moverAbajo ( 1 )" at bounding box center [654, 247] width 259 height 275
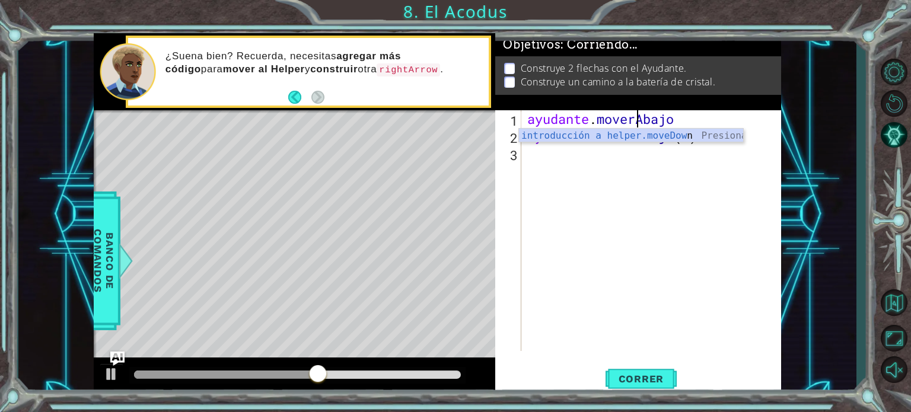
type textarea "h"
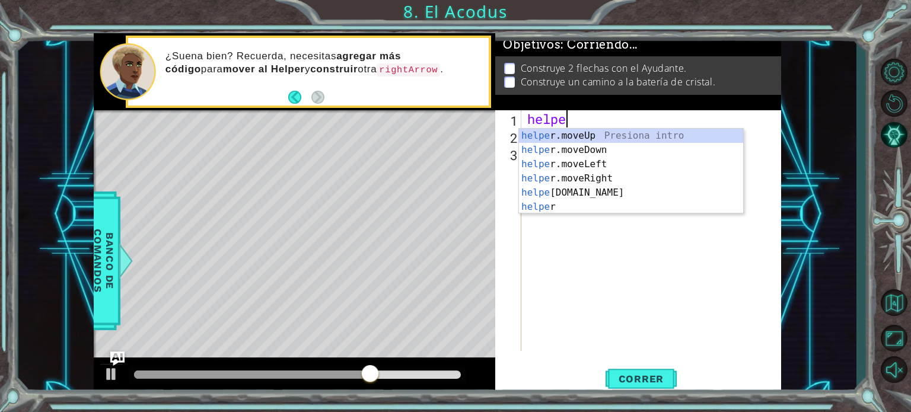
scroll to position [0, 1]
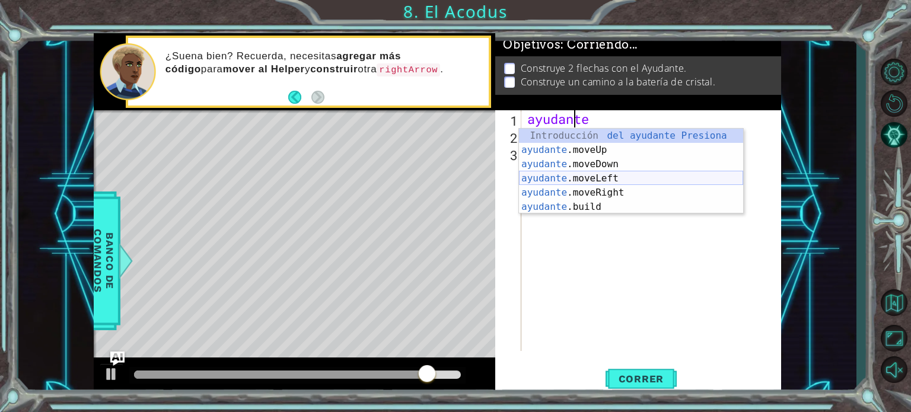
click at [653, 174] on div "Introducción del ayudante Presiona ayudante .moveUp Introducción a la presión a…" at bounding box center [631, 186] width 224 height 114
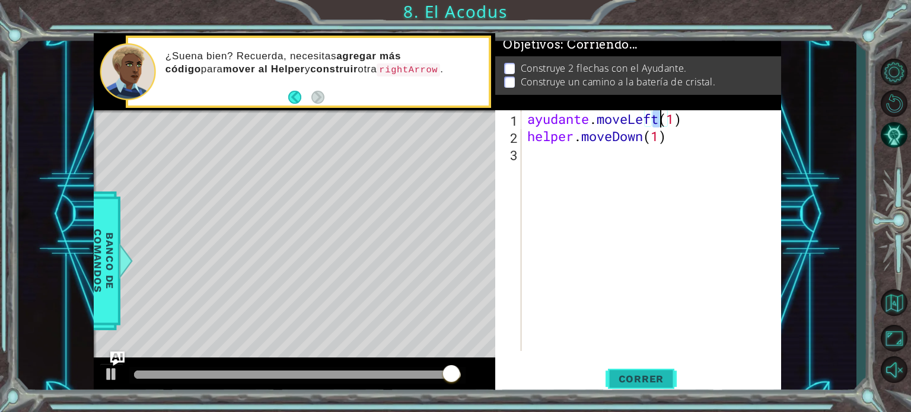
type textarea "helper.moveLeft(1)"
click at [635, 379] on font "Correr" at bounding box center [642, 379] width 46 height 12
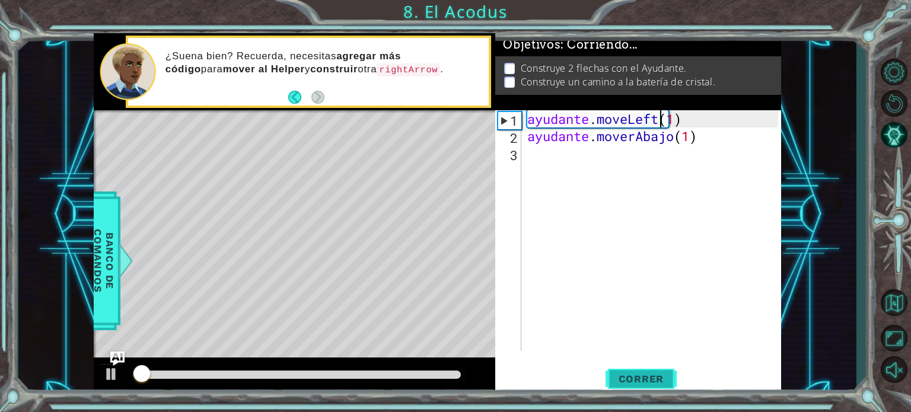
click at [629, 382] on font "Correr" at bounding box center [642, 379] width 46 height 12
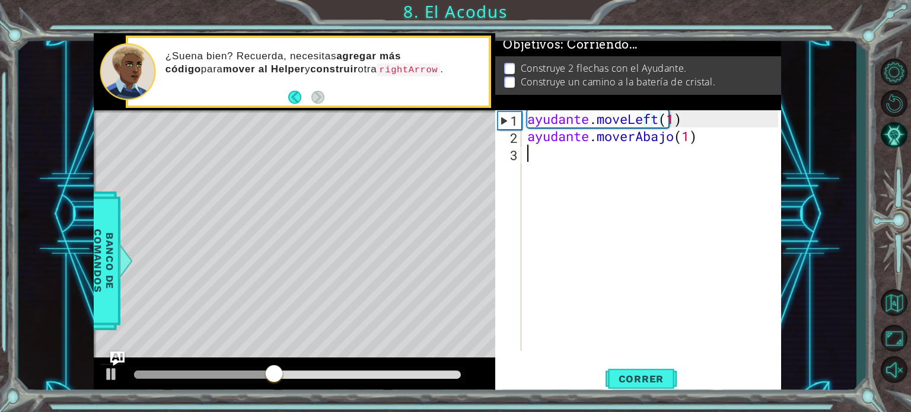
click at [602, 171] on div "ayudante . moveLeft ( 1 ) ayudante . moverAbajo ( 1 )" at bounding box center [654, 247] width 259 height 275
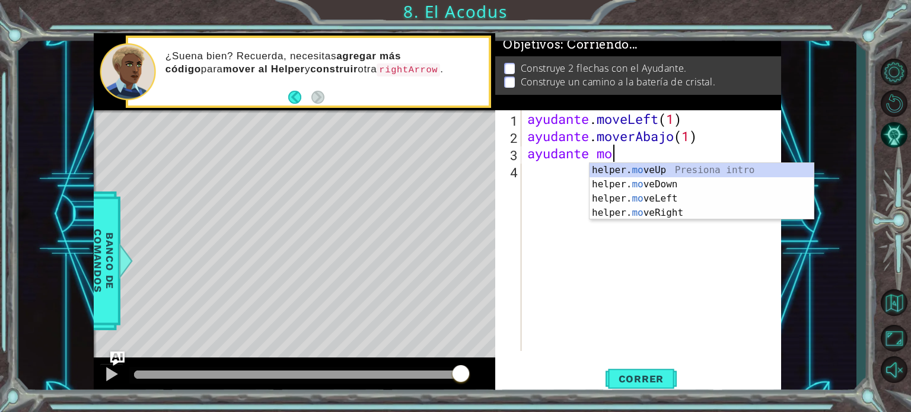
scroll to position [0, 3]
type textarea "ayudante mover"
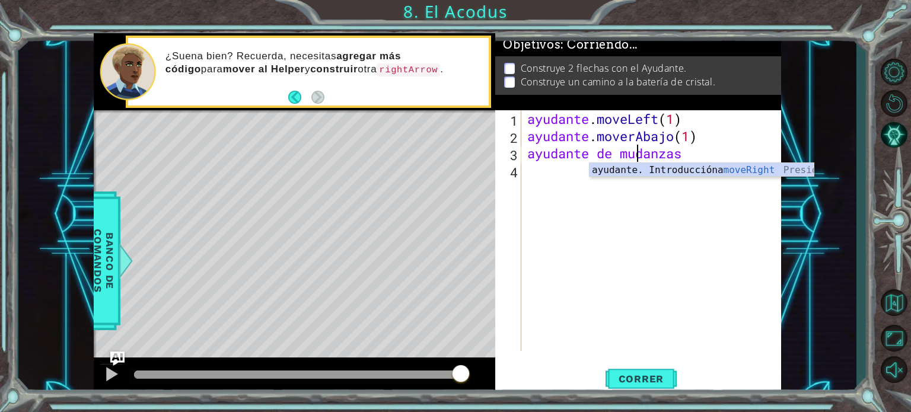
click at [714, 177] on div "ayudante . moveLeft ( 1 ) ayudante . moverAbajo ( 1 ) ayudante de mudanzas" at bounding box center [654, 247] width 259 height 275
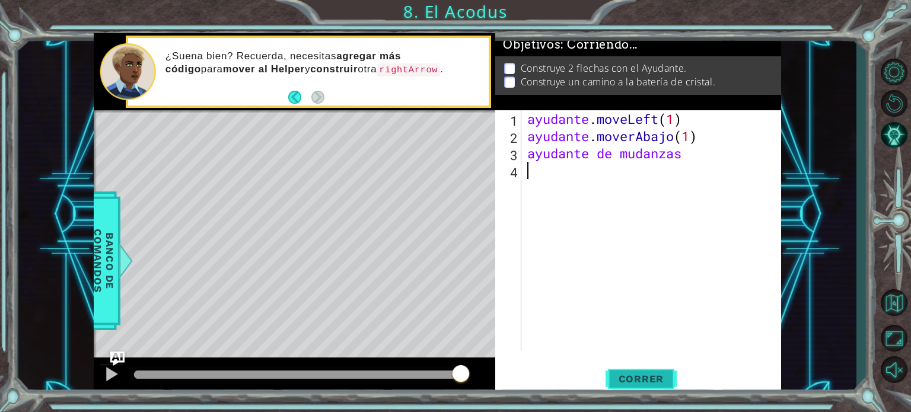
click at [641, 372] on button "Correr" at bounding box center [641, 379] width 71 height 28
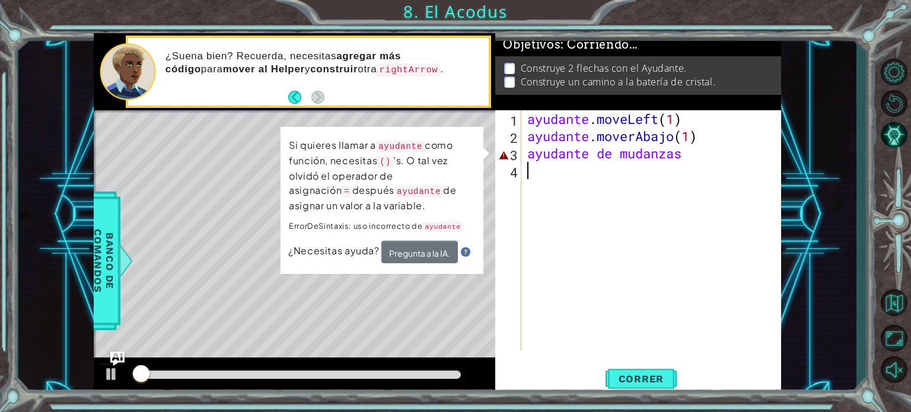
drag, startPoint x: 648, startPoint y: 304, endPoint x: 634, endPoint y: 269, distance: 37.8
click at [647, 304] on div "ayudante . moveLeft ( 1 ) ayudante . moverAbajo ( 1 ) ayudante de mudanzas" at bounding box center [654, 247] width 259 height 275
click at [722, 159] on div "ayudante . moveLeft ( 1 ) ayudante . moverAbajo ( 1 ) ayudante de mudanzas" at bounding box center [654, 247] width 259 height 275
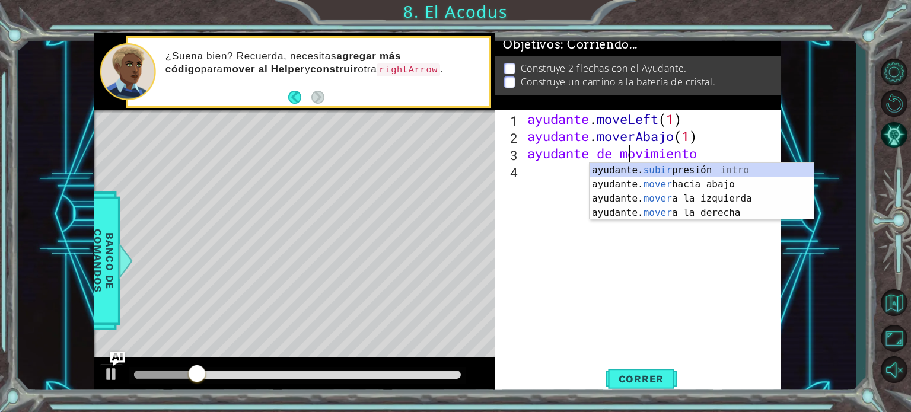
type textarea "a"
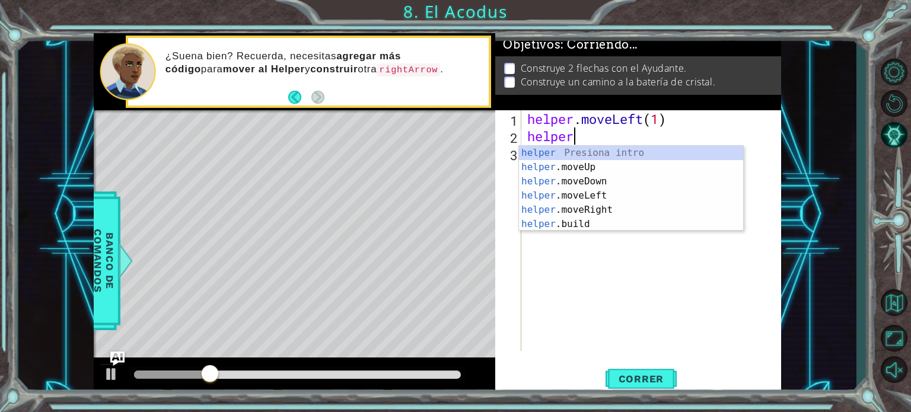
type textarea "h"
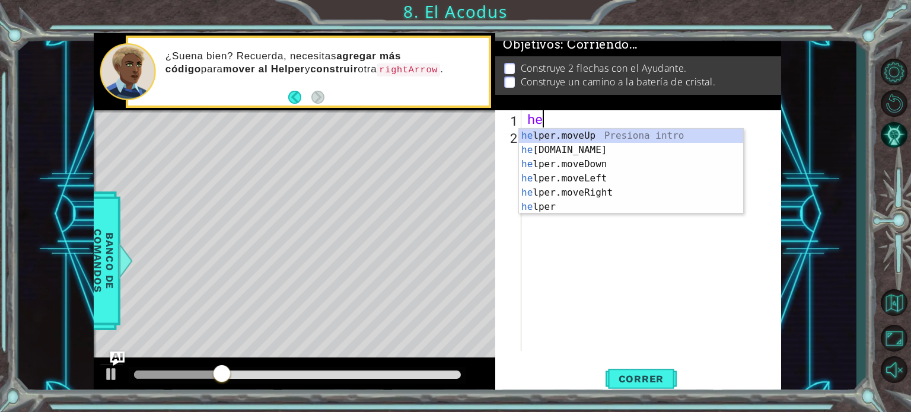
type textarea "h"
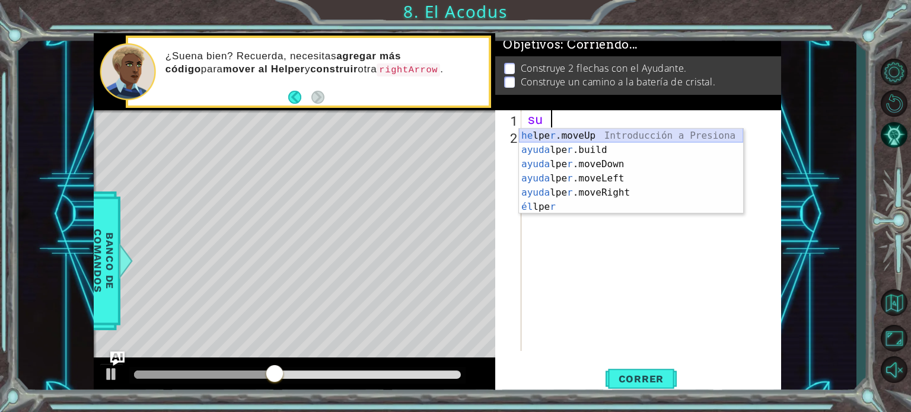
click at [691, 139] on div "he lpe r .moveUp Introducción a Presiona ayuda lpe r .build Introducción a la p…" at bounding box center [631, 186] width 224 height 114
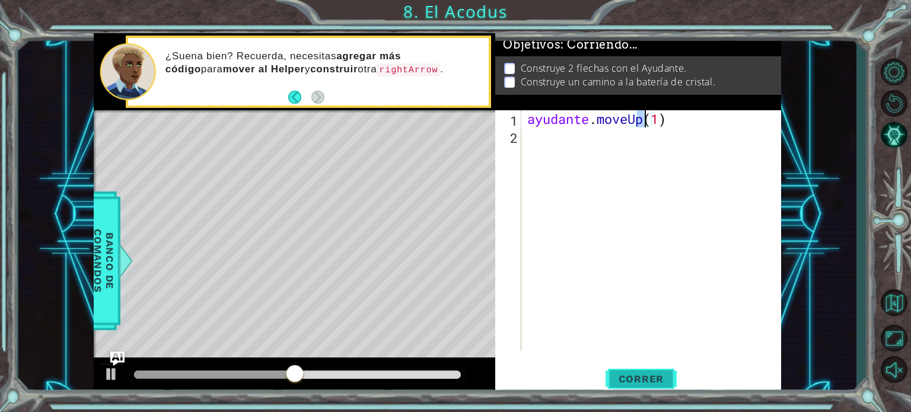
type textarea "helper.moveUp(1)"
click at [666, 370] on button "Correr" at bounding box center [641, 379] width 71 height 28
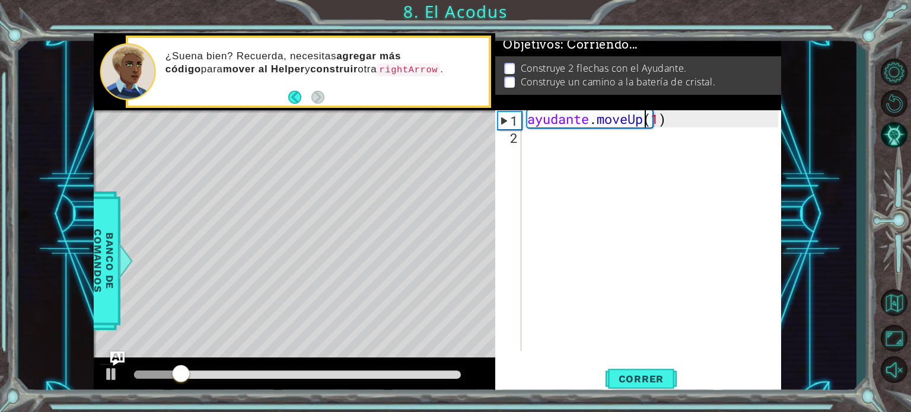
click at [598, 154] on div "ayudante . moveUp ( 1 )" at bounding box center [654, 247] width 259 height 275
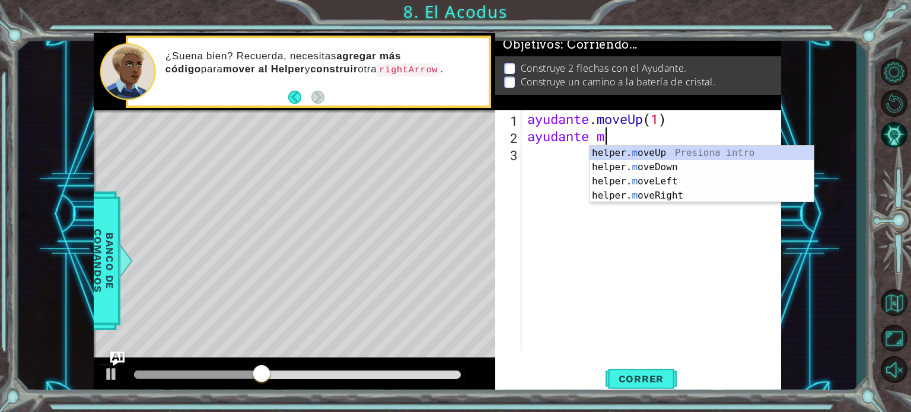
scroll to position [0, 3]
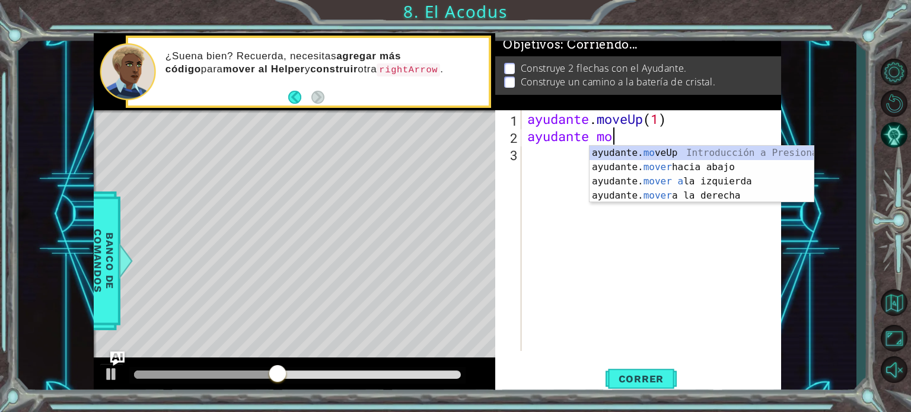
click at [598, 154] on div "ayudante. mo veUp Introducción a Presiona ayudante. mover hacia abajo Introducc…" at bounding box center [702, 188] width 224 height 85
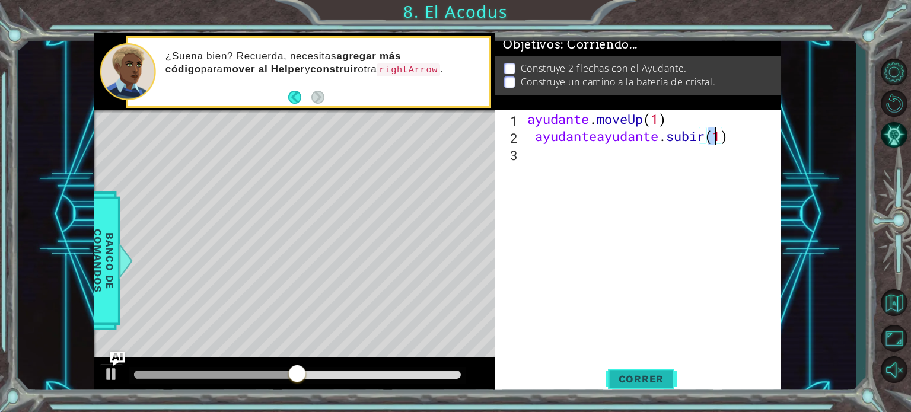
click at [650, 374] on font "Correr" at bounding box center [642, 379] width 46 height 12
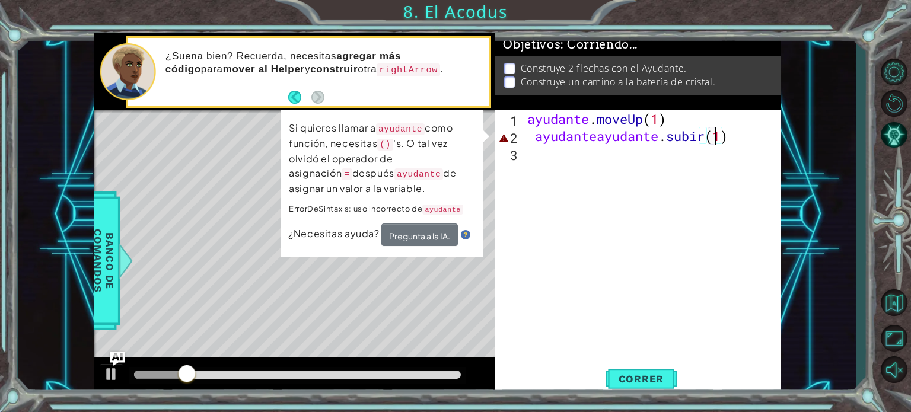
click at [730, 145] on div "ayudante . moveUp ( 1 ) ayudante ayudante . subir ( 1 )" at bounding box center [654, 247] width 259 height 275
click at [729, 142] on div "ayudante . moveUp ( 1 ) ayudante ayudante . subir ( 1 )" at bounding box center [651, 230] width 253 height 241
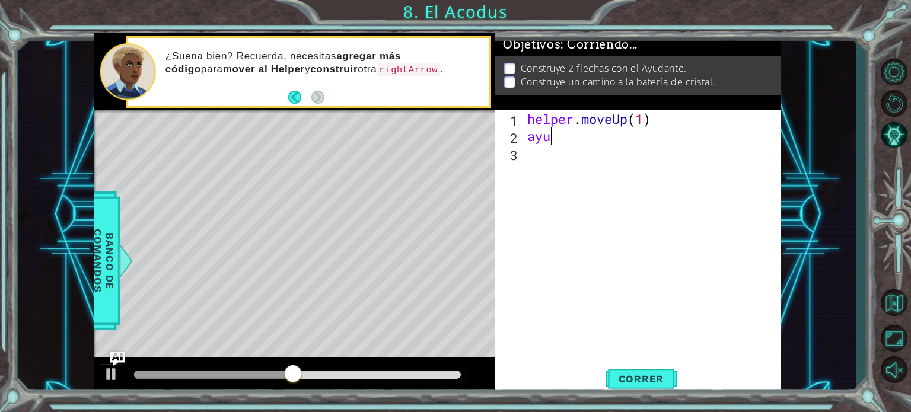
scroll to position [0, 0]
type textarea "a"
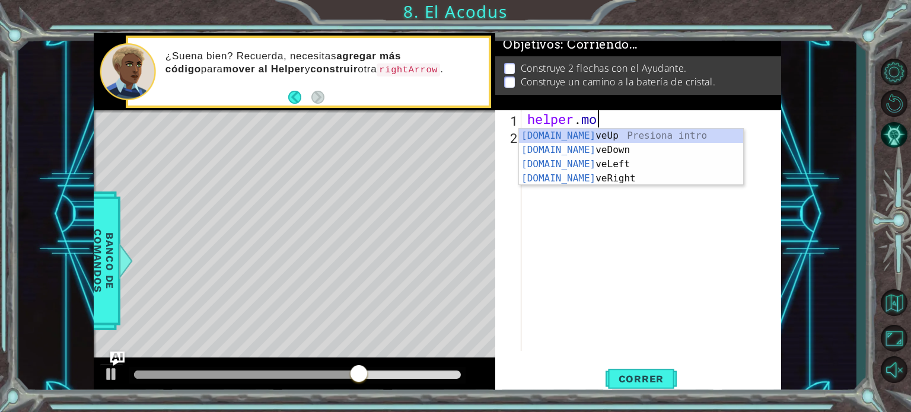
type textarea "h"
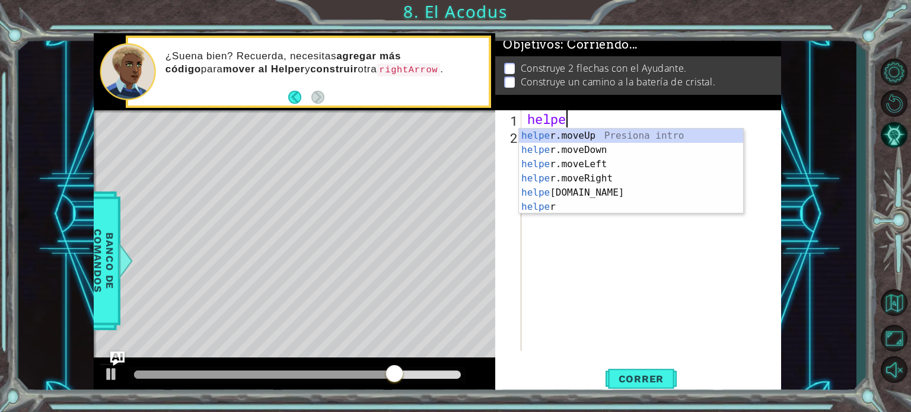
scroll to position [0, 1]
click at [729, 141] on div "Introducción a Helpe r.moveUp Presiona ayuda r.moveDown Introducción a la presi…" at bounding box center [631, 186] width 224 height 114
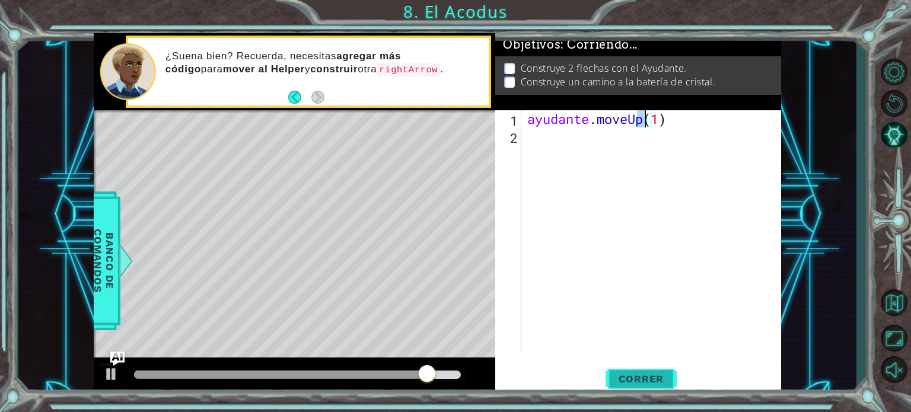
type textarea "helper.moveUp(1)"
click at [625, 378] on font "Correr" at bounding box center [642, 379] width 46 height 12
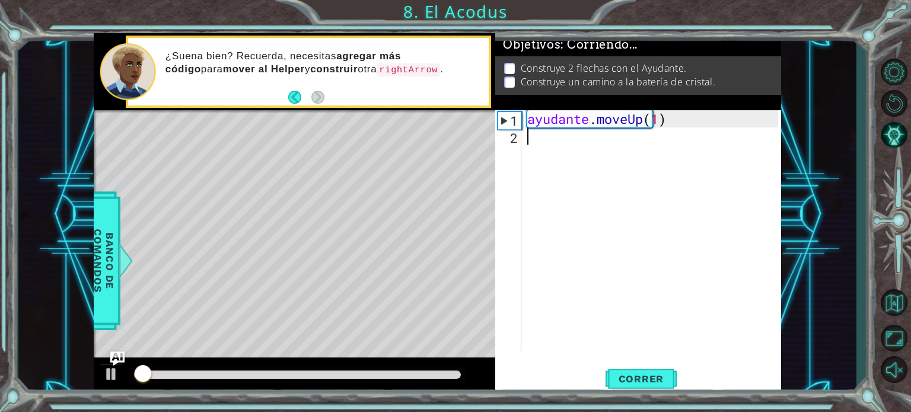
click at [591, 157] on div "ayudante . moveUp ( 1 )" at bounding box center [654, 247] width 259 height 275
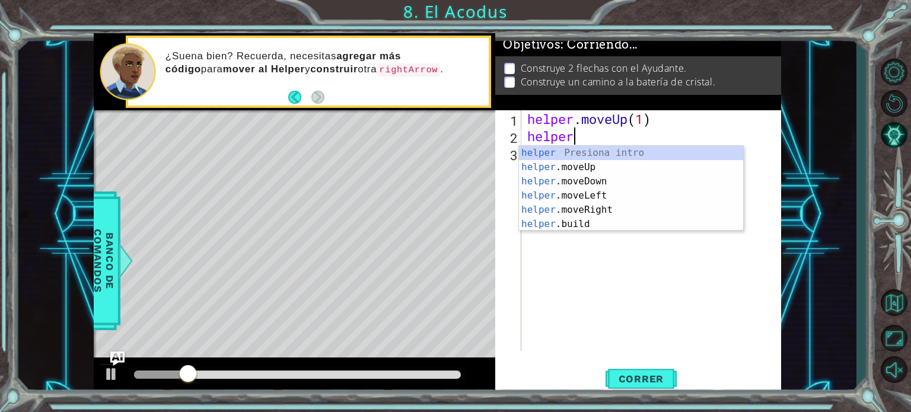
scroll to position [0, 1]
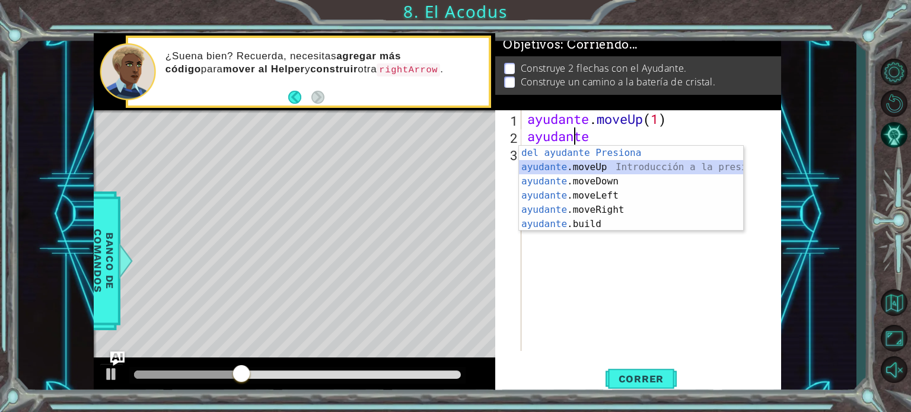
click at [606, 165] on div "Introducción del ayudante Presiona ayudante .moveUp Introducción a la presión a…" at bounding box center [631, 203] width 224 height 114
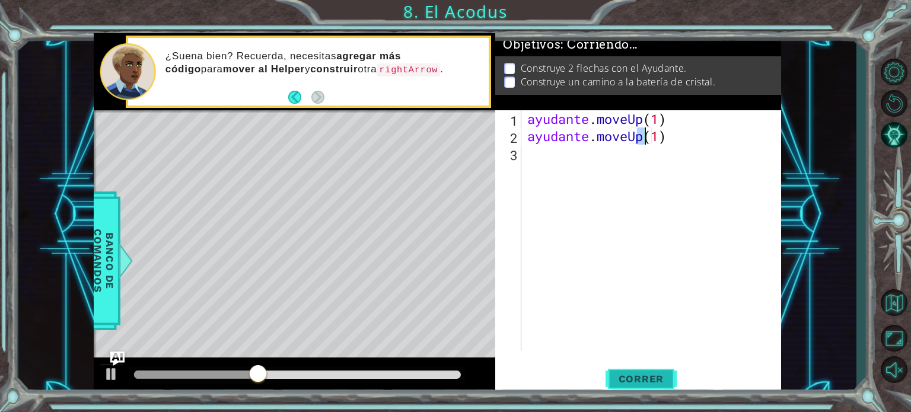
type textarea "helper.moveUp(1)"
click at [653, 380] on font "Correr" at bounding box center [642, 379] width 46 height 12
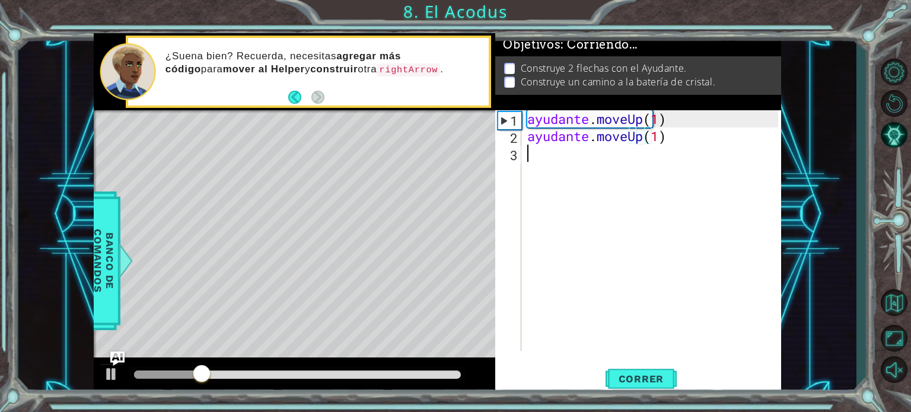
click at [579, 168] on div "ayudante . moveUp ( 1 ) ayudante . moveUp ( 1 )" at bounding box center [654, 247] width 259 height 275
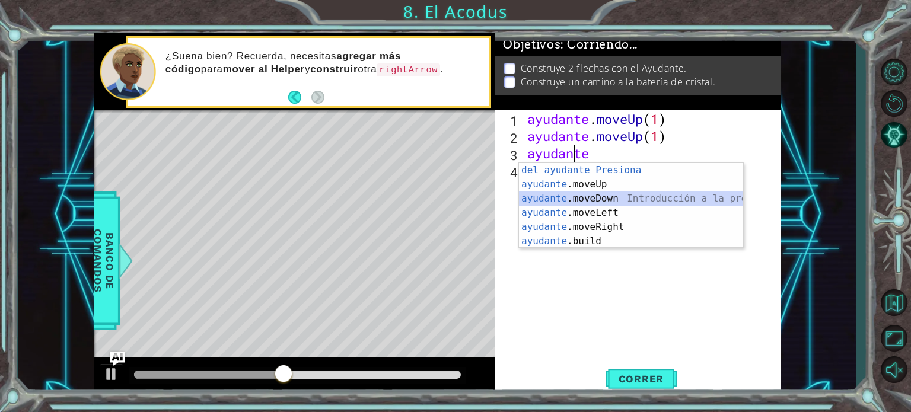
click at [603, 196] on div "Introducción del ayudante Presiona ayudante .moveUp Introducción a la presión a…" at bounding box center [631, 220] width 224 height 114
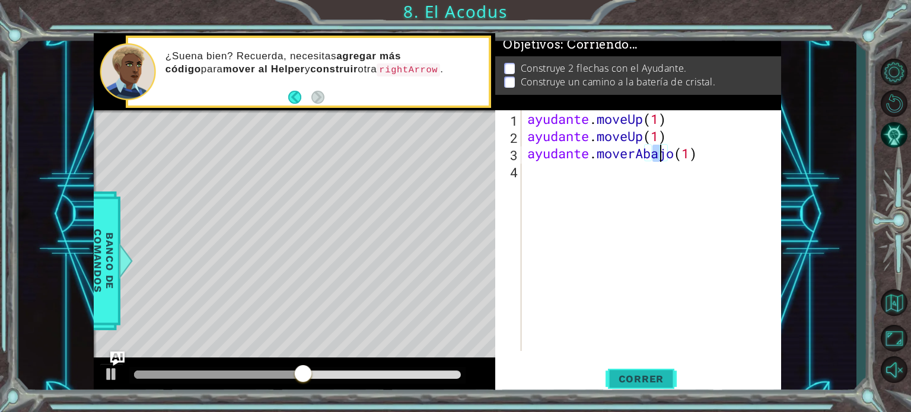
type textarea "helper.moveDown(1)"
click at [640, 379] on font "Correr" at bounding box center [642, 379] width 46 height 12
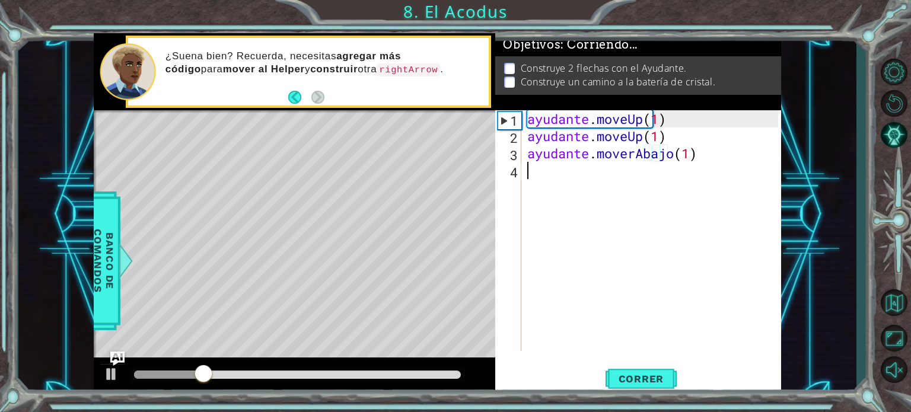
click at [556, 192] on div "ayudante . moveUp ( 1 ) ayudante . moveUp ( 1 ) ayudante . moverAbajo ( 1 )" at bounding box center [654, 247] width 259 height 275
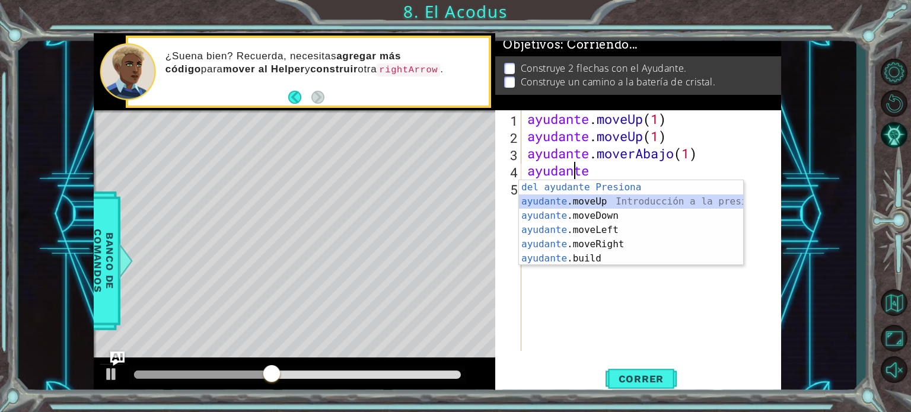
click at [600, 199] on div "Introducción del ayudante Presiona ayudante .moveUp Introducción a la presión a…" at bounding box center [631, 237] width 224 height 114
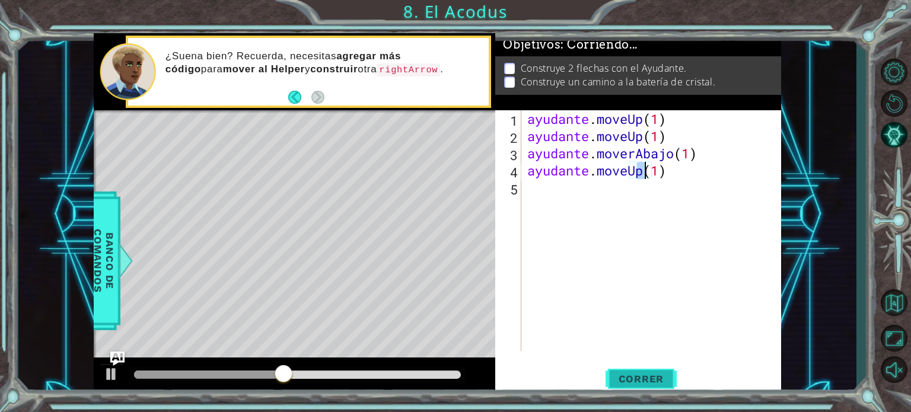
type textarea "helper.moveUp(1)"
click at [654, 380] on font "Correr" at bounding box center [642, 379] width 46 height 12
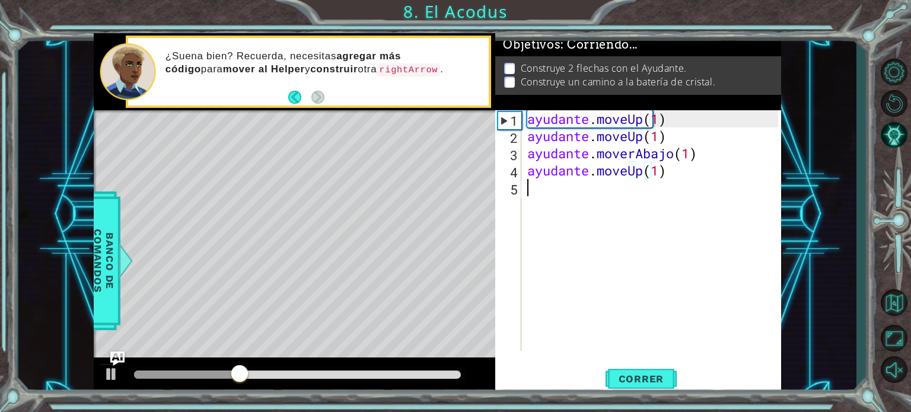
click at [667, 179] on div "ayudante . moveUp ( 1 ) ayudante . moveUp ( 1 ) ayudante . moverAbajo ( 1 ) ayu…" at bounding box center [654, 247] width 259 height 275
click at [670, 184] on div "ayudante . moveUp ( 1 ) ayudante . moveUp ( 1 ) ayudante . moverAbajo ( 1 ) ayu…" at bounding box center [654, 247] width 259 height 275
click at [669, 170] on div "ayudante . moveUp ( 1 ) ayudante . moveUp ( 1 ) ayudante . moverAbajo ( 1 ) ayu…" at bounding box center [654, 247] width 259 height 275
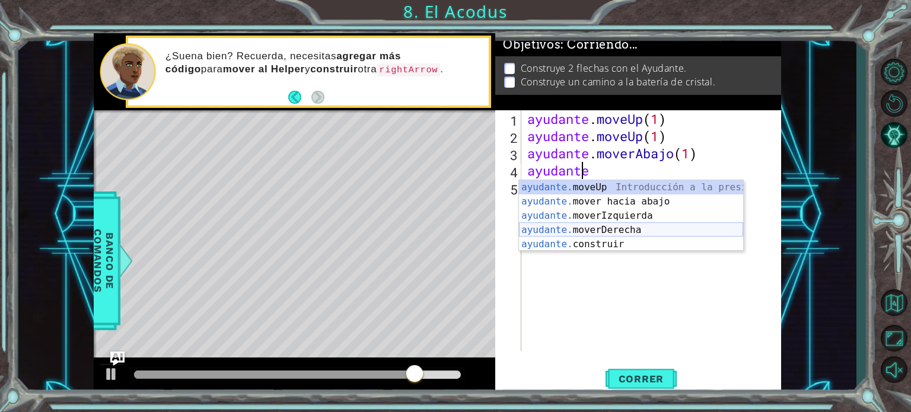
click at [626, 225] on div "ayudante. moveUp Introducción a la presión ayudante. mover hacia abajo Introduc…" at bounding box center [631, 230] width 224 height 100
type textarea "helper.moveRight(1)"
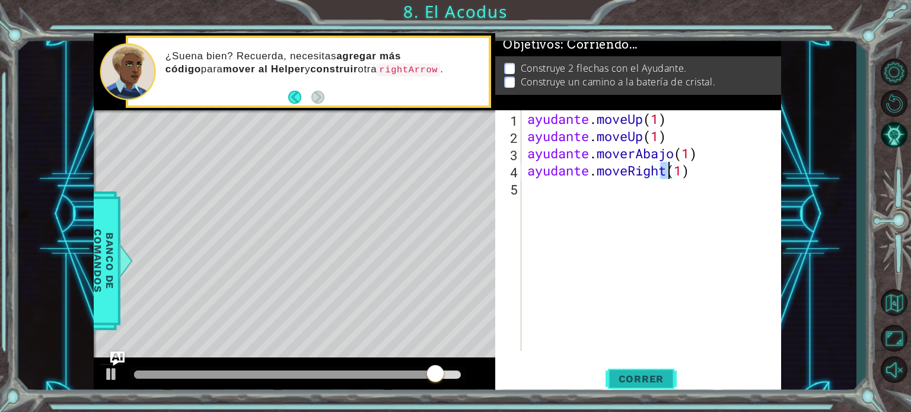
click at [657, 380] on font "Correr" at bounding box center [642, 379] width 46 height 12
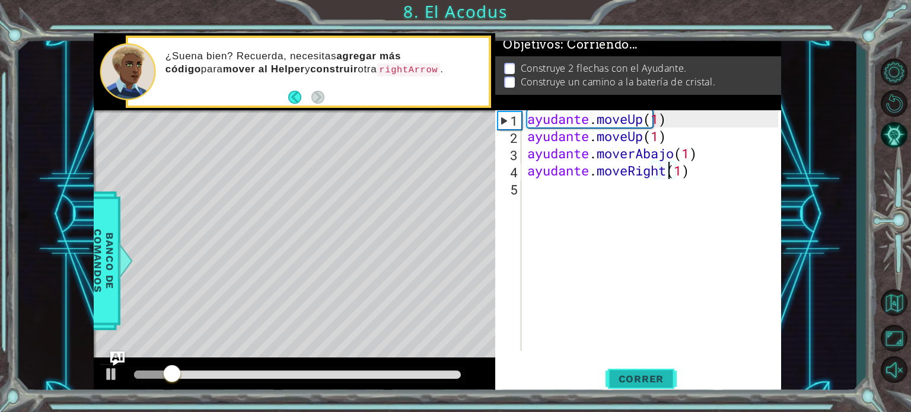
click at [647, 386] on button "Correr" at bounding box center [641, 379] width 71 height 28
click at [545, 197] on div "ayudante . moveUp ( 1 ) ayudante . moveUp ( 1 ) ayudante . moverAbajo ( 1 ) ayu…" at bounding box center [654, 247] width 259 height 275
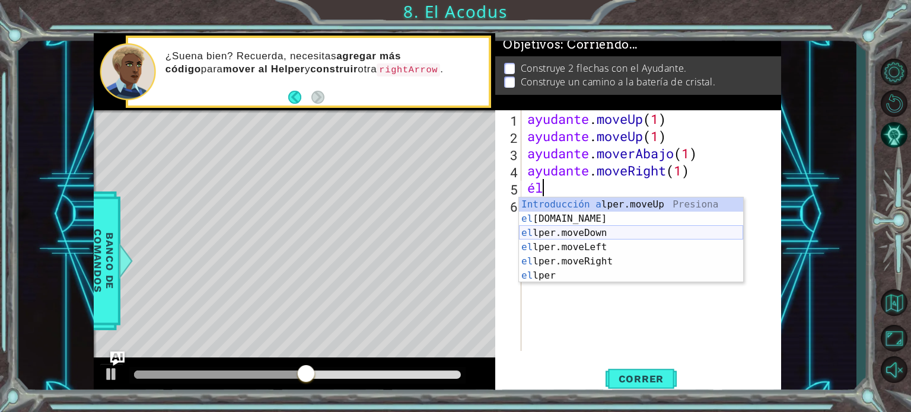
type textarea "h"
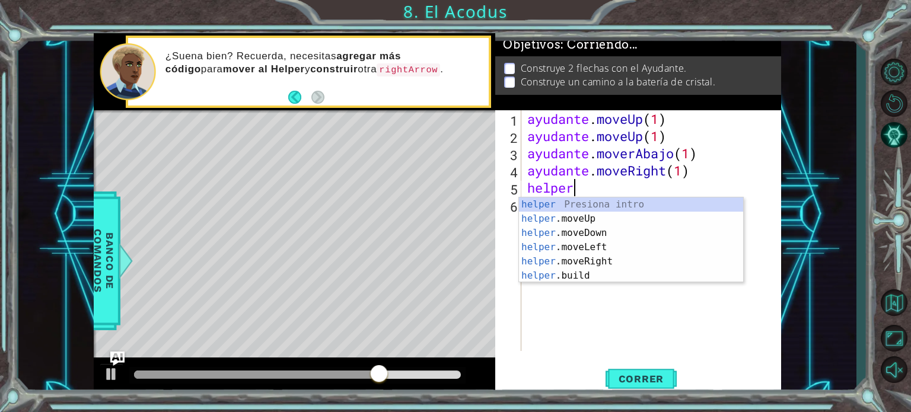
scroll to position [0, 1]
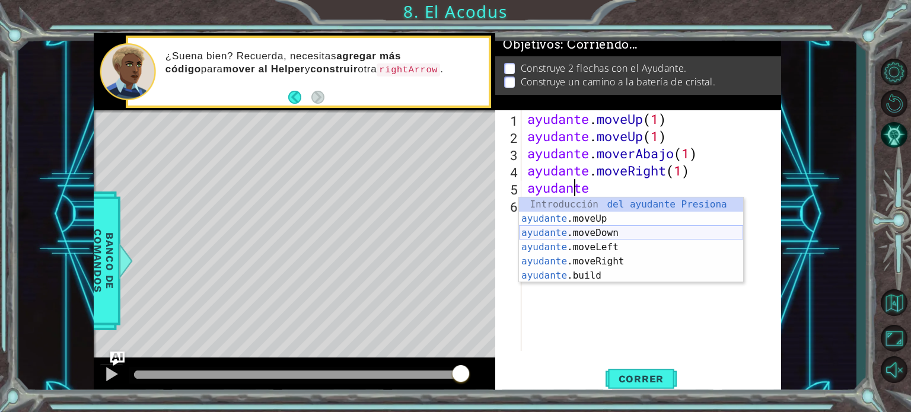
click at [621, 235] on div "Introducción del ayudante Presiona ayudante .moveUp Introducción a la presión a…" at bounding box center [631, 255] width 224 height 114
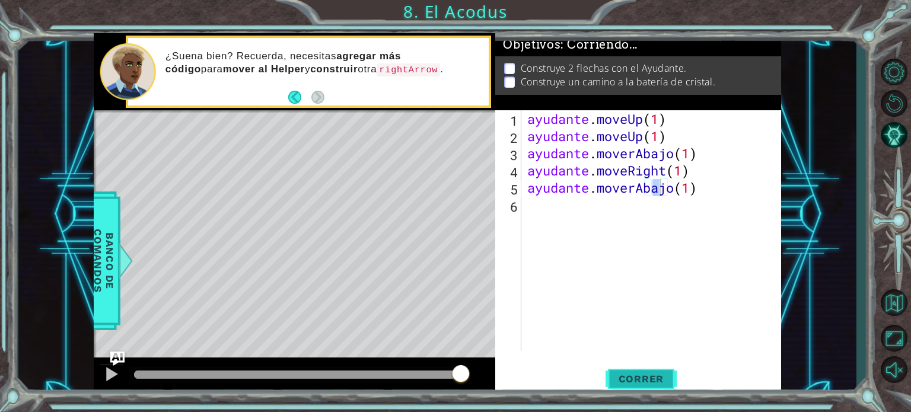
click at [646, 365] on button "Correr" at bounding box center [641, 379] width 71 height 28
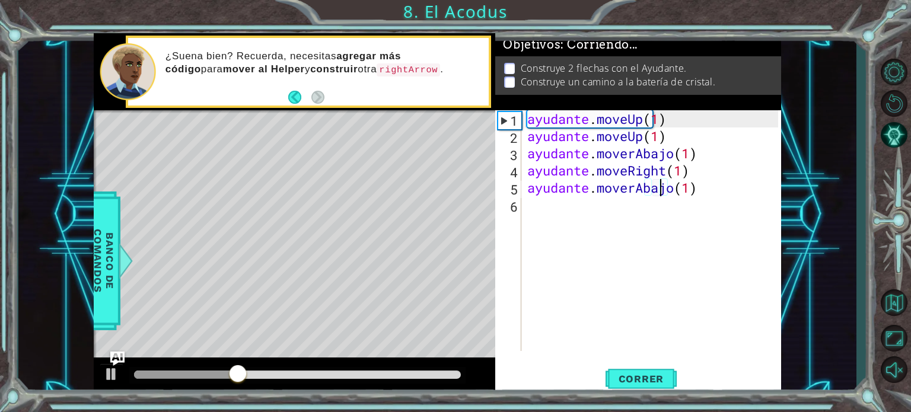
click at [691, 189] on div "ayudante . moveUp ( 1 ) ayudante . moveUp ( 1 ) ayudante . moverAbajo ( 1 ) ayu…" at bounding box center [654, 247] width 259 height 275
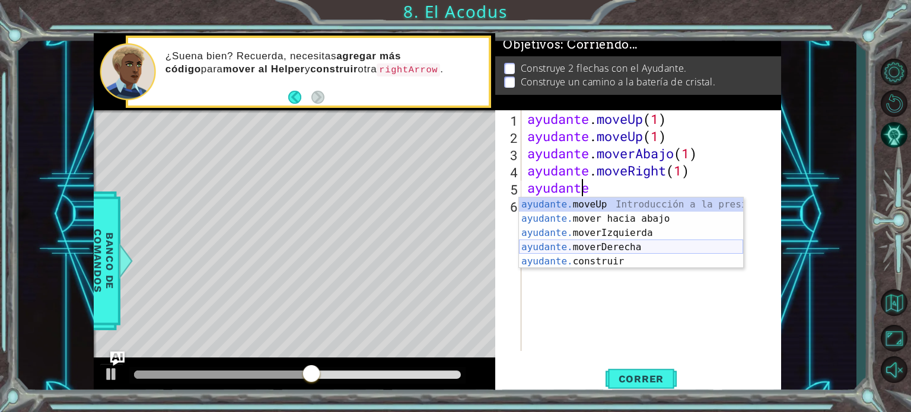
click at [662, 246] on div "ayudante. moveUp Introducción a la presión ayudante. mover hacia abajo Introduc…" at bounding box center [631, 248] width 224 height 100
type textarea "helper.moveRight(1)"
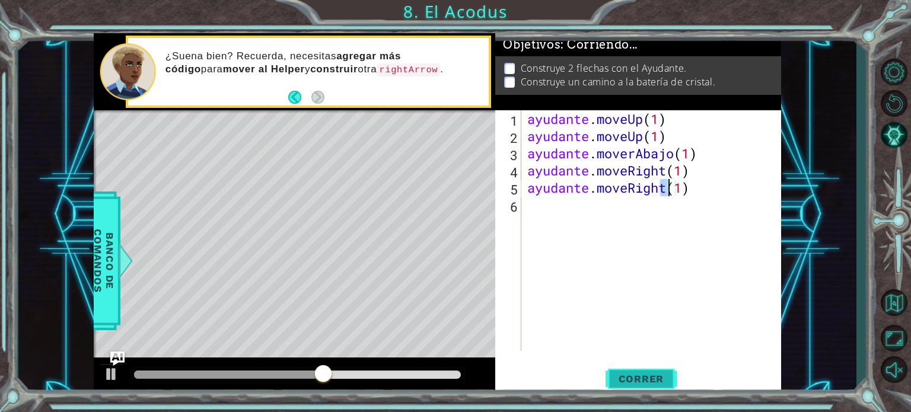
click at [645, 370] on button "Correr" at bounding box center [641, 379] width 71 height 28
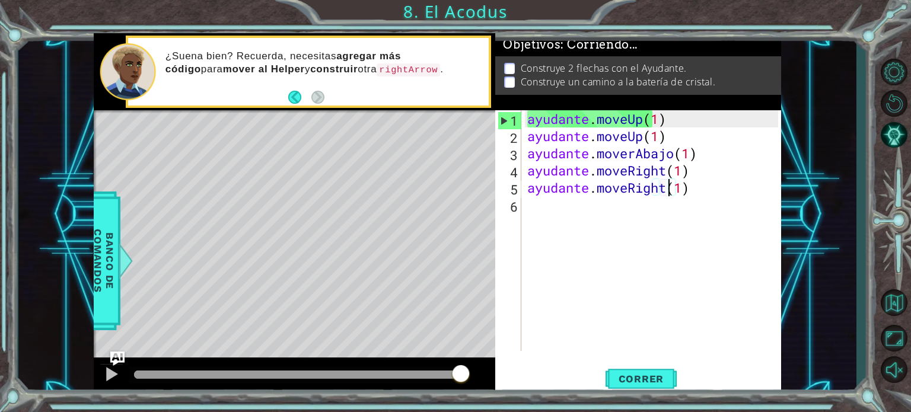
click at [590, 224] on div "ayudante . moveUp ( 1 ) ayudante . moveUp ( 1 ) ayudante . moverAbajo ( 1 ) ayu…" at bounding box center [654, 247] width 259 height 275
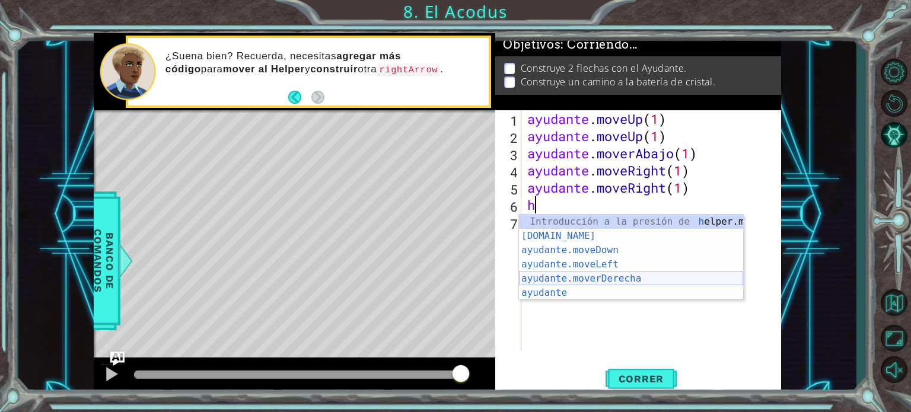
click at [644, 281] on div "Introducción a la presión de h elper.moveUp ayudante.build ​ Introducción a la …" at bounding box center [631, 272] width 224 height 114
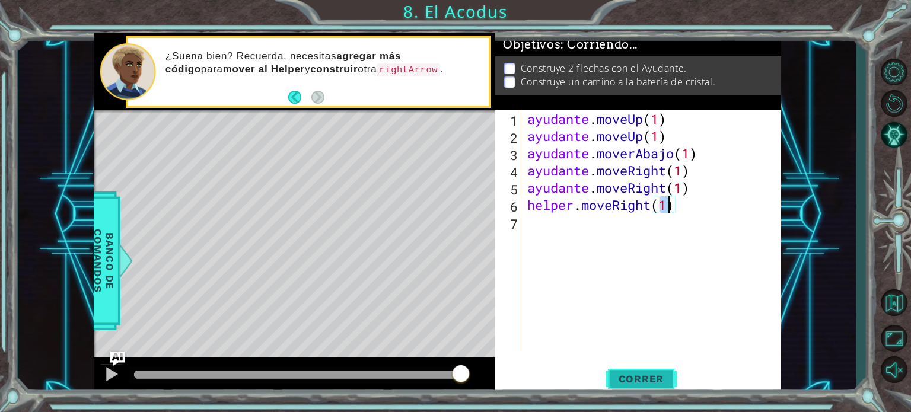
type textarea "helper.moveRight(1)"
click at [660, 374] on font "Correr" at bounding box center [642, 379] width 46 height 12
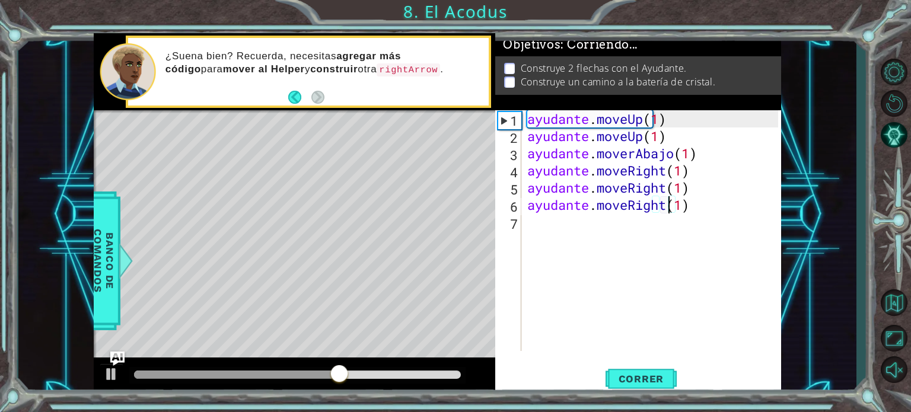
drag, startPoint x: 444, startPoint y: 360, endPoint x: 539, endPoint y: 238, distance: 154.4
click at [539, 238] on div "ayudante . moveUp ( 1 ) ayudante . moveUp ( 1 ) ayudante . moverAbajo ( 1 ) ayu…" at bounding box center [654, 247] width 259 height 275
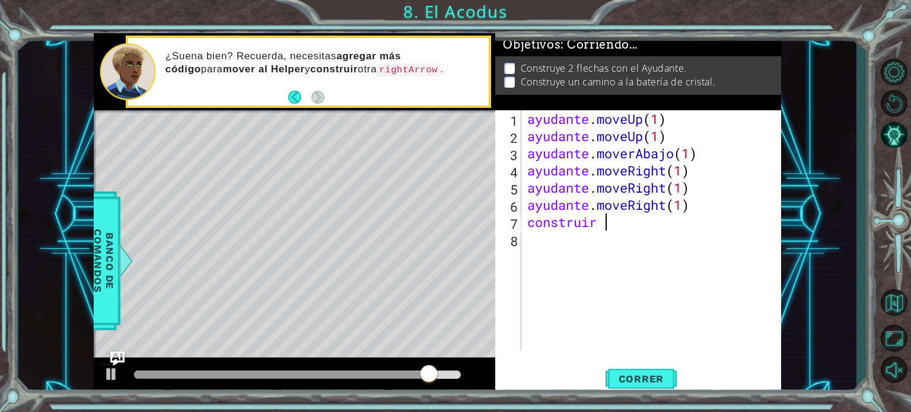
scroll to position [0, 3]
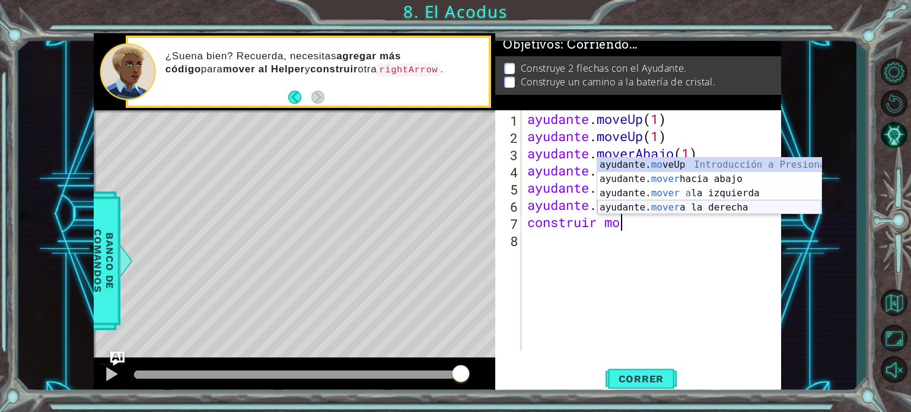
click at [698, 209] on div "ayudante. mo veUp Introducción a Presiona ayudante. mover hacia abajo Introducc…" at bounding box center [709, 200] width 224 height 85
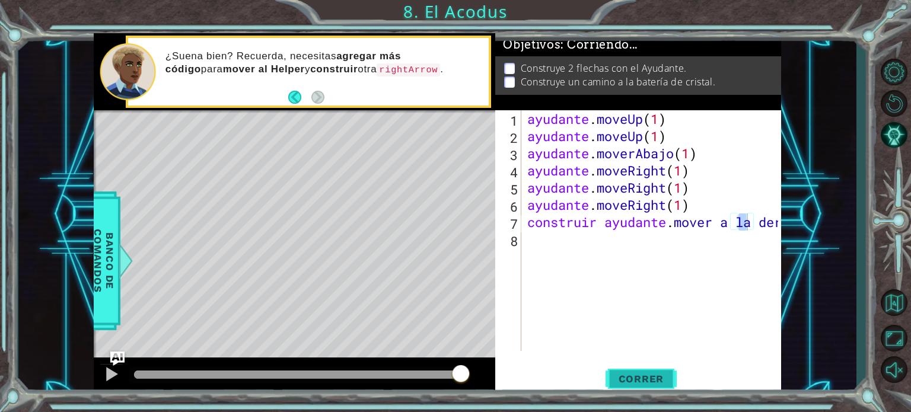
click at [660, 383] on font "Correr" at bounding box center [642, 379] width 46 height 12
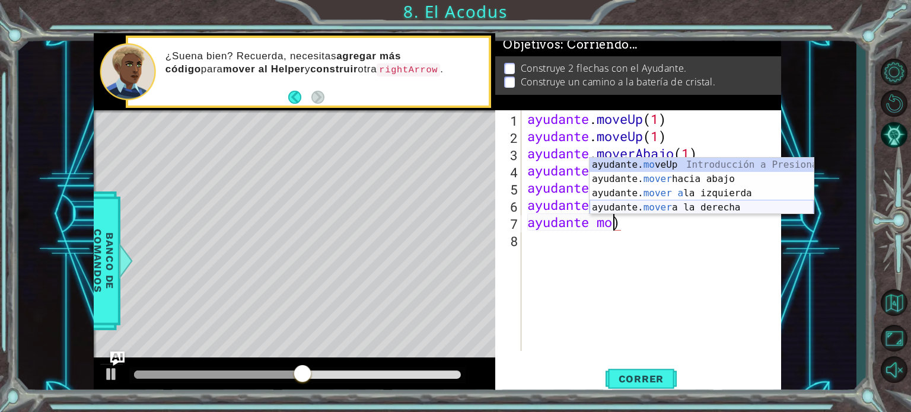
click at [682, 202] on div "ayudante. mo veUp Introducción a Presiona ayudante. mover hacia abajo Introducc…" at bounding box center [702, 200] width 224 height 85
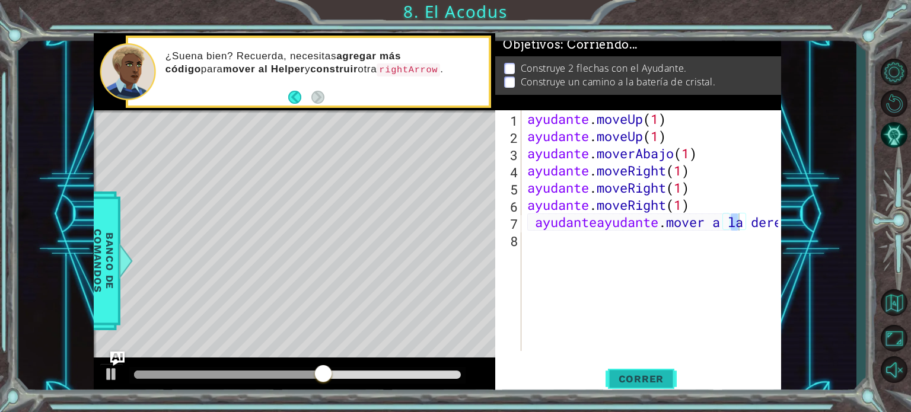
click at [652, 376] on font "Correr" at bounding box center [642, 379] width 46 height 12
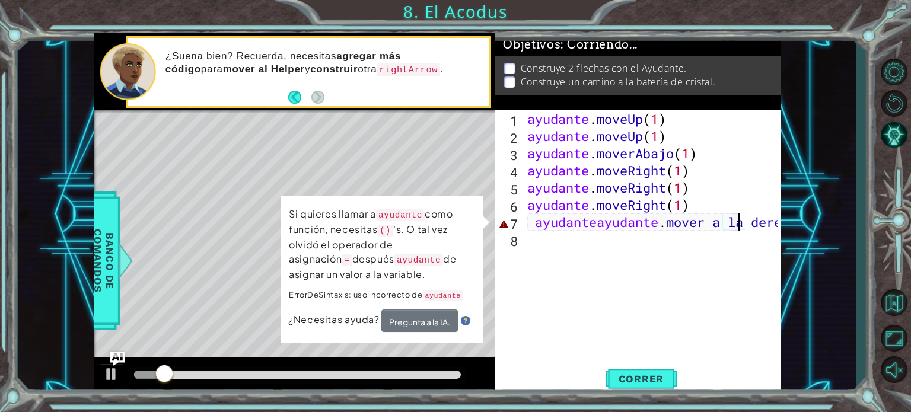
click at [776, 224] on div "ayudante . moveUp ( 1 ) ayudante . moveUp ( 1 ) ayudante . moverAbajo ( 1 ) ayu…" at bounding box center [654, 247] width 259 height 275
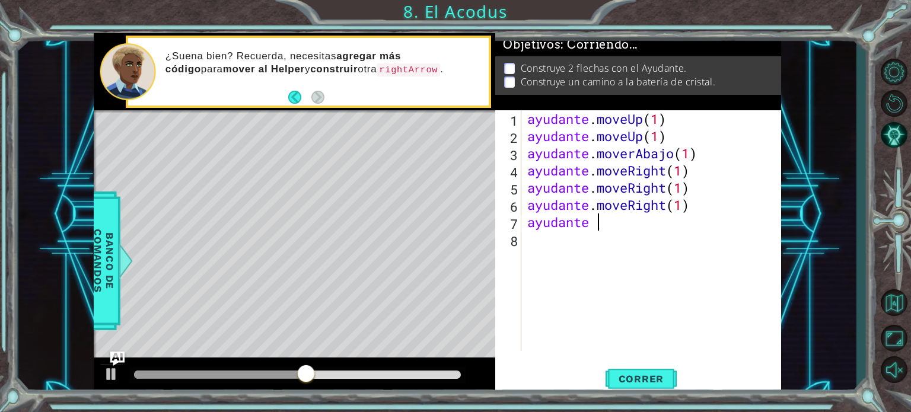
scroll to position [0, 2]
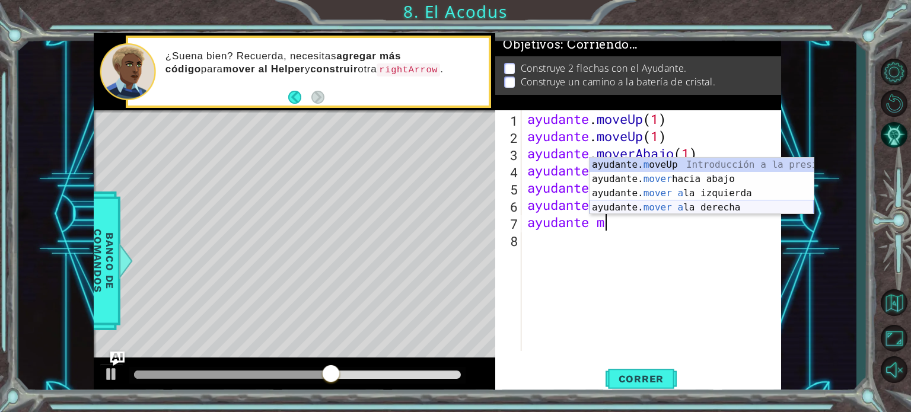
click at [730, 206] on div "ayudante. m oveUp Introducción a la presión ayudante. mover hacia abajo Introdu…" at bounding box center [702, 200] width 224 height 85
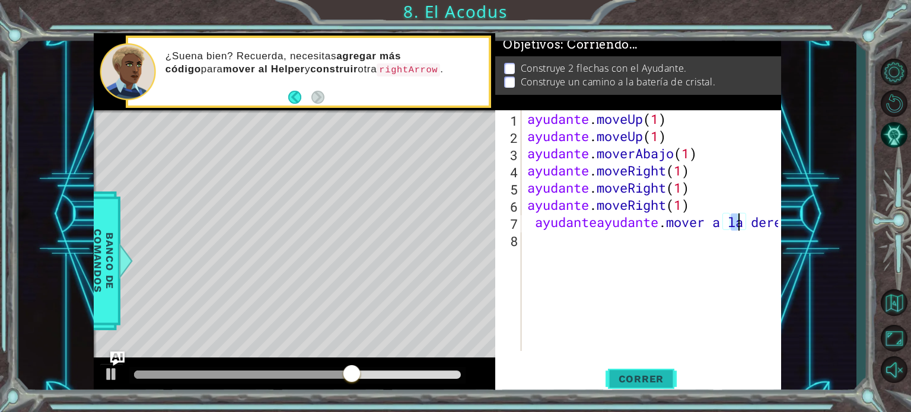
click at [645, 377] on font "Correr" at bounding box center [642, 379] width 46 height 12
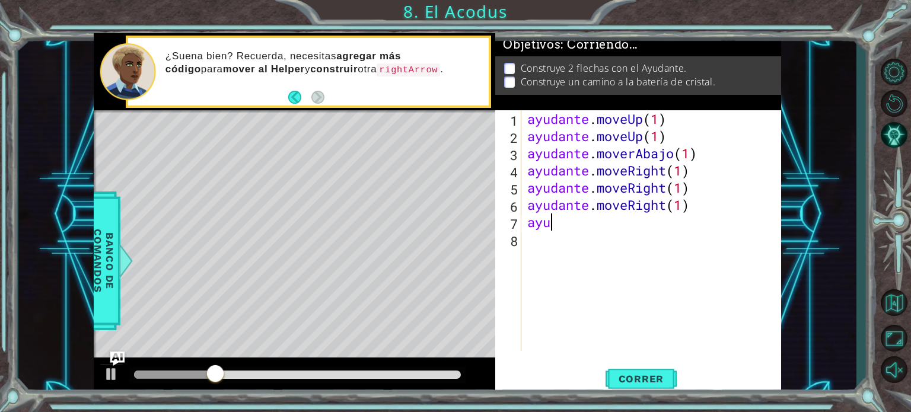
scroll to position [0, 0]
type textarea "a"
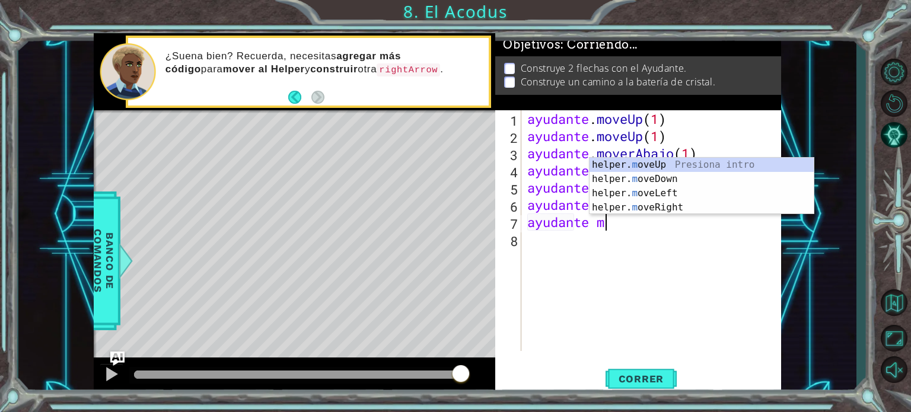
scroll to position [0, 3]
click at [704, 182] on div "ayudante. mov eUp Presiona introducción ayudante. mov eDown Introducción a la p…" at bounding box center [702, 200] width 224 height 85
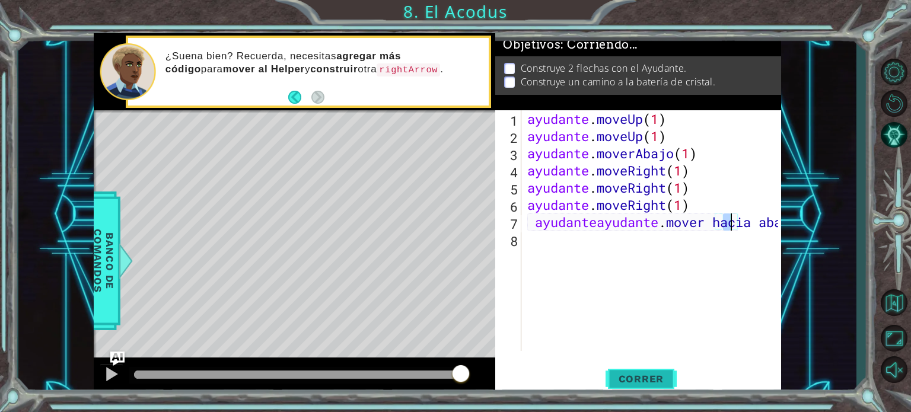
click at [660, 371] on button "Correr" at bounding box center [641, 379] width 71 height 28
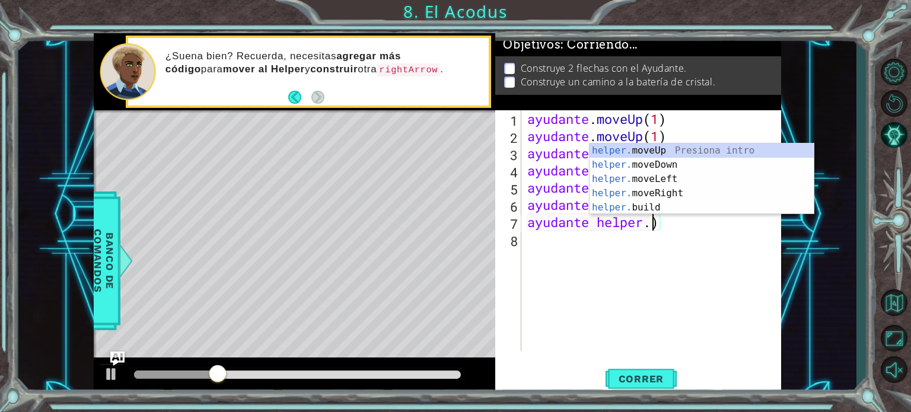
type textarea "ayudante helpe)"
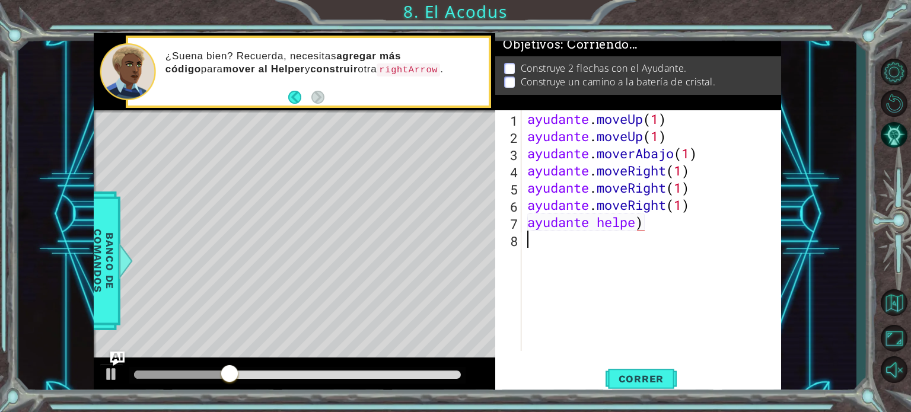
scroll to position [0, 0]
type textarea "a"
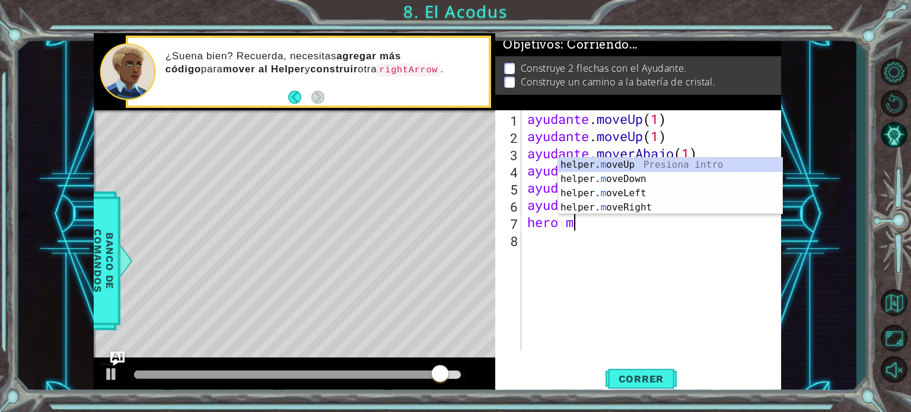
scroll to position [0, 2]
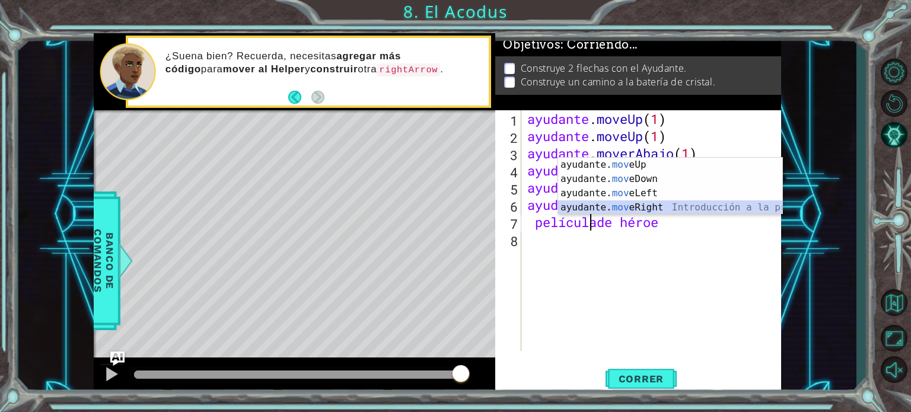
drag, startPoint x: 672, startPoint y: 208, endPoint x: 673, endPoint y: 247, distance: 38.6
click at [670, 208] on div "ayudante. mov eUp Presiona introducción ayudante. mov eDown Introducción a la p…" at bounding box center [670, 200] width 224 height 85
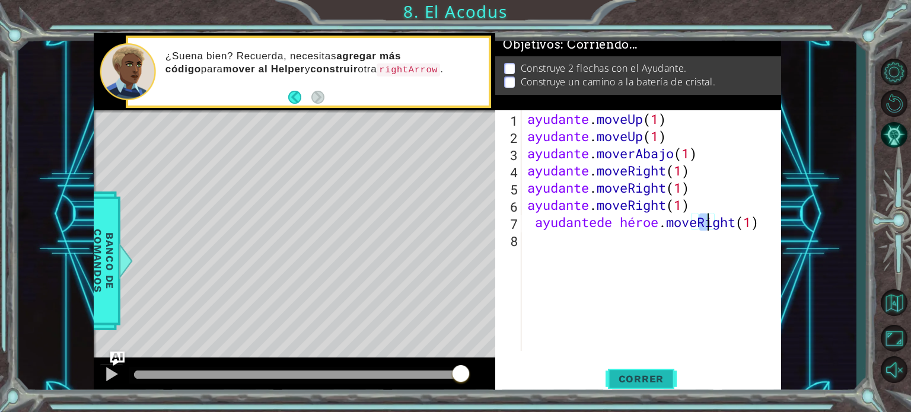
click at [637, 381] on font "Correr" at bounding box center [642, 379] width 46 height 12
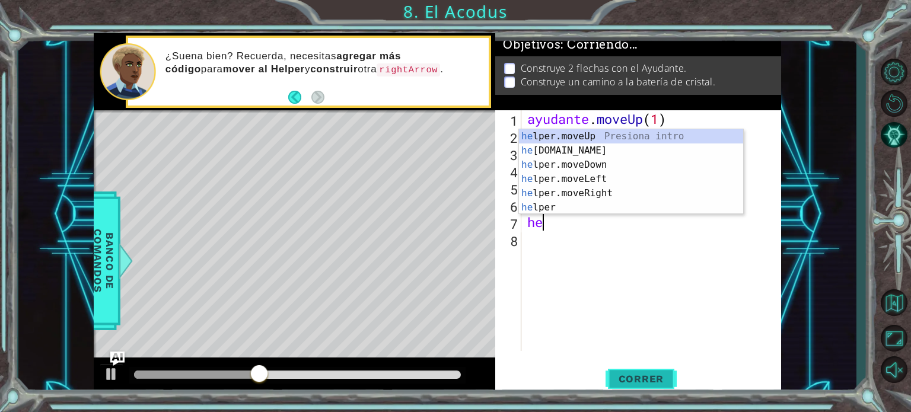
scroll to position [0, 0]
type textarea "h"
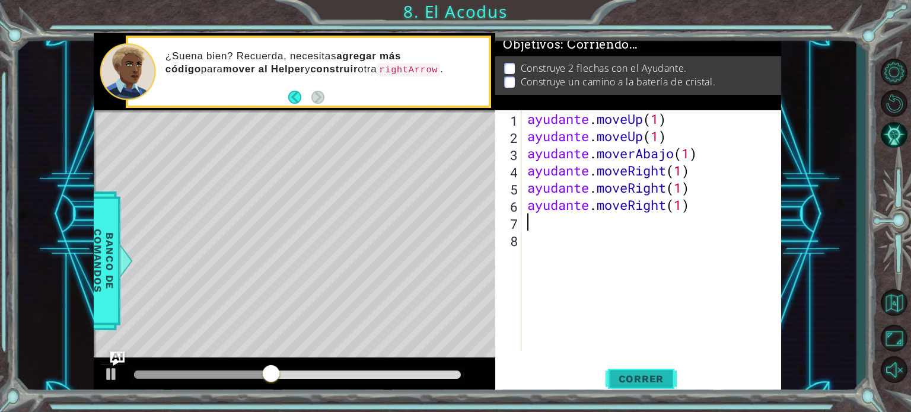
type textarea "helper.moveRight(1)"
click at [637, 381] on font "Correr" at bounding box center [642, 379] width 46 height 12
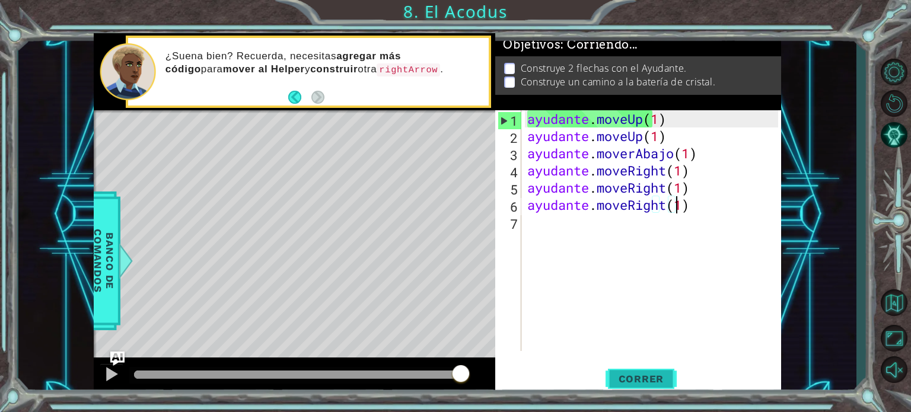
click at [665, 387] on button "Correr" at bounding box center [641, 379] width 71 height 28
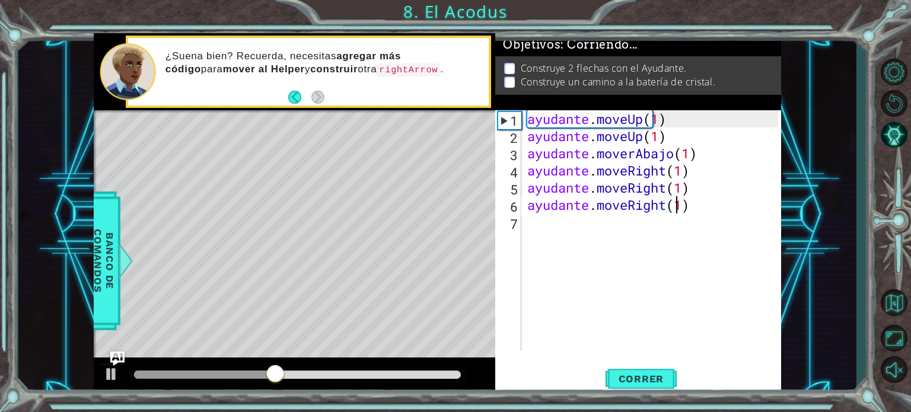
click at [543, 225] on div "ayudante . moveUp ( 1 ) ayudante . moveUp ( 1 ) ayudante . moverAbajo ( 1 ) ayu…" at bounding box center [654, 247] width 259 height 275
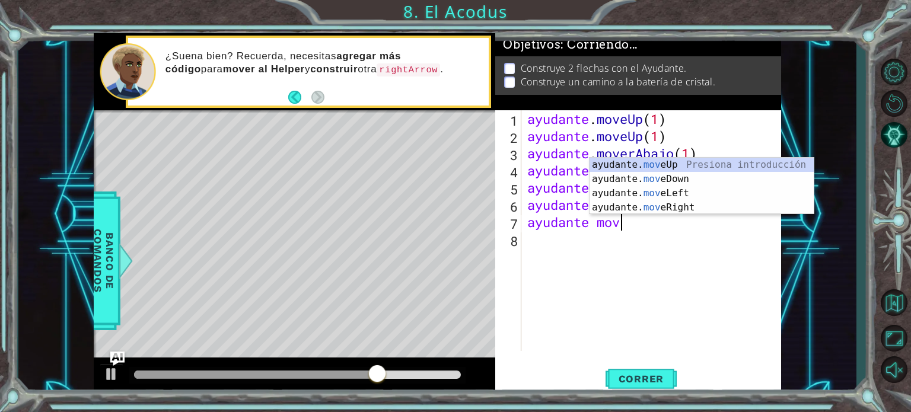
scroll to position [0, 4]
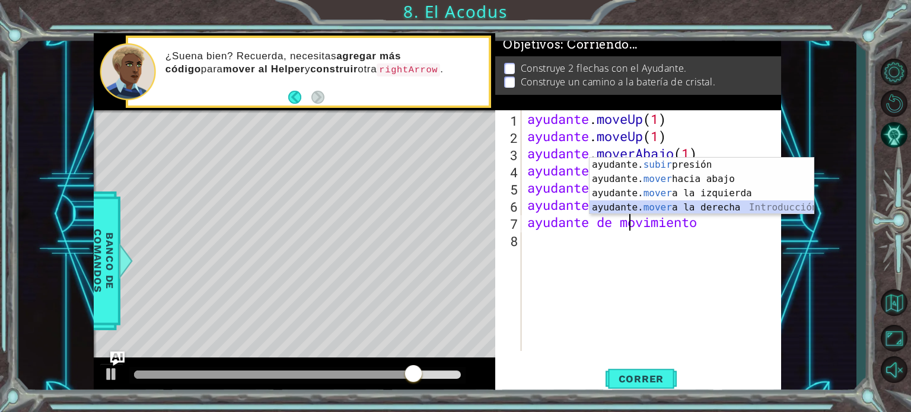
click at [715, 208] on div "ayudante. subir presión intro ayudante. mover hacia abajo Introducción a la pre…" at bounding box center [702, 200] width 224 height 85
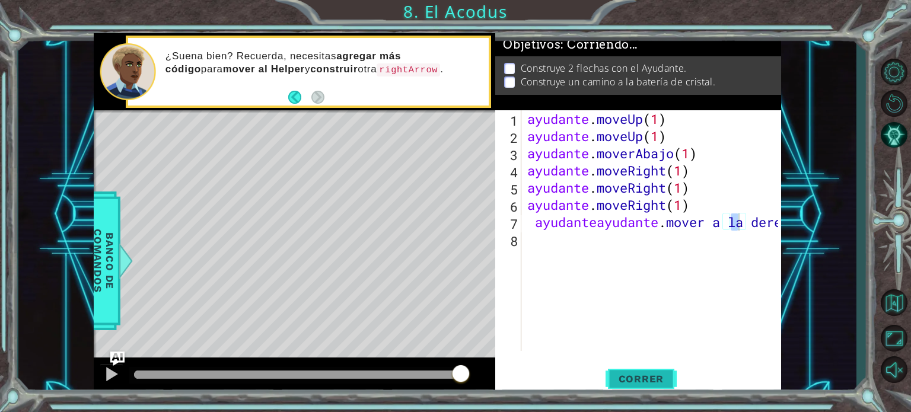
click at [652, 375] on font "Correr" at bounding box center [642, 379] width 46 height 12
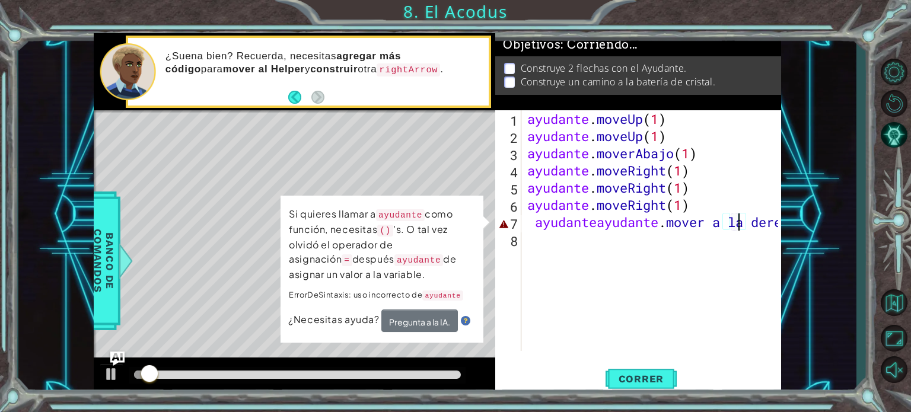
click at [766, 223] on div "ayudante . moveUp ( 1 ) ayudante . moveUp ( 1 ) ayudante . moverAbajo ( 1 ) ayu…" at bounding box center [654, 247] width 259 height 275
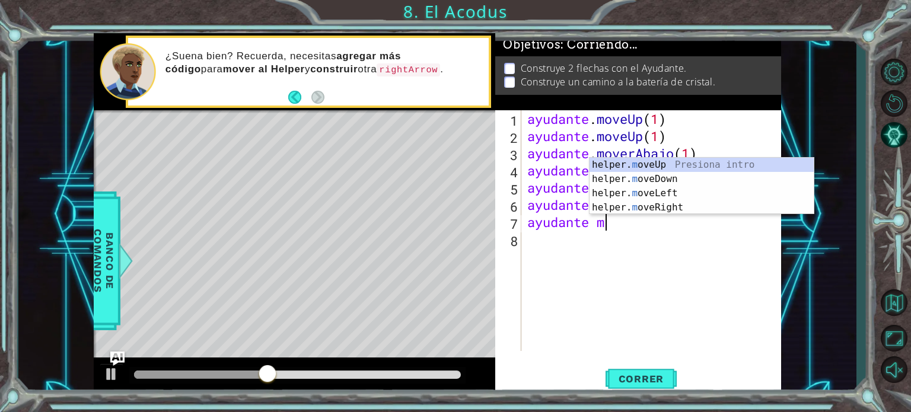
scroll to position [0, 3]
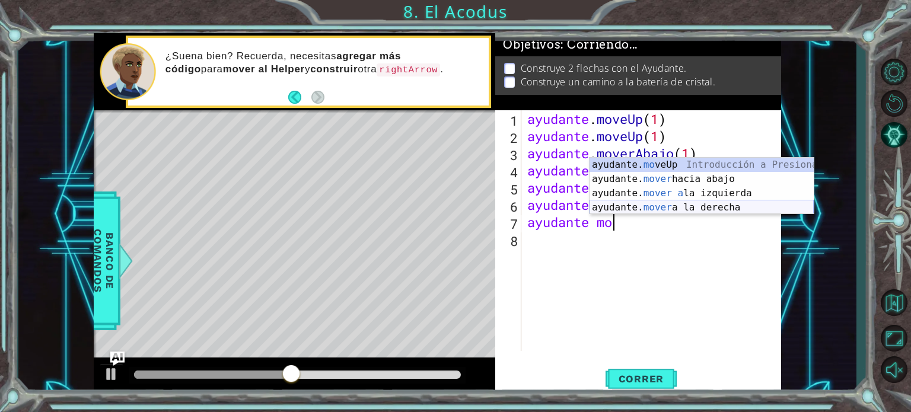
click at [738, 211] on div "ayudante. mo veUp Introducción a Presiona ayudante. mover hacia abajo Introducc…" at bounding box center [702, 200] width 224 height 85
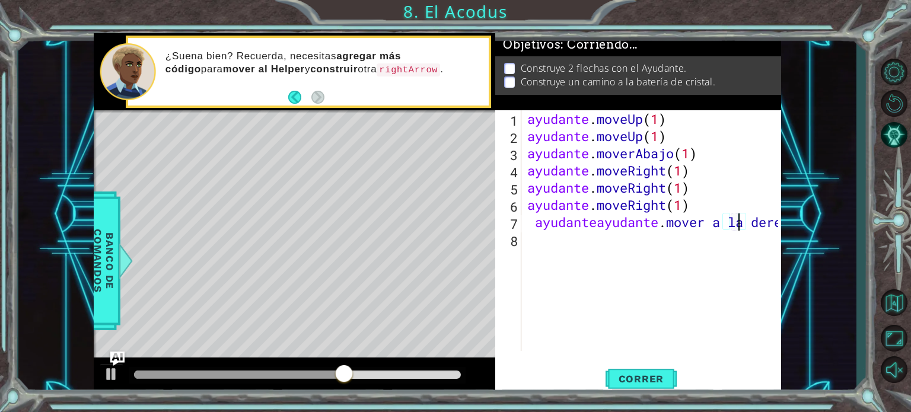
scroll to position [0, 9]
type textarea "ayudante helper.moveRight( 1)"
click at [637, 368] on button "Correr" at bounding box center [641, 379] width 71 height 28
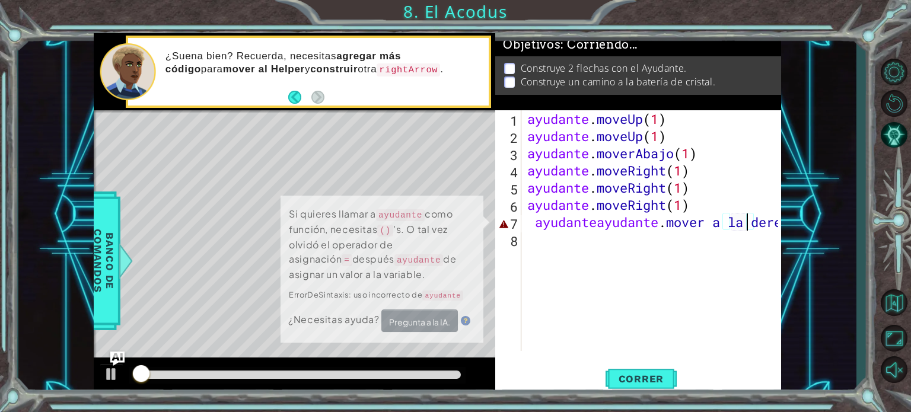
click at [648, 353] on div "ayudante helper.moveRight( 1) 1 2 3 4 5 6 7 8 ayudante . moveUp ( 1 ) ayudante …" at bounding box center [638, 252] width 286 height 285
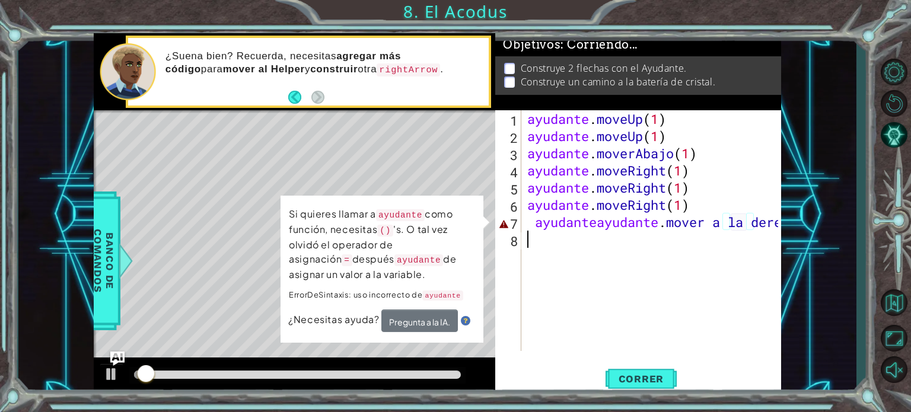
scroll to position [0, 0]
click at [642, 349] on div "1 2 3 4 5 6 7 8 ayudante . moveUp ( 1 ) ayudante . moveUp ( 1 ) ayudante . move…" at bounding box center [638, 252] width 286 height 285
drag, startPoint x: 636, startPoint y: 375, endPoint x: 640, endPoint y: 367, distance: 8.8
click at [637, 376] on button "Correr" at bounding box center [641, 379] width 71 height 28
click at [641, 361] on div "1 2 3 4 5 6 7 8 ayudante . moveUp ( 1 ) ayudante . moveUp ( 1 ) ayudante . move…" at bounding box center [638, 252] width 286 height 285
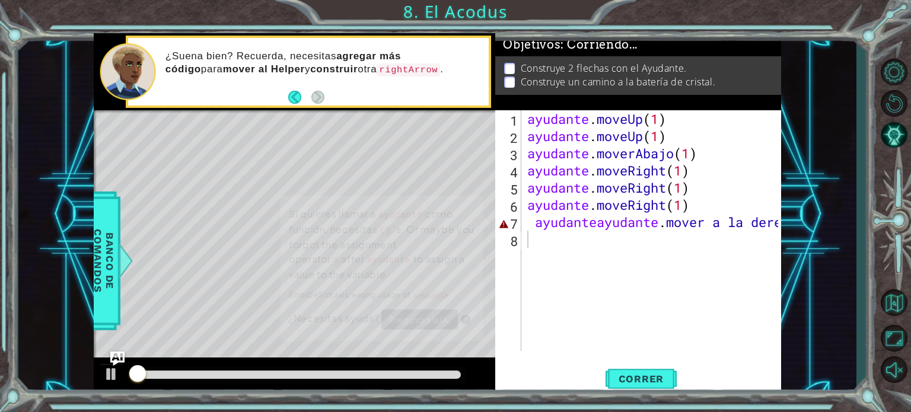
drag, startPoint x: 642, startPoint y: 354, endPoint x: 640, endPoint y: 339, distance: 14.9
click at [637, 346] on div "1 2 3 4 5 6 7 8 ayudante . moveUp ( 1 ) ayudante . moveUp ( 1 ) ayudante . move…" at bounding box center [638, 252] width 286 height 285
click at [638, 339] on div "ayudante . moveUp ( 1 ) ayudante . moveUp ( 1 ) ayudante . moverAbajo ( 1 ) ayu…" at bounding box center [654, 247] width 259 height 275
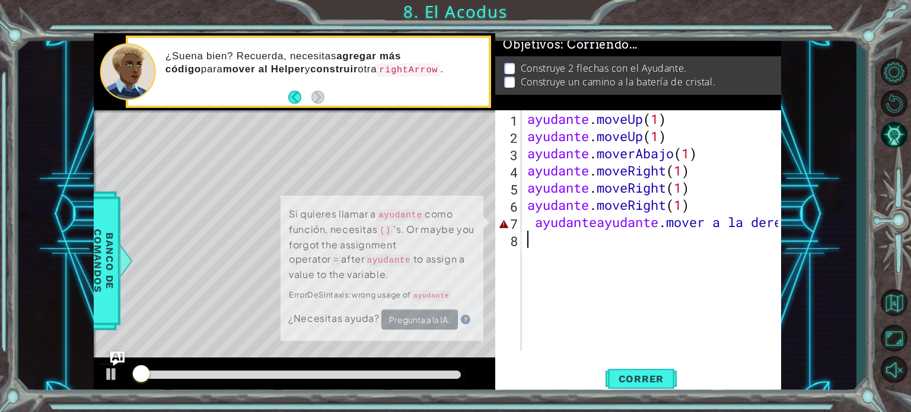
click at [647, 329] on div "ayudante . moveUp ( 1 ) ayudante . moveUp ( 1 ) ayudante . moverAbajo ( 1 ) ayu…" at bounding box center [654, 247] width 259 height 275
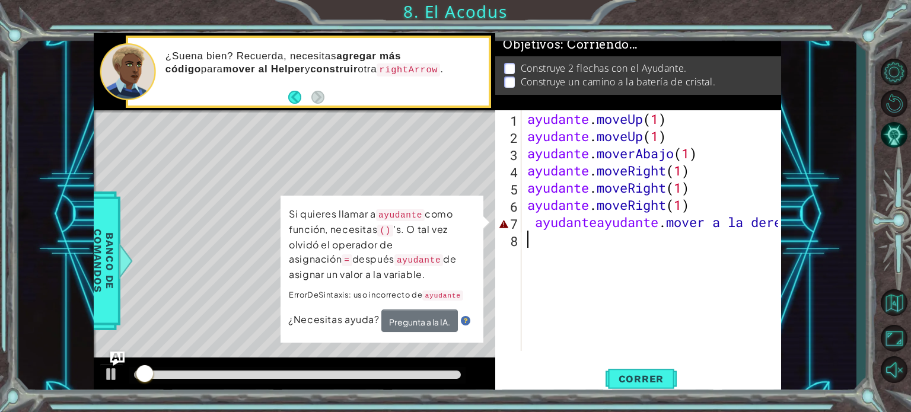
drag, startPoint x: 602, startPoint y: 317, endPoint x: 651, endPoint y: 287, distance: 58.1
click at [604, 313] on div "ayudante . moveUp ( 1 ) ayudante . moveUp ( 1 ) ayudante . moverAbajo ( 1 ) ayu…" at bounding box center [654, 247] width 259 height 275
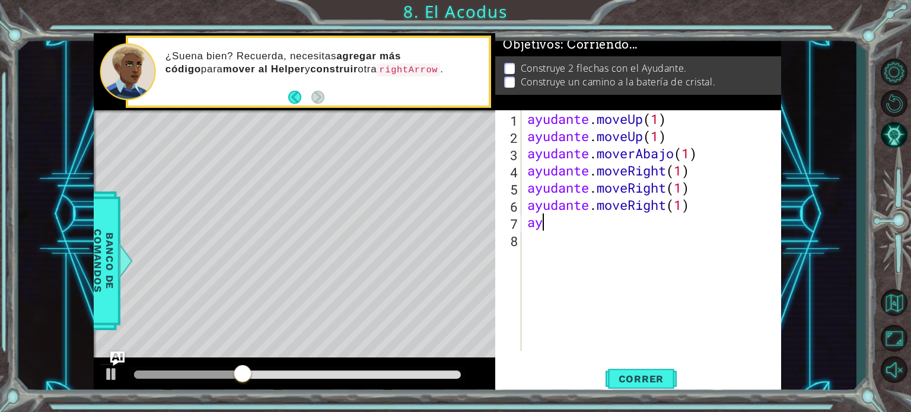
type textarea "a"
click at [637, 276] on div "ayudante . moveUp ( 1 ) ayudante . moveUp ( 1 ) ayudante . moverAbajo ( 1 ) ayu…" at bounding box center [654, 247] width 259 height 275
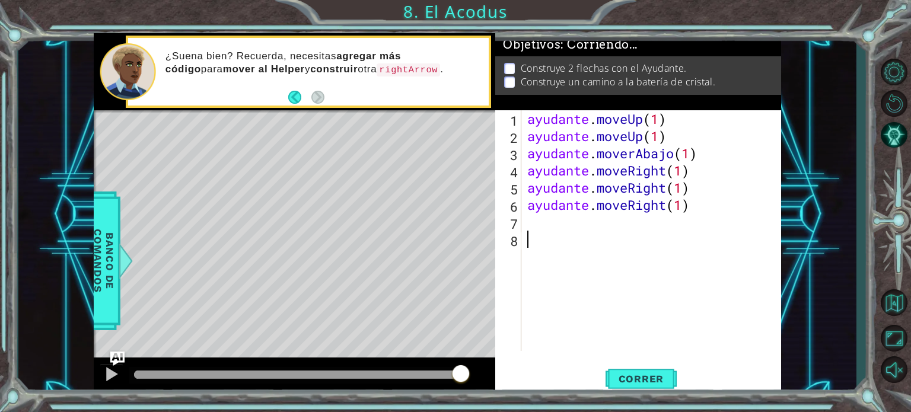
click at [553, 238] on div "ayudante . moveUp ( 1 ) ayudante . moveUp ( 1 ) ayudante . moverAbajo ( 1 ) ayu…" at bounding box center [654, 247] width 259 height 275
click at [552, 234] on div "ayudante . moveUp ( 1 ) ayudante . moveUp ( 1 ) ayudante . moverAbajo ( 1 ) ayu…" at bounding box center [654, 247] width 259 height 275
click at [548, 227] on div "ayudante . moveUp ( 1 ) ayudante . moveUp ( 1 ) ayudante . moverAbajo ( 1 ) ayu…" at bounding box center [654, 247] width 259 height 275
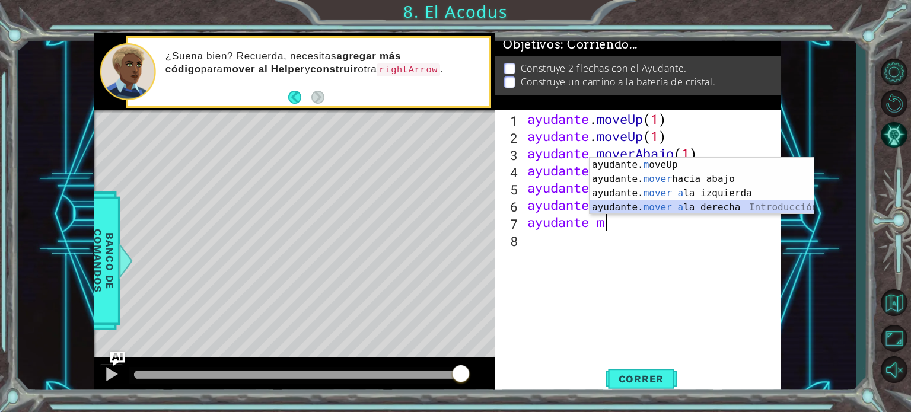
click at [637, 203] on div "ayudante. m oveUp Introducción a la presión ayudante. mover hacia abajo Introdu…" at bounding box center [702, 200] width 224 height 85
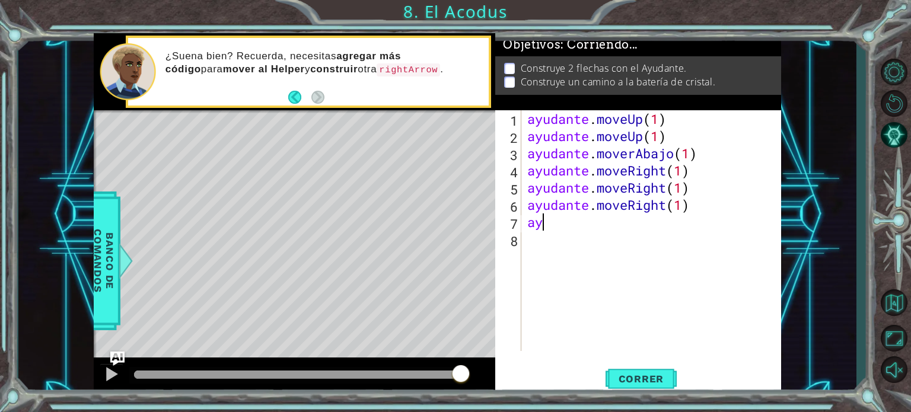
scroll to position [0, 0]
type textarea "a"
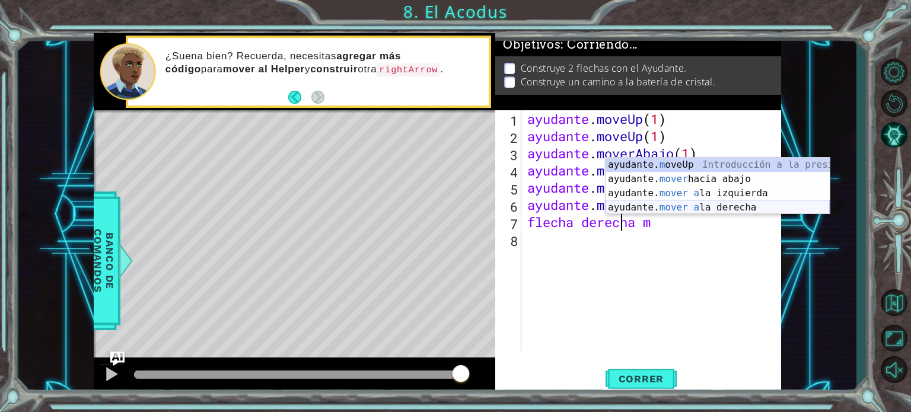
click at [752, 205] on div "ayudante. m oveUp Introducción a la presión ayudante. mover hacia abajo Introdu…" at bounding box center [718, 200] width 224 height 85
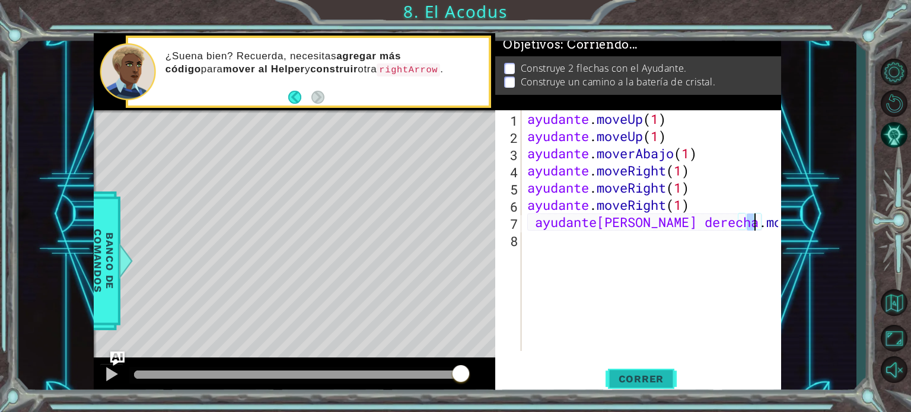
click at [645, 381] on font "Correr" at bounding box center [642, 379] width 46 height 12
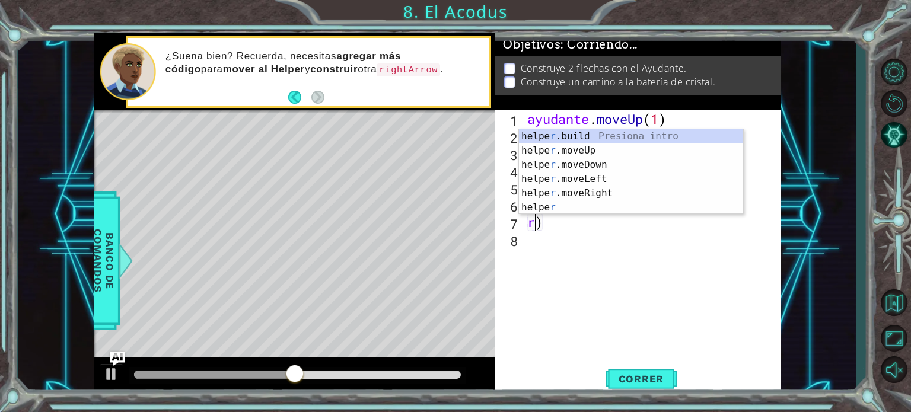
scroll to position [0, 0]
type textarea ")"
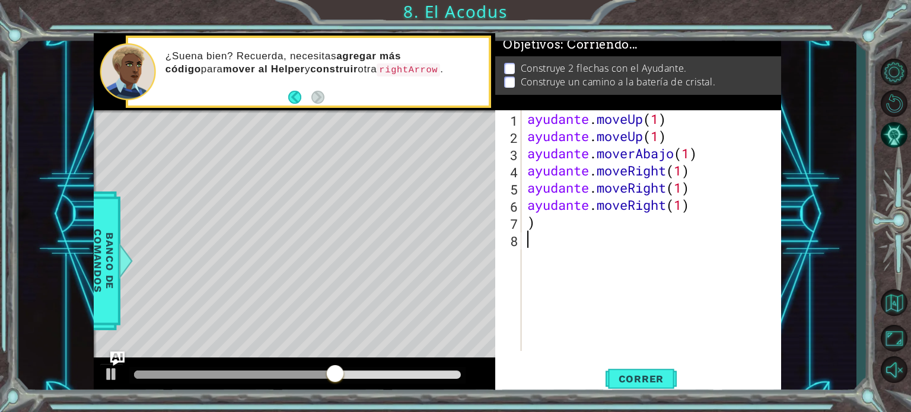
type textarea ")"
click at [114, 373] on div at bounding box center [111, 374] width 15 height 15
click at [104, 370] on div at bounding box center [111, 374] width 15 height 15
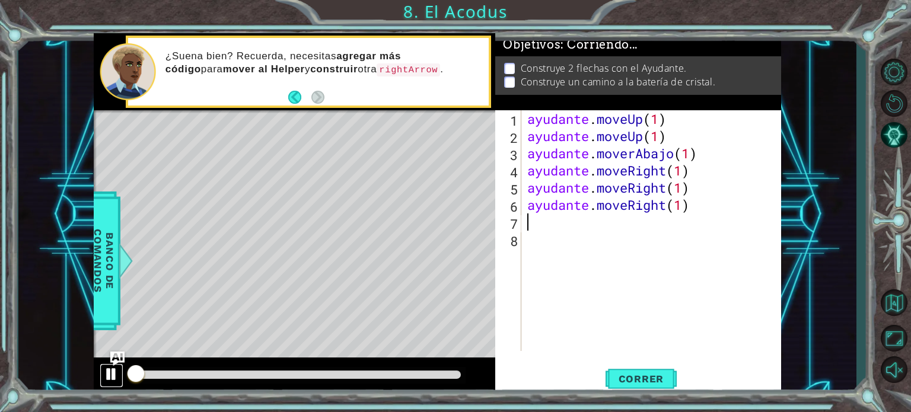
click at [105, 371] on div at bounding box center [111, 374] width 15 height 15
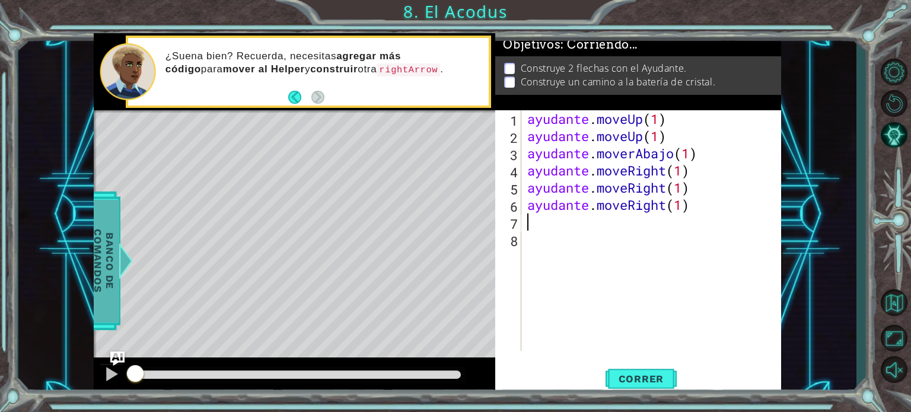
drag, startPoint x: 138, startPoint y: 373, endPoint x: 116, endPoint y: 296, distance: 80.4
click at [116, 296] on div "métodos ayudante mover hacia arriba() mover hacia abajo() moverIzquierda() move…" at bounding box center [438, 214] width 688 height 363
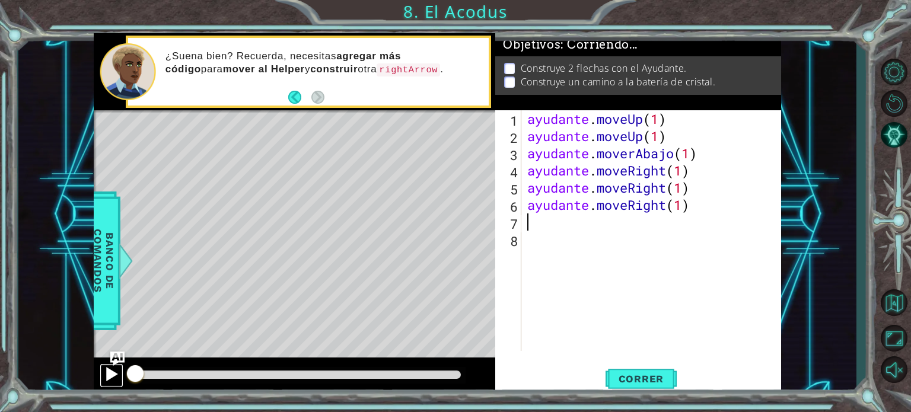
click at [112, 367] on div at bounding box center [111, 374] width 15 height 15
click at [552, 311] on div "ayudante . moveUp ( 1 ) ayudante . moveUp ( 1 ) ayudante . moverAbajo ( 1 ) ayu…" at bounding box center [654, 247] width 259 height 275
click at [523, 313] on div "1 2 3 4 5 6 7 8 ayudante . moveUp ( 1 ) ayudante . moveUp ( 1 ) ayudante . move…" at bounding box center [636, 230] width 283 height 241
click at [112, 374] on div at bounding box center [111, 374] width 15 height 15
click at [0, 0] on div at bounding box center [0, 0] width 0 height 0
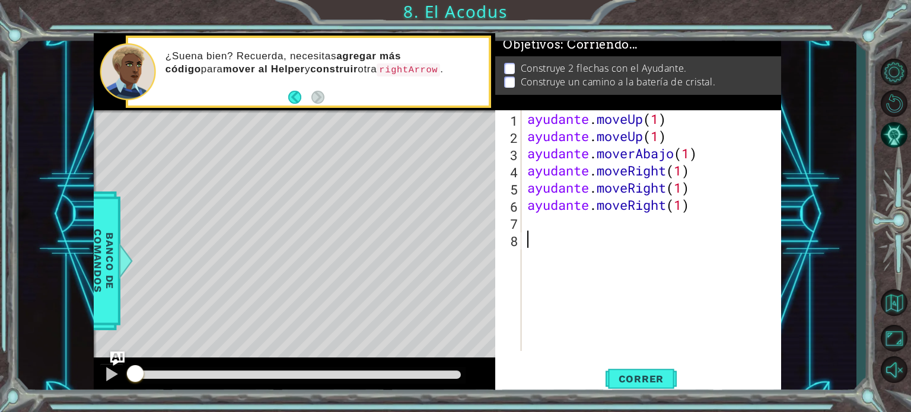
drag, startPoint x: 387, startPoint y: 373, endPoint x: 0, endPoint y: 314, distance: 391.9
click at [0, 319] on div "1 הההההההההההההההההההההההההההההההה הההההההההההההההההההההההההההההההה ההההההההההה…" at bounding box center [455, 206] width 911 height 412
click at [291, 100] on button "Atrás" at bounding box center [299, 97] width 23 height 13
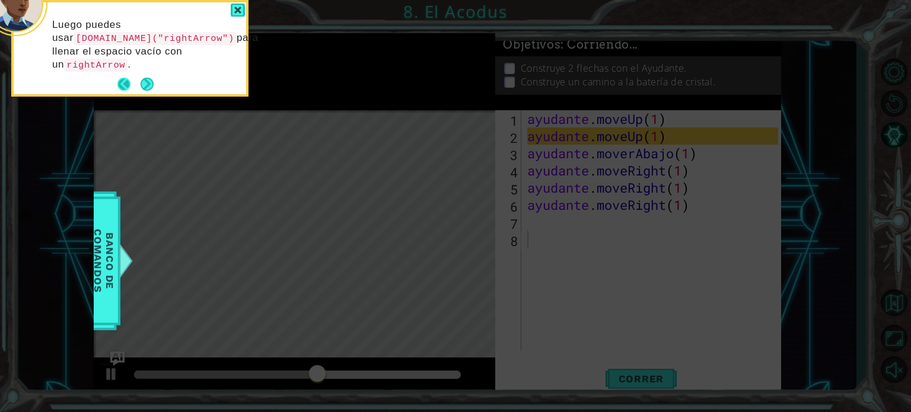
click at [129, 82] on button "Atrás" at bounding box center [128, 84] width 23 height 13
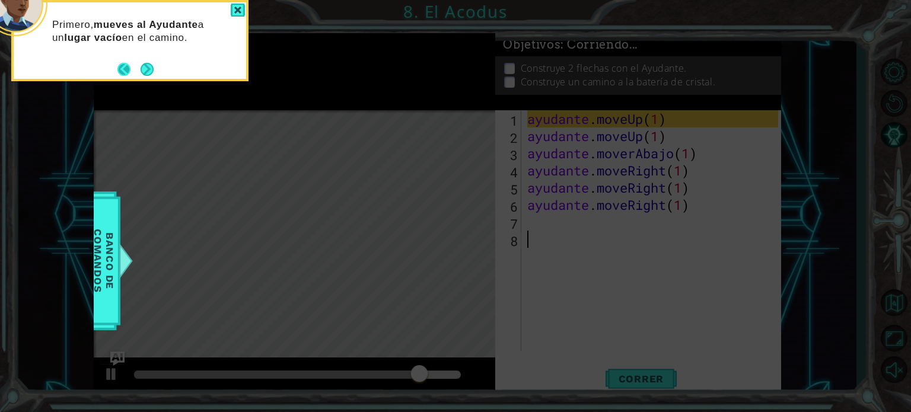
click at [128, 69] on button "Atrás" at bounding box center [128, 69] width 23 height 13
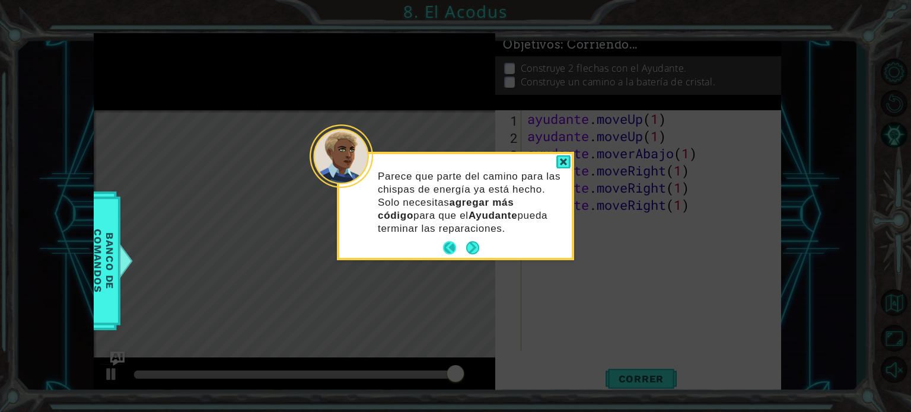
click at [453, 244] on button "Atrás" at bounding box center [454, 247] width 23 height 13
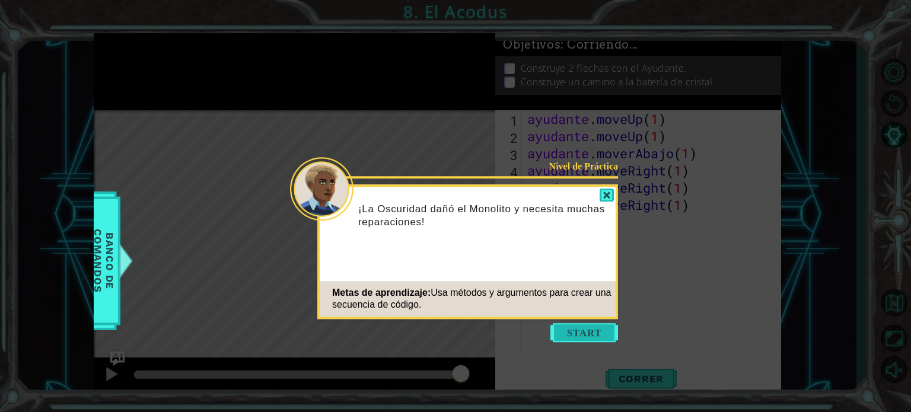
click at [562, 327] on button "Comenzar" at bounding box center [585, 332] width 68 height 19
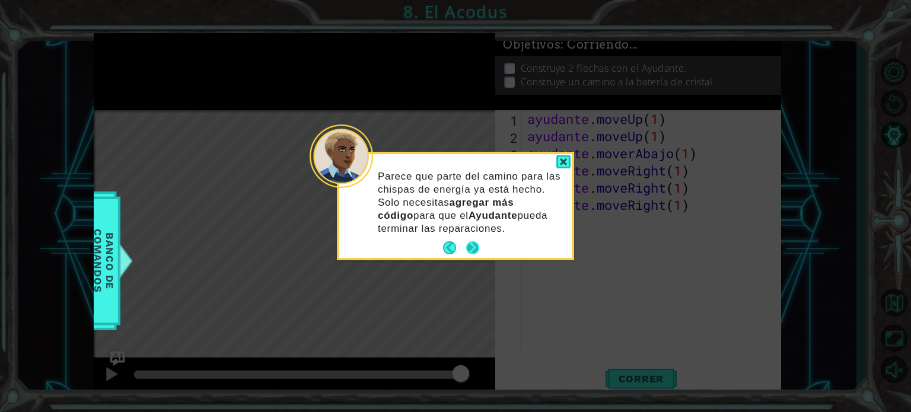
click at [479, 253] on button "Próximo" at bounding box center [472, 247] width 13 height 13
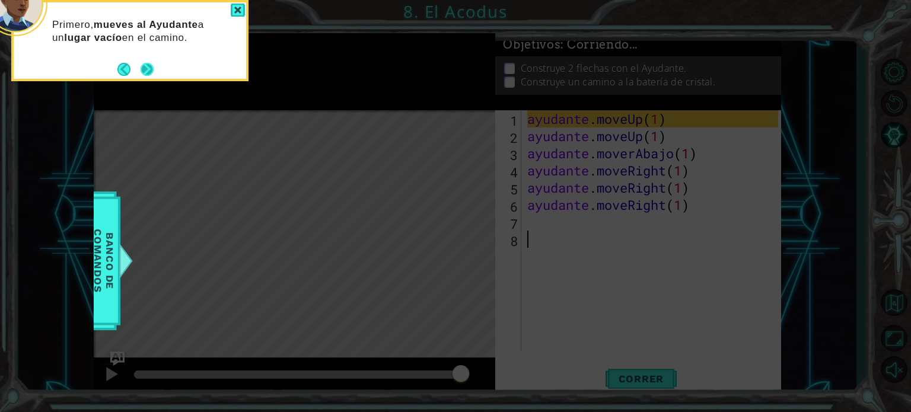
click at [151, 63] on button "Próximo" at bounding box center [147, 69] width 13 height 13
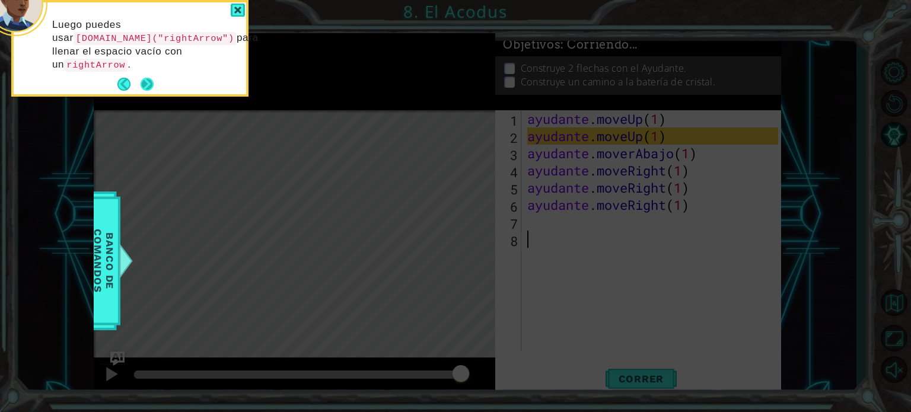
click at [147, 80] on button "Próximo" at bounding box center [147, 84] width 13 height 13
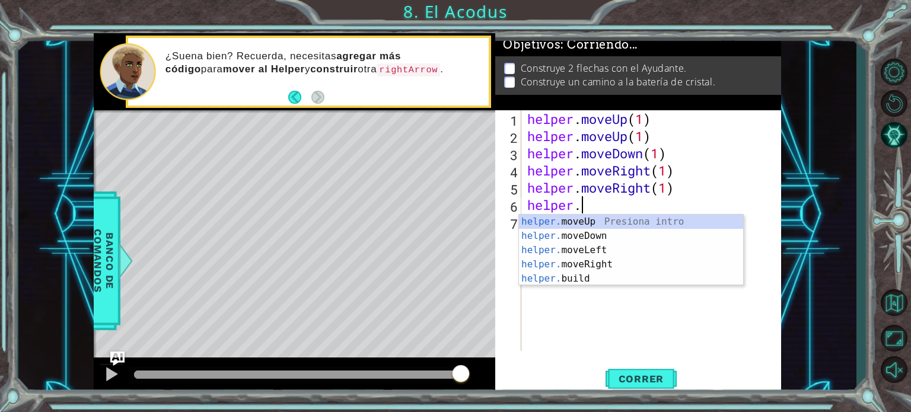
type textarea "h"
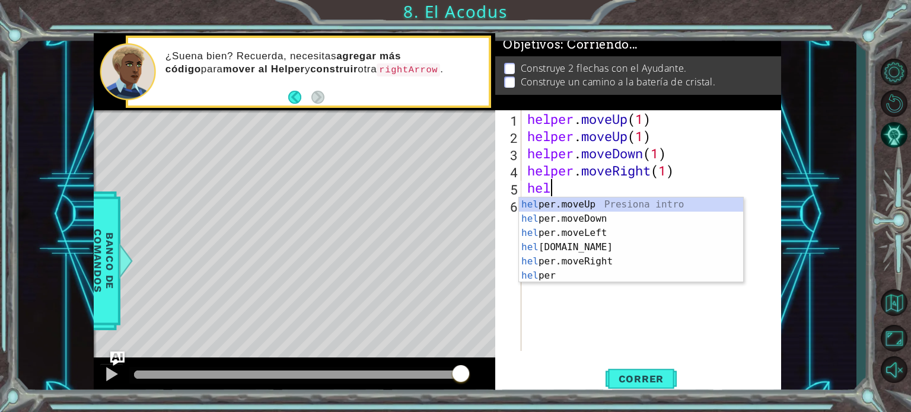
type textarea "h"
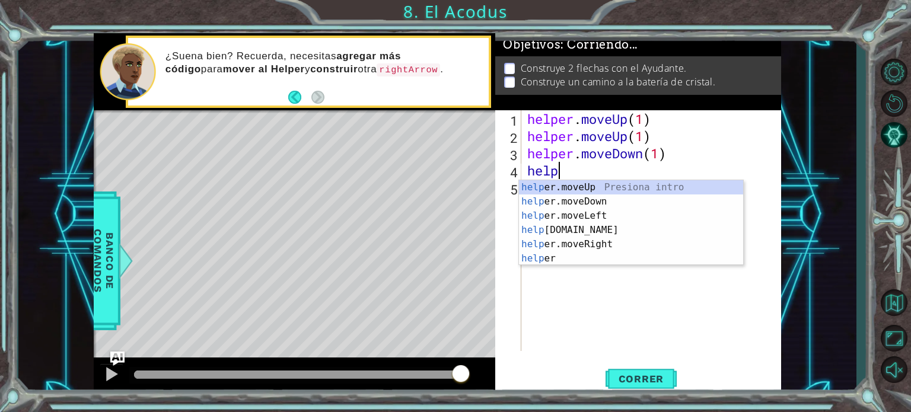
type textarea "h"
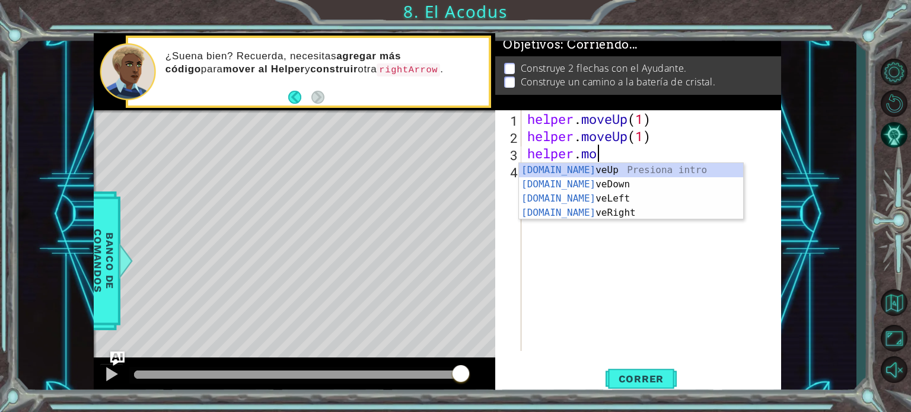
type textarea "h"
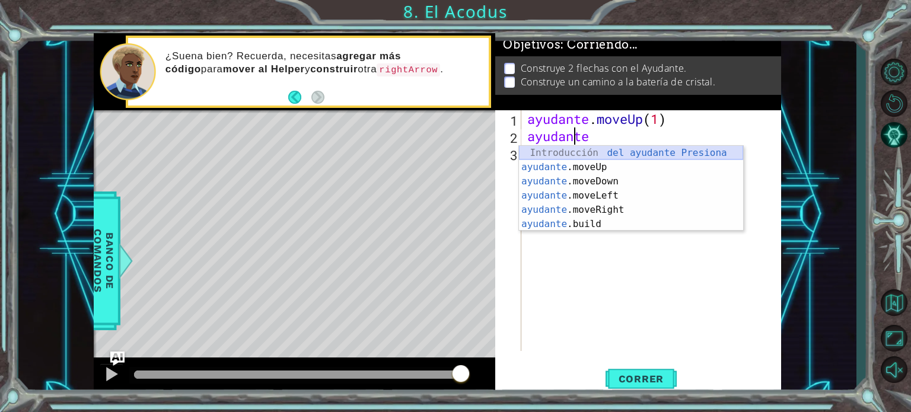
click at [640, 154] on div "Introducción del ayudante Presiona ayudante .moveUp Introducción a la presión a…" at bounding box center [631, 203] width 224 height 114
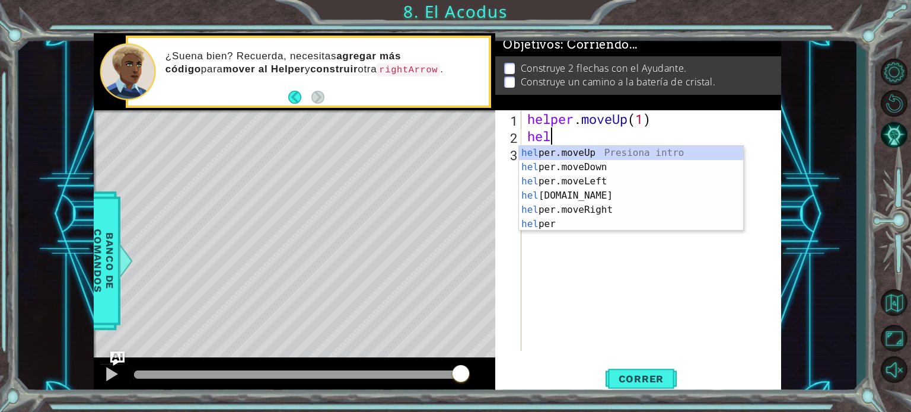
type textarea "h"
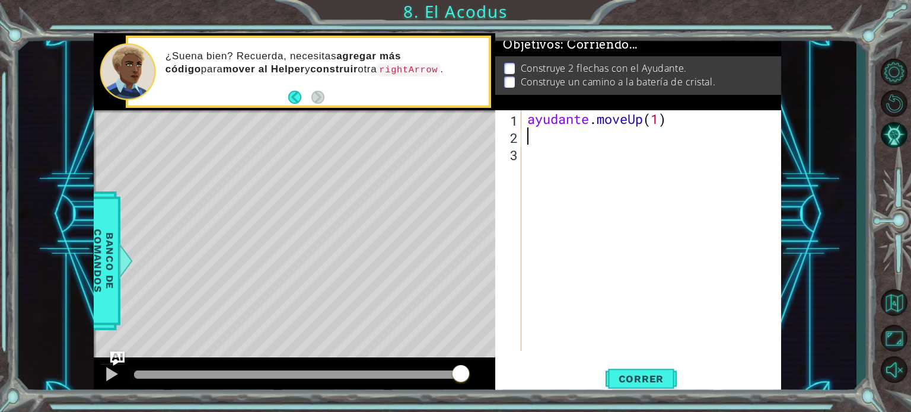
drag, startPoint x: 653, startPoint y: 376, endPoint x: 680, endPoint y: 346, distance: 40.7
click at [657, 374] on font "Correr" at bounding box center [642, 379] width 46 height 12
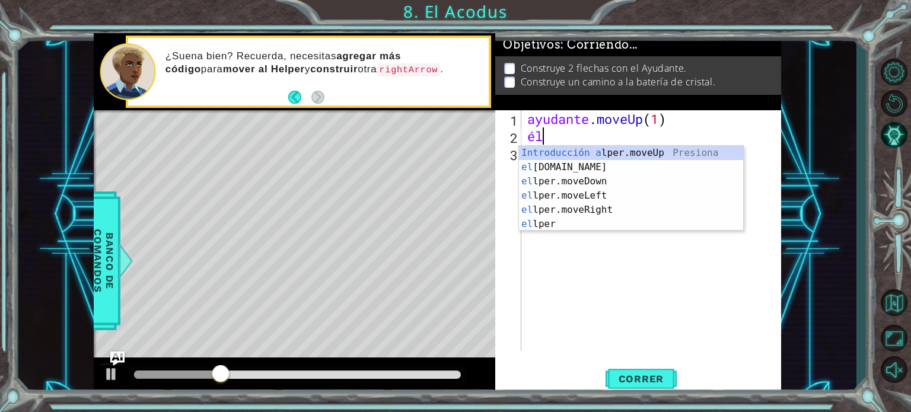
click at [529, 162] on div "Introducción a lper.moveUp Presiona el lper.build Introducción a la presión el …" at bounding box center [631, 203] width 224 height 114
type textarea "helper.build("rightArrow")"
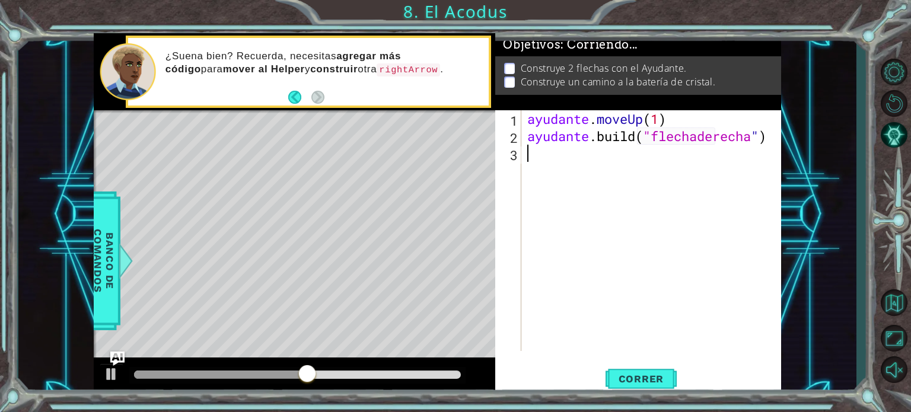
click at [595, 166] on div "ayudante . moveUp ( 1 ) ayudante .build ( "flechaderecha " )" at bounding box center [654, 247] width 259 height 275
click at [634, 372] on button "Correr" at bounding box center [641, 379] width 71 height 28
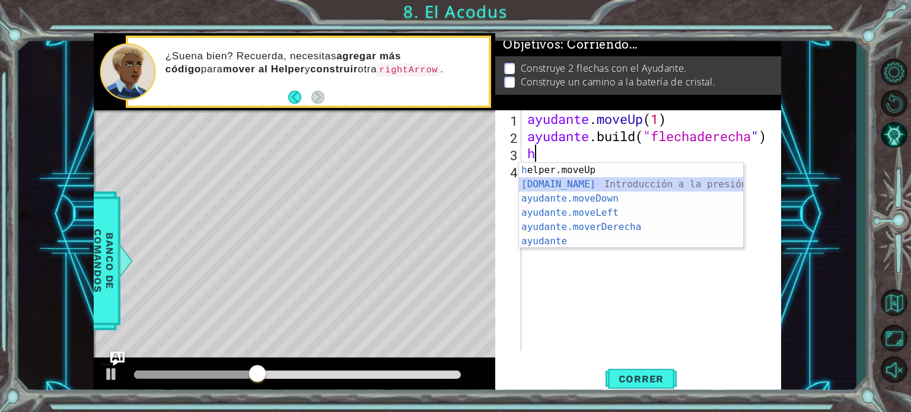
click at [607, 177] on div "Introducción a la presión de h elper.moveUp ayudante.build ​ Introducción a la …" at bounding box center [631, 220] width 224 height 114
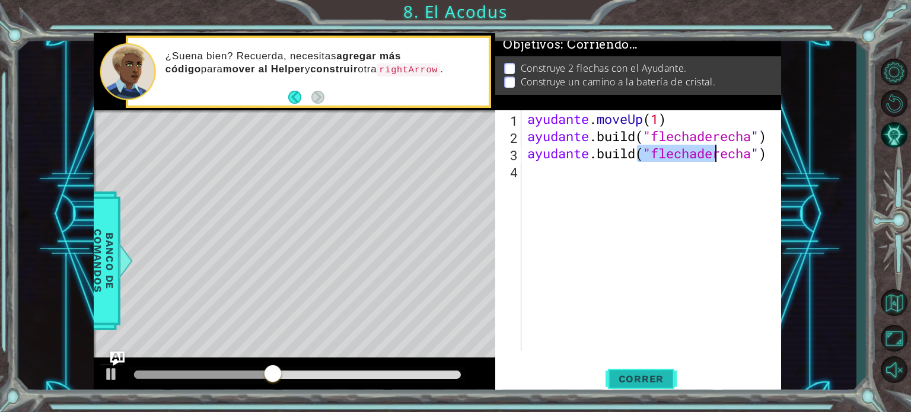
click at [660, 383] on font "Correr" at bounding box center [642, 379] width 46 height 12
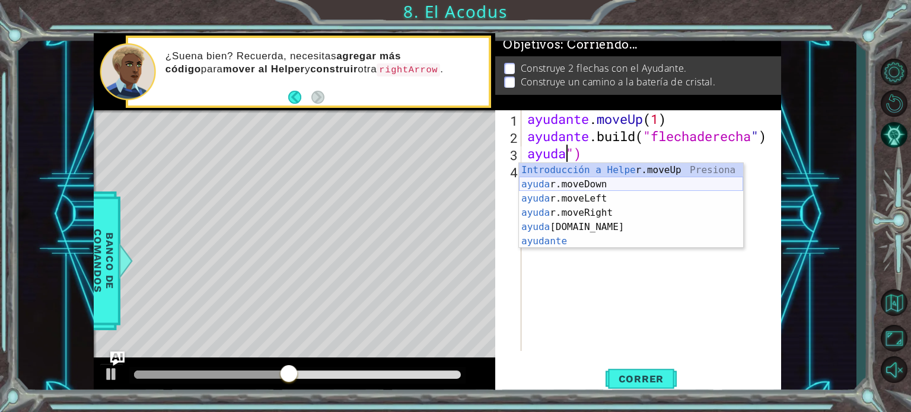
click at [644, 185] on div "Introducción a Helpe r.moveUp Presiona ayuda r.moveDown Introducción a la presi…" at bounding box center [631, 220] width 224 height 114
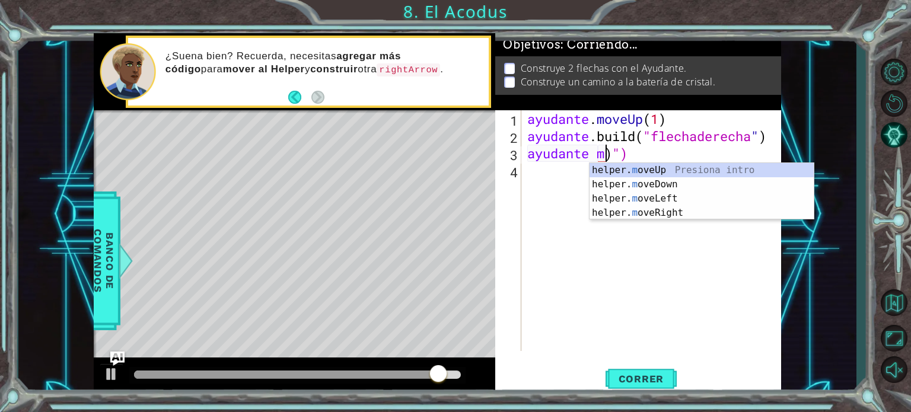
scroll to position [0, 3]
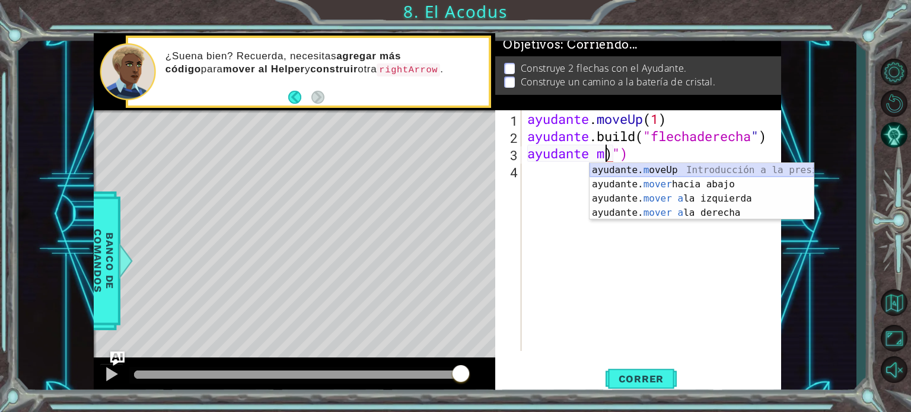
click at [676, 166] on div "ayudante. m oveUp Introducción a la presión ayudante. mover hacia abajo Introdu…" at bounding box center [702, 205] width 224 height 85
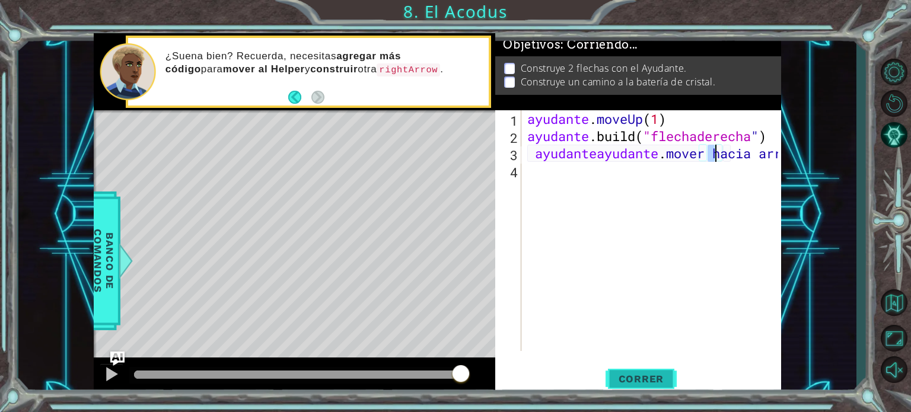
click at [639, 368] on button "Correr" at bounding box center [641, 379] width 71 height 28
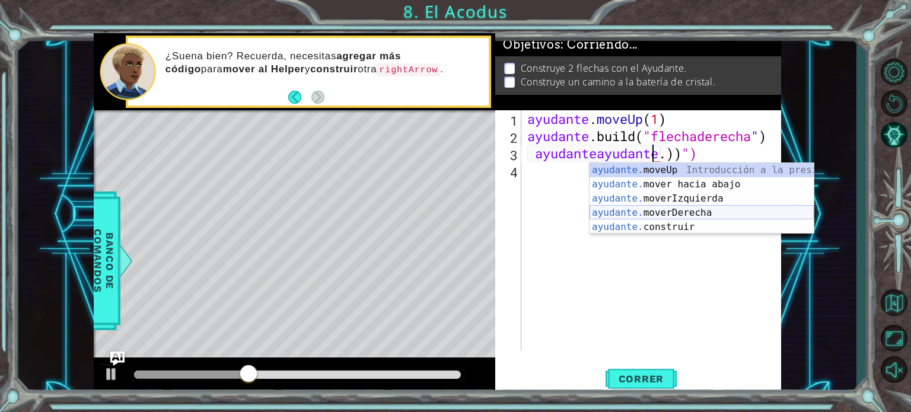
click at [665, 206] on div "ayudante. moveUp Introducción a la presión ayudante. mover hacia abajo Introduc…" at bounding box center [702, 213] width 224 height 100
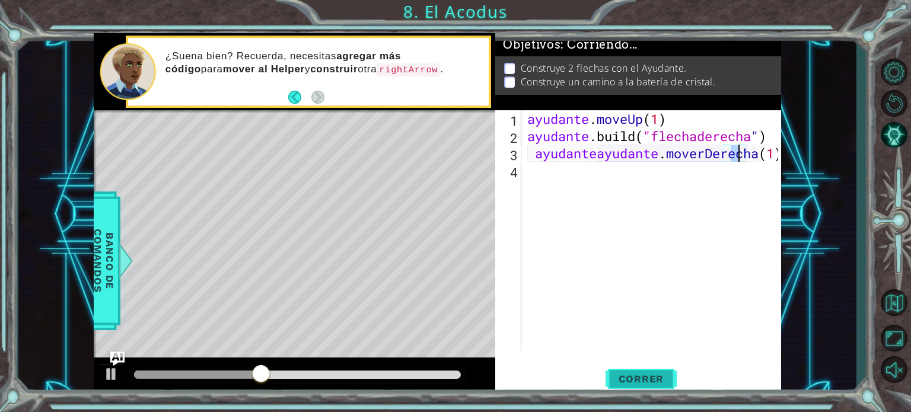
click at [631, 384] on font "Correr" at bounding box center [642, 379] width 46 height 12
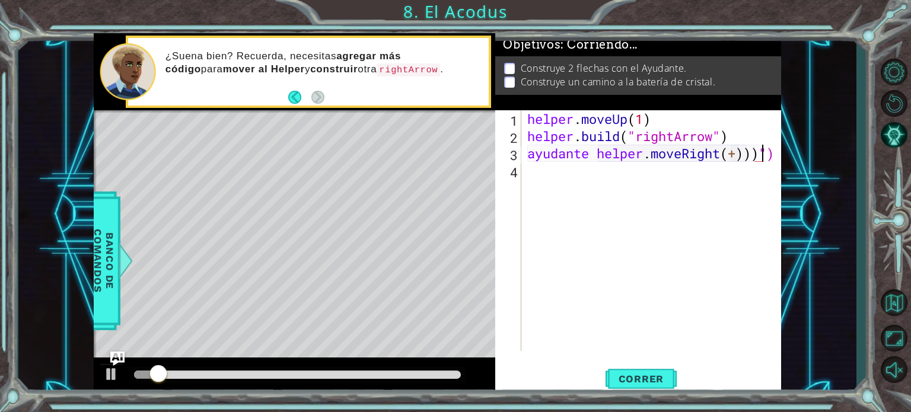
scroll to position [0, 0]
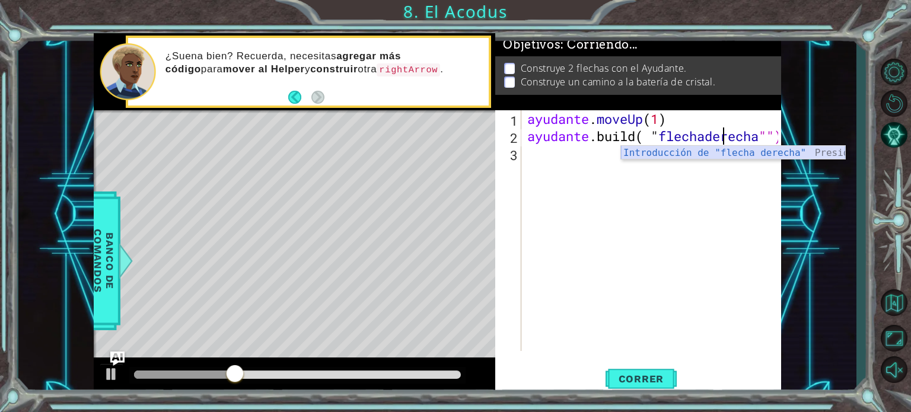
click at [665, 154] on div "Introducción de "flecha derecha" Presiona" at bounding box center [733, 167] width 224 height 43
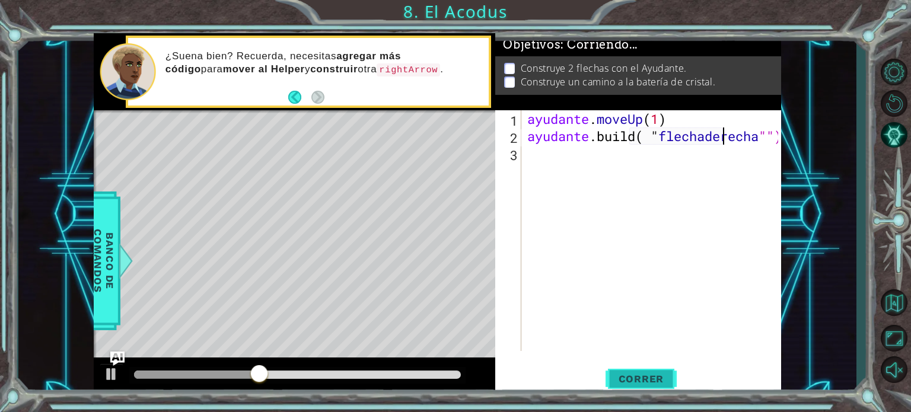
click at [650, 380] on font "Correr" at bounding box center [642, 379] width 46 height 12
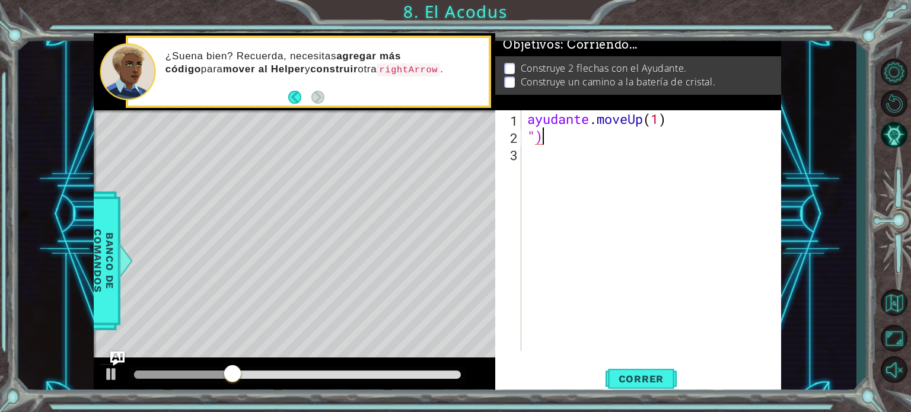
type textarea """
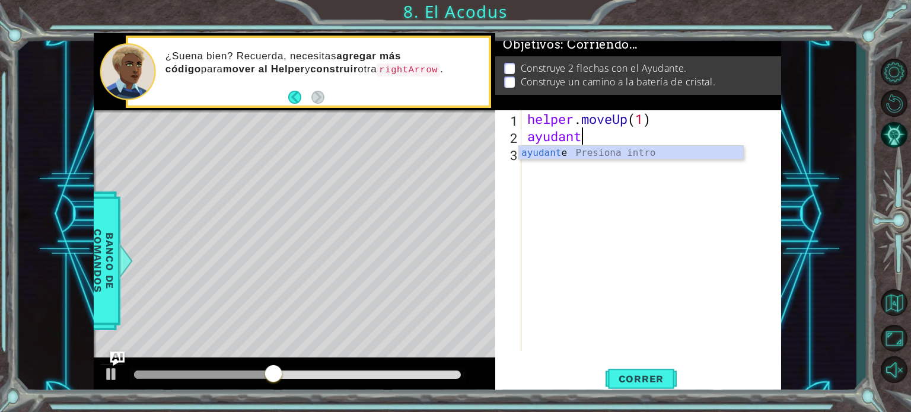
scroll to position [0, 2]
click at [654, 151] on div "Introducción del ayudante Presiona" at bounding box center [631, 167] width 224 height 43
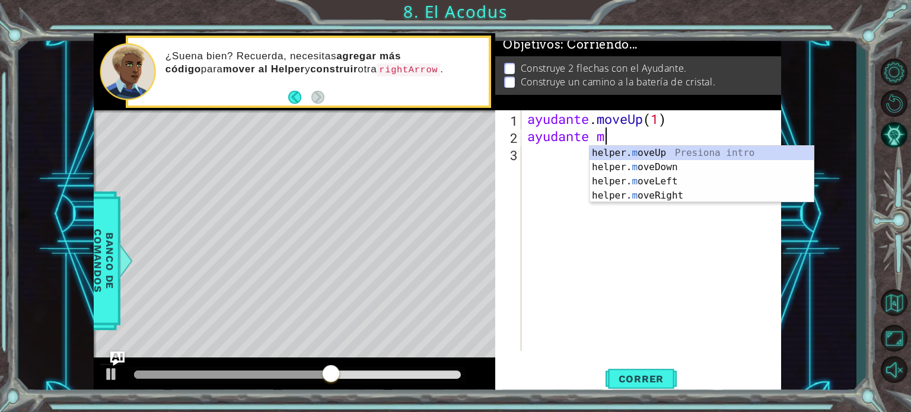
scroll to position [0, 2]
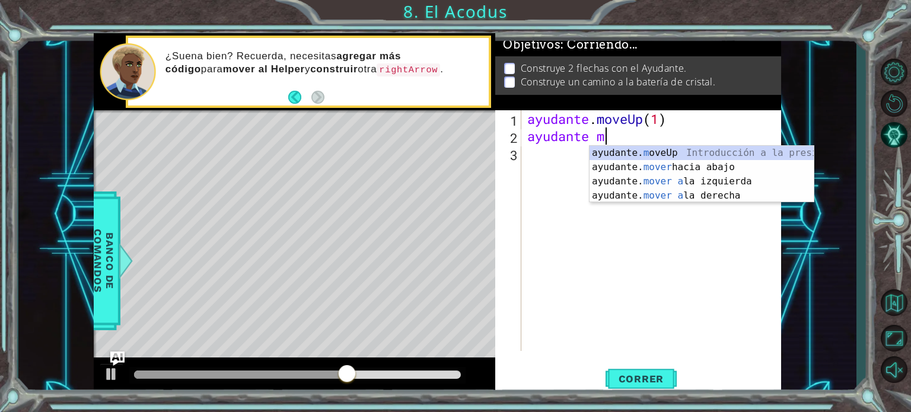
click at [648, 147] on div "ayudante. m oveUp Introducción a la presión ayudante. mover hacia abajo Introdu…" at bounding box center [702, 188] width 224 height 85
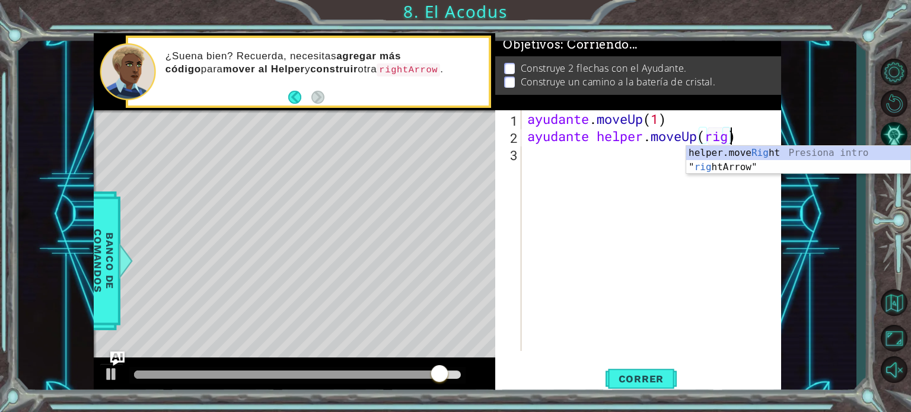
scroll to position [0, 9]
click at [831, 158] on div "ayudante .moveR ig h t Introducción a Presiona " Flecha derecha " ​ Introducció…" at bounding box center [798, 174] width 224 height 57
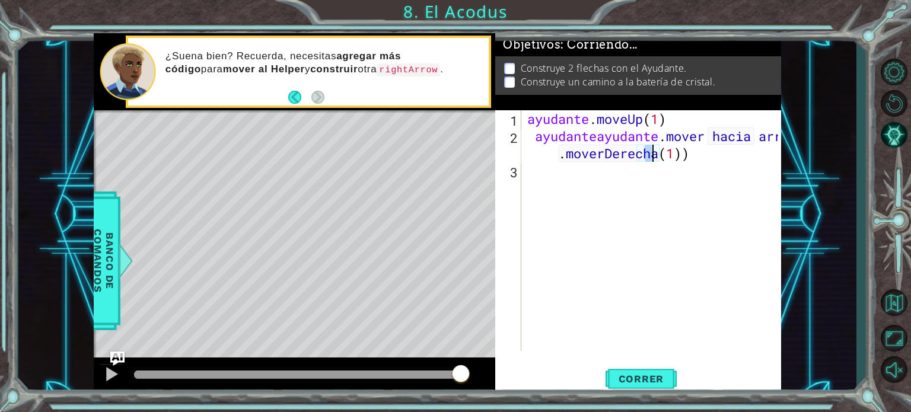
click at [631, 364] on div "ayudante helper.moveUp(helper.moveRight(1)) 1 2 3 ayudante . moveUp ( 1 ) ayuda…" at bounding box center [638, 252] width 286 height 285
click at [631, 365] on div "ayudante helper.moveUp(helper.moveRight(1)) 1 2 3 ayudante . moveUp ( 1 ) ayuda…" at bounding box center [638, 252] width 286 height 285
click at [632, 367] on button "Correr" at bounding box center [641, 379] width 71 height 28
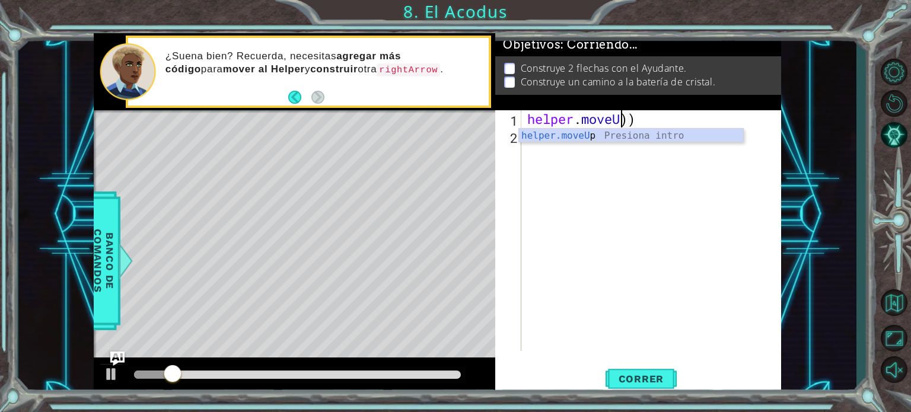
scroll to position [0, 0]
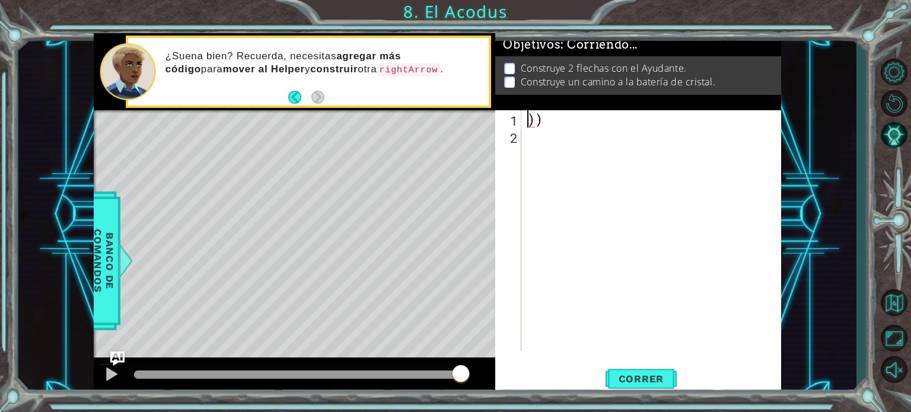
click at [578, 113] on div "))" at bounding box center [654, 247] width 259 height 275
type textarea ")"
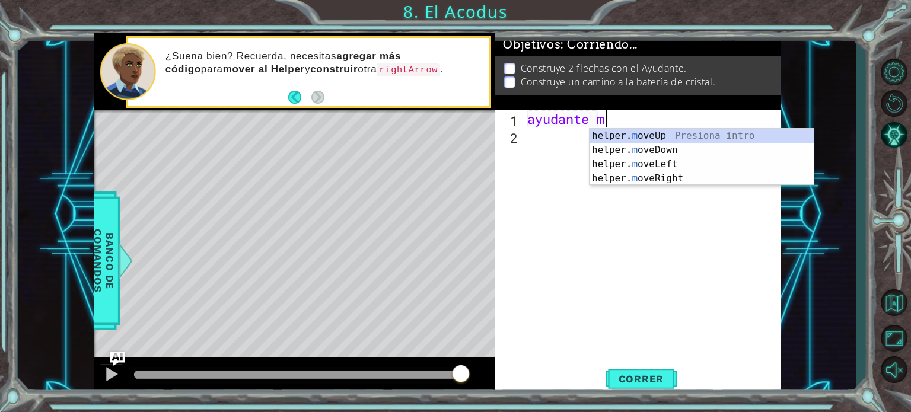
scroll to position [0, 3]
type textarea "ayudante mov"
click at [669, 128] on body "1 הההההההההההההההההההההההההההההההה הההההההההההההההההההההההההההההההה ההההההההההה…" at bounding box center [455, 206] width 911 height 412
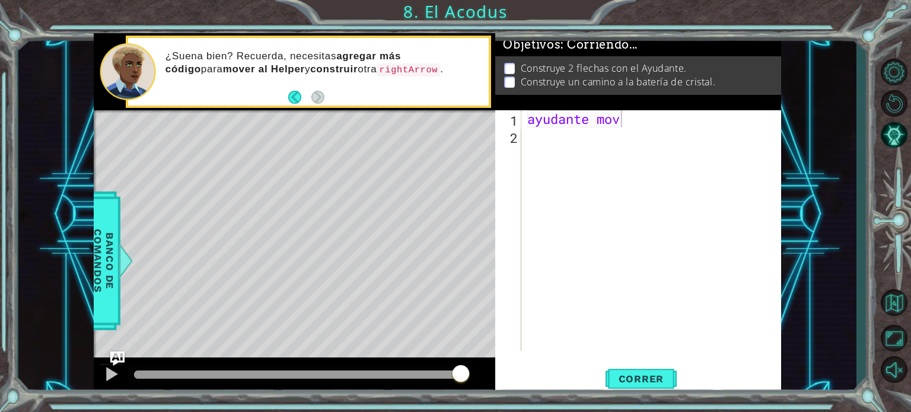
click at [669, 130] on div "ayudante mov" at bounding box center [654, 247] width 259 height 275
click at [660, 128] on div "ayudante mov" at bounding box center [654, 247] width 259 height 275
click at [646, 122] on div "ayudante mov" at bounding box center [654, 247] width 259 height 275
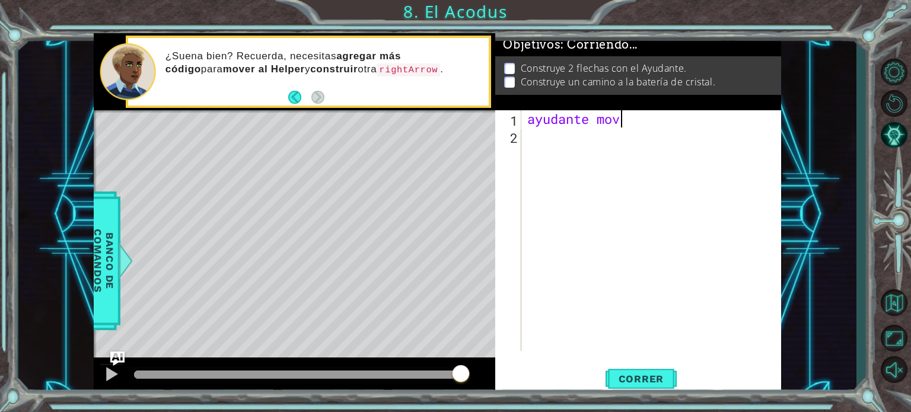
click at [637, 119] on div "ayudante mov" at bounding box center [654, 247] width 259 height 275
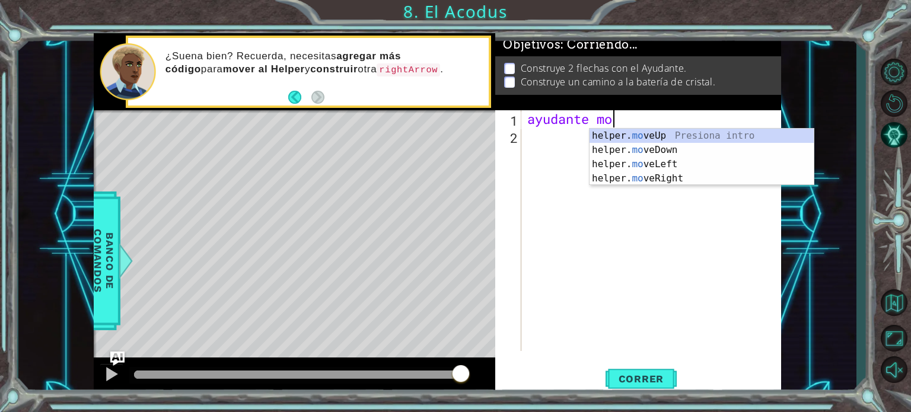
scroll to position [0, 3]
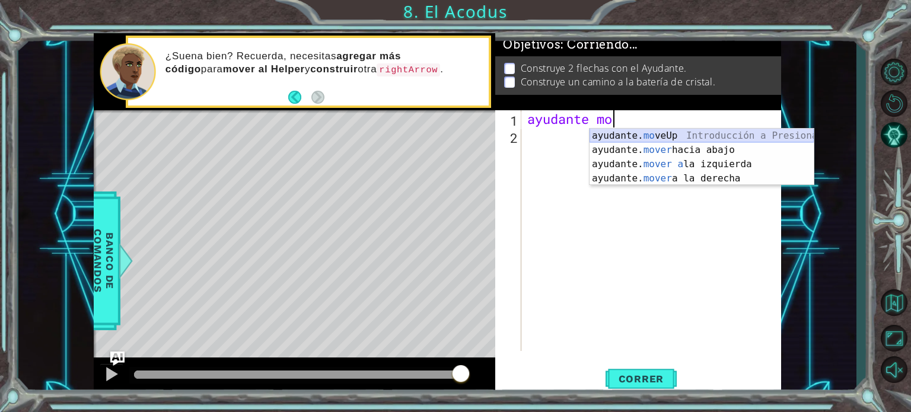
click at [669, 135] on div "ayudante. mo veUp Introducción a Presiona ayudante. mover hacia abajo Introducc…" at bounding box center [702, 171] width 224 height 85
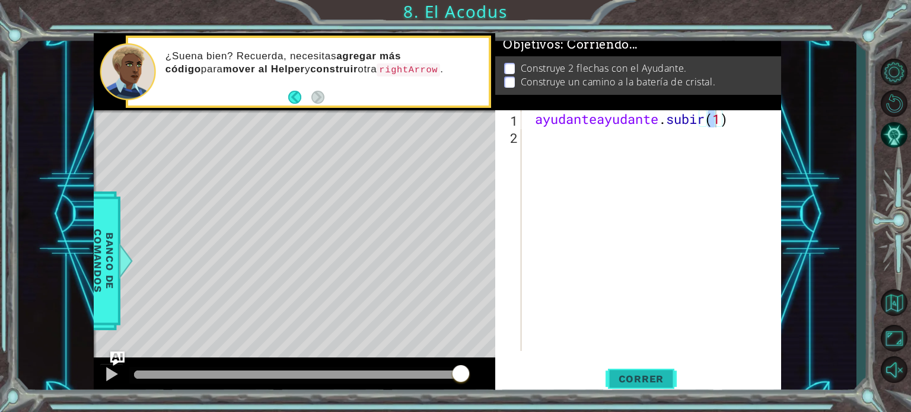
click at [645, 381] on font "Correr" at bounding box center [642, 379] width 46 height 12
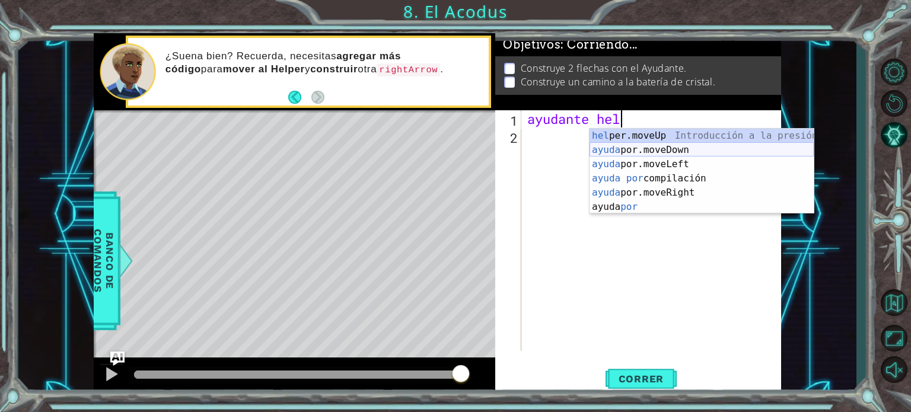
click at [675, 148] on div "hel per.moveUp Introducción a la presión ayuda por.moveDown Introducción a la p…" at bounding box center [702, 186] width 224 height 114
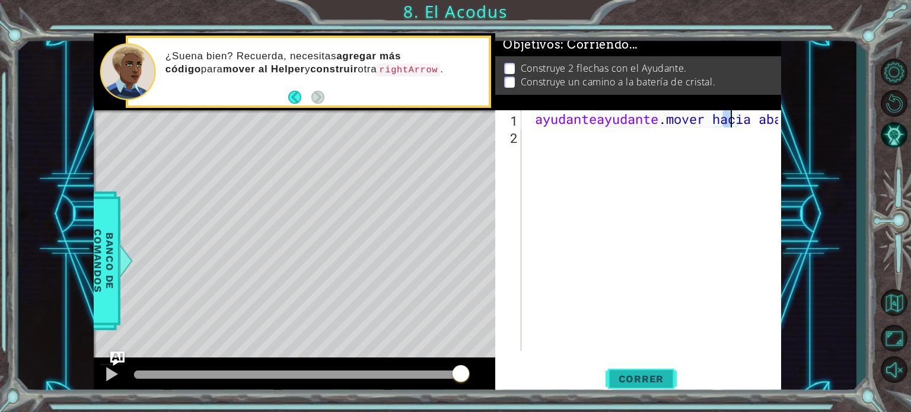
type textarea "ayudante helper.moveDown(1)"
click at [650, 377] on font "Correr" at bounding box center [642, 379] width 46 height 12
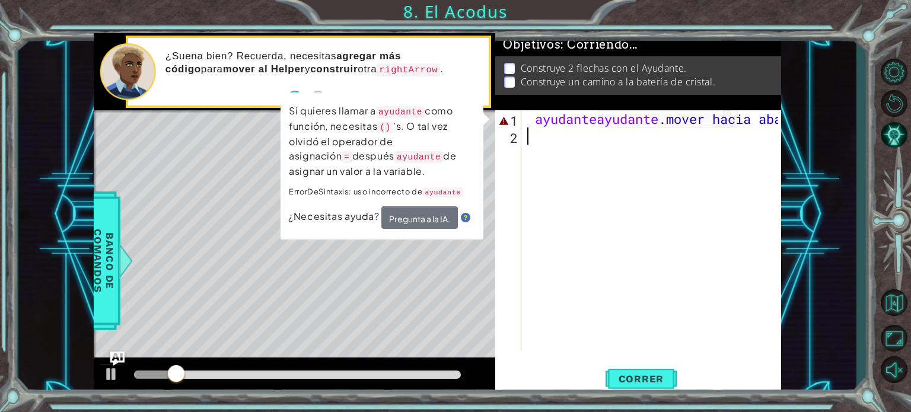
click at [554, 144] on div "ayudante ayudante . mover hacia abajo ( 1 )" at bounding box center [654, 247] width 259 height 275
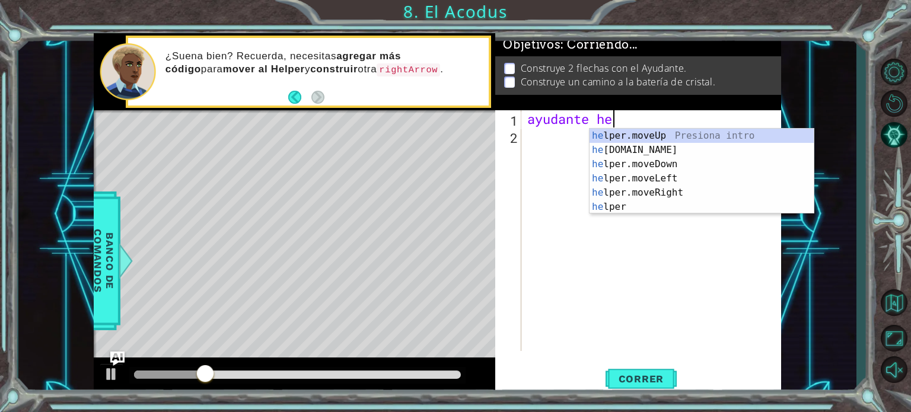
type textarea "a"
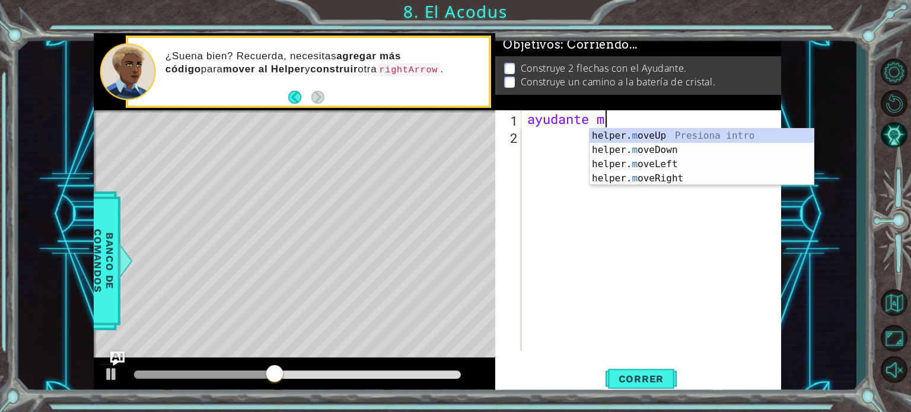
scroll to position [0, 3]
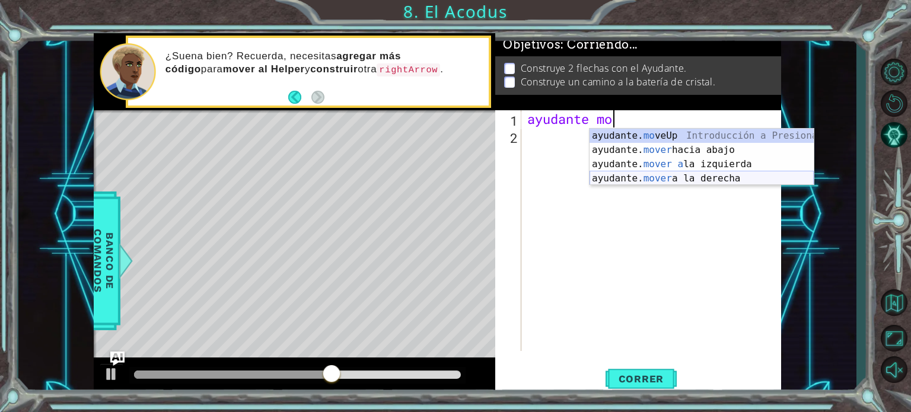
click at [731, 171] on div "ayudante. mo veUp Introducción a Presiona ayudante. mover hacia abajo Introducc…" at bounding box center [702, 171] width 224 height 85
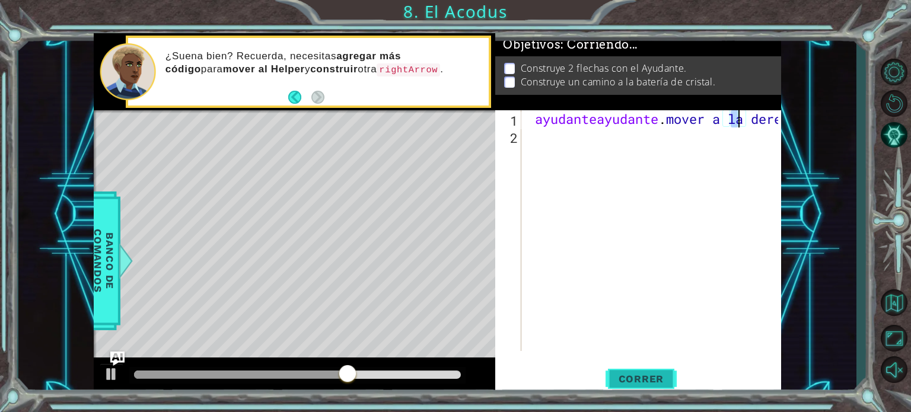
type textarea "ayudante helper.moveRight(1)"
click at [648, 383] on font "Correr" at bounding box center [642, 379] width 46 height 12
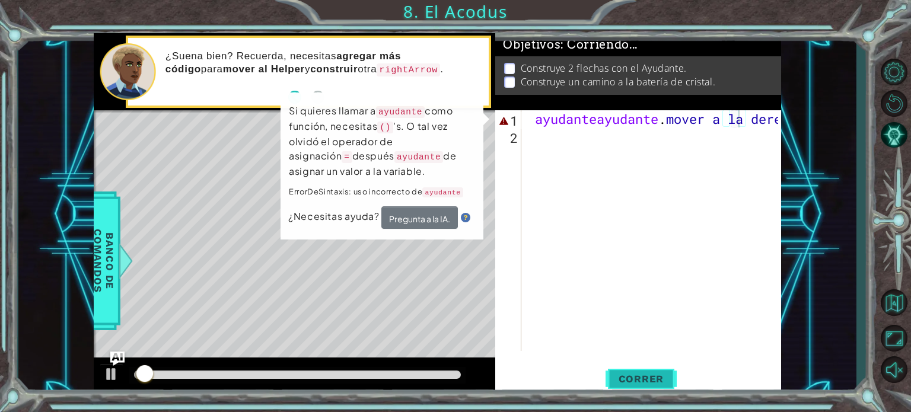
click at [658, 384] on font "Correr" at bounding box center [642, 379] width 46 height 12
click at [657, 372] on button "Correr" at bounding box center [641, 379] width 71 height 28
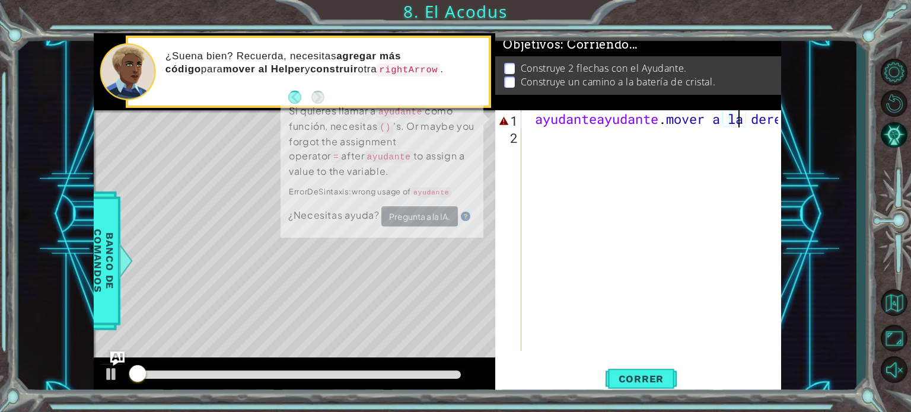
click at [721, 255] on div "ayudante helper.moveRight(1) 1 2 ayudante ayudante . mover a la derecha ( 1 ) ה…" at bounding box center [636, 230] width 283 height 241
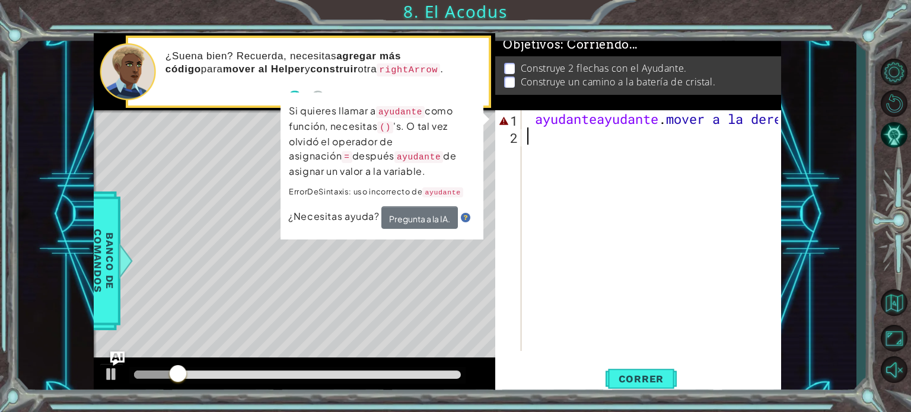
type textarea "75"
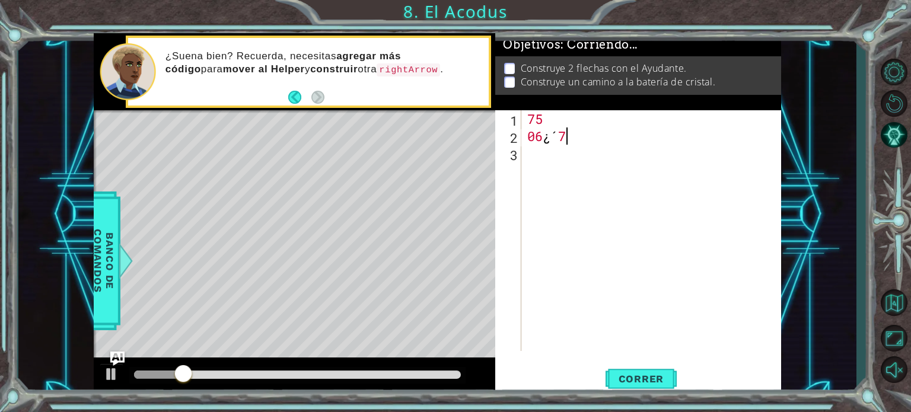
scroll to position [0, 1]
type textarea "06¿´7"
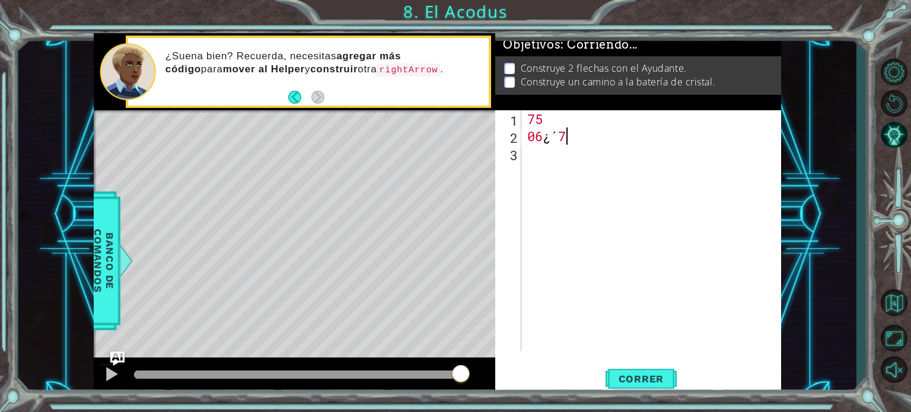
scroll to position [0, 0]
type textarea "0"
type textarea "7"
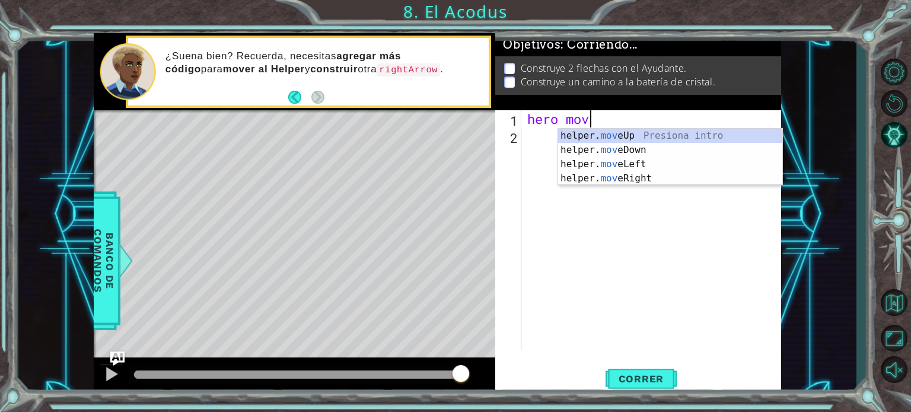
type textarea "hero move"
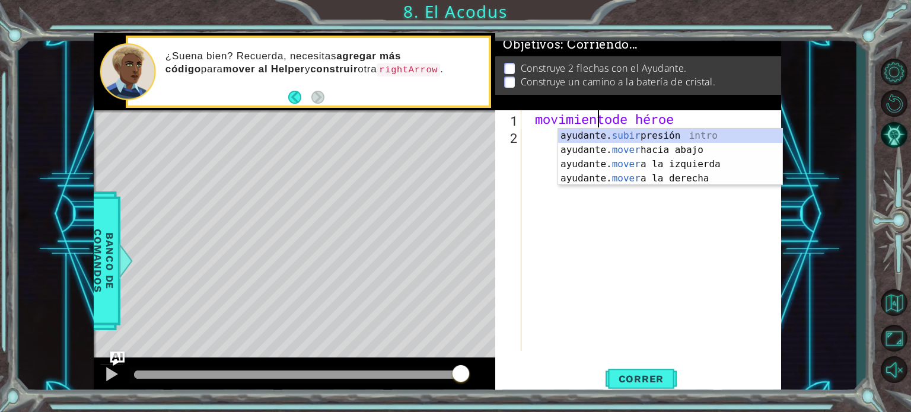
click at [777, 280] on div "movimiento de héroe" at bounding box center [654, 247] width 259 height 275
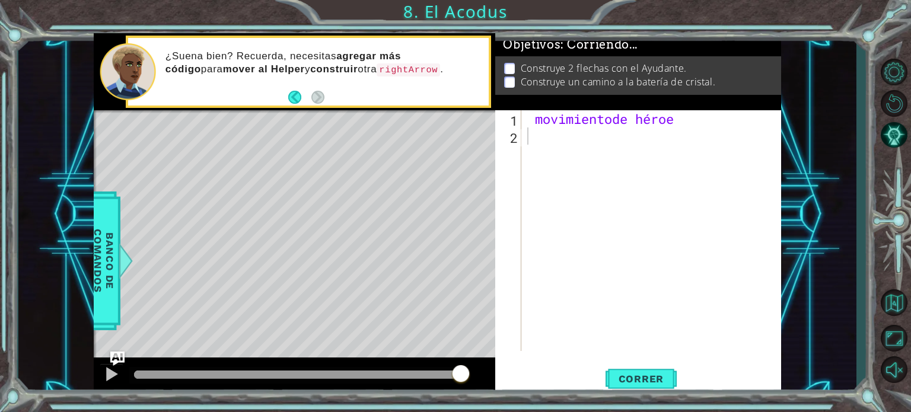
drag, startPoint x: 807, startPoint y: 262, endPoint x: 812, endPoint y: 251, distance: 11.5
click at [808, 258] on div "1 הההההההההההההההההההההההההההההההה הההההההההההההההההההההההההההההההה ההההההההההה…" at bounding box center [437, 214] width 838 height 363
click at [901, 308] on button "Volver al Mapa" at bounding box center [894, 302] width 34 height 34
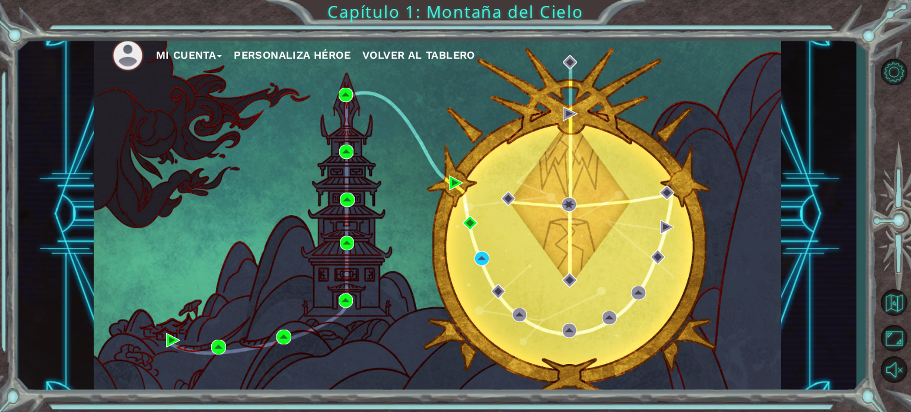
click at [301, 52] on font "Personaliza Héroe" at bounding box center [292, 55] width 117 height 12
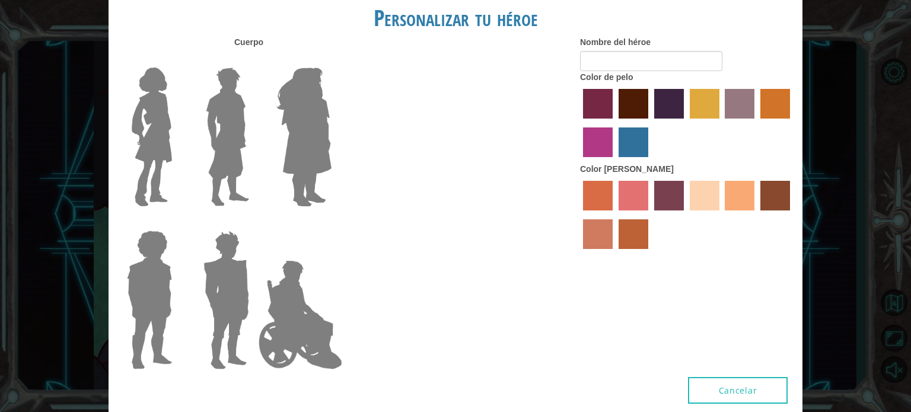
type input "angel cngi"
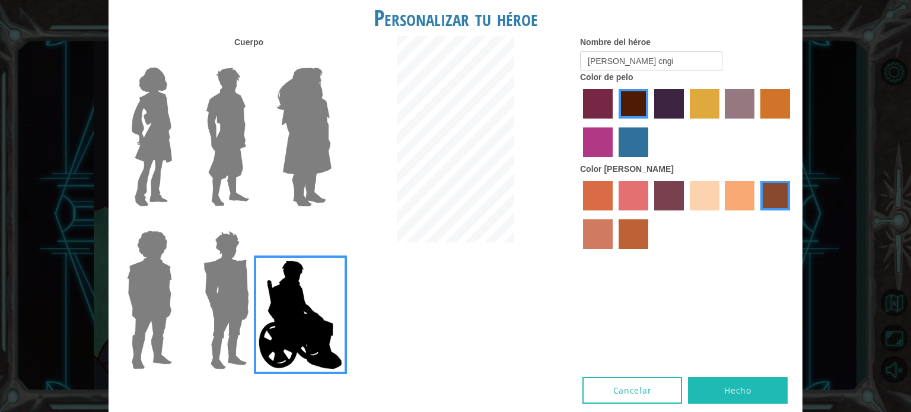
click at [756, 391] on button "Hecho" at bounding box center [738, 390] width 100 height 27
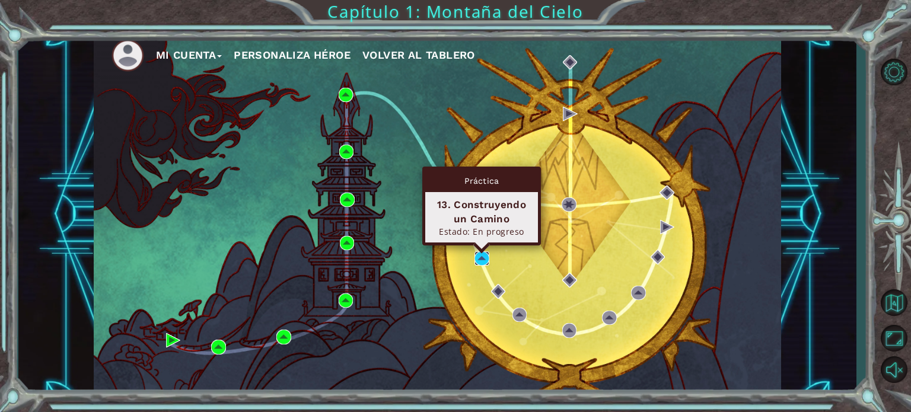
click at [481, 256] on img at bounding box center [482, 259] width 14 height 14
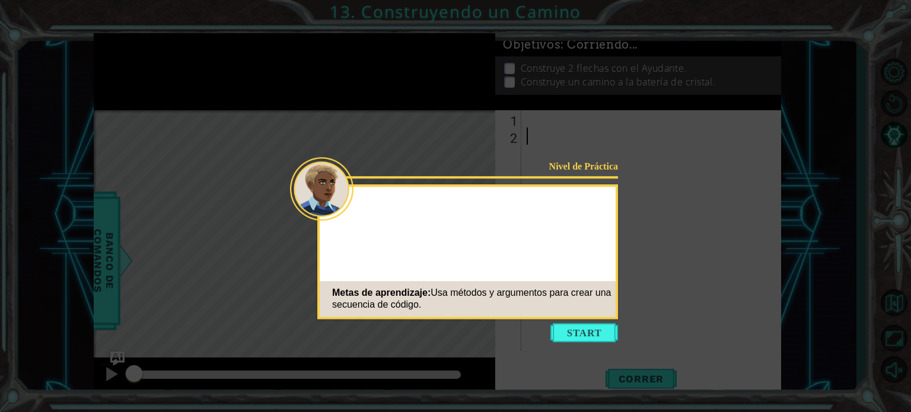
click at [600, 330] on button "Start" at bounding box center [585, 332] width 68 height 19
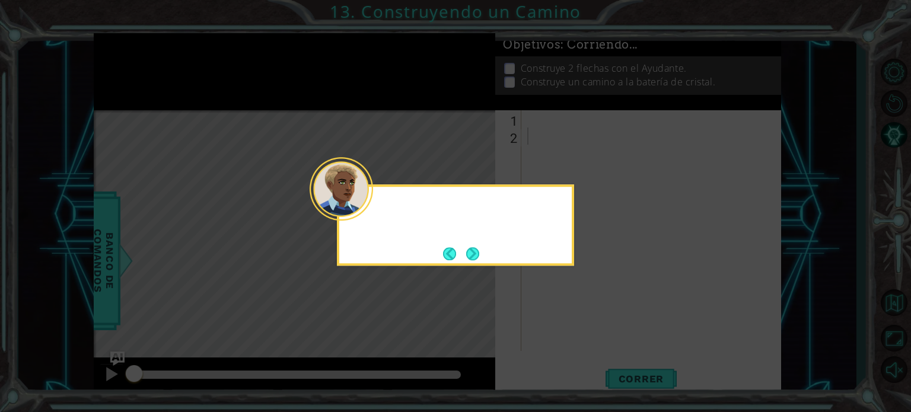
click at [600, 328] on icon at bounding box center [455, 206] width 911 height 412
click at [558, 294] on icon at bounding box center [455, 206] width 911 height 412
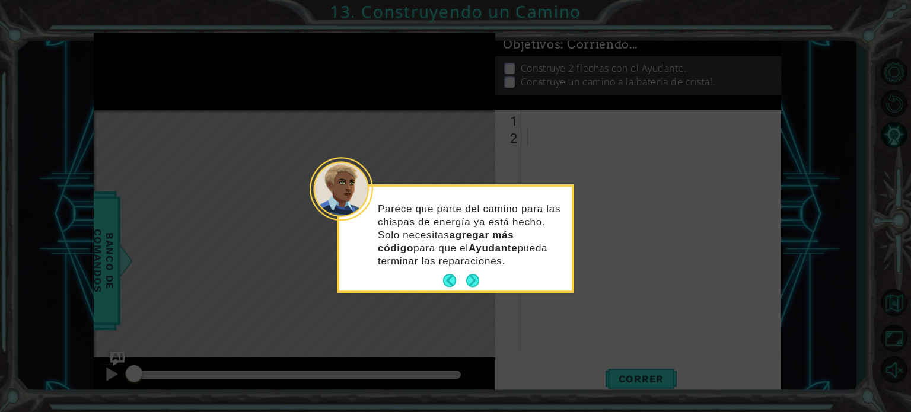
drag, startPoint x: 623, startPoint y: 249, endPoint x: 571, endPoint y: 260, distance: 52.8
click at [606, 258] on icon at bounding box center [455, 206] width 911 height 412
click at [473, 284] on button "Próximo" at bounding box center [472, 280] width 13 height 13
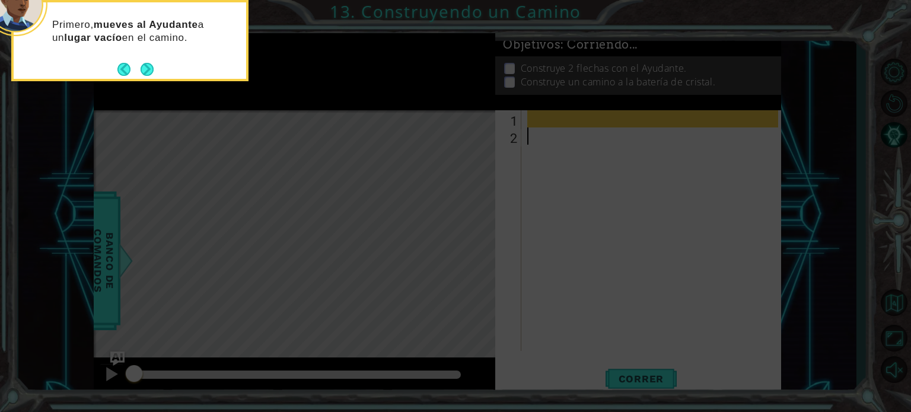
click at [625, 140] on icon at bounding box center [455, 61] width 911 height 701
drag, startPoint x: 561, startPoint y: 168, endPoint x: 530, endPoint y: 179, distance: 32.5
click at [543, 177] on icon at bounding box center [455, 61] width 911 height 701
drag, startPoint x: 520, startPoint y: 209, endPoint x: 518, endPoint y: 215, distance: 6.8
click at [518, 214] on icon at bounding box center [455, 61] width 911 height 701
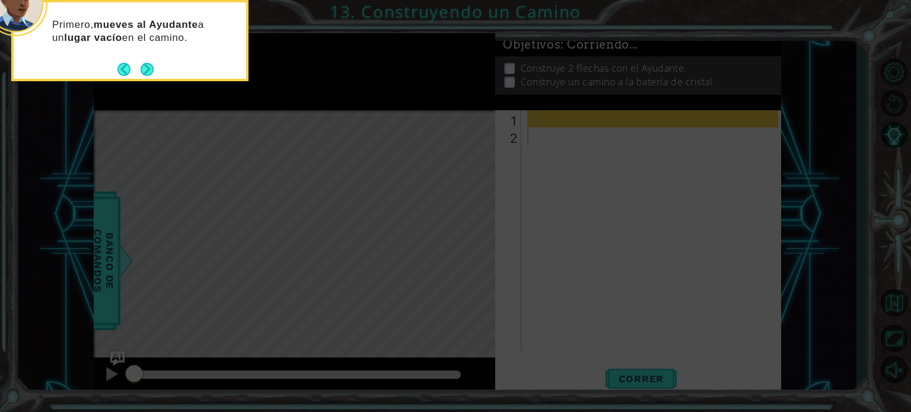
click at [519, 255] on icon at bounding box center [455, 61] width 911 height 701
click at [529, 253] on icon at bounding box center [455, 61] width 911 height 701
click at [527, 243] on icon at bounding box center [455, 61] width 911 height 701
click at [543, 233] on icon at bounding box center [455, 61] width 911 height 701
click at [398, 258] on icon at bounding box center [455, 61] width 911 height 701
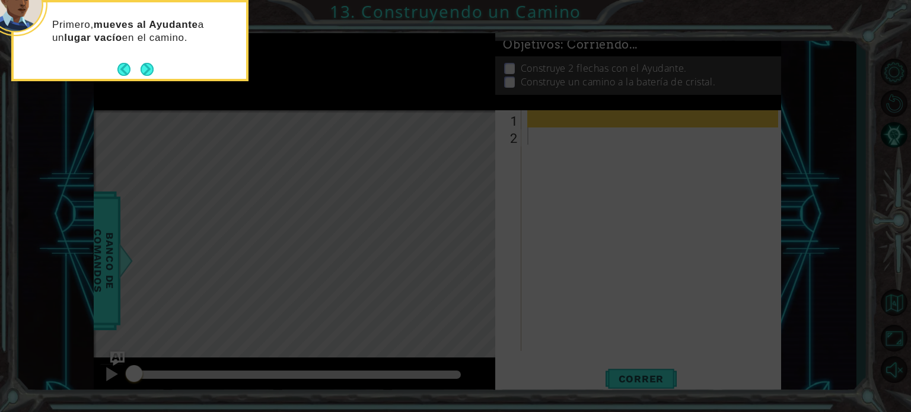
drag, startPoint x: 340, startPoint y: 215, endPoint x: 619, endPoint y: 147, distance: 287.8
click at [380, 185] on icon at bounding box center [455, 61] width 911 height 701
drag, startPoint x: 619, startPoint y: 147, endPoint x: 282, endPoint y: 179, distance: 338.5
click at [501, 175] on icon at bounding box center [455, 61] width 911 height 701
click at [150, 72] on button "Próximo" at bounding box center [147, 69] width 13 height 13
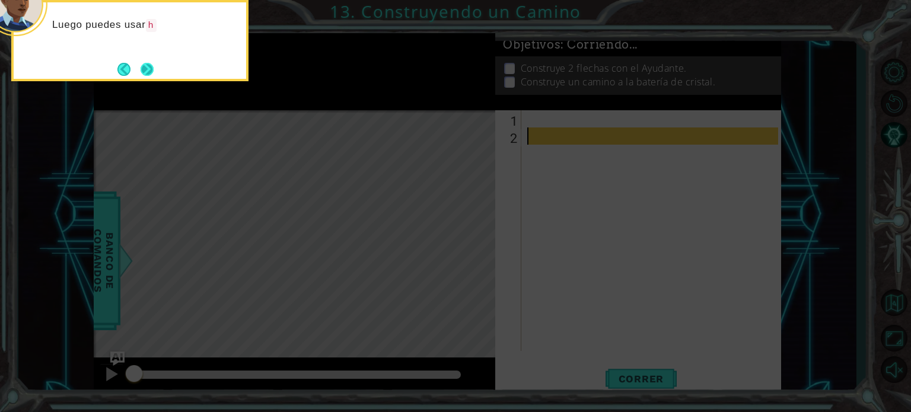
click at [154, 71] on button "Próximo" at bounding box center [147, 69] width 13 height 13
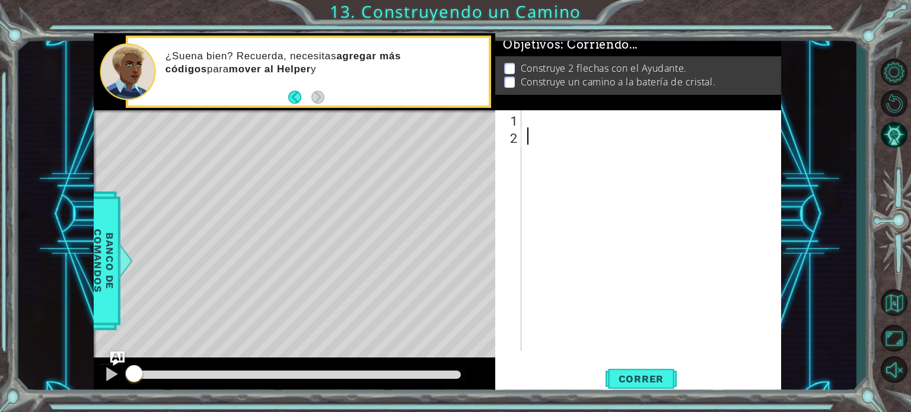
click at [565, 120] on div at bounding box center [654, 247] width 259 height 275
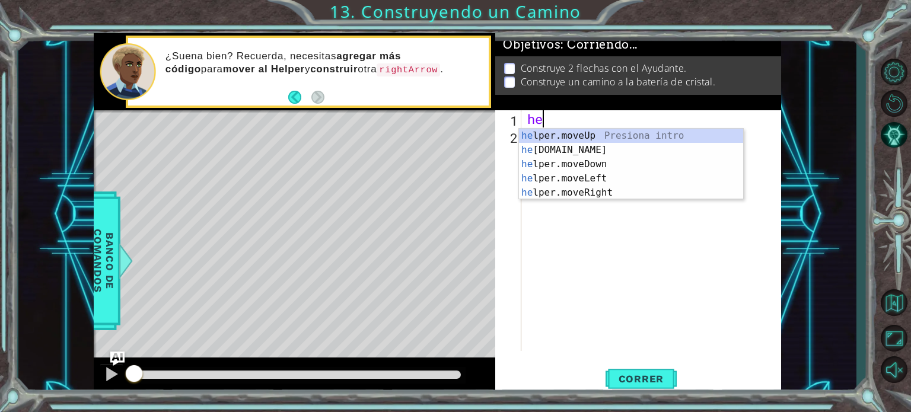
type textarea "h"
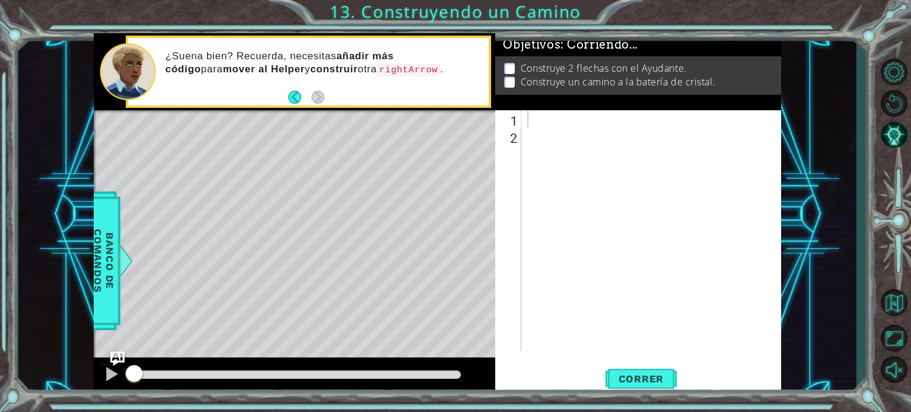
click at [565, 112] on div at bounding box center [654, 247] width 259 height 275
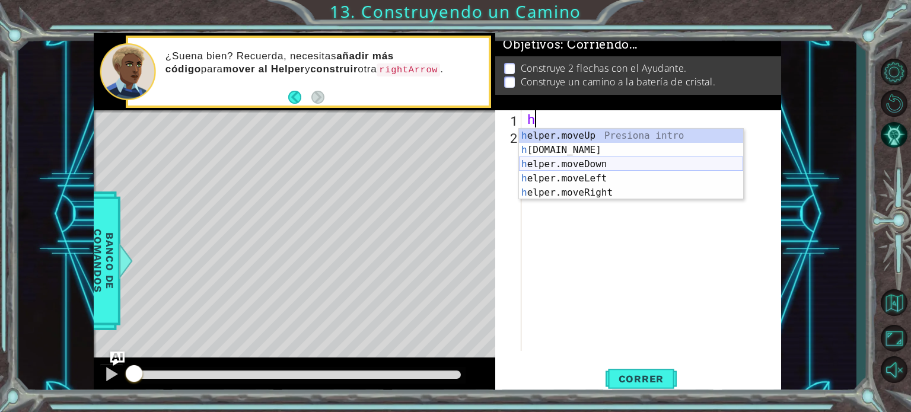
click at [606, 163] on div "h elper.moveUp Presiona intro h elper.build Presiona intro h elper.moveDown Pre…" at bounding box center [631, 179] width 224 height 100
type textarea "helper.moveDown(1)"
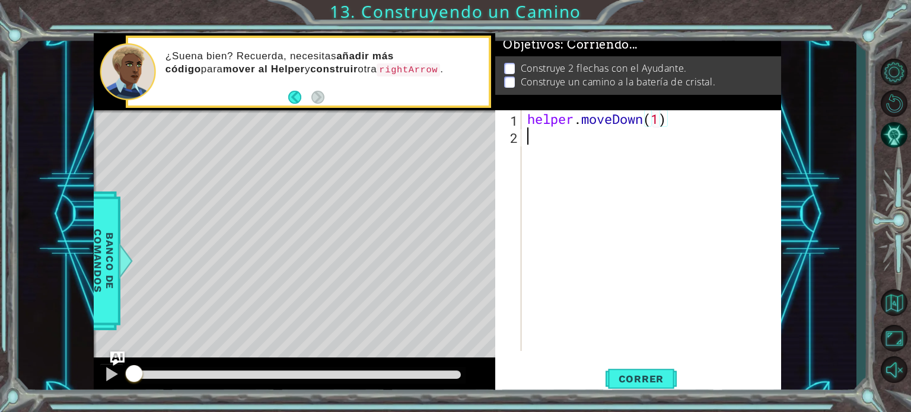
click at [572, 141] on div "helper . moveDown ( 1 )" at bounding box center [654, 247] width 259 height 275
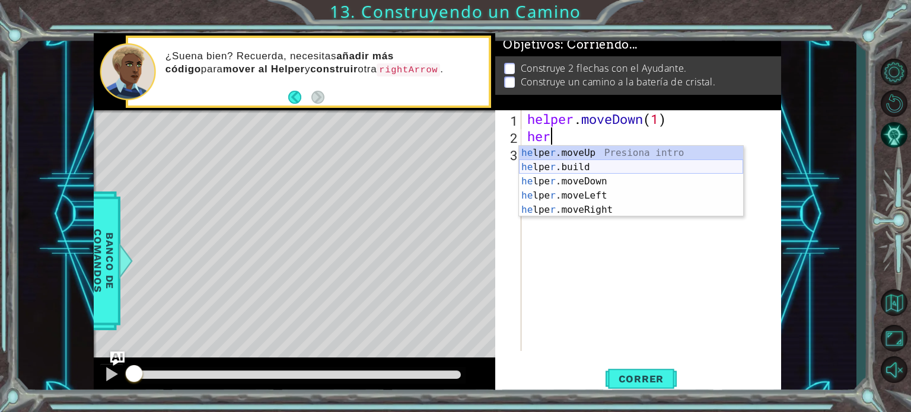
click at [605, 168] on div "he lpe r .moveUp Presiona intro he lpe r .build Presiona intro he lpe r .moveDo…" at bounding box center [631, 196] width 224 height 100
type textarea "helper.build("rightArrow")"
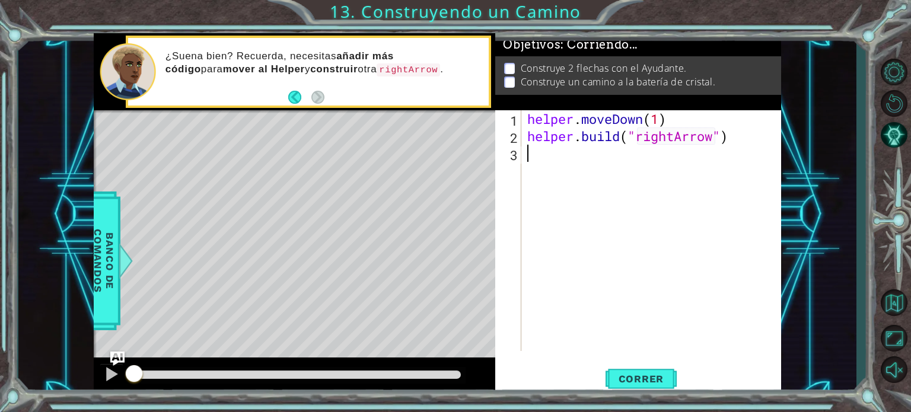
click at [579, 174] on div "helper . moveDown ( 1 ) helper . build ( "rightArrow" )" at bounding box center [654, 247] width 259 height 275
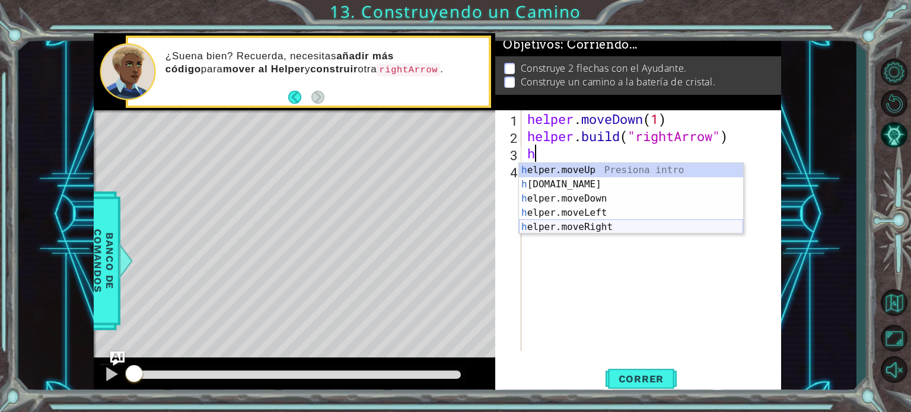
click at [615, 225] on div "h elper.moveUp Presiona intro h elper.build Presiona intro h elper.moveDown Pre…" at bounding box center [631, 213] width 224 height 100
type textarea "helper.moveRight(1)"
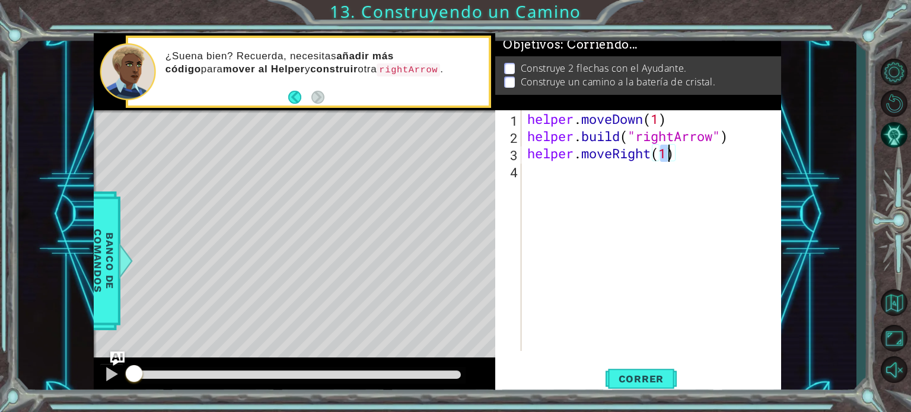
click at [558, 188] on div "helper . moveDown ( 1 ) helper . build ( "rightArrow" ) helper . moveRight ( 1 )" at bounding box center [654, 247] width 259 height 275
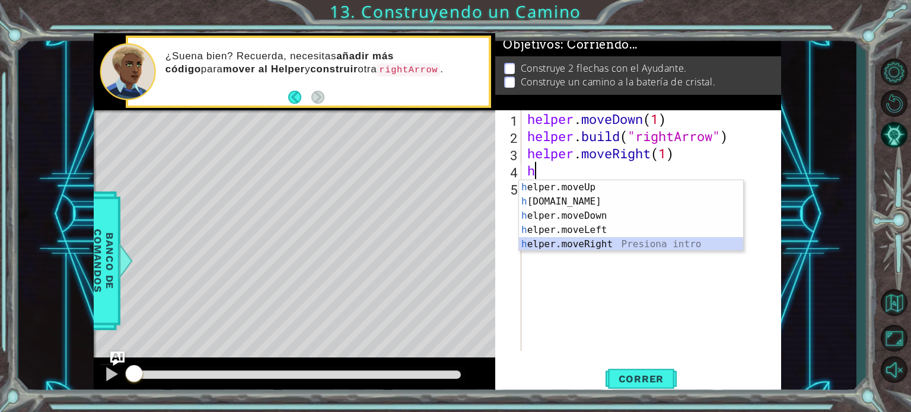
click at [607, 243] on div "h elper.moveUp Presiona intro h elper.build Presiona intro h elper.moveDown Pre…" at bounding box center [631, 230] width 224 height 100
type textarea "helper.moveRight(1)"
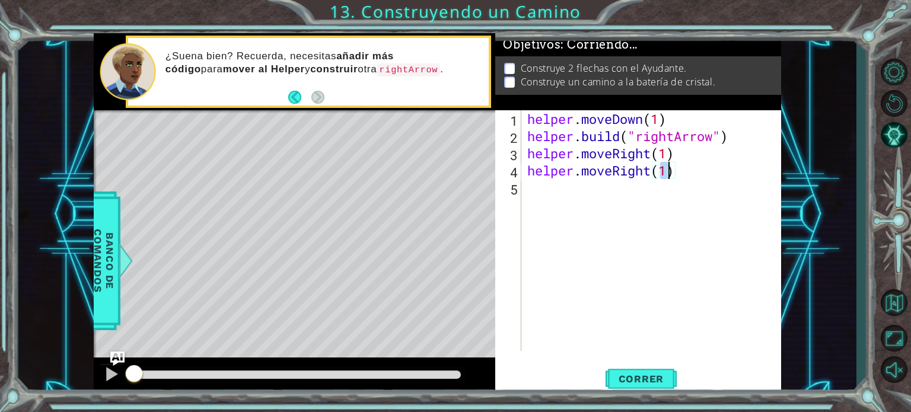
click at [566, 181] on div "helper . moveDown ( 1 ) helper . build ( "rightArrow" ) helper . moveRight ( 1 …" at bounding box center [654, 247] width 259 height 275
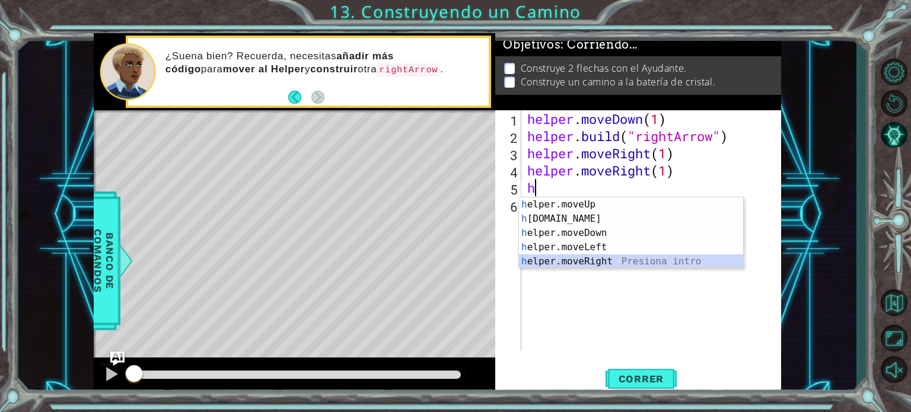
click at [587, 264] on div "h elper.moveUp Presiona intro h elper.build Presiona intro h elper.moveDown Pre…" at bounding box center [631, 248] width 224 height 100
type textarea "helper.moveRight(1)"
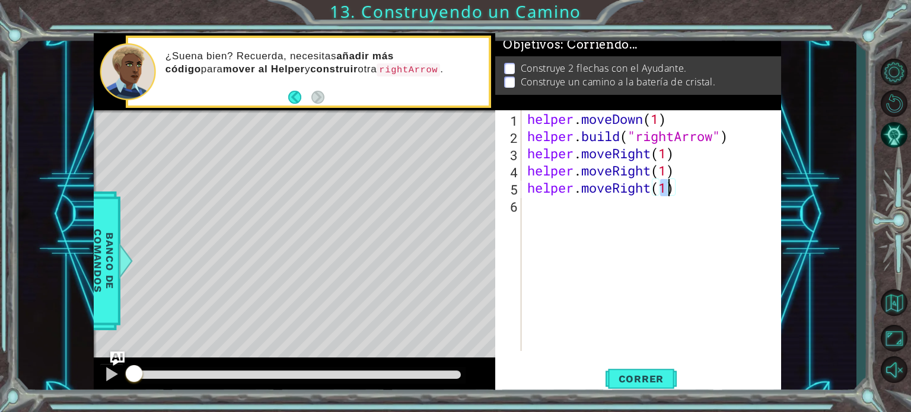
click at [553, 204] on div "helper . moveDown ( 1 ) helper . build ( "rightArrow" ) helper . moveRight ( 1 …" at bounding box center [654, 247] width 259 height 275
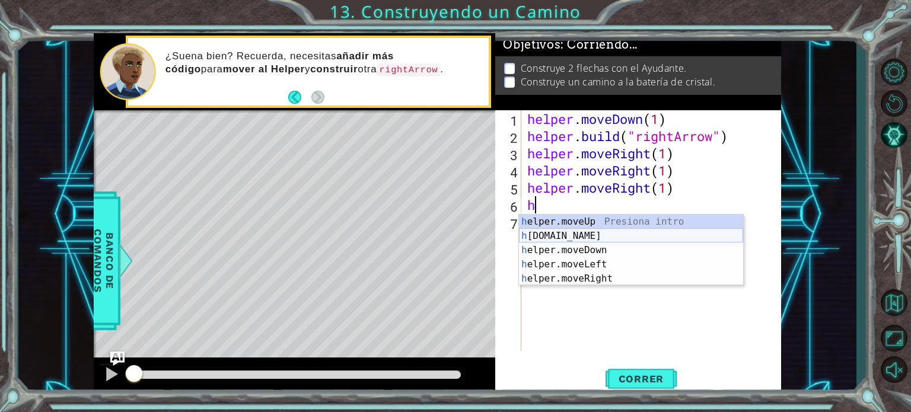
click at [587, 238] on div "h elper.moveUp Presiona intro h elper.build Presiona intro h elper.moveDown Pre…" at bounding box center [631, 265] width 224 height 100
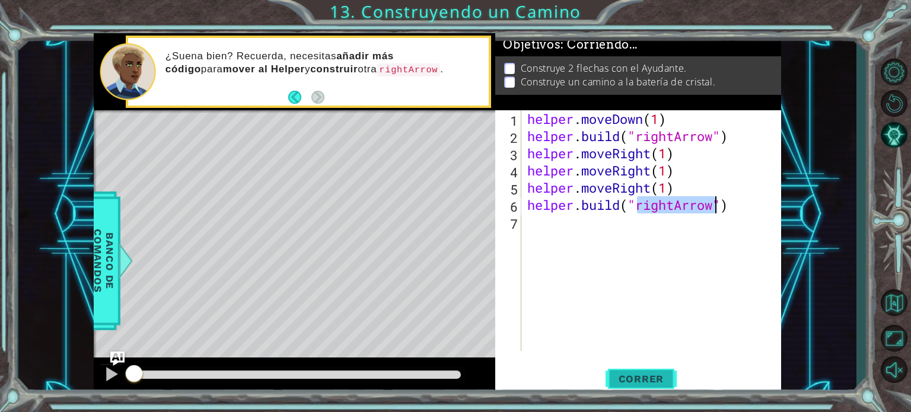
type textarea "helper.build("rightArrow")"
click at [658, 371] on button "Correr" at bounding box center [641, 379] width 71 height 28
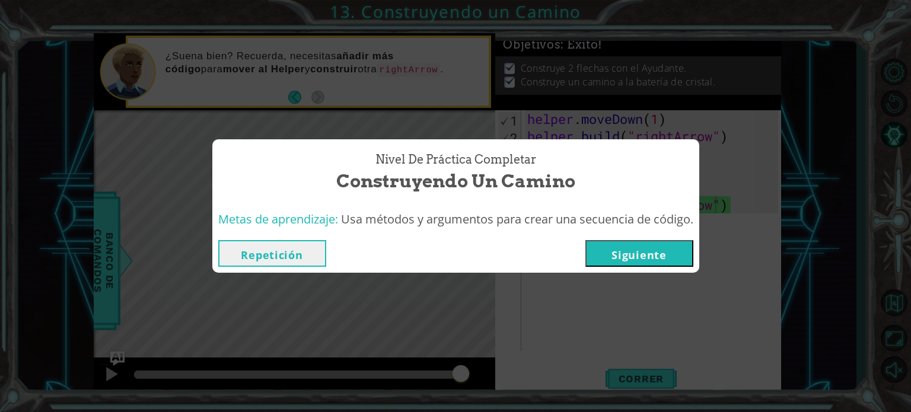
click at [634, 248] on button "Siguiente" at bounding box center [640, 253] width 108 height 27
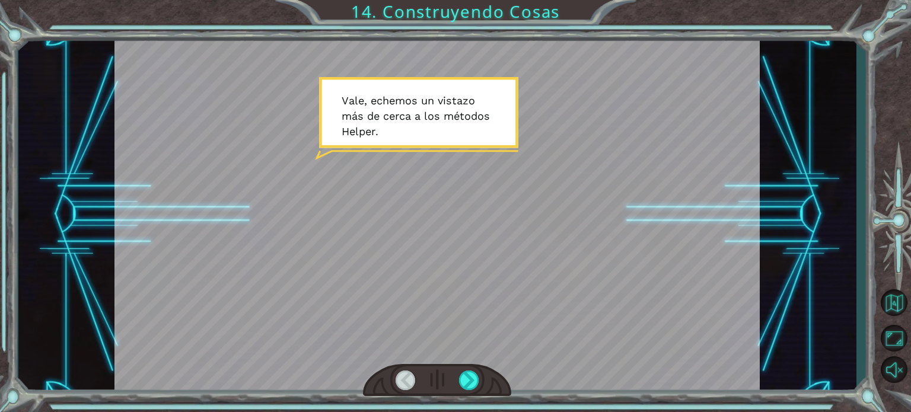
click at [634, 247] on div at bounding box center [436, 214] width 645 height 363
click at [473, 371] on div at bounding box center [469, 381] width 20 height 20
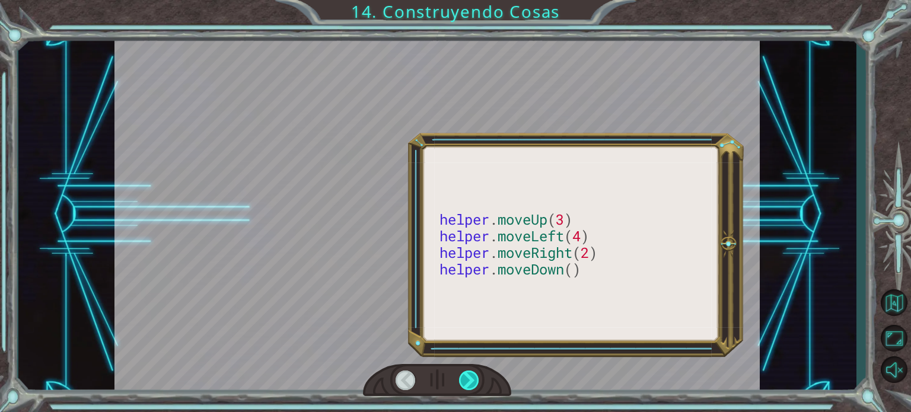
click at [473, 371] on div at bounding box center [469, 381] width 20 height 20
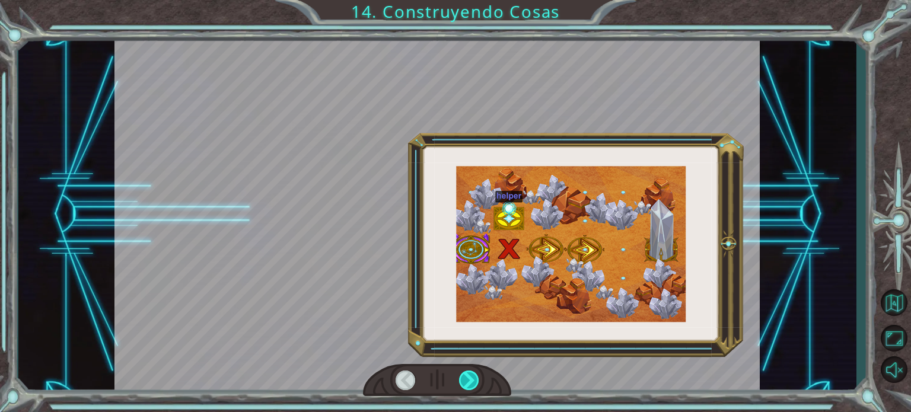
click at [472, 371] on div at bounding box center [469, 381] width 20 height 20
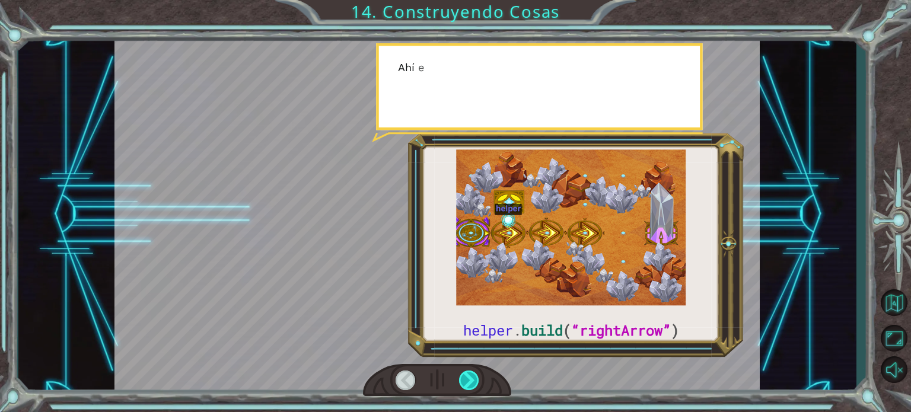
click at [463, 383] on div at bounding box center [469, 381] width 20 height 20
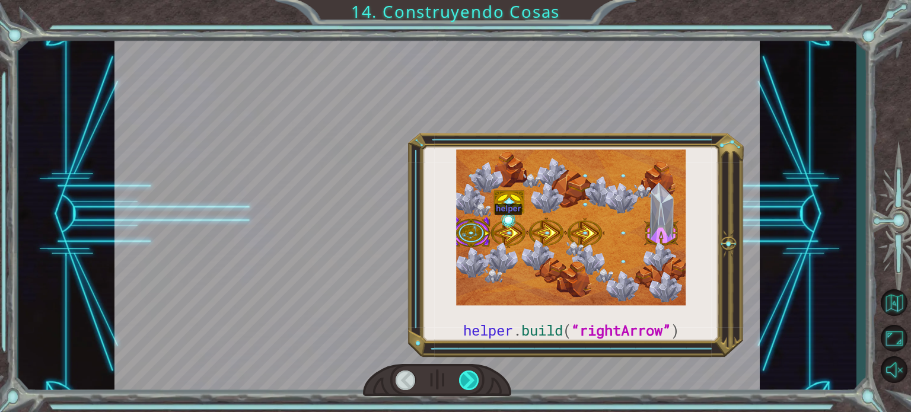
click at [463, 383] on div at bounding box center [469, 381] width 20 height 20
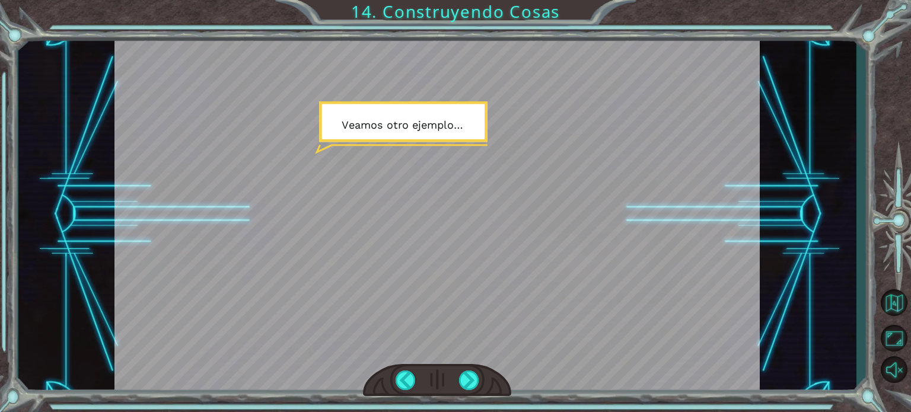
click at [475, 368] on div at bounding box center [437, 380] width 148 height 33
click at [469, 374] on div at bounding box center [469, 381] width 20 height 20
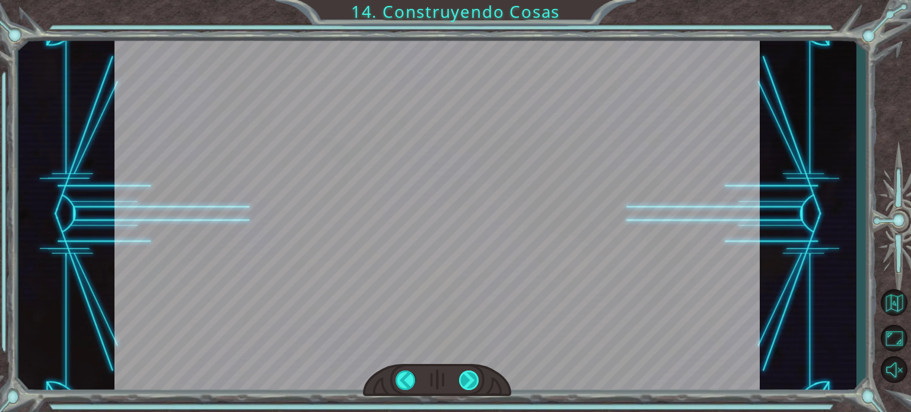
click at [468, 372] on div at bounding box center [469, 381] width 20 height 20
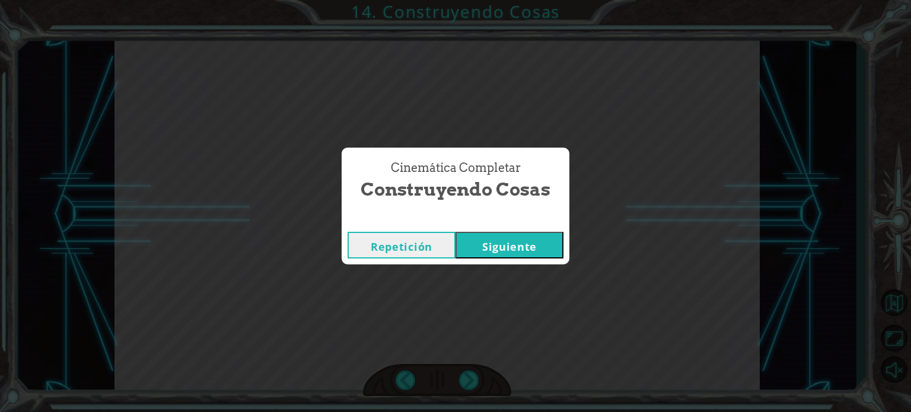
drag, startPoint x: 498, startPoint y: 247, endPoint x: 501, endPoint y: 253, distance: 7.4
click at [498, 249] on button "Siguiente" at bounding box center [510, 245] width 108 height 27
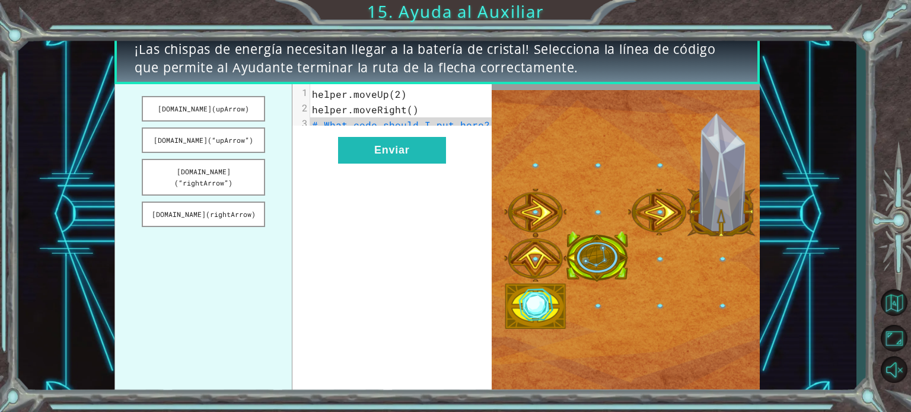
click at [459, 121] on span "# What code should I put here?" at bounding box center [401, 125] width 178 height 12
drag, startPoint x: 446, startPoint y: 120, endPoint x: 437, endPoint y: 120, distance: 8.9
click at [437, 120] on span "# What code should I put here?" at bounding box center [401, 125] width 178 height 12
drag, startPoint x: 432, startPoint y: 120, endPoint x: 414, endPoint y: 123, distance: 18.6
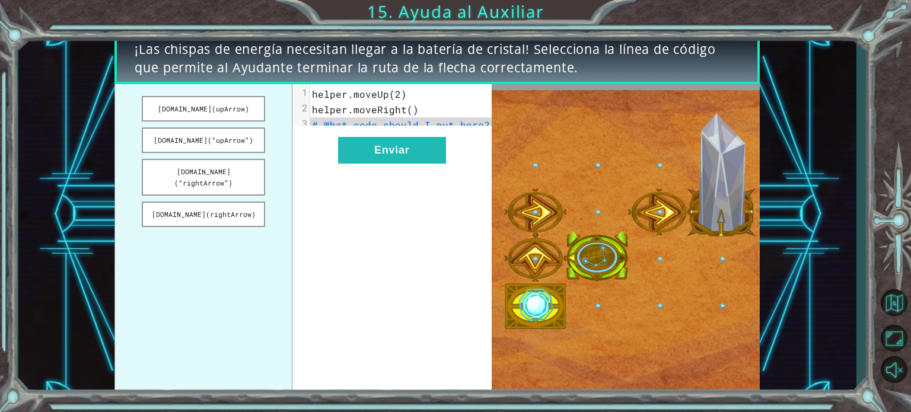
click at [427, 120] on span "# What code should I put here?" at bounding box center [401, 125] width 178 height 12
drag, startPoint x: 239, startPoint y: 168, endPoint x: 304, endPoint y: 161, distance: 65.6
click at [304, 161] on div "helper.build(upArrow) helper.build(“upArrow”) helper.build(“rightArrow”) helper…" at bounding box center [302, 239] width 377 height 311
click at [243, 168] on button "helper.build(“rightArrow”)" at bounding box center [203, 177] width 123 height 37
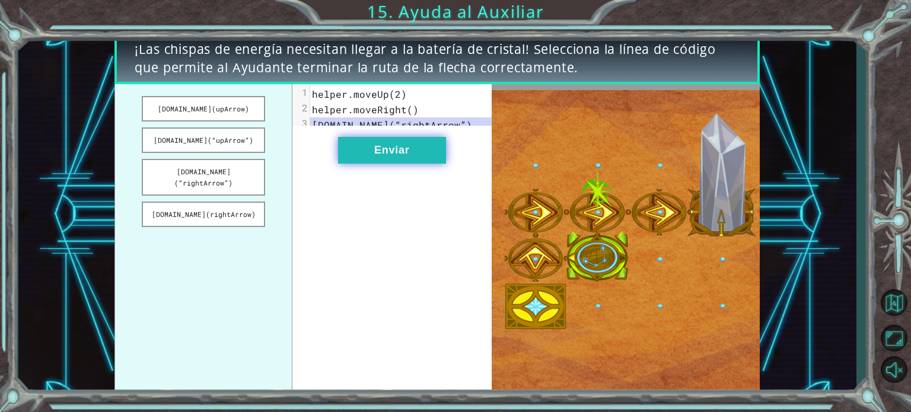
click at [346, 164] on button "Enviar" at bounding box center [392, 150] width 108 height 27
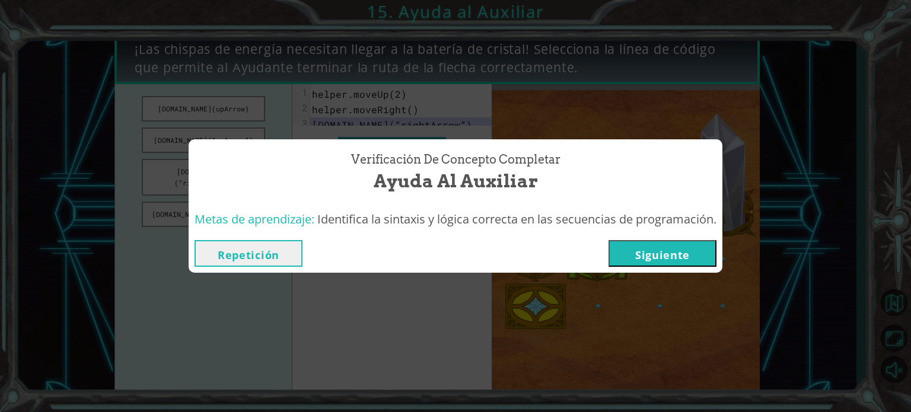
click at [657, 248] on button "Siguiente" at bounding box center [663, 253] width 108 height 27
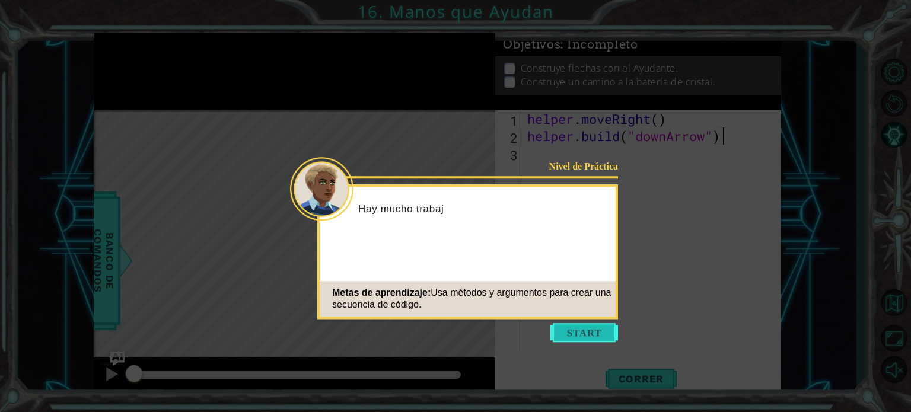
click at [589, 332] on button "Start" at bounding box center [585, 332] width 68 height 19
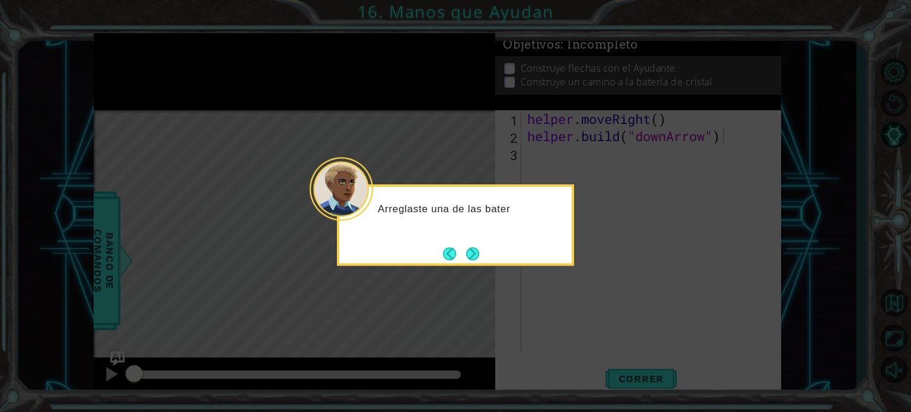
click at [589, 332] on icon at bounding box center [455, 206] width 911 height 412
click at [593, 325] on icon at bounding box center [455, 206] width 911 height 412
click at [594, 319] on icon at bounding box center [455, 206] width 911 height 412
click at [567, 309] on icon at bounding box center [455, 206] width 911 height 412
drag, startPoint x: 590, startPoint y: 295, endPoint x: 581, endPoint y: 287, distance: 12.6
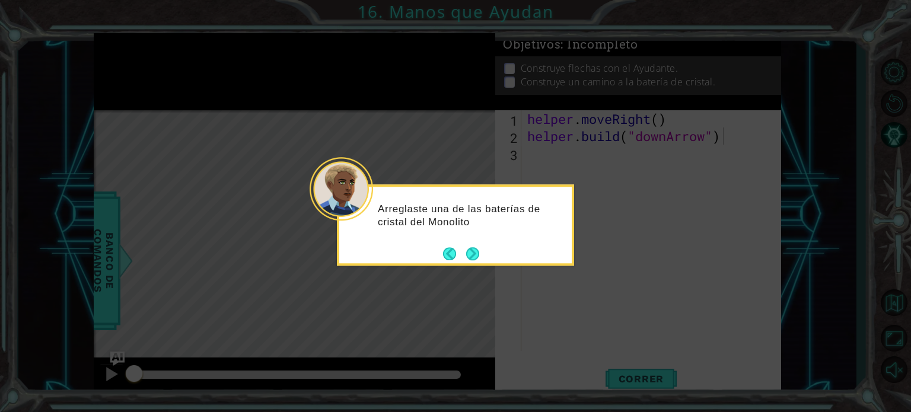
click at [580, 291] on icon at bounding box center [455, 206] width 911 height 412
click at [578, 290] on icon at bounding box center [455, 206] width 911 height 412
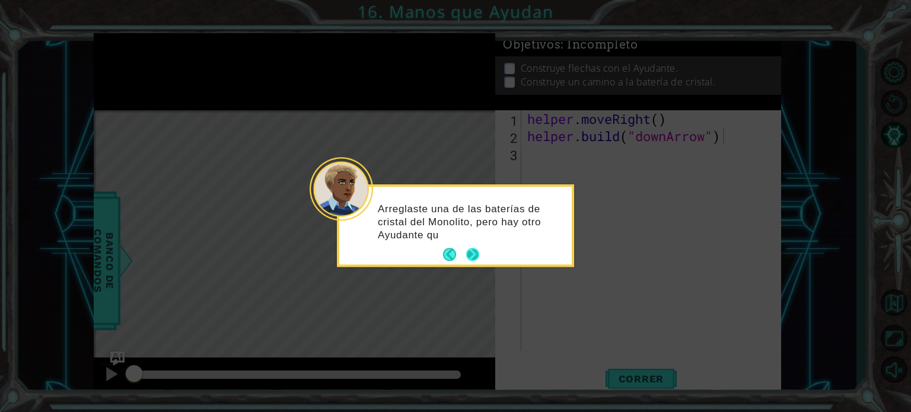
click at [469, 251] on button "Next" at bounding box center [472, 255] width 13 height 13
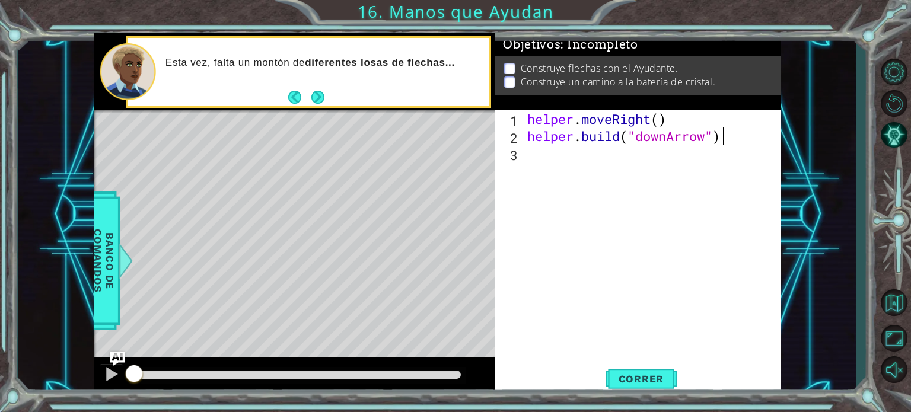
click at [548, 154] on div "helper . moveRight ( ) helper . build ( "downArrow" )" at bounding box center [654, 247] width 259 height 275
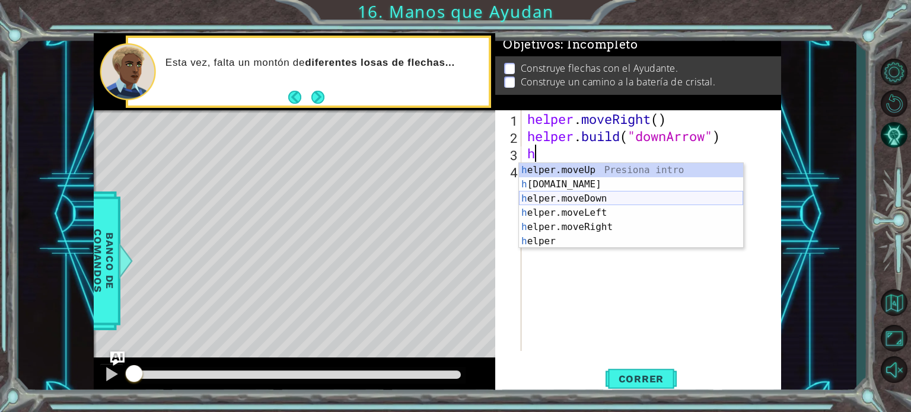
click at [600, 200] on div "h elper.moveUp Presiona intro h elper.build Presiona intro h elper.moveDown Pre…" at bounding box center [631, 220] width 224 height 114
type textarea "helper.moveDown(1)"
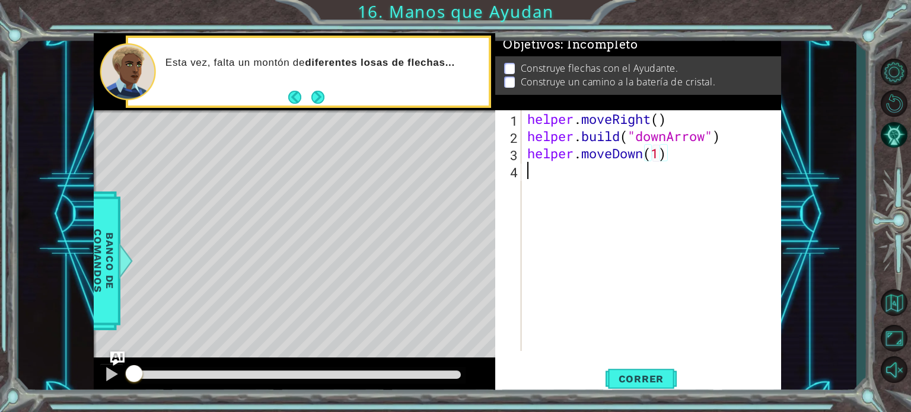
click at [555, 171] on div "helper . moveRight ( ) helper . build ( "downArrow" ) helper . moveDown ( 1 )" at bounding box center [654, 247] width 259 height 275
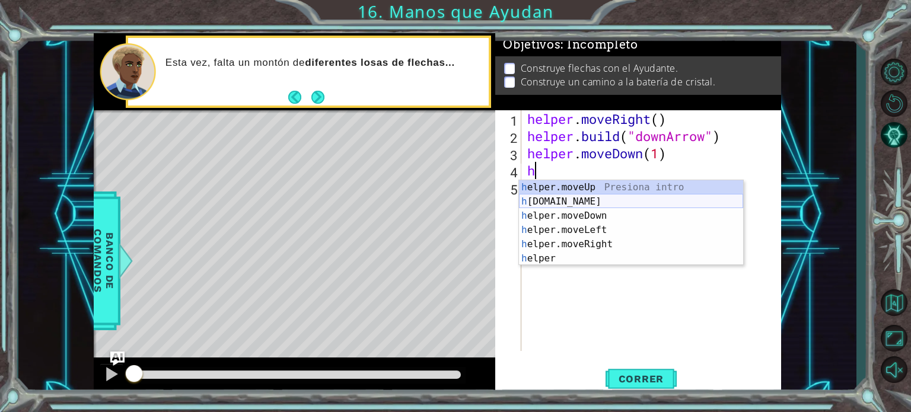
click at [605, 201] on div "h elper.moveUp Presiona intro h elper.build Presiona intro h elper.moveDown Pre…" at bounding box center [631, 237] width 224 height 114
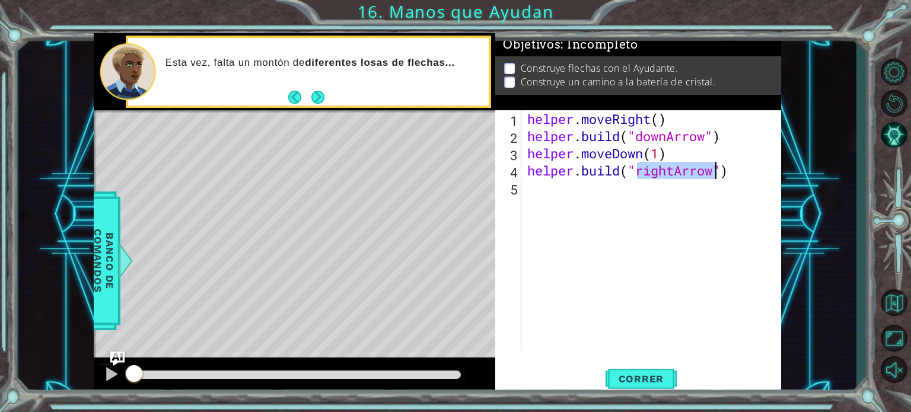
click at [578, 195] on div "helper . moveRight ( ) helper . build ( "downArrow" ) helper . moveDown ( 1 ) h…" at bounding box center [654, 247] width 259 height 275
type textarea "helper.build("downArrow") helper.moveDown(1)"
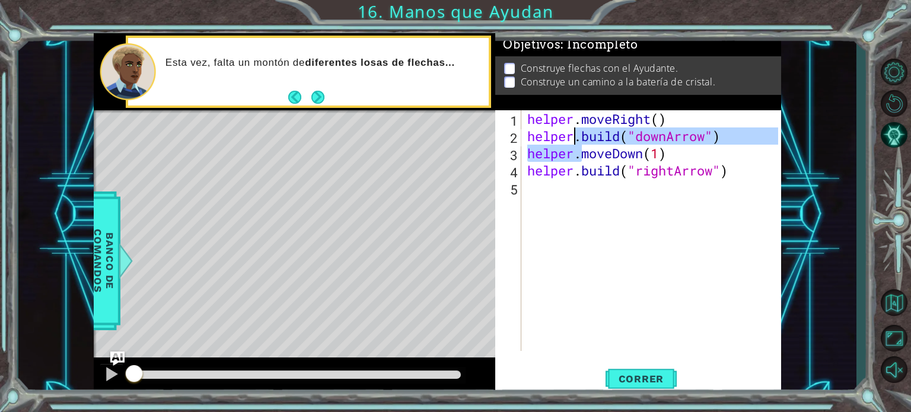
click at [572, 199] on div "helper . moveRight ( ) helper . build ( "downArrow" ) helper . moveDown ( 1 ) h…" at bounding box center [654, 247] width 259 height 275
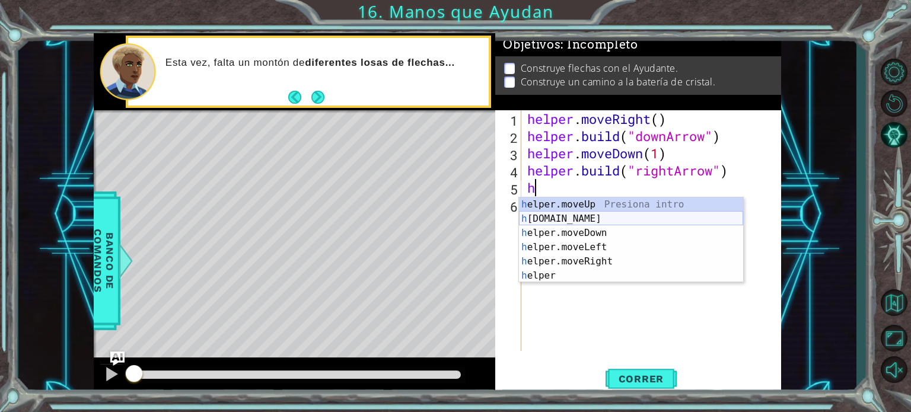
click at [587, 222] on div "h elper.moveUp Presiona intro h elper.build Presiona intro h elper.moveDown Pre…" at bounding box center [631, 255] width 224 height 114
type textarea "helper.build("rightArrow")"
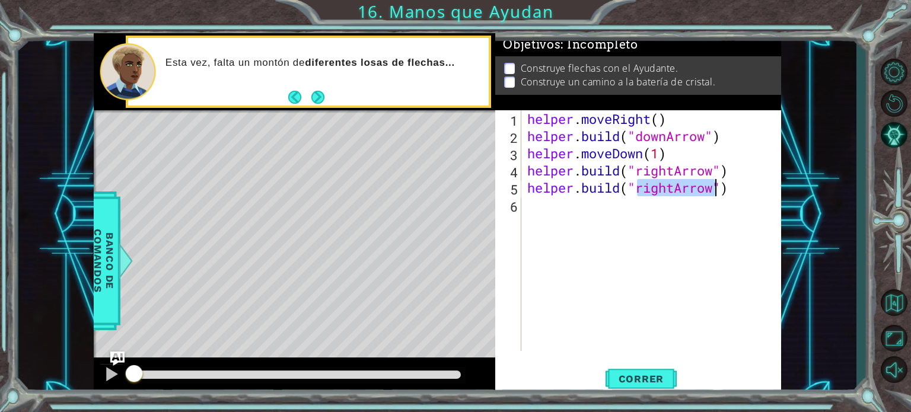
click at [565, 210] on div "helper . moveRight ( ) helper . build ( "downArrow" ) helper . moveDown ( 1 ) h…" at bounding box center [654, 247] width 259 height 275
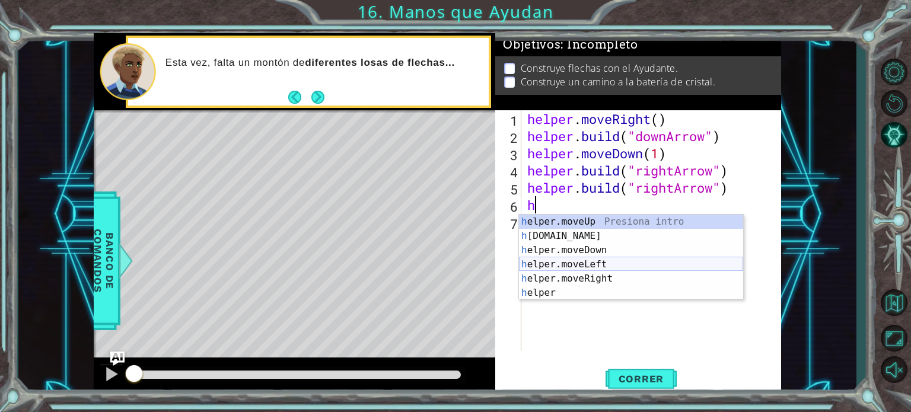
click at [586, 263] on div "h elper.moveUp Presiona intro h elper.build Presiona intro h elper.moveDown Pre…" at bounding box center [631, 272] width 224 height 114
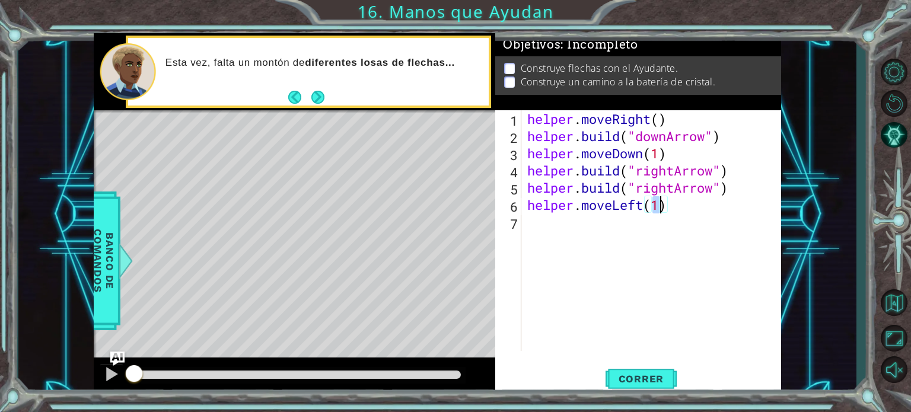
click at [552, 228] on div "helper . moveRight ( ) helper . build ( "downArrow" ) helper . moveDown ( 1 ) h…" at bounding box center [654, 247] width 259 height 275
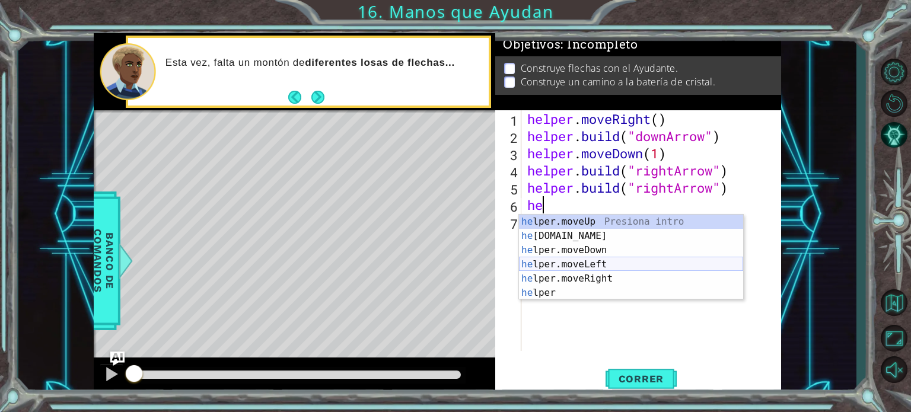
click at [598, 267] on div "he lper.moveUp Presiona intro he lper.build Presiona intro he lper.moveDown Pre…" at bounding box center [631, 272] width 224 height 114
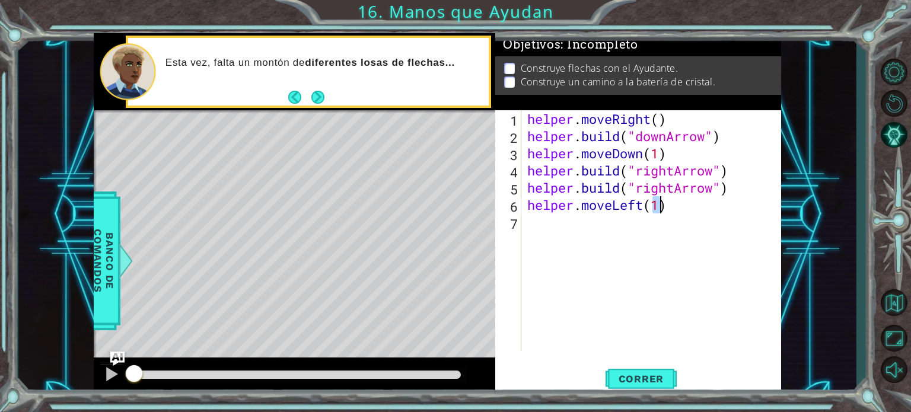
type textarea "helper.moveLeft(1)"
click at [552, 225] on div "helper . moveRight ( ) helper . build ( "downArrow" ) helper . moveDown ( 1 ) h…" at bounding box center [654, 247] width 259 height 275
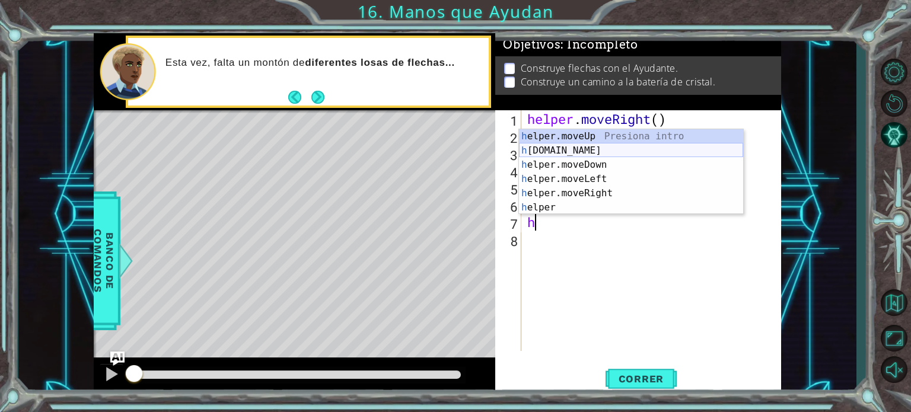
click at [603, 151] on div "h elper.moveUp Presiona intro h elper.build Presiona intro h elper.moveDown Pre…" at bounding box center [631, 186] width 224 height 114
type textarea "helper.build("rightArrow")"
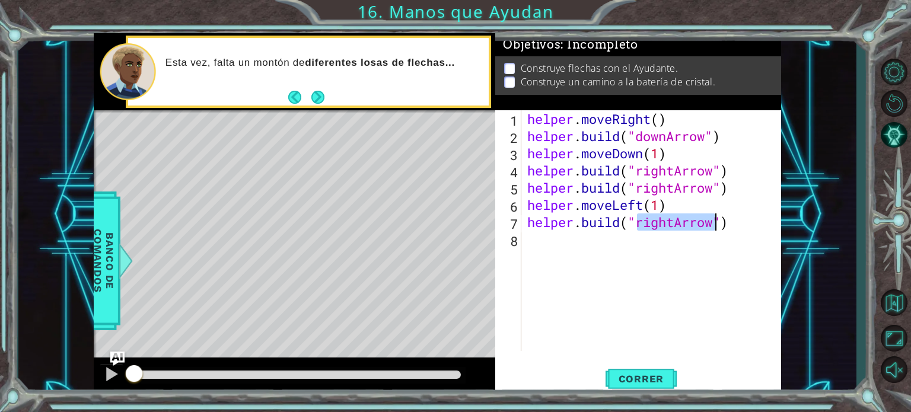
click at [555, 263] on div "helper . moveRight ( ) helper . build ( "downArrow" ) helper . moveDown ( 1 ) h…" at bounding box center [654, 247] width 259 height 275
click at [650, 382] on span "Correr" at bounding box center [641, 379] width 69 height 12
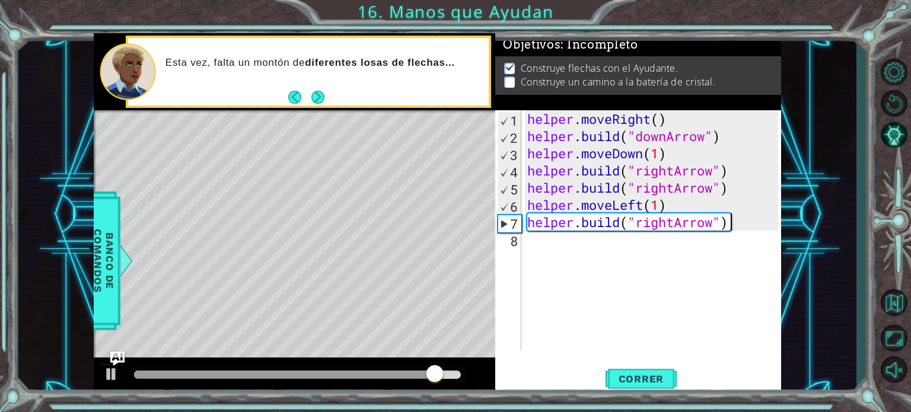
click at [759, 225] on div "helper . moveRight ( ) helper . build ( "downArrow" ) helper . moveDown ( 1 ) h…" at bounding box center [654, 247] width 259 height 275
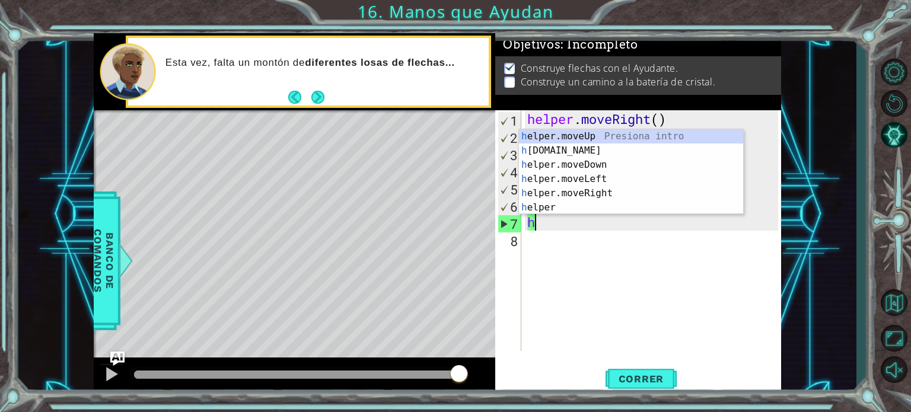
type textarea "h"
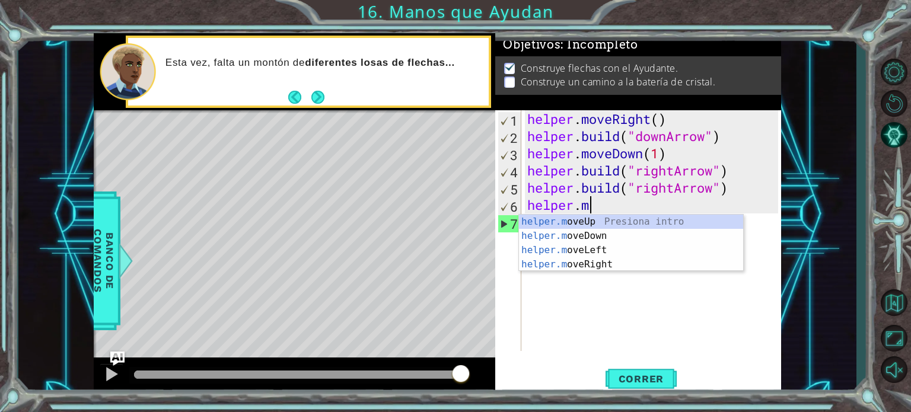
type textarea "h"
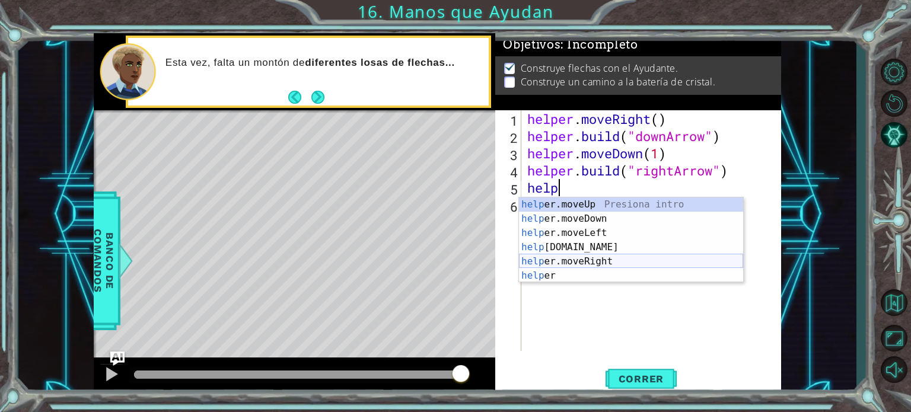
click at [619, 255] on div "help er.moveUp Presiona intro help er.moveDown Presiona intro help er.moveLeft …" at bounding box center [631, 255] width 224 height 114
type textarea "helper.moveRight(1)"
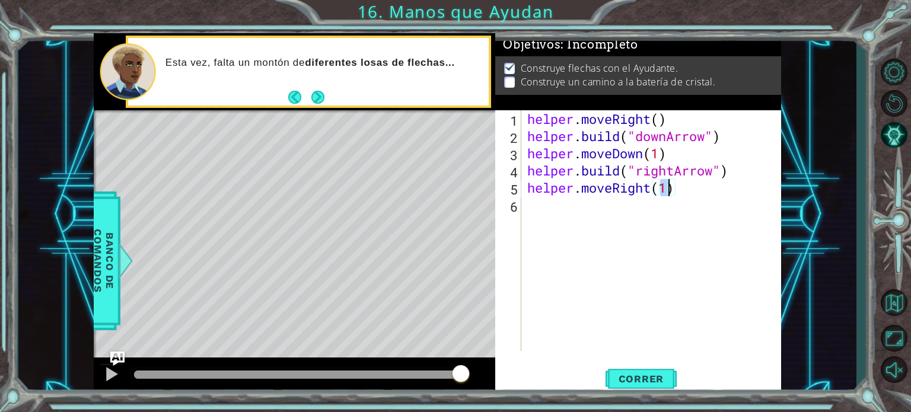
click at [591, 215] on div "helper . moveRight ( ) helper . build ( "downArrow" ) helper . moveDown ( 1 ) h…" at bounding box center [654, 247] width 259 height 275
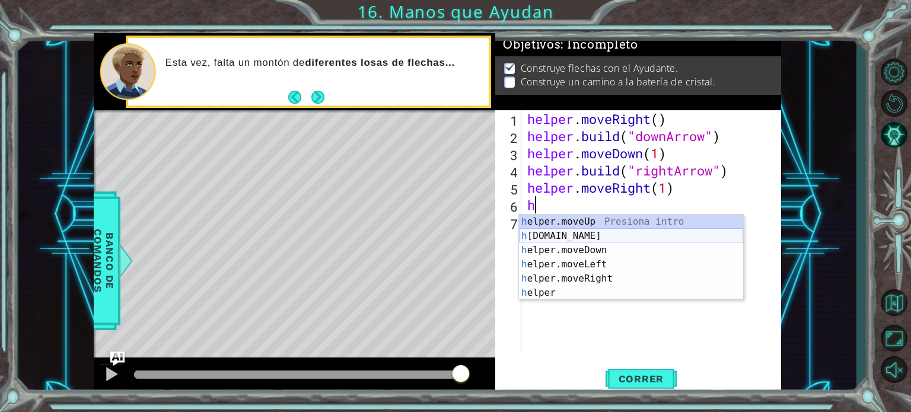
click at [612, 234] on div "h elper.moveUp Presiona intro h elper.build Presiona intro h elper.moveDown Pre…" at bounding box center [631, 272] width 224 height 114
type textarea "helper.build("rightArrow")"
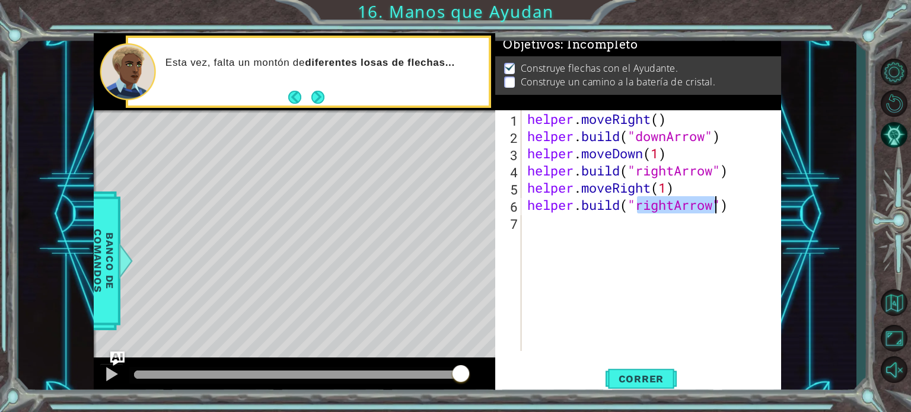
click at [598, 218] on div "helper . moveRight ( ) helper . build ( "downArrow" ) helper . moveDown ( 1 ) h…" at bounding box center [654, 247] width 259 height 275
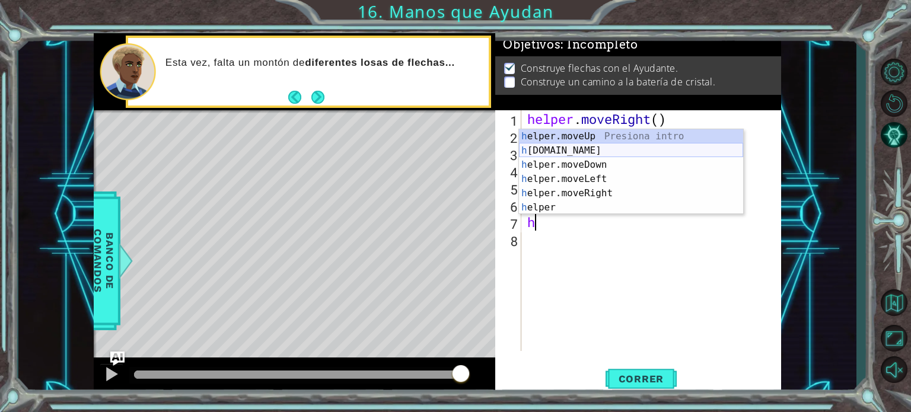
click at [615, 147] on div "h elper.moveUp Presiona intro h elper.build Presiona intro h elper.moveDown Pre…" at bounding box center [631, 186] width 224 height 114
type textarea "helper.build("rightArrow")"
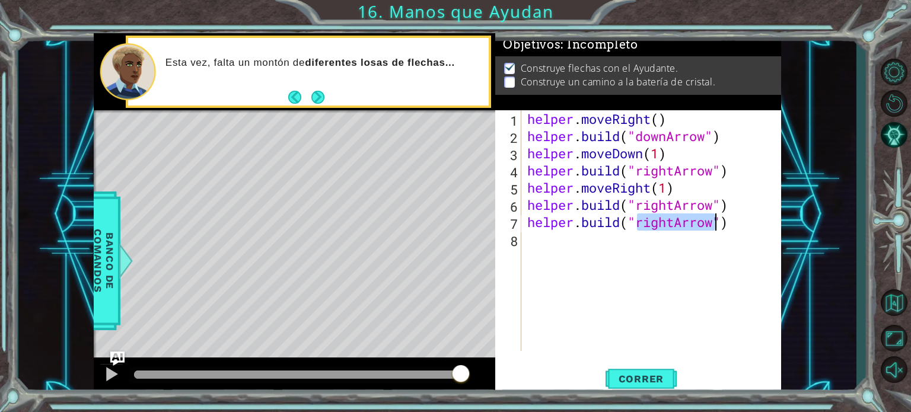
click at [580, 242] on div "helper . moveRight ( ) helper . build ( "downArrow" ) helper . moveDown ( 1 ) h…" at bounding box center [654, 247] width 259 height 275
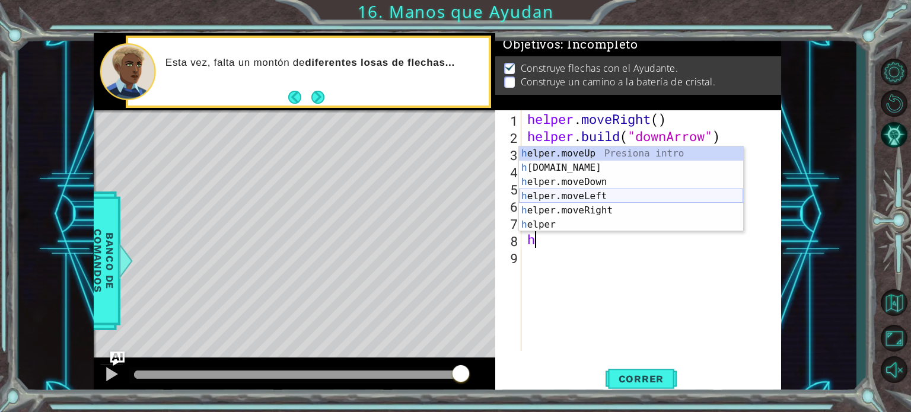
click at [596, 194] on div "h elper.moveUp Presiona intro h elper.build Presiona intro h elper.moveDown Pre…" at bounding box center [631, 204] width 224 height 114
type textarea "helper.moveLeft(1)"
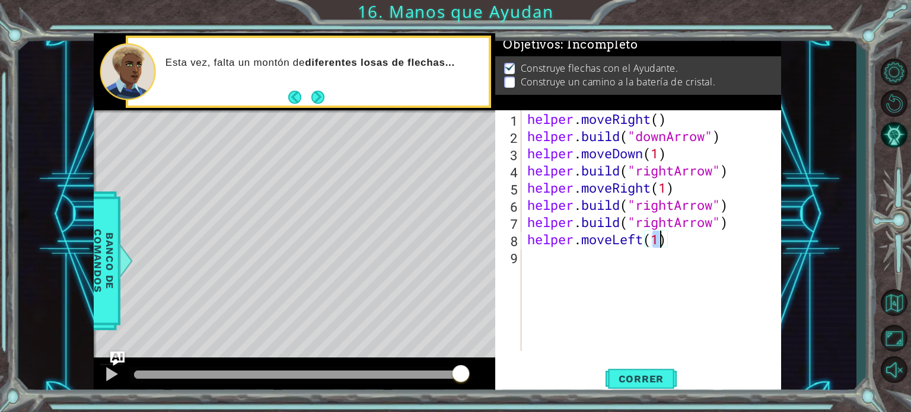
click at [562, 263] on div "helper . moveRight ( ) helper . build ( "downArrow" ) helper . moveDown ( 1 ) h…" at bounding box center [654, 247] width 259 height 275
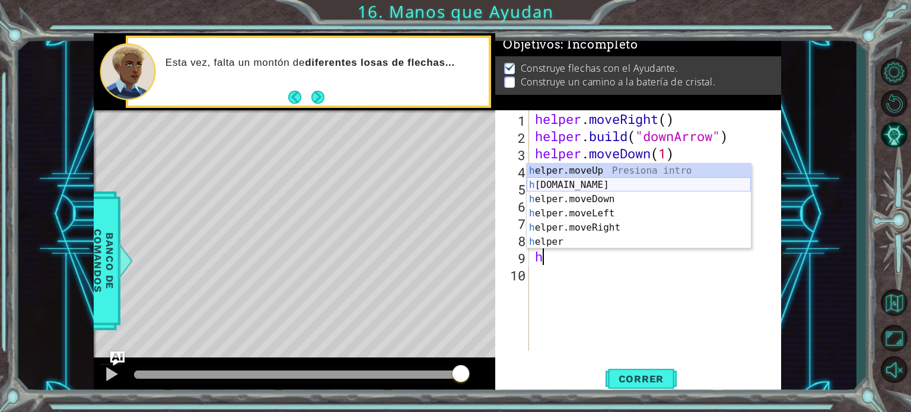
click at [616, 184] on div "h elper.moveUp Presiona intro h elper.build Presiona intro h elper.moveDown Pre…" at bounding box center [639, 221] width 224 height 114
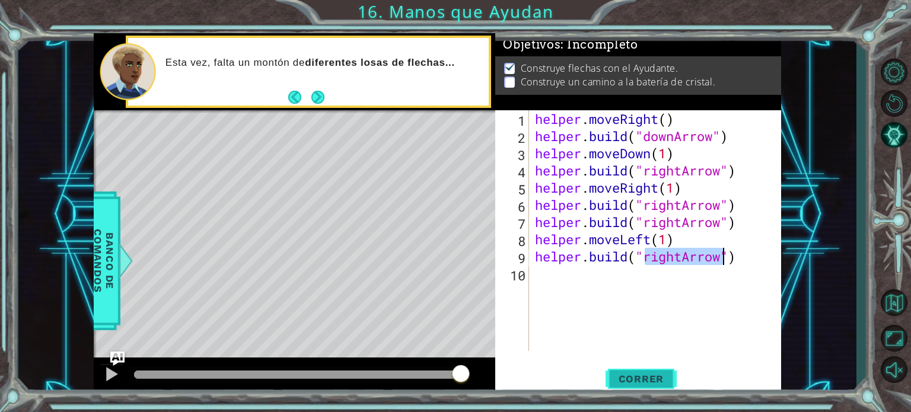
click at [612, 371] on button "Correr" at bounding box center [641, 379] width 71 height 28
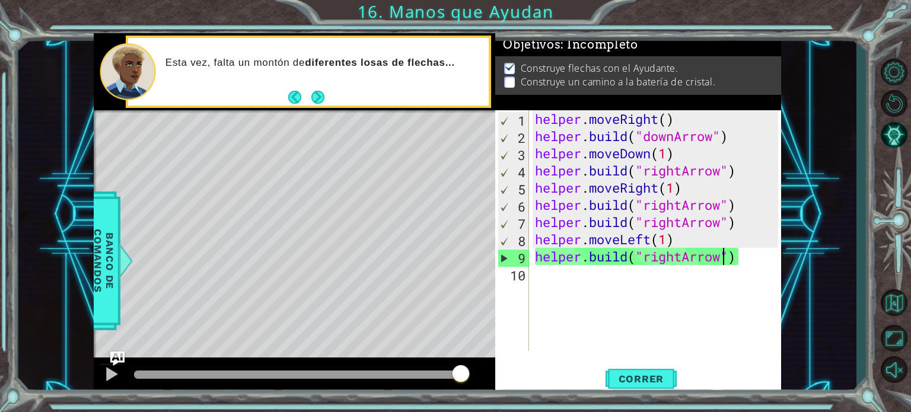
scroll to position [0, 8]
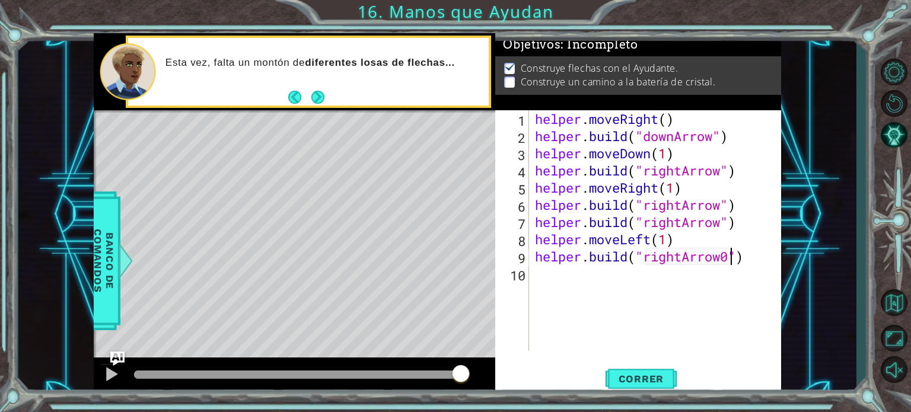
type textarea "helper.build("rightArrow0")"
